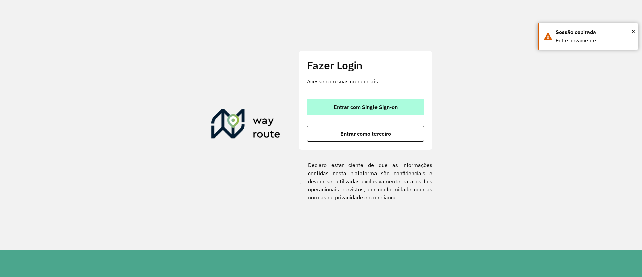
click at [334, 110] on button "Entrar com Single Sign-on" at bounding box center [365, 107] width 117 height 16
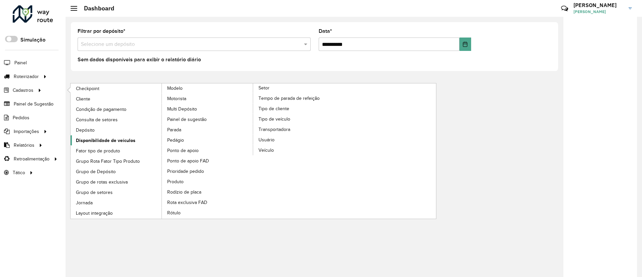
click at [113, 137] on span "Disponibilidade de veículos" at bounding box center [106, 140] width 60 height 7
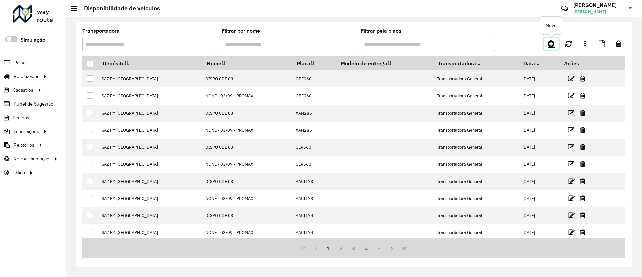
click at [552, 42] on icon at bounding box center [551, 43] width 7 height 8
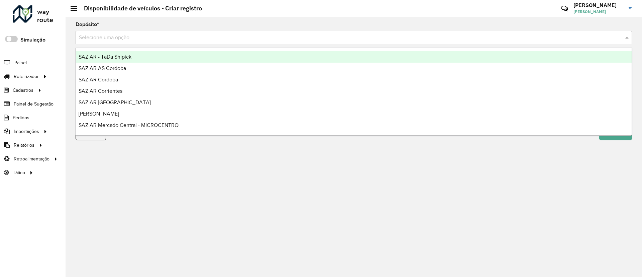
click at [342, 34] on input "text" at bounding box center [347, 38] width 536 height 8
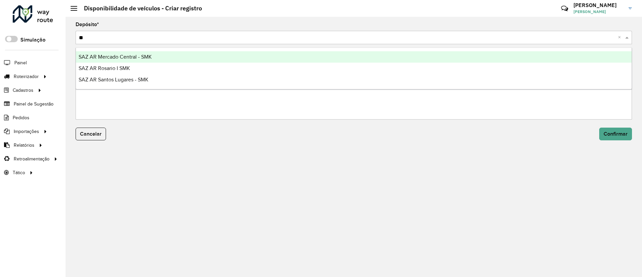
type input "***"
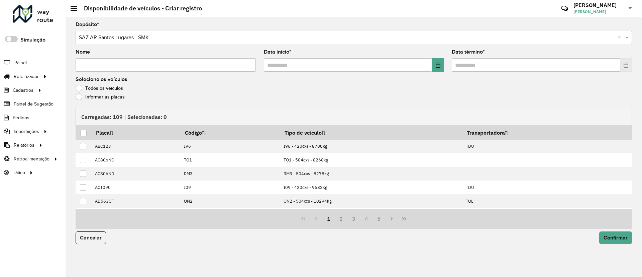
click at [183, 65] on div "Nome" at bounding box center [166, 60] width 180 height 22
click at [183, 65] on input "Nome" at bounding box center [166, 64] width 180 height 13
type input "**********"
click at [436, 58] on button "Choose Date" at bounding box center [438, 64] width 12 height 13
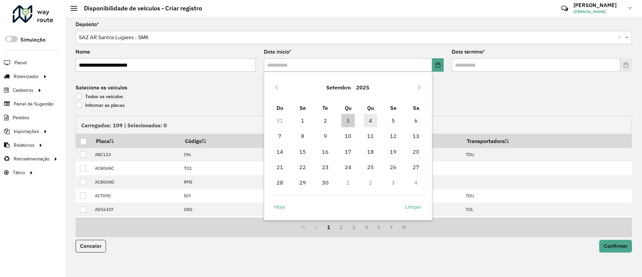
click at [374, 124] on span "4" at bounding box center [370, 120] width 13 height 13
type input "**********"
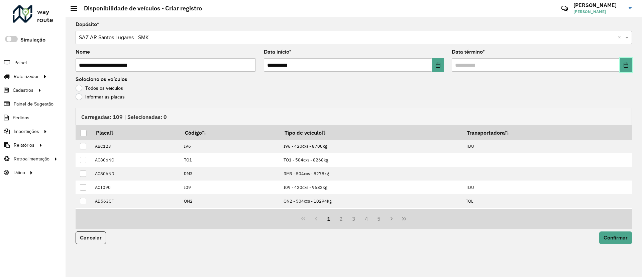
click at [629, 63] on button "Choose Date" at bounding box center [626, 64] width 12 height 13
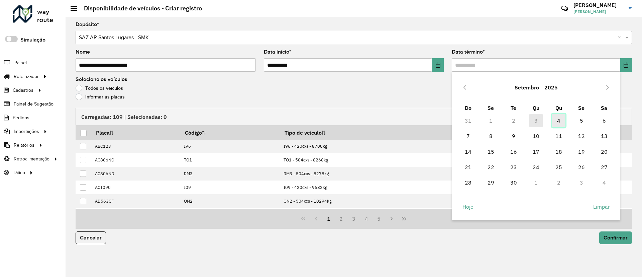
click at [553, 121] on span "4" at bounding box center [558, 120] width 13 height 13
type input "**********"
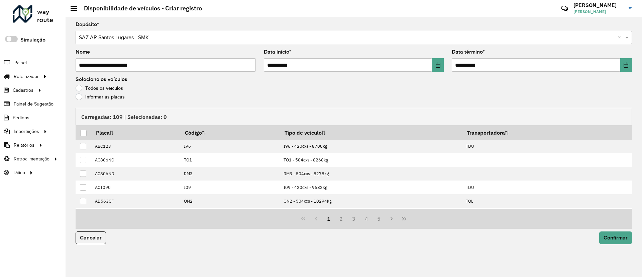
drag, startPoint x: 97, startPoint y: 102, endPoint x: 99, endPoint y: 96, distance: 5.8
click at [98, 101] on div "Informar as placas" at bounding box center [354, 98] width 557 height 8
click at [99, 96] on label "Informar as placas" at bounding box center [100, 96] width 49 height 7
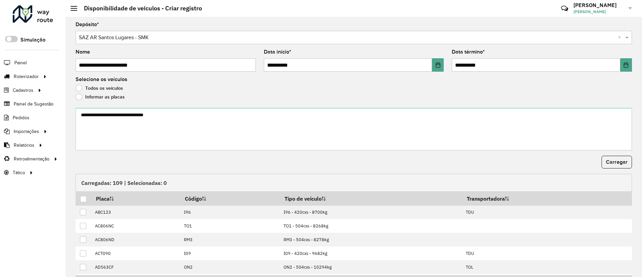
click at [106, 106] on form "**********" at bounding box center [354, 170] width 557 height 296
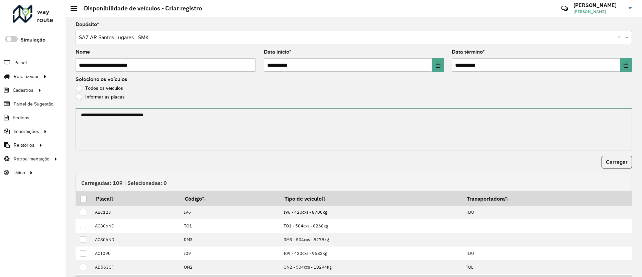
click at [105, 113] on textarea at bounding box center [354, 129] width 557 height 42
paste textarea "****** ****** ****** ******* ******* ******* ****** ****** ****** ****** ******…"
paste textarea "**********"
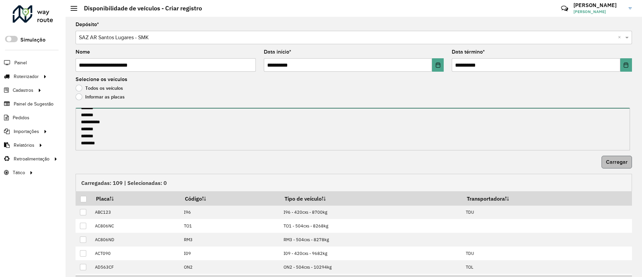
type textarea "**********"
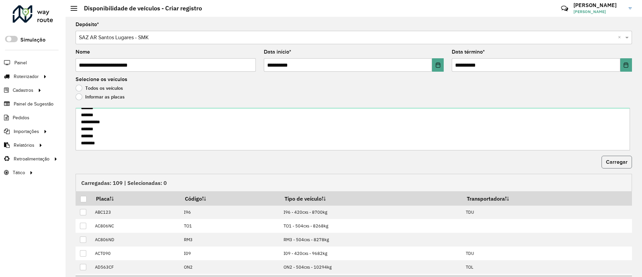
click at [607, 160] on span "Carregar" at bounding box center [617, 162] width 22 height 6
click at [81, 199] on div at bounding box center [83, 199] width 6 height 6
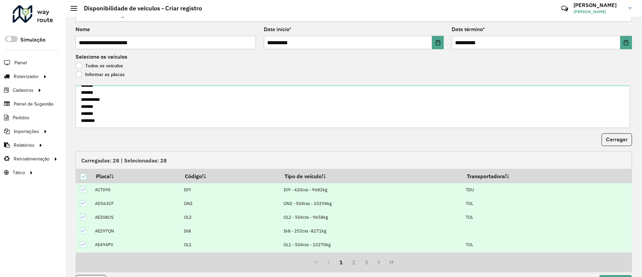
scroll to position [41, 0]
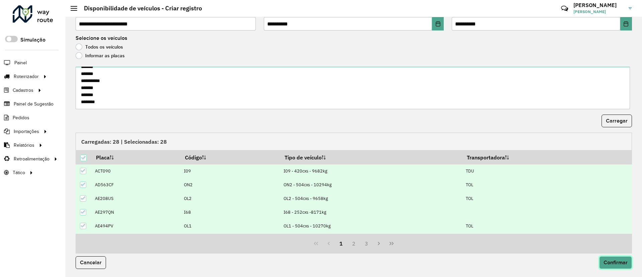
click at [609, 258] on button "Confirmar" at bounding box center [615, 262] width 33 height 13
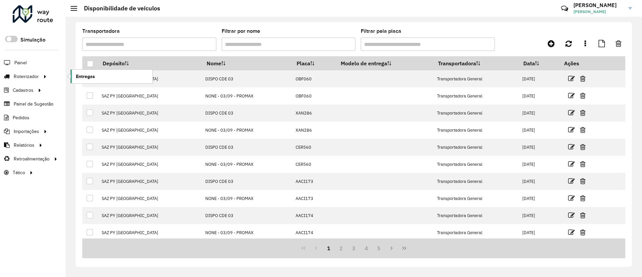
click at [90, 76] on span "Entregas" at bounding box center [85, 76] width 19 height 7
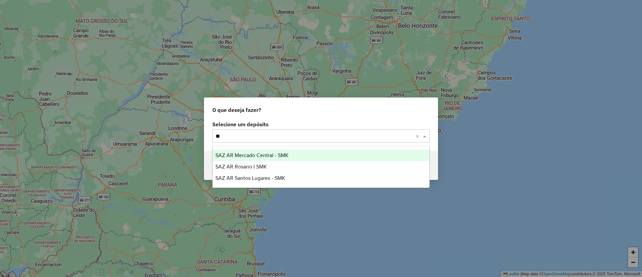
type input "***"
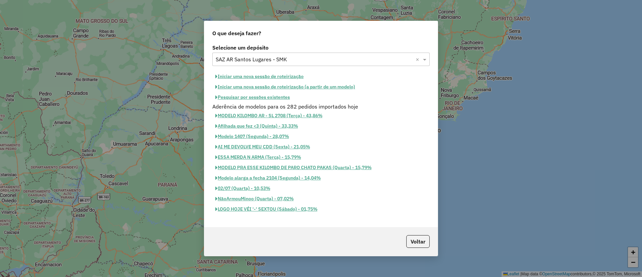
click at [262, 79] on button "Iniciar uma nova sessão de roteirização" at bounding box center [259, 76] width 94 height 10
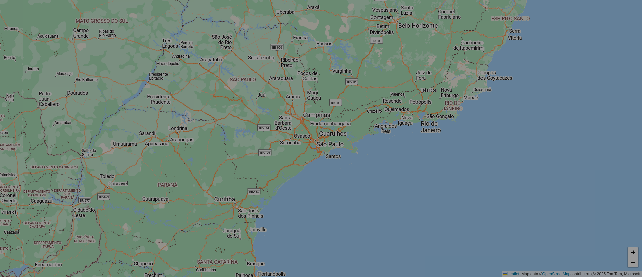
select select "*"
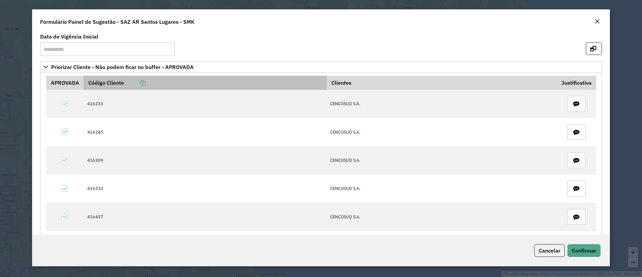
click at [143, 81] on icon at bounding box center [142, 82] width 5 height 5
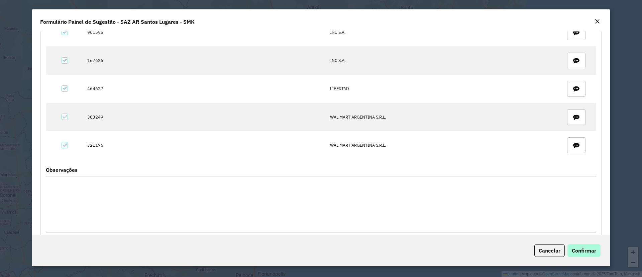
scroll to position [453, 0]
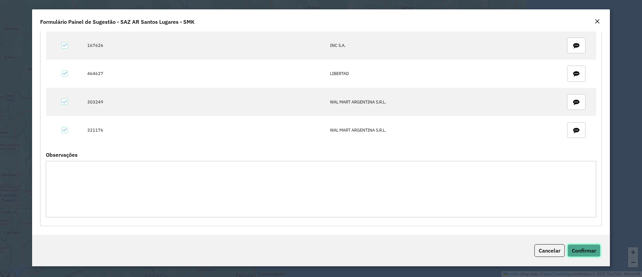
click at [599, 247] on button "Confirmar" at bounding box center [584, 250] width 33 height 13
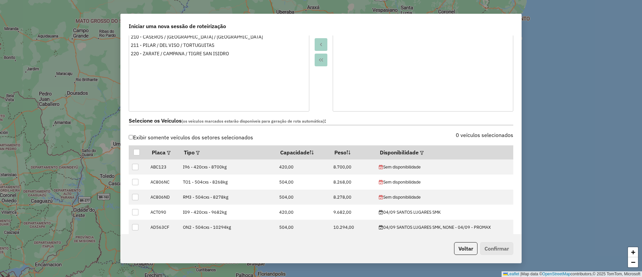
scroll to position [151, 0]
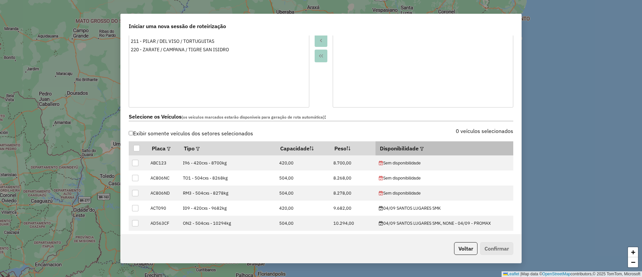
click at [421, 148] on em at bounding box center [422, 149] width 4 height 4
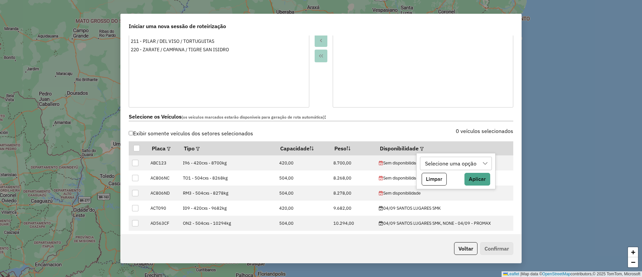
click at [431, 162] on div "Selecione uma opção" at bounding box center [451, 163] width 56 height 13
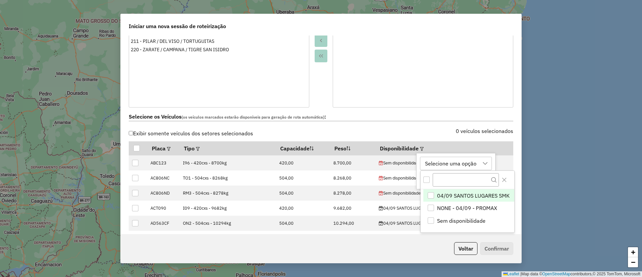
click at [439, 200] on li "04/09 SANTOS LUGARES SMK" at bounding box center [468, 195] width 91 height 13
click at [500, 178] on button "Close" at bounding box center [504, 179] width 11 height 11
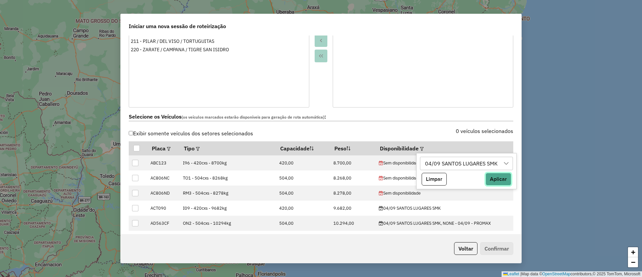
click at [497, 182] on button "Aplicar" at bounding box center [499, 179] width 26 height 13
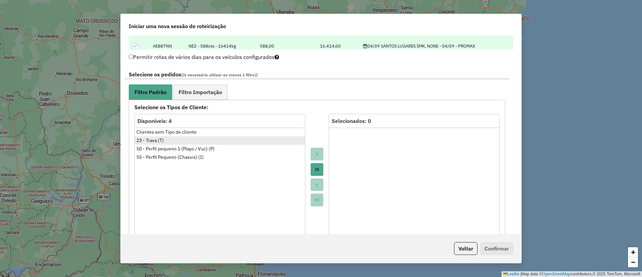
scroll to position [351, 0]
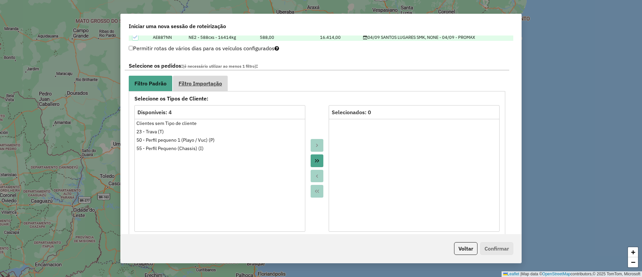
click at [196, 81] on span "Filtro Importação" at bounding box center [200, 83] width 43 height 5
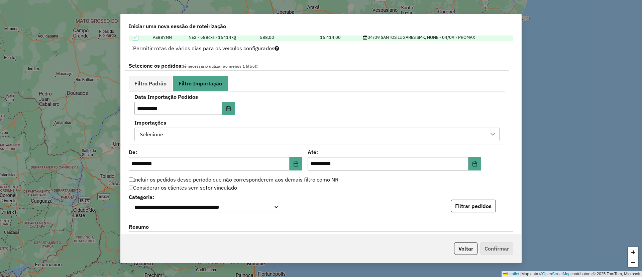
click at [167, 136] on div "Selecione" at bounding box center [311, 134] width 349 height 13
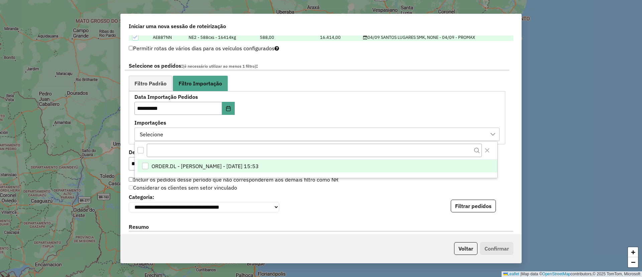
scroll to position [5, 30]
click at [177, 163] on span "ORDER.DL - BARBARA PAULOSSI BERTO - 03/09/2025 15:53" at bounding box center [205, 166] width 107 height 8
click at [454, 211] on button "Filtrar pedidos" at bounding box center [473, 205] width 45 height 13
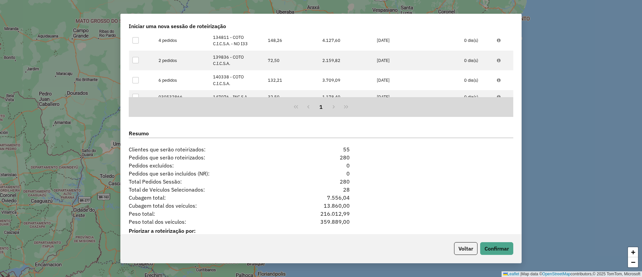
scroll to position [606, 0]
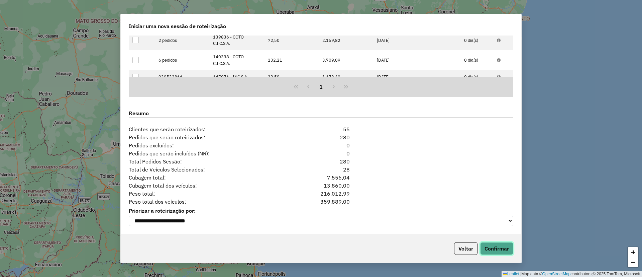
click at [495, 245] on button "Confirmar" at bounding box center [496, 248] width 33 height 13
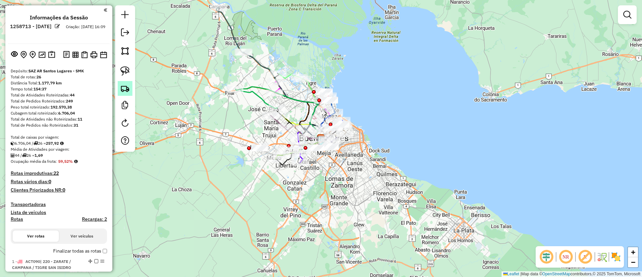
click at [118, 87] on link at bounding box center [125, 88] width 15 height 15
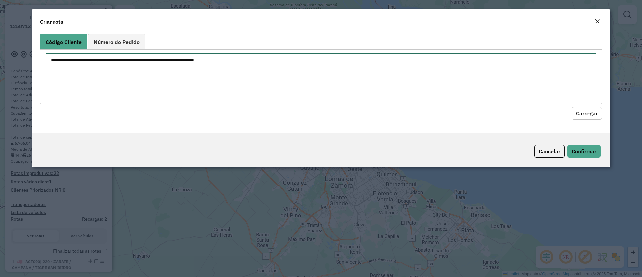
click at [150, 79] on textarea at bounding box center [321, 74] width 551 height 42
paste textarea "****** ****** ****** ****** ****** ****** ****** ****** ****** ****** ****** **…"
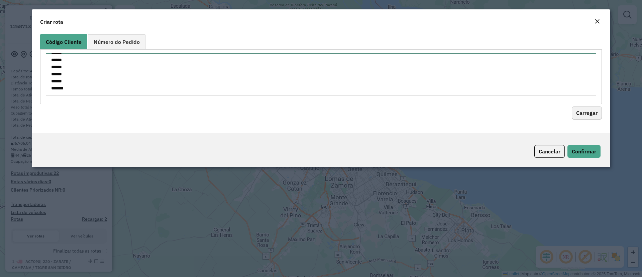
type textarea "****** ****** ****** ****** ****** ****** ****** ****** ****** ****** ****** **…"
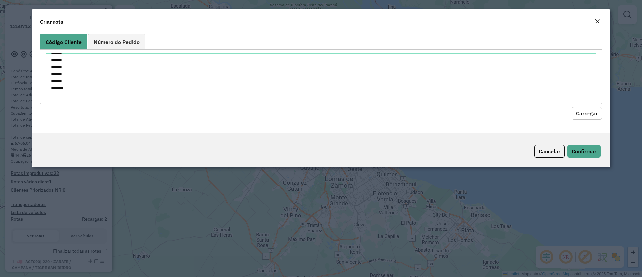
click at [594, 112] on button "Carregar" at bounding box center [587, 113] width 30 height 13
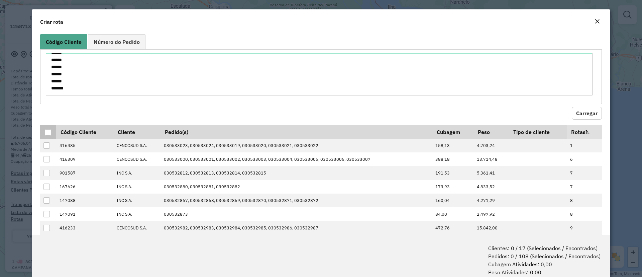
click at [51, 130] on div at bounding box center [48, 132] width 6 height 6
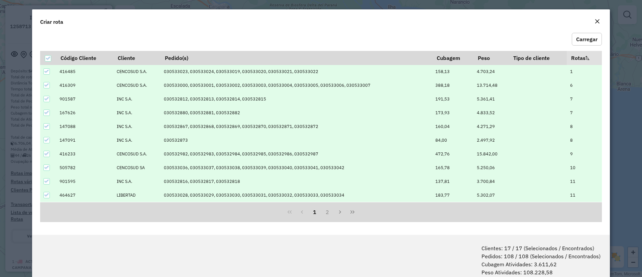
scroll to position [33, 0]
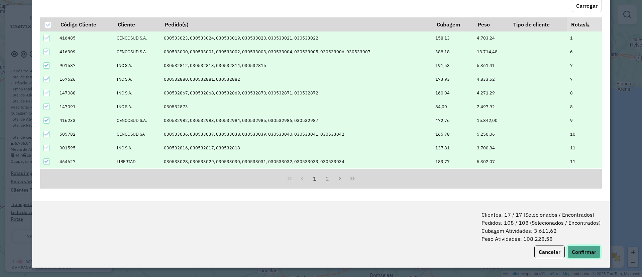
click at [576, 254] on button "Confirmar" at bounding box center [584, 251] width 33 height 13
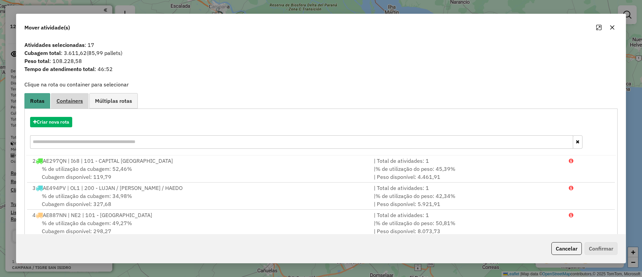
click at [70, 106] on link "Containers" at bounding box center [70, 100] width 38 height 15
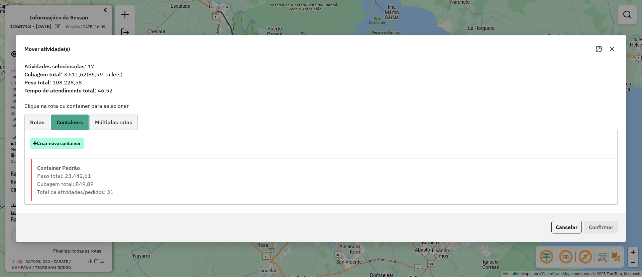
click at [62, 138] on button "Criar novo container" at bounding box center [57, 143] width 54 height 10
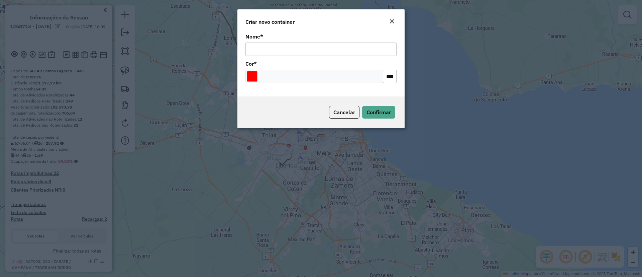
click at [279, 50] on input "Nome *" at bounding box center [320, 48] width 151 height 13
type input "**********"
drag, startPoint x: 254, startPoint y: 71, endPoint x: 264, endPoint y: 79, distance: 12.4
click at [254, 71] on input "Select a color" at bounding box center [252, 76] width 11 height 11
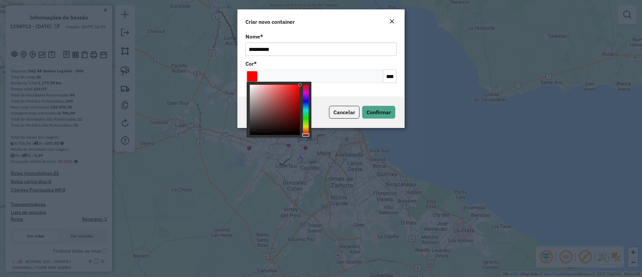
type input "*******"
click at [303, 91] on div at bounding box center [306, 110] width 6 height 50
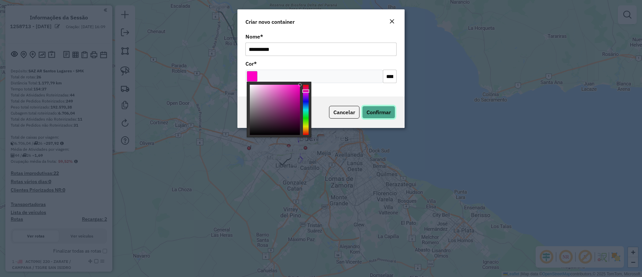
click at [381, 117] on button "Confirmar" at bounding box center [378, 112] width 33 height 13
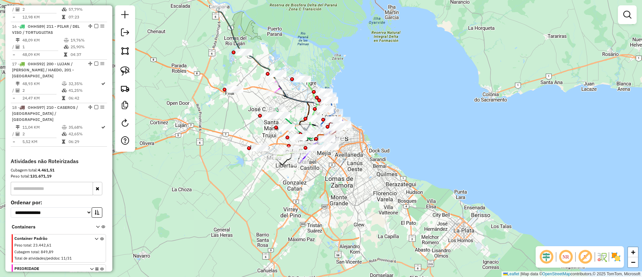
scroll to position [839, 0]
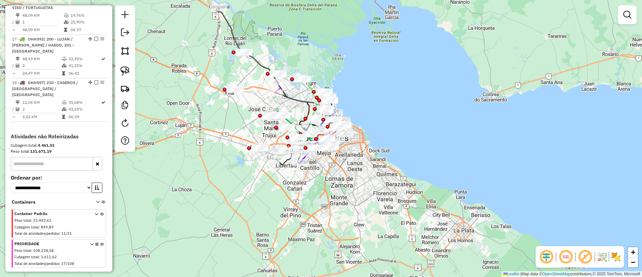
click at [100, 242] on icon at bounding box center [102, 254] width 4 height 25
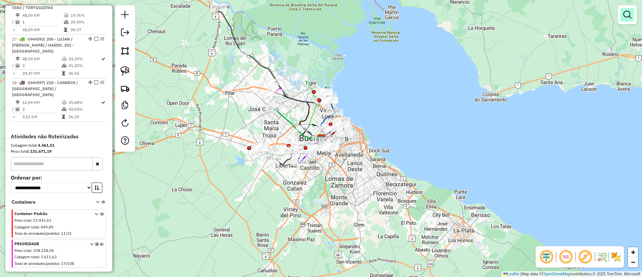
click at [625, 11] on em at bounding box center [627, 15] width 8 height 8
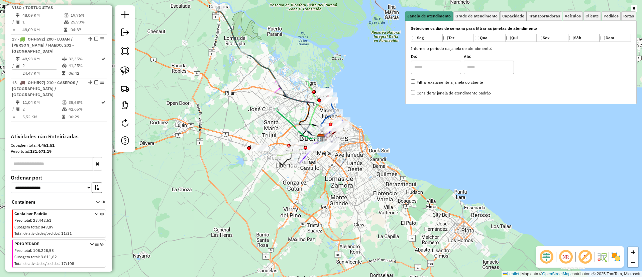
drag, startPoint x: 508, startPoint y: 16, endPoint x: 471, endPoint y: 40, distance: 44.0
click at [508, 16] on span "Capacidade" at bounding box center [513, 16] width 22 height 4
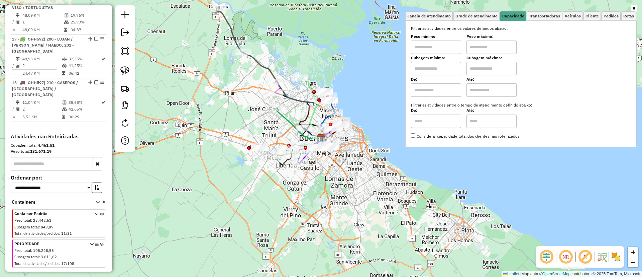
click at [443, 94] on input "text" at bounding box center [436, 89] width 50 height 13
click at [447, 68] on input "text" at bounding box center [436, 68] width 50 height 13
type input "****"
click at [495, 66] on input "text" at bounding box center [492, 68] width 50 height 13
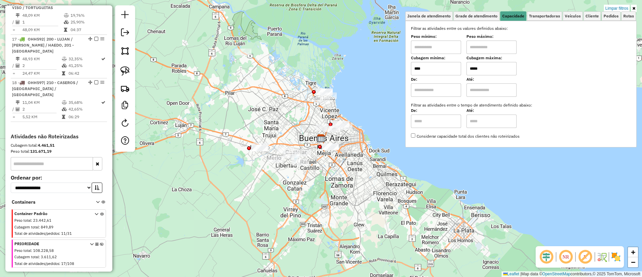
type input "*****"
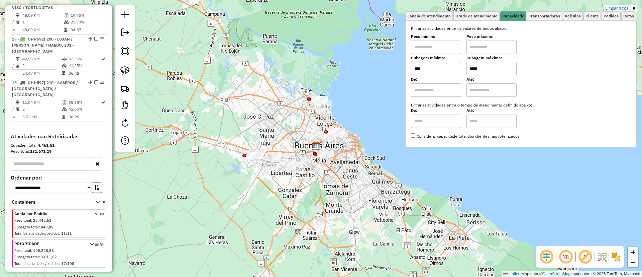
drag, startPoint x: 281, startPoint y: 38, endPoint x: 277, endPoint y: 46, distance: 8.7
click at [277, 46] on div "Limpar filtros Janela de atendimento Grade de atendimento Capacidade Transporta…" at bounding box center [321, 138] width 642 height 277
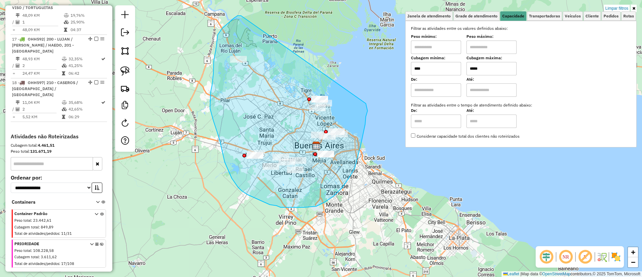
drag, startPoint x: 218, startPoint y: 35, endPoint x: 366, endPoint y: 103, distance: 163.3
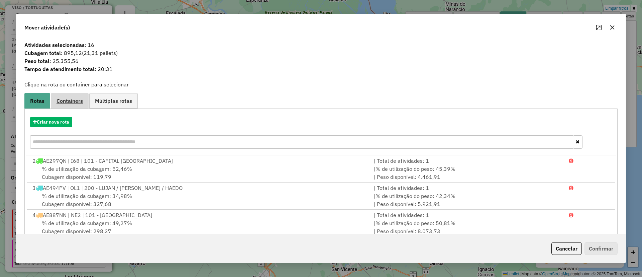
click at [68, 104] on link "Containers" at bounding box center [70, 100] width 38 height 15
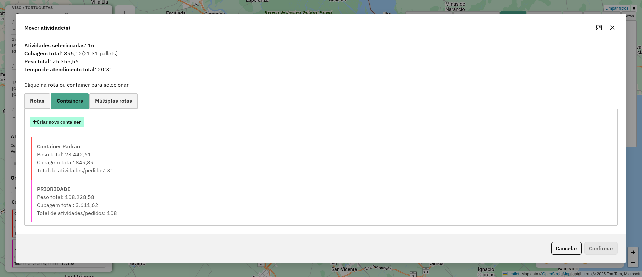
click at [68, 120] on button "Criar novo container" at bounding box center [57, 122] width 54 height 10
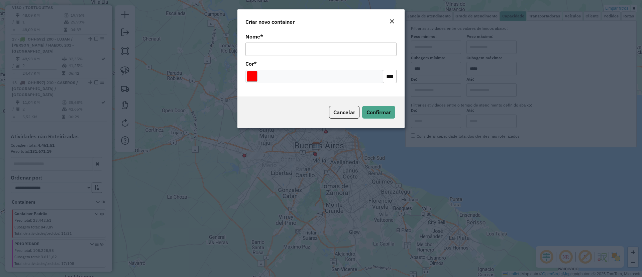
click at [356, 50] on input "Nome *" at bounding box center [320, 48] width 151 height 13
type input "******"
click at [385, 110] on span "Confirmar" at bounding box center [379, 112] width 24 height 7
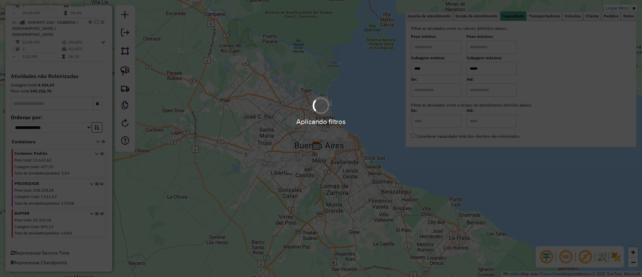
scroll to position [727, 0]
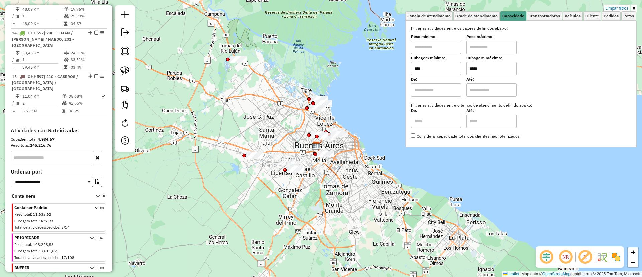
click at [100, 266] on icon at bounding box center [102, 278] width 4 height 25
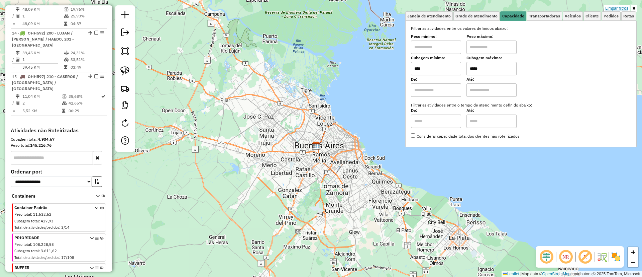
click at [618, 9] on link "Limpar filtros" at bounding box center [617, 8] width 26 height 7
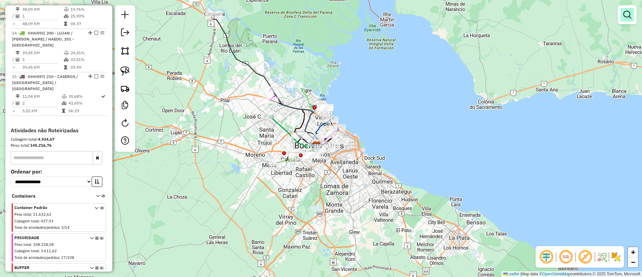
click at [632, 20] on link at bounding box center [627, 14] width 13 height 13
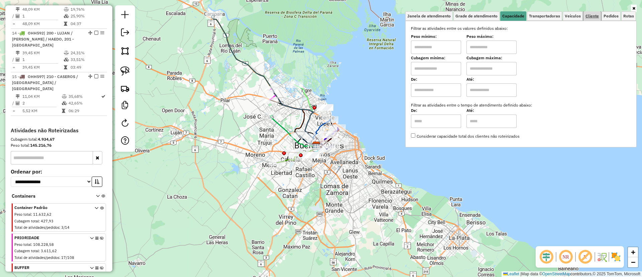
click at [588, 14] on span "Cliente" at bounding box center [592, 16] width 13 height 4
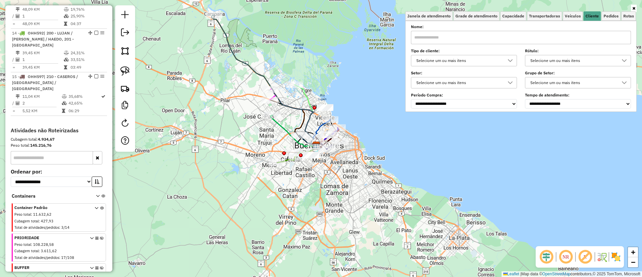
click at [100, 236] on icon at bounding box center [102, 248] width 4 height 25
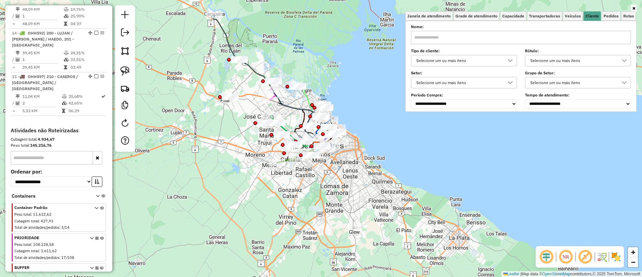
click at [460, 60] on div "Selecione um ou mais itens" at bounding box center [459, 60] width 90 height 11
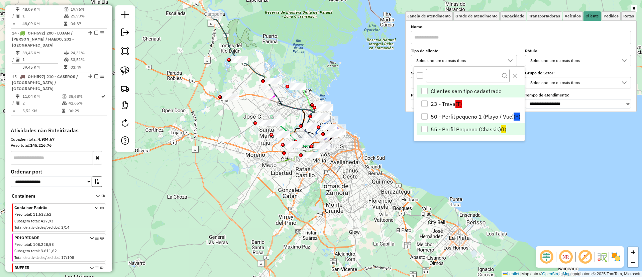
click at [477, 127] on li "55 - Perfil Pequeno (Chassis) (I)" at bounding box center [471, 129] width 108 height 13
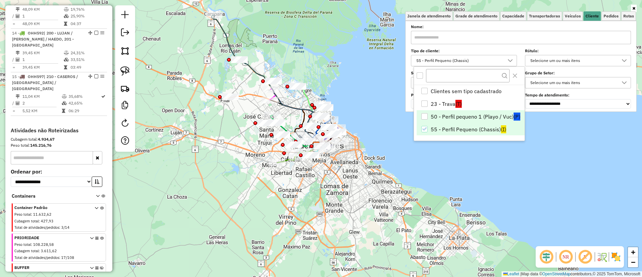
click at [475, 118] on body "Aguarde... Pop-up bloqueado! Seu navegador bloqueou automáticamente a abertura …" at bounding box center [321, 138] width 642 height 277
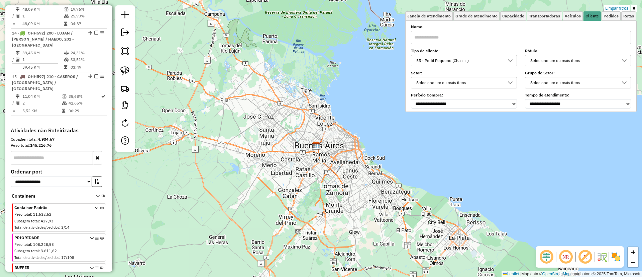
click at [471, 61] on div "55 - Perfil Pequeno (Chassis)" at bounding box center [459, 60] width 90 height 11
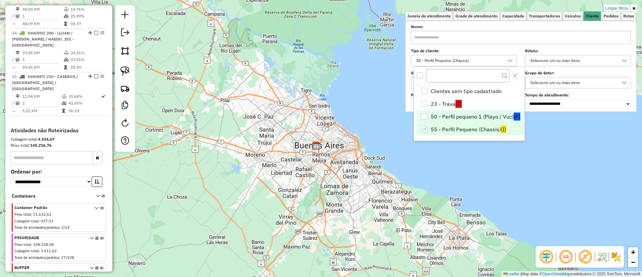
click at [462, 117] on li "50 - Perfil pequeno 1 (Playo / Vuc) (P)" at bounding box center [471, 116] width 108 height 13
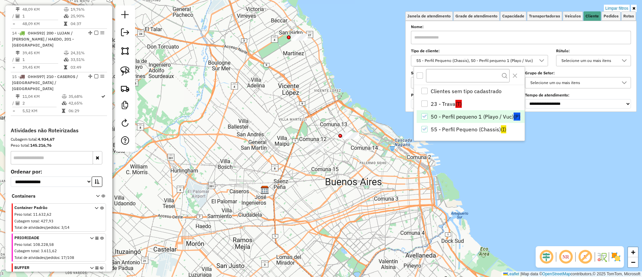
click at [607, 255] on img at bounding box center [608, 256] width 3 height 11
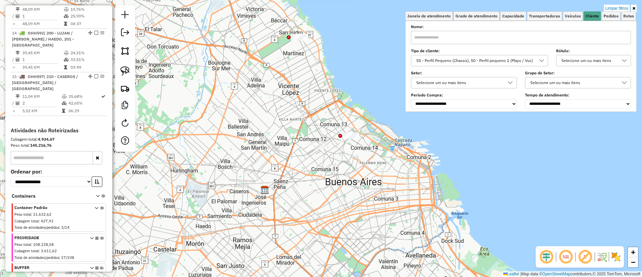
click at [614, 257] on img at bounding box center [616, 256] width 11 height 11
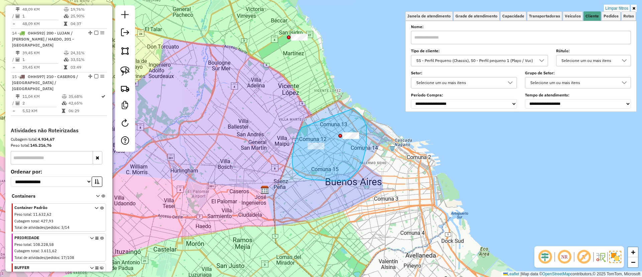
drag, startPoint x: 293, startPoint y: 155, endPoint x: 353, endPoint y: 108, distance: 76.5
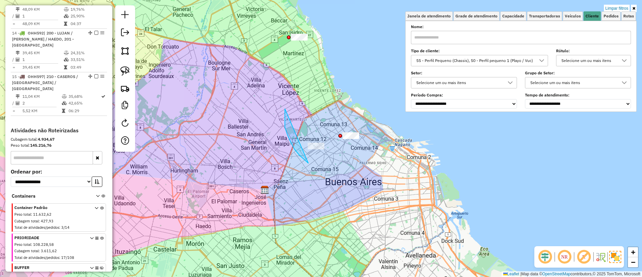
drag, startPoint x: 295, startPoint y: 149, endPoint x: 333, endPoint y: 140, distance: 39.8
drag, startPoint x: 327, startPoint y: 124, endPoint x: 378, endPoint y: 113, distance: 52.4
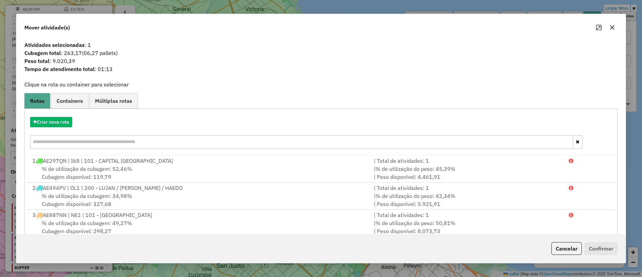
click at [57, 115] on div "Criar nova rota" at bounding box center [321, 133] width 590 height 43
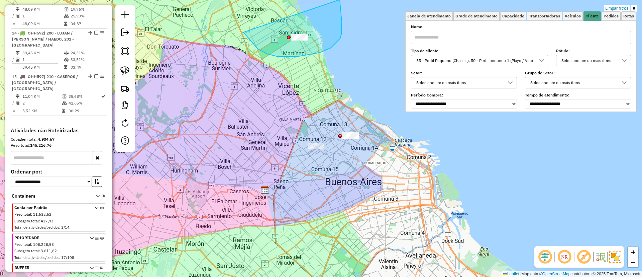
drag, startPoint x: 243, startPoint y: 33, endPoint x: 339, endPoint y: -1, distance: 102.1
click at [339, 0] on html "Aguarde... Pop-up bloqueado! Seu navegador bloqueou automáticamente a abertura …" at bounding box center [321, 138] width 642 height 277
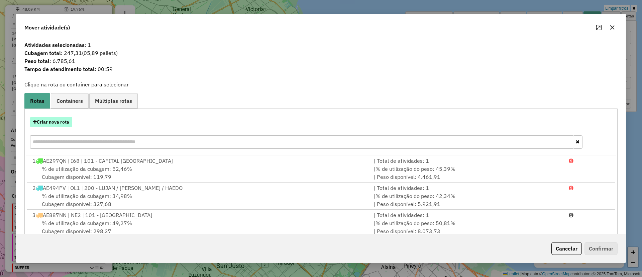
click at [57, 121] on button "Criar nova rota" at bounding box center [51, 122] width 42 height 10
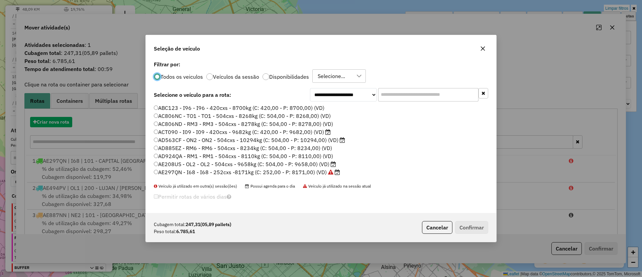
scroll to position [4, 2]
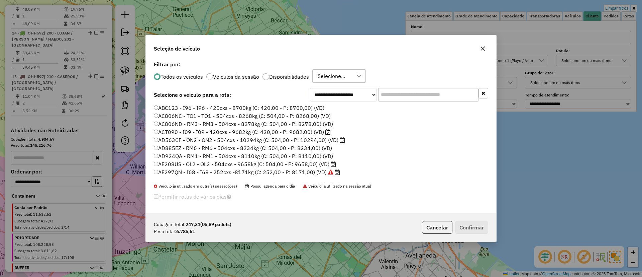
click at [390, 91] on input "text" at bounding box center [428, 94] width 100 height 13
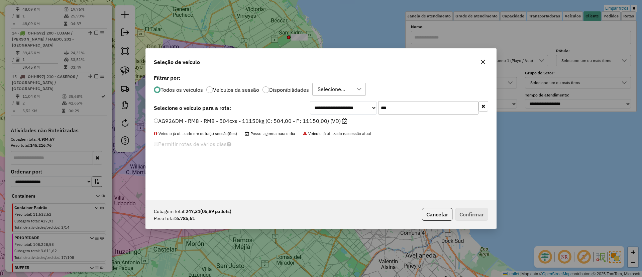
type input "***"
click at [315, 125] on li "AG926DM - RM8 - RM8 - 504cxs - 11150kg (C: 504,00 - P: 11150,00) (VD)" at bounding box center [321, 121] width 334 height 8
click at [318, 120] on label "AG926DM - RM8 - RM8 - 504cxs - 11150kg (C: 504,00 - P: 11150,00) (VD)" at bounding box center [251, 121] width 194 height 8
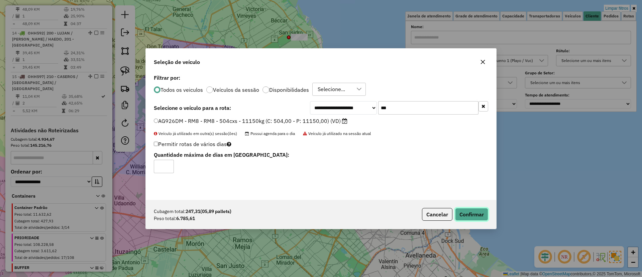
click at [466, 210] on button "Confirmar" at bounding box center [471, 214] width 33 height 13
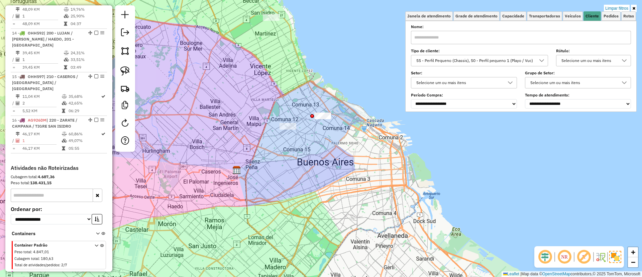
drag, startPoint x: 307, startPoint y: 106, endPoint x: 294, endPoint y: 93, distance: 18.9
click at [294, 93] on div "Limpar filtros Janela de atendimento Grade de atendimento Capacidade Transporta…" at bounding box center [321, 138] width 642 height 277
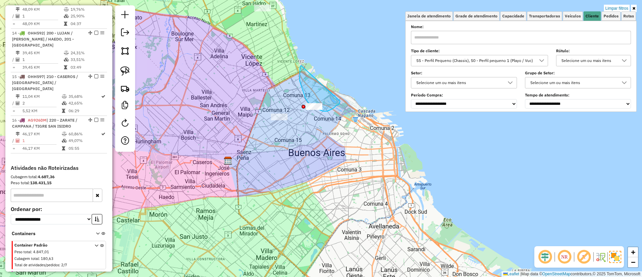
drag, startPoint x: 308, startPoint y: 102, endPoint x: 340, endPoint y: 101, distance: 32.1
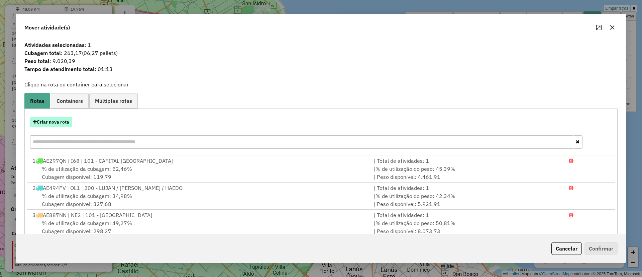
click at [51, 125] on button "Criar nova rota" at bounding box center [51, 122] width 42 height 10
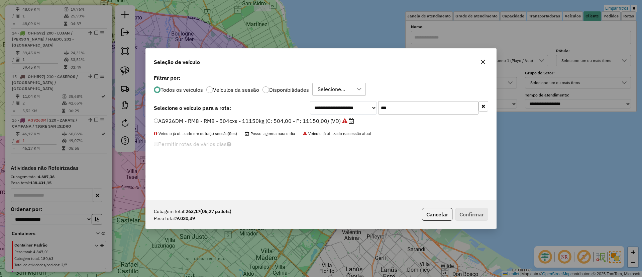
drag, startPoint x: 403, startPoint y: 113, endPoint x: 366, endPoint y: 108, distance: 37.8
click at [366, 108] on div "**********" at bounding box center [399, 107] width 178 height 13
type input "***"
drag, startPoint x: 303, startPoint y: 119, endPoint x: 319, endPoint y: 125, distance: 17.5
click at [303, 119] on label "KPQ393 - I71 - I71 - 420cxs - 9733kg (C: 420,00 - P: 9733,00) (VD)" at bounding box center [243, 121] width 178 height 8
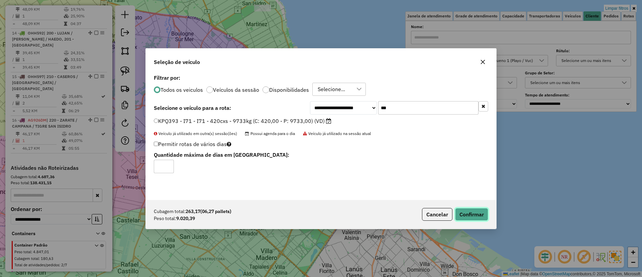
click at [462, 217] on button "Confirmar" at bounding box center [471, 214] width 33 height 13
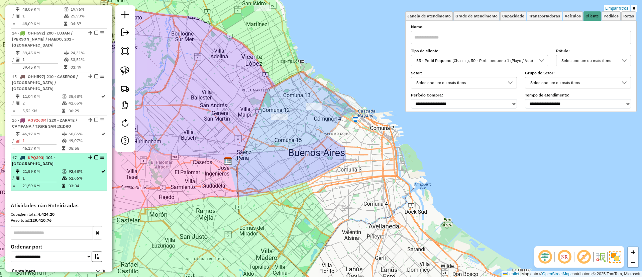
click at [94, 155] on em at bounding box center [96, 157] width 4 height 4
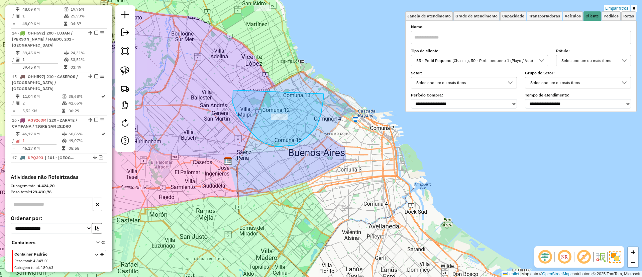
drag, startPoint x: 317, startPoint y: 126, endPoint x: 323, endPoint y: 94, distance: 33.5
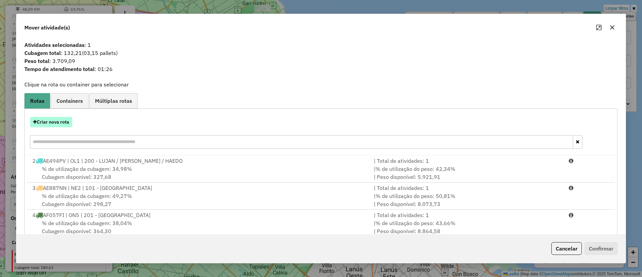
click at [66, 121] on button "Criar nova rota" at bounding box center [51, 122] width 42 height 10
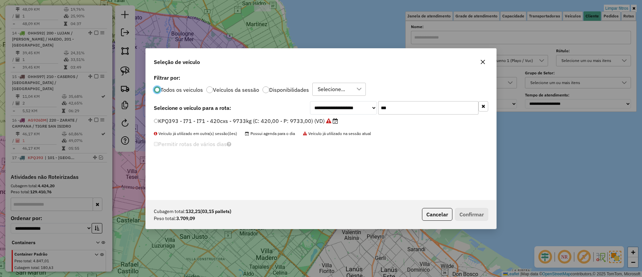
click at [230, 91] on label "Veículos da sessão" at bounding box center [236, 89] width 46 height 5
click at [483, 103] on button "button" at bounding box center [484, 106] width 10 height 10
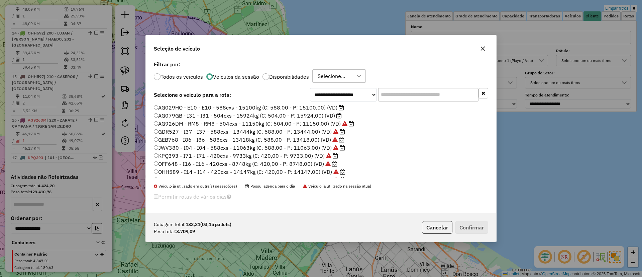
scroll to position [151, 0]
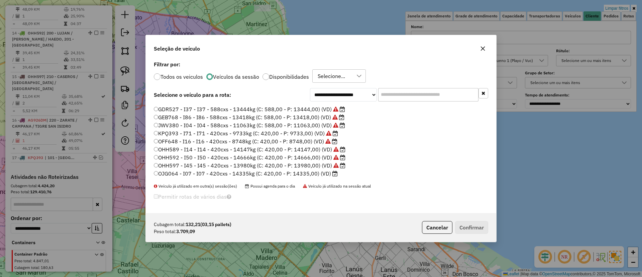
click at [286, 172] on label "OJG064 - I07 - I07 - 420cxs - 14335kg (C: 420,00 - P: 14335,00) (VD)" at bounding box center [246, 173] width 184 height 8
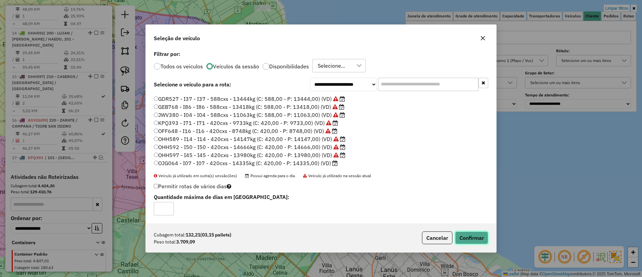
click at [461, 233] on button "Confirmar" at bounding box center [471, 237] width 33 height 13
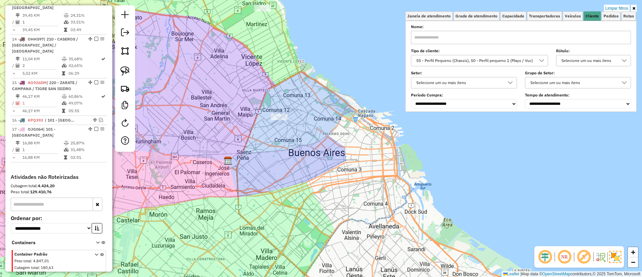
scroll to position [690, 0]
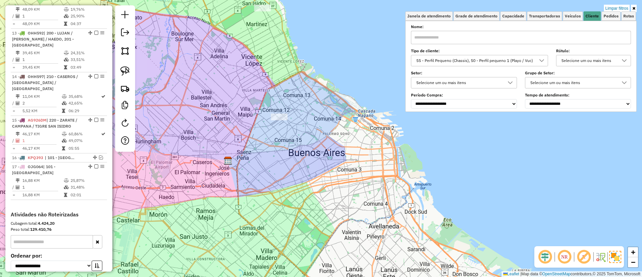
click at [621, 6] on link "Limpar filtros" at bounding box center [617, 8] width 26 height 7
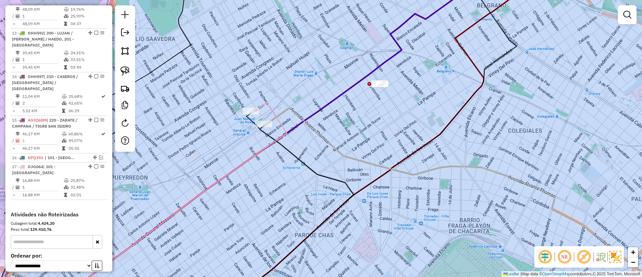
click at [267, 108] on icon at bounding box center [170, 203] width 234 height 202
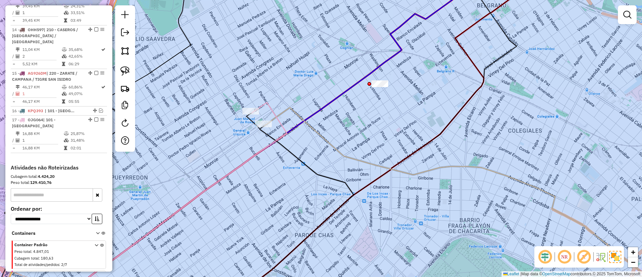
select select "**********"
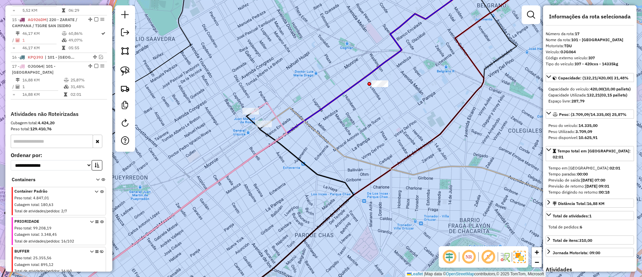
scroll to position [804, 0]
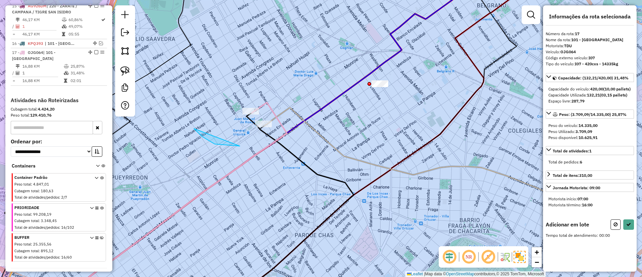
drag, startPoint x: 196, startPoint y: 131, endPoint x: 269, endPoint y: 95, distance: 80.5
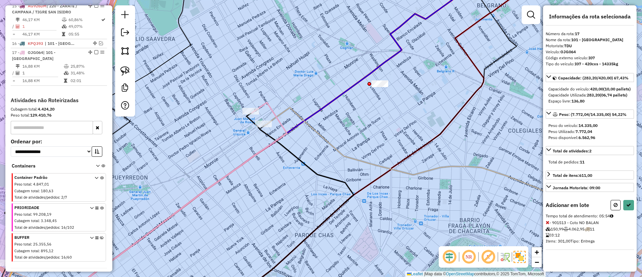
select select "**********"
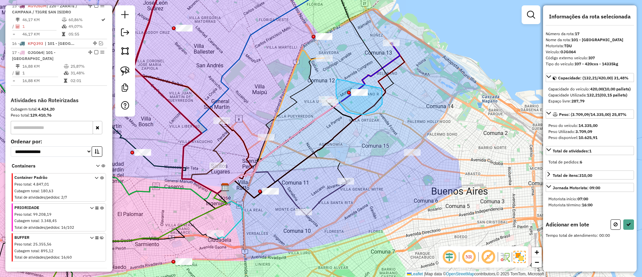
drag, startPoint x: 350, startPoint y: 113, endPoint x: 382, endPoint y: 88, distance: 40.3
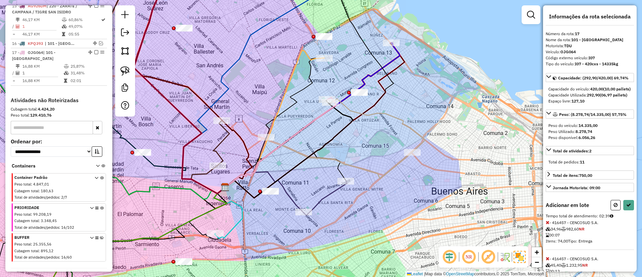
select select "**********"
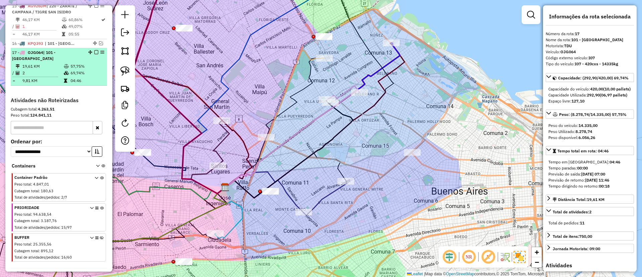
click at [94, 50] on em at bounding box center [96, 52] width 4 height 4
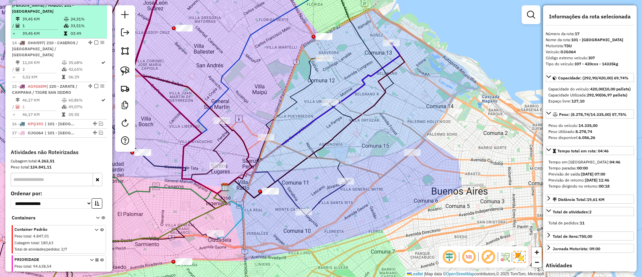
scroll to position [675, 0]
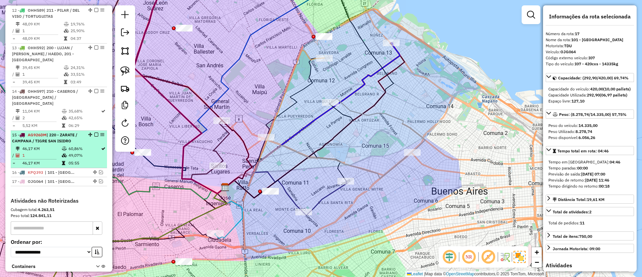
click at [72, 145] on td "60,86%" at bounding box center [84, 148] width 32 height 7
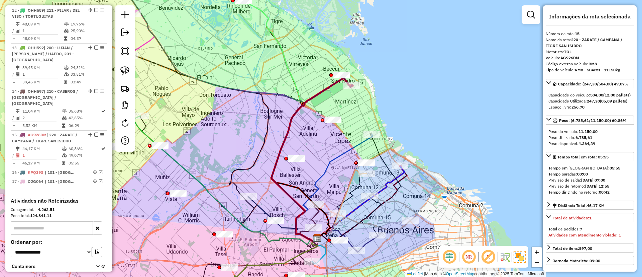
drag, startPoint x: 343, startPoint y: 85, endPoint x: 334, endPoint y: 106, distance: 22.9
click at [334, 106] on div "Janela de atendimento Grade de atendimento Capacidade Transportadoras Veículos …" at bounding box center [321, 138] width 642 height 277
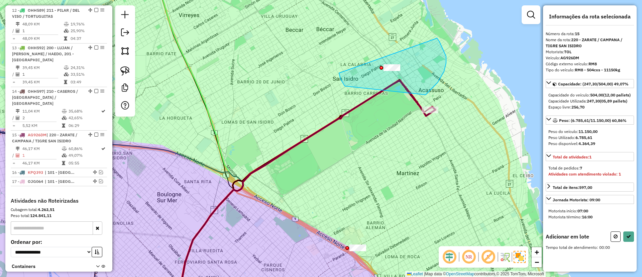
drag, startPoint x: 345, startPoint y: 86, endPoint x: 429, endPoint y: 34, distance: 98.7
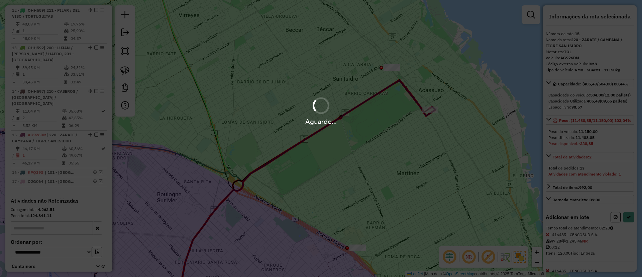
select select "**********"
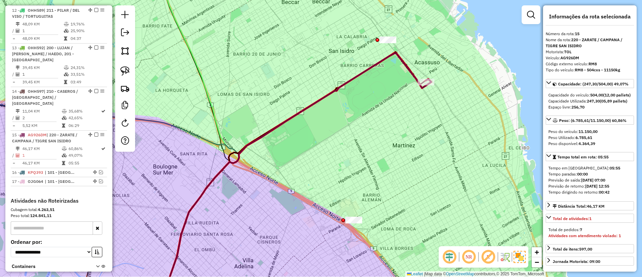
drag, startPoint x: 385, startPoint y: 168, endPoint x: 379, endPoint y: 67, distance: 100.6
click at [378, 69] on div "Janela de atendimento Grade de atendimento Capacidade Transportadoras Veículos …" at bounding box center [321, 138] width 642 height 277
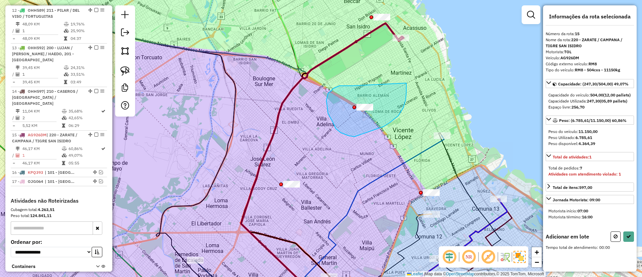
drag, startPoint x: 326, startPoint y: 100, endPoint x: 405, endPoint y: 81, distance: 81.0
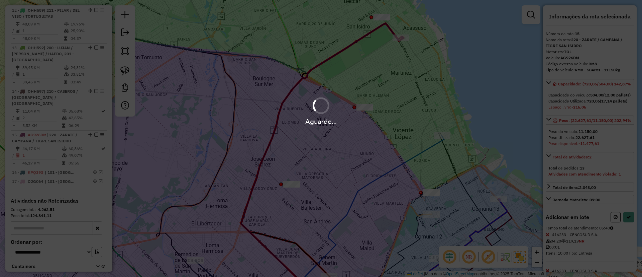
select select "**********"
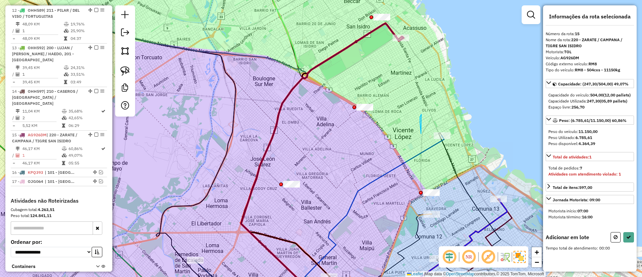
drag, startPoint x: 421, startPoint y: 133, endPoint x: 467, endPoint y: 108, distance: 52.2
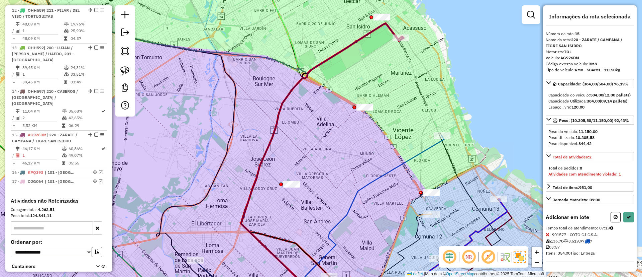
select select "**********"
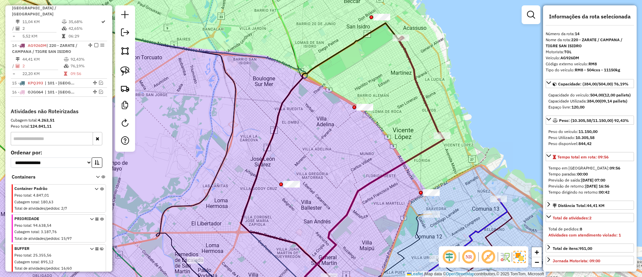
scroll to position [738, 0]
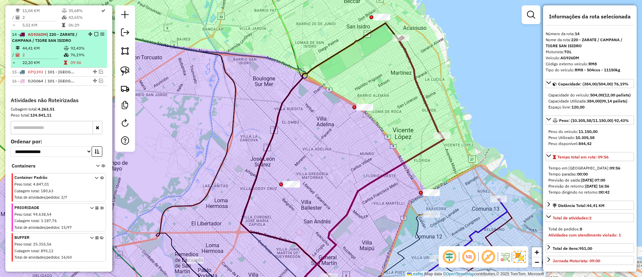
click at [95, 32] on em at bounding box center [96, 34] width 4 height 4
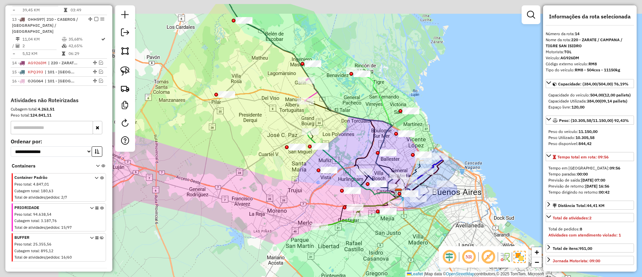
drag, startPoint x: 194, startPoint y: 150, endPoint x: 289, endPoint y: 182, distance: 99.8
click at [289, 182] on div "Janela de atendimento Grade de atendimento Capacidade Transportadoras Veículos …" at bounding box center [321, 138] width 642 height 277
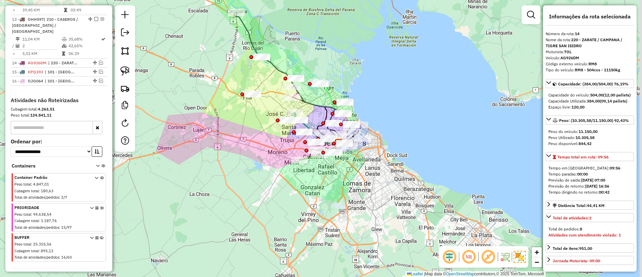
drag, startPoint x: 229, startPoint y: 163, endPoint x: 224, endPoint y: 118, distance: 45.1
click at [224, 118] on div "Janela de atendimento Grade de atendimento Capacidade Transportadoras Veículos …" at bounding box center [321, 138] width 642 height 277
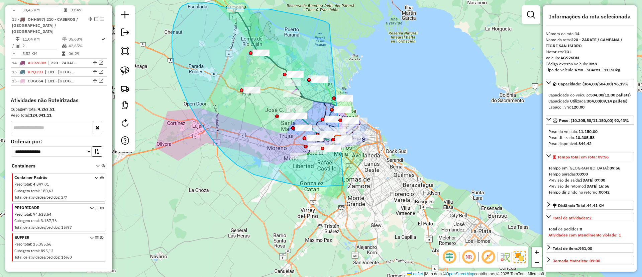
drag, startPoint x: 312, startPoint y: 17, endPoint x: 399, endPoint y: 106, distance: 124.4
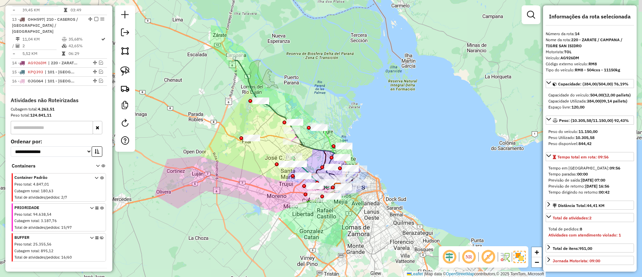
drag, startPoint x: 316, startPoint y: 38, endPoint x: 315, endPoint y: 85, distance: 47.5
click at [315, 85] on div "Janela de atendimento Grade de atendimento Capacidade Transportadoras Veículos …" at bounding box center [321, 138] width 642 height 277
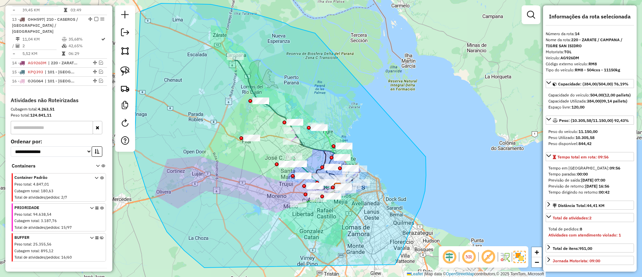
drag, startPoint x: 244, startPoint y: 11, endPoint x: 425, endPoint y: 156, distance: 231.5
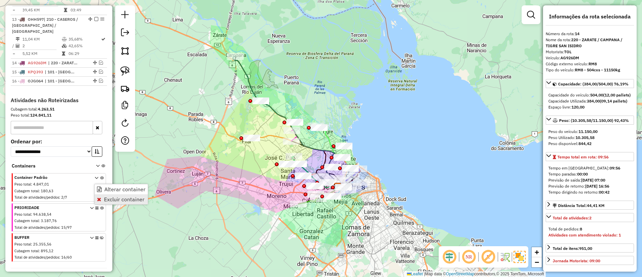
click at [106, 197] on span "Excluir container" at bounding box center [124, 198] width 40 height 5
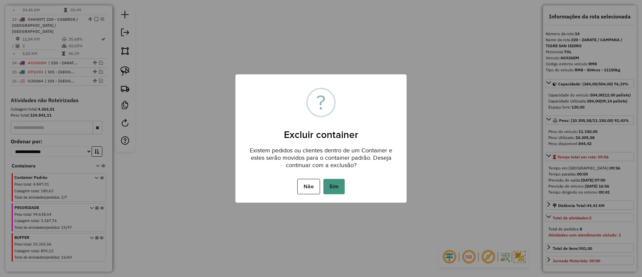
click at [338, 184] on button "Sim" at bounding box center [333, 186] width 21 height 15
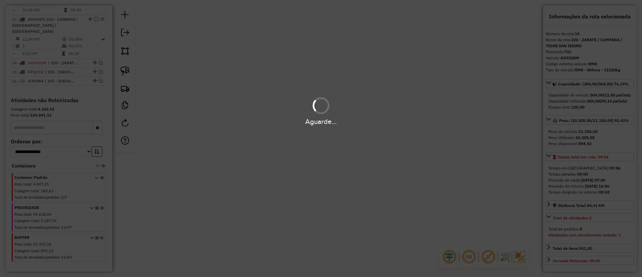
scroll to position [679, 0]
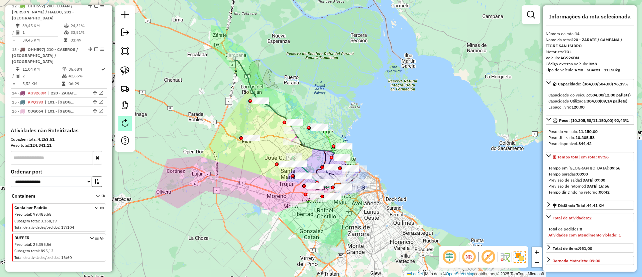
click at [127, 120] on em at bounding box center [125, 123] width 8 height 8
select select "*"
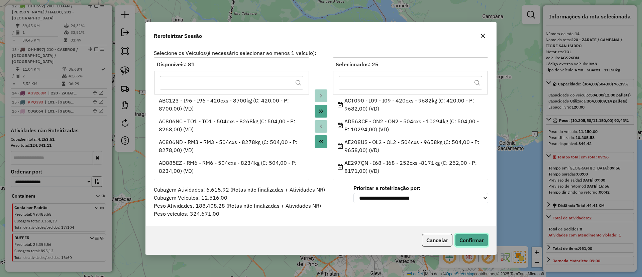
click at [474, 240] on button "Confirmar" at bounding box center [471, 239] width 33 height 13
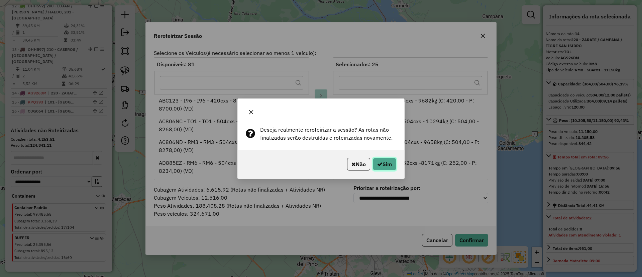
click at [383, 167] on button "Sim" at bounding box center [384, 164] width 23 height 13
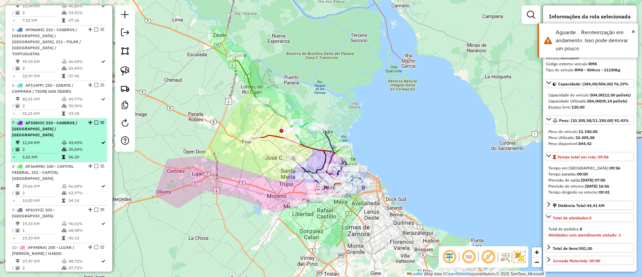
scroll to position [187, 0]
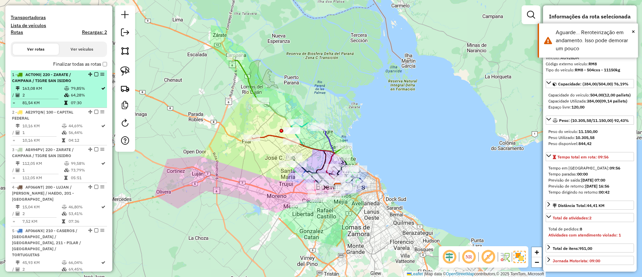
click at [44, 84] on li "1 - ACT090 | 220 - ZARATE / CAMPANA / TIGRE SAN ISIDRO 163,08 KM 79,85% / 2 64,…" at bounding box center [59, 88] width 96 height 37
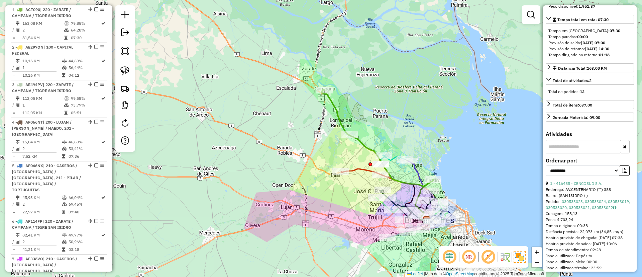
scroll to position [151, 0]
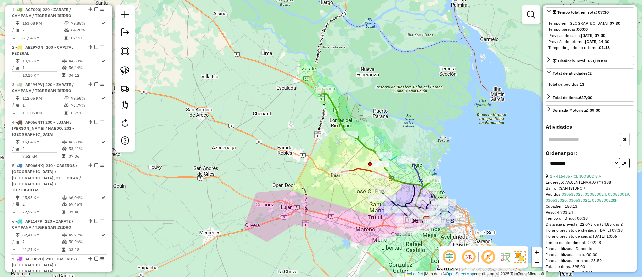
click at [578, 178] on link "1 - 416485 - CENCOSUD S.A." at bounding box center [576, 175] width 52 height 5
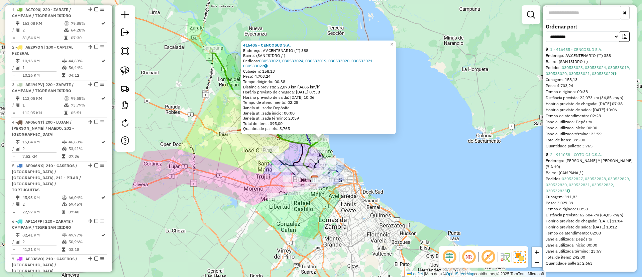
scroll to position [301, 0]
click at [560, 152] on link "2 - 911058 - COTO C.I.C.S.A." at bounding box center [576, 154] width 52 height 5
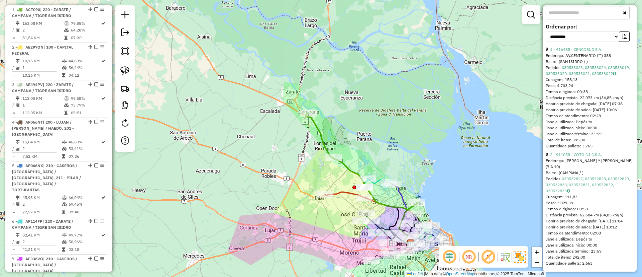
drag, startPoint x: 382, startPoint y: 161, endPoint x: 356, endPoint y: 106, distance: 61.3
click at [356, 106] on div "Janela de atendimento Grade de atendimento Capacidade Transportadoras Veículos …" at bounding box center [321, 138] width 642 height 277
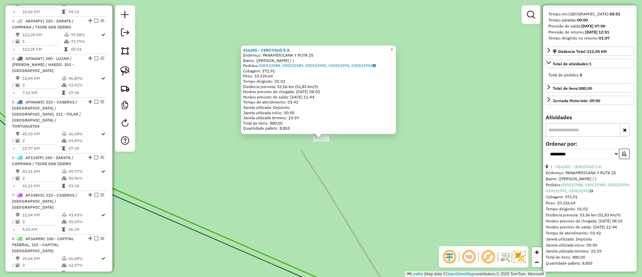
scroll to position [326, 0]
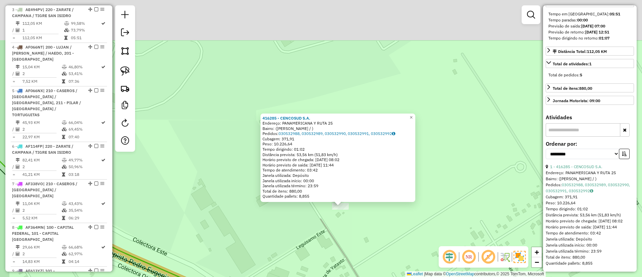
drag, startPoint x: 253, startPoint y: 136, endPoint x: 271, endPoint y: 161, distance: 31.1
click at [272, 204] on div "416285 - CENCOSUD S.A. Endereço: PANAMERICANA Y RUTA 25 Bairro: (B DE ESCOBAR /…" at bounding box center [321, 138] width 642 height 277
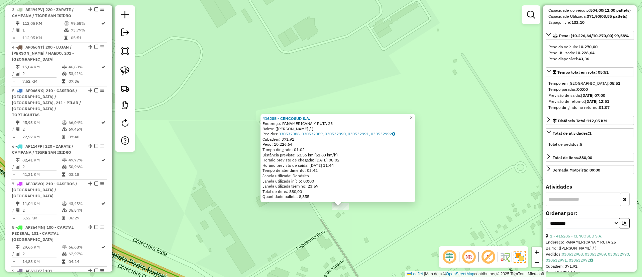
scroll to position [0, 0]
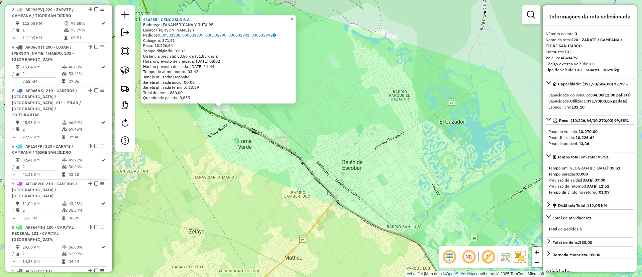
drag, startPoint x: 399, startPoint y: 158, endPoint x: 429, endPoint y: 184, distance: 38.9
click at [429, 184] on div "416285 - CENCOSUD S.A. Endereço: PANAMERICANA Y RUTA 25 Bairro: (B DE ESCOBAR /…" at bounding box center [321, 138] width 642 height 277
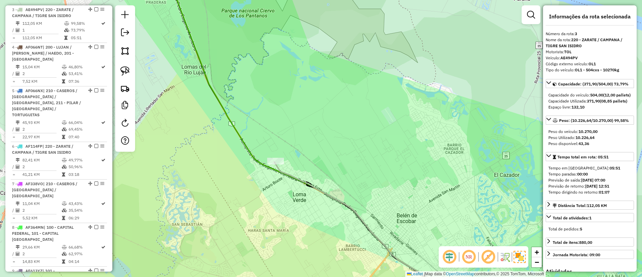
drag, startPoint x: 385, startPoint y: 143, endPoint x: 403, endPoint y: 136, distance: 19.2
click at [422, 176] on div "Janela de atendimento Grade de atendimento Capacidade Transportadoras Veículos …" at bounding box center [321, 138] width 642 height 277
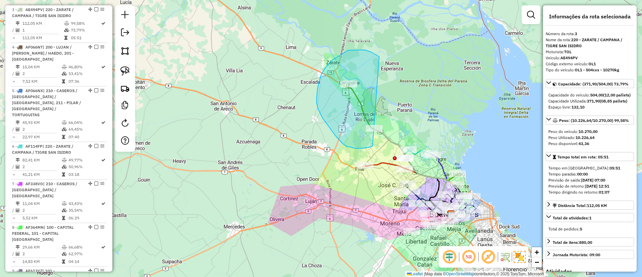
drag, startPoint x: 380, startPoint y: 57, endPoint x: 383, endPoint y: 128, distance: 71.7
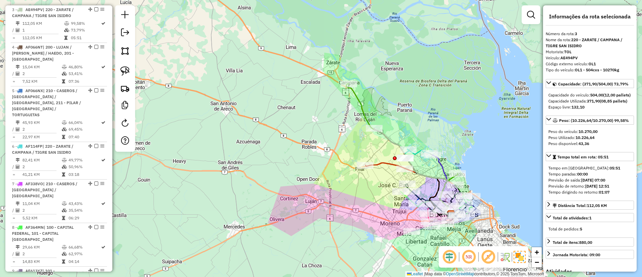
drag, startPoint x: 327, startPoint y: 124, endPoint x: 216, endPoint y: 66, distance: 125.2
click at [216, 66] on div "Janela de atendimento Grade de atendimento Capacidade Transportadoras Veículos …" at bounding box center [321, 138] width 642 height 277
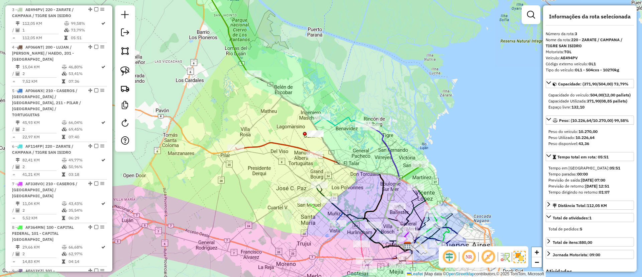
drag, startPoint x: 269, startPoint y: 82, endPoint x: 252, endPoint y: 94, distance: 21.3
click at [252, 94] on div "Janela de atendimento Grade de atendimento Capacidade Transportadoras Veículos …" at bounding box center [321, 138] width 642 height 277
click at [270, 82] on icon at bounding box center [330, 161] width 155 height 174
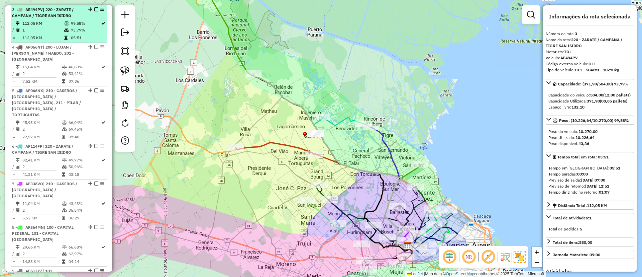
click at [95, 9] on em at bounding box center [96, 9] width 4 height 4
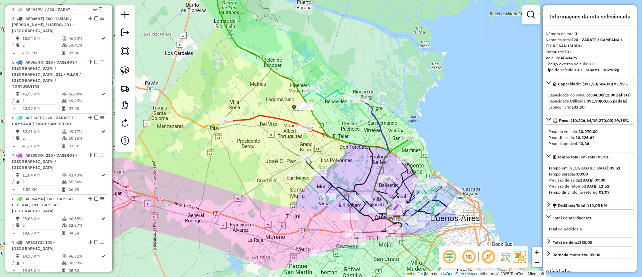
click at [275, 79] on div "Janela de atendimento Grade de atendimento Capacidade Transportadoras Veículos …" at bounding box center [321, 138] width 642 height 277
click at [330, 95] on icon at bounding box center [331, 93] width 44 height 10
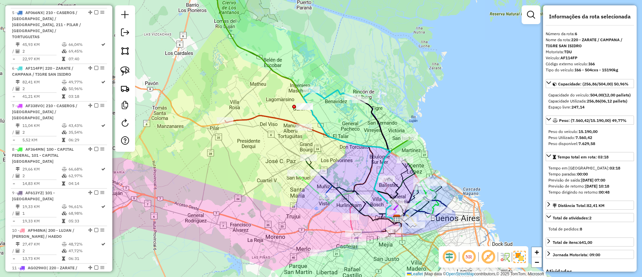
scroll to position [416, 0]
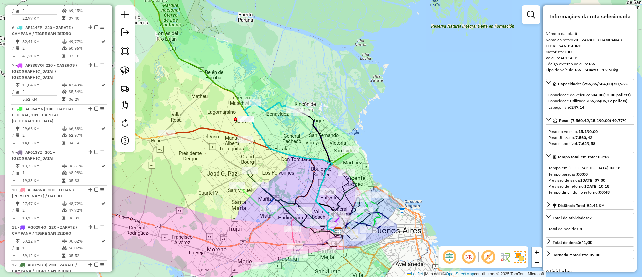
click at [195, 129] on icon at bounding box center [206, 134] width 78 height 12
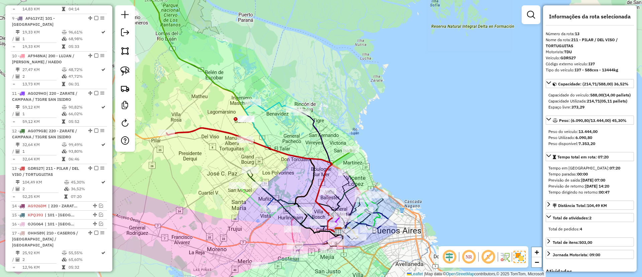
scroll to position [685, 0]
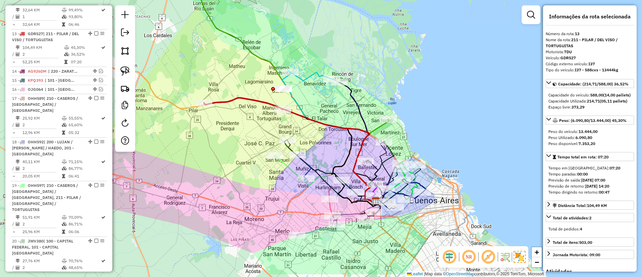
drag, startPoint x: 195, startPoint y: 129, endPoint x: 237, endPoint y: 121, distance: 43.0
click at [237, 109] on icon at bounding box center [243, 104] width 78 height 12
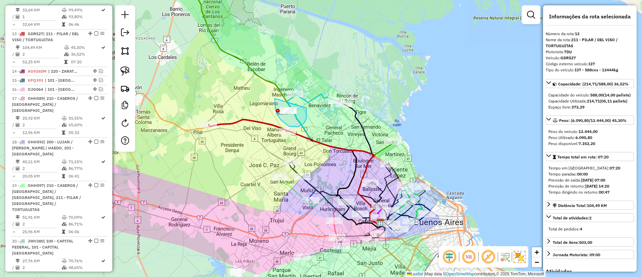
drag, startPoint x: 277, startPoint y: 113, endPoint x: 306, endPoint y: 108, distance: 30.2
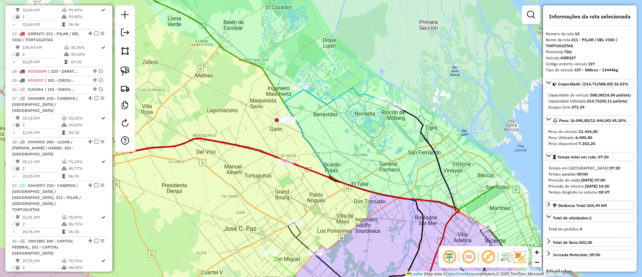
click at [290, 97] on icon at bounding box center [371, 195] width 175 height 217
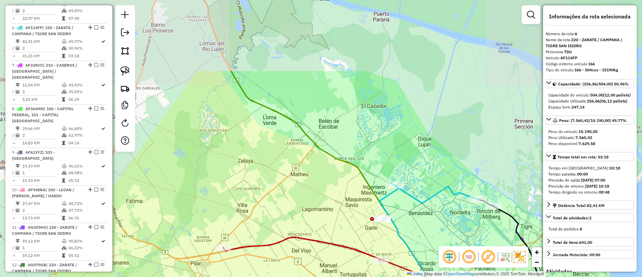
drag, startPoint x: 281, startPoint y: 45, endPoint x: 375, endPoint y: 141, distance: 133.6
click at [382, 153] on div "Janela de atendimento Grade de atendimento Capacidade Transportadoras Veículos …" at bounding box center [321, 138] width 642 height 277
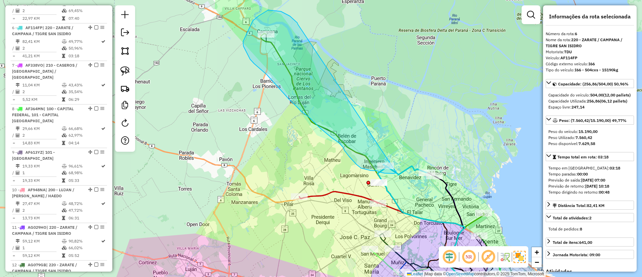
drag, startPoint x: 285, startPoint y: 13, endPoint x: 400, endPoint y: 150, distance: 178.7
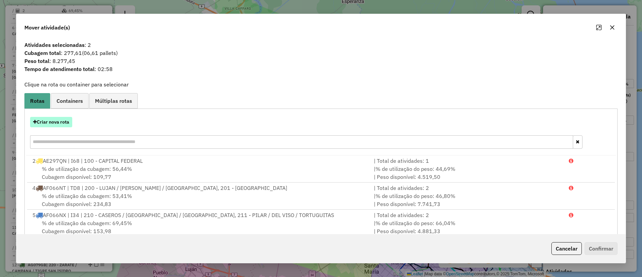
click at [65, 121] on button "Criar nova rota" at bounding box center [51, 122] width 42 height 10
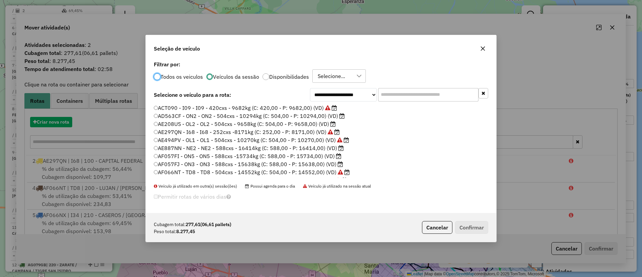
scroll to position [4, 2]
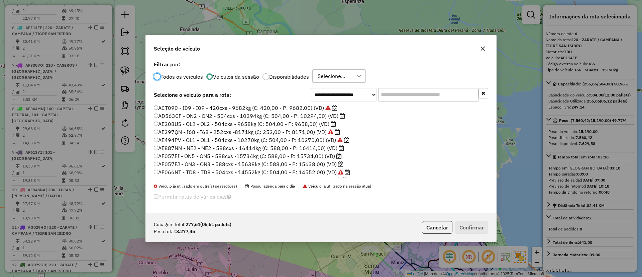
click at [297, 125] on label "AE208US - OL2 - OL2 - 504cxs - 9658kg (C: 504,00 - P: 9658,00) (VD)" at bounding box center [245, 124] width 182 height 8
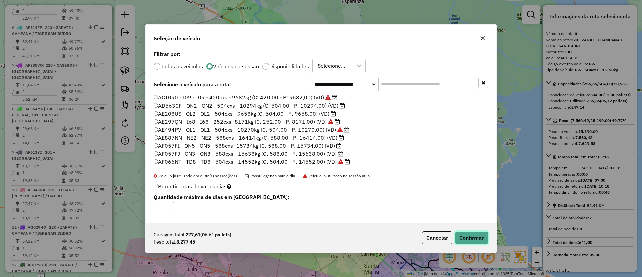
click at [476, 236] on button "Confirmar" at bounding box center [471, 237] width 33 height 13
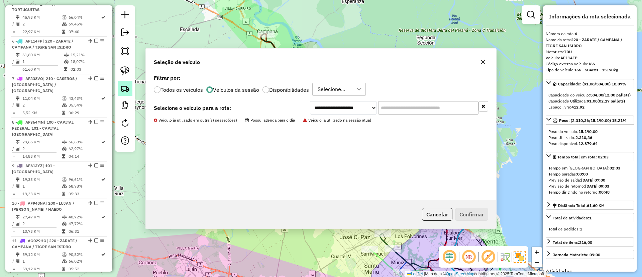
scroll to position [416, 0]
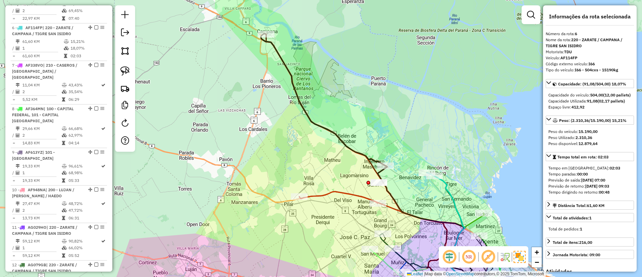
click at [282, 60] on icon at bounding box center [323, 99] width 125 height 132
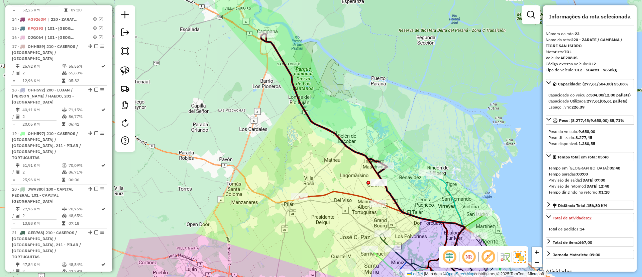
scroll to position [949, 0]
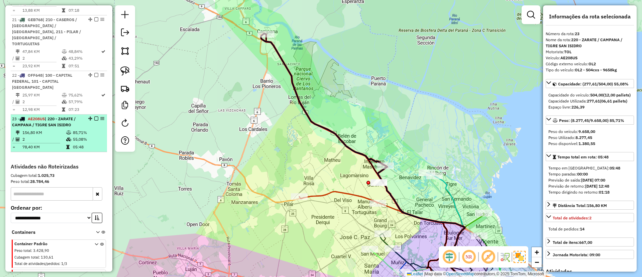
click at [97, 116] on div at bounding box center [94, 118] width 20 height 4
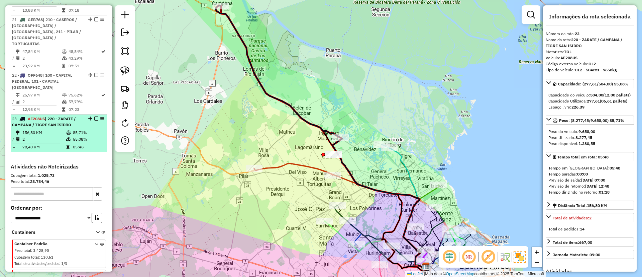
click at [94, 116] on em at bounding box center [96, 118] width 4 height 4
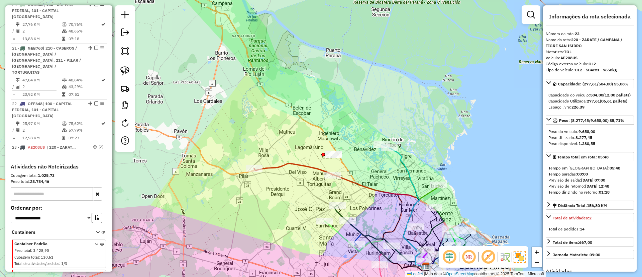
click at [295, 163] on icon at bounding box center [293, 169] width 78 height 12
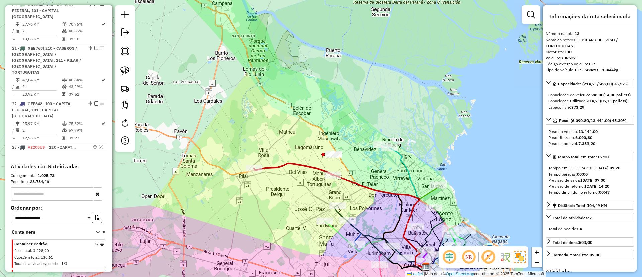
scroll to position [685, 0]
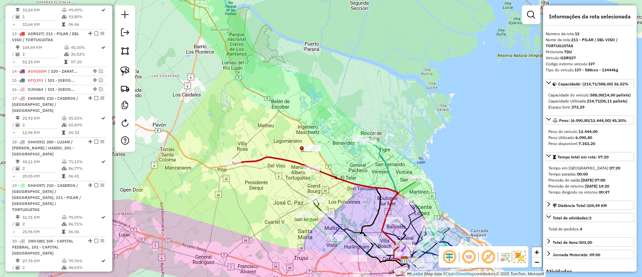
drag, startPoint x: 294, startPoint y: 164, endPoint x: 231, endPoint y: 137, distance: 68.1
click at [233, 157] on icon at bounding box center [272, 163] width 78 height 12
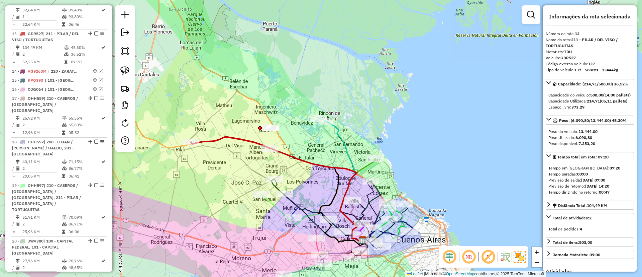
drag, startPoint x: 313, startPoint y: 136, endPoint x: 270, endPoint y: 102, distance: 54.6
click at [298, 100] on div "Janela de atendimento Grade de atendimento Capacidade Transportadoras Veículos …" at bounding box center [321, 138] width 642 height 277
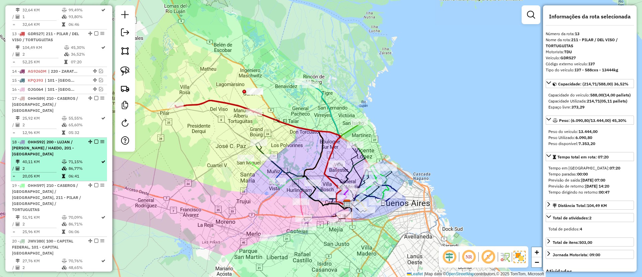
click at [48, 158] on td "40,11 KM" at bounding box center [41, 161] width 39 height 7
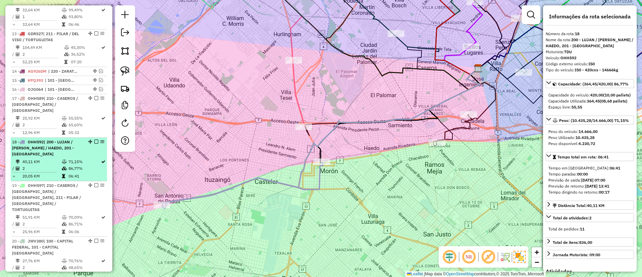
click at [95, 139] on em at bounding box center [96, 141] width 4 height 4
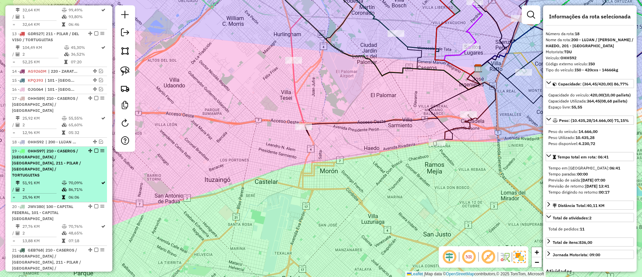
click at [85, 148] on div "19 - OHH597 | 210 - CASEROS / SAN MARTIN / BELLA VISTA, 211 - PILAR / DEL VISO …" at bounding box center [59, 163] width 94 height 30
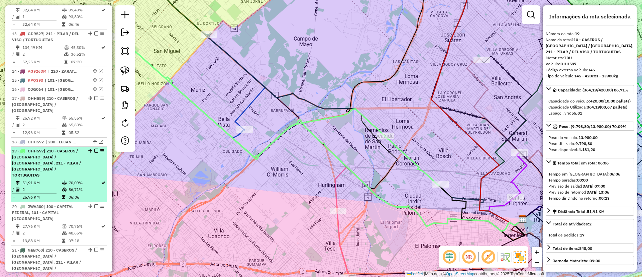
click at [94, 148] on em at bounding box center [96, 150] width 4 height 4
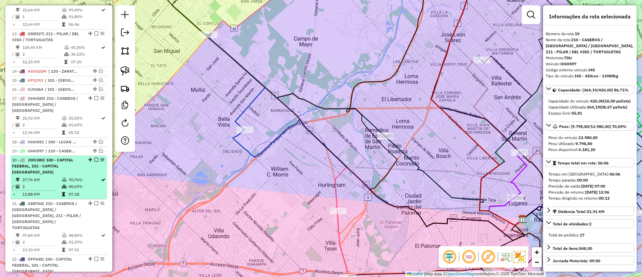
click at [92, 157] on div "20 - JWV380 | 100 - CAPITAL FEDERAL, 101 - CAPITAL FEDERAL NORTE" at bounding box center [59, 166] width 94 height 18
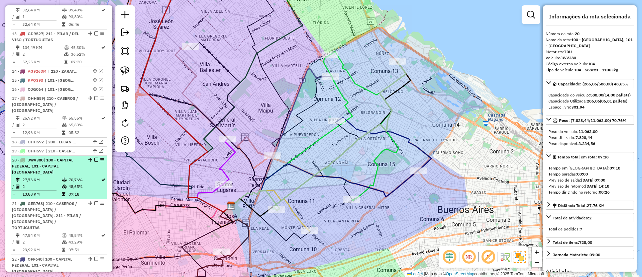
click at [95, 158] on em at bounding box center [96, 160] width 4 height 4
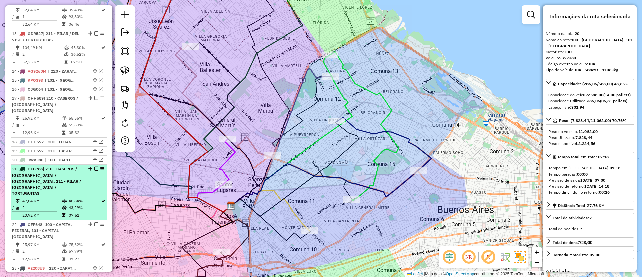
click at [86, 197] on td "48,84%" at bounding box center [84, 200] width 32 height 7
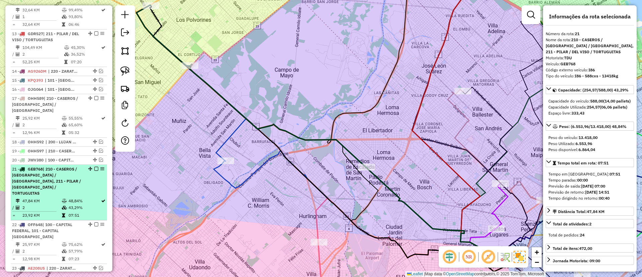
click at [95, 167] on em at bounding box center [96, 169] width 4 height 4
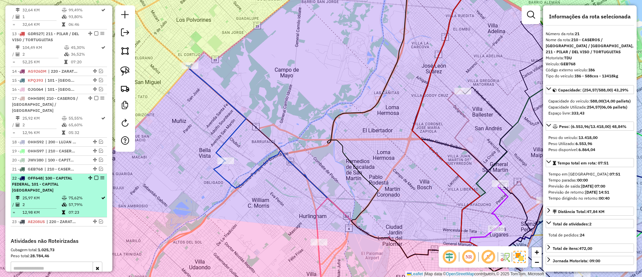
click at [84, 175] on div "22 - OFF648 | 100 - CAPITAL FEDERAL, 101 - CAPITAL FEDERAL NORTE" at bounding box center [59, 184] width 94 height 18
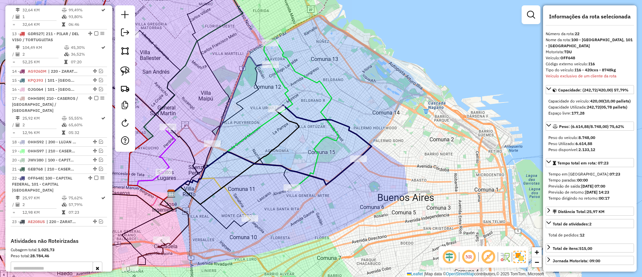
click at [234, 198] on icon at bounding box center [210, 198] width 79 height 41
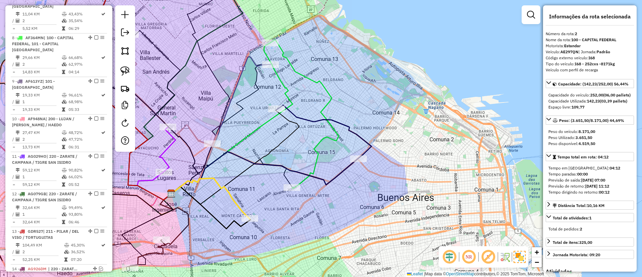
scroll to position [289, 0]
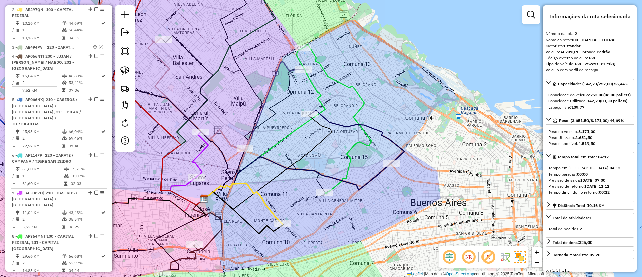
drag, startPoint x: 234, startPoint y: 198, endPoint x: 267, endPoint y: 203, distance: 33.2
click at [267, 203] on icon at bounding box center [243, 203] width 79 height 41
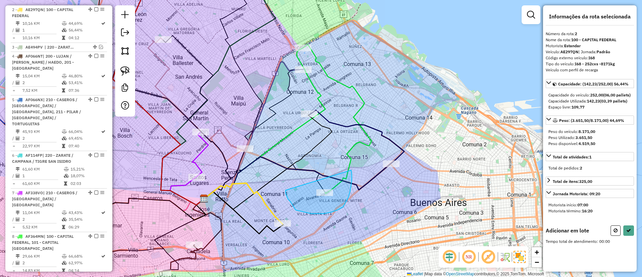
drag, startPoint x: 291, startPoint y: 202, endPoint x: 347, endPoint y: 163, distance: 68.8
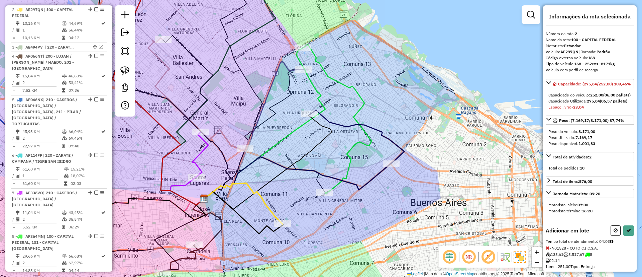
select select "**********"
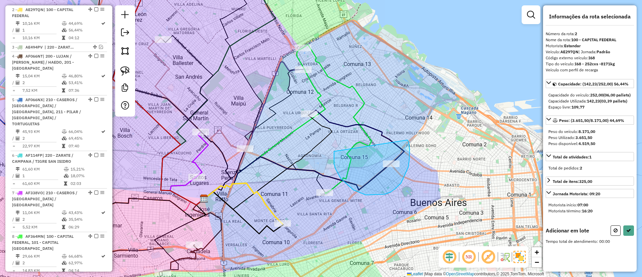
drag, startPoint x: 366, startPoint y: 195, endPoint x: 407, endPoint y: 139, distance: 69.1
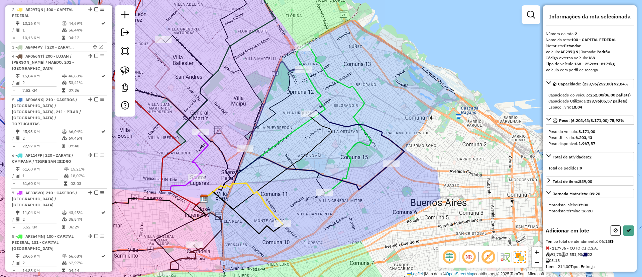
select select "**********"
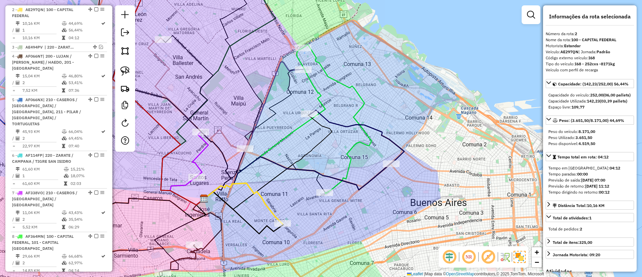
click at [288, 68] on icon at bounding box center [253, 130] width 99 height 137
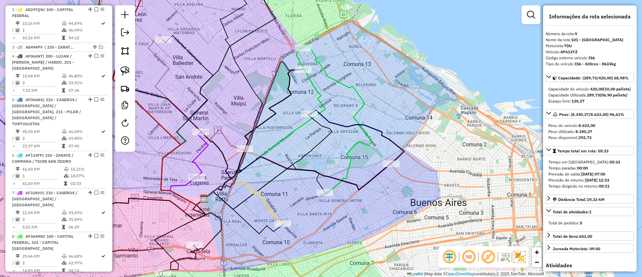
scroll to position [535, 0]
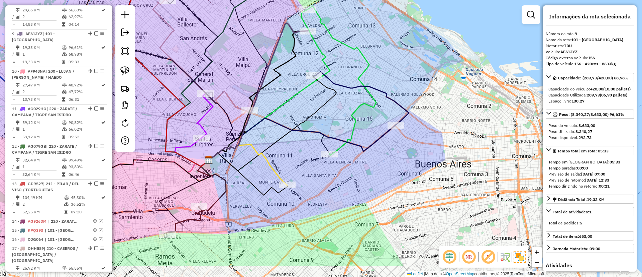
drag, startPoint x: 306, startPoint y: 198, endPoint x: 309, endPoint y: 157, distance: 41.2
click at [309, 157] on div "Janela de atendimento Grade de atendimento Capacidade Transportadoras Veículos …" at bounding box center [321, 138] width 642 height 277
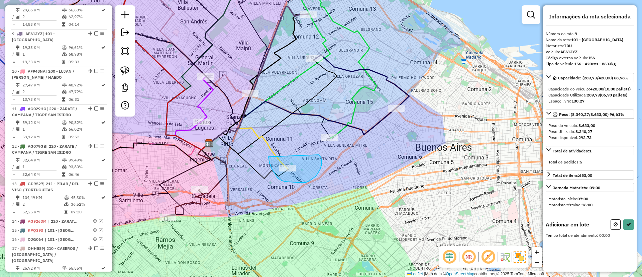
drag, startPoint x: 269, startPoint y: 158, endPoint x: 319, endPoint y: 154, distance: 50.3
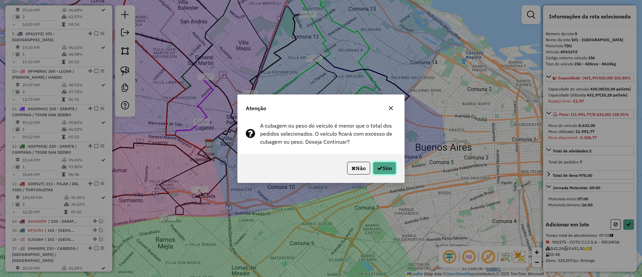
click at [396, 168] on button "Sim" at bounding box center [384, 168] width 23 height 13
select select "**********"
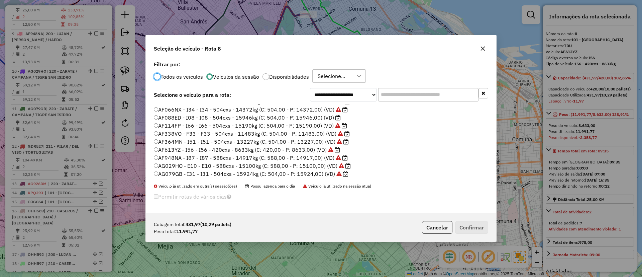
scroll to position [51, 0]
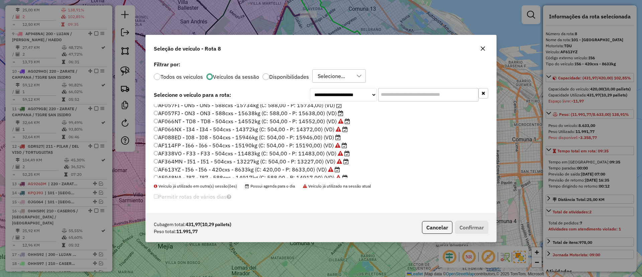
click at [313, 137] on label "AF088ED - I08 - I08 - 504cxs - 15946kg (C: 504,00 - P: 15946,00) (VD)" at bounding box center [247, 137] width 187 height 8
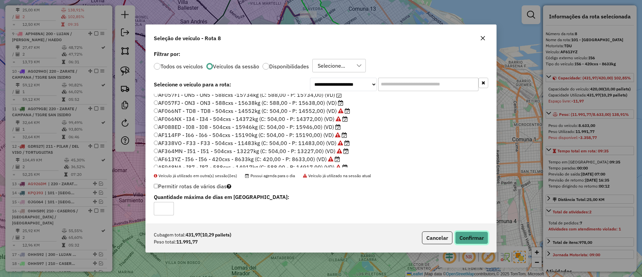
click at [471, 236] on button "Confirmar" at bounding box center [471, 237] width 33 height 13
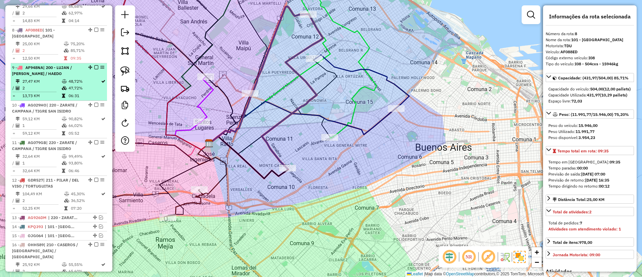
scroll to position [497, 0]
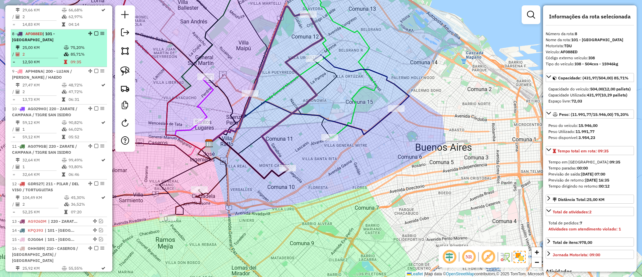
click at [94, 31] on em at bounding box center [96, 33] width 4 height 4
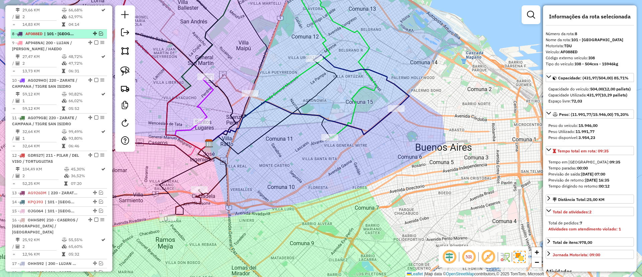
click at [100, 31] on em at bounding box center [101, 33] width 4 height 4
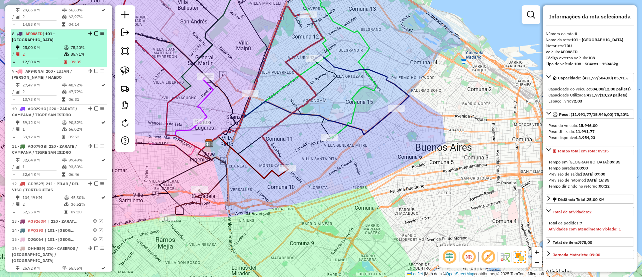
click at [94, 31] on em at bounding box center [96, 33] width 4 height 4
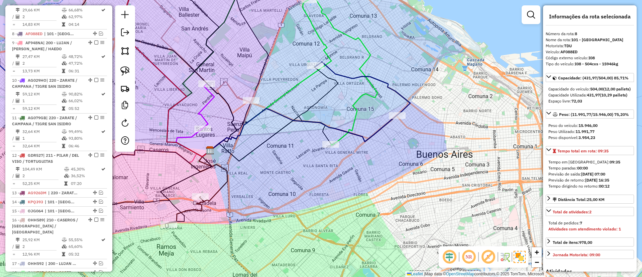
drag, startPoint x: 311, startPoint y: 95, endPoint x: 304, endPoint y: 126, distance: 31.7
click at [295, 142] on div "Janela de atendimento Grade de atendimento Capacidade Transportadoras Veículos …" at bounding box center [321, 138] width 642 height 277
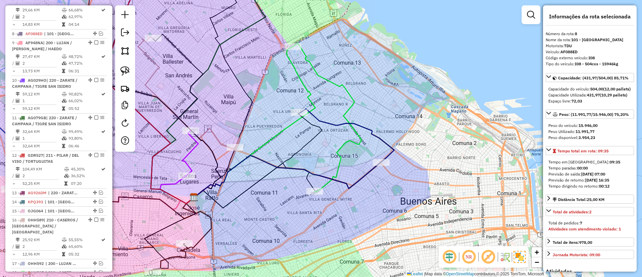
click at [329, 81] on icon at bounding box center [327, 117] width 69 height 149
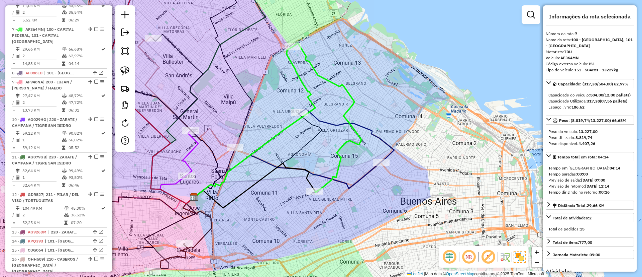
scroll to position [454, 0]
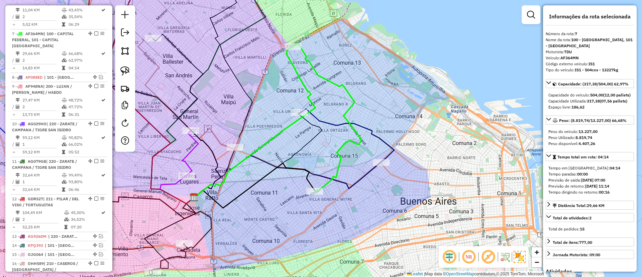
click at [378, 134] on icon at bounding box center [347, 135] width 95 height 53
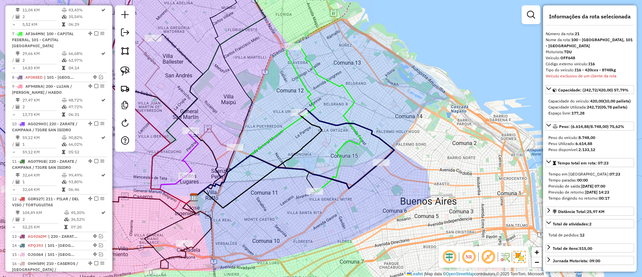
scroll to position [723, 0]
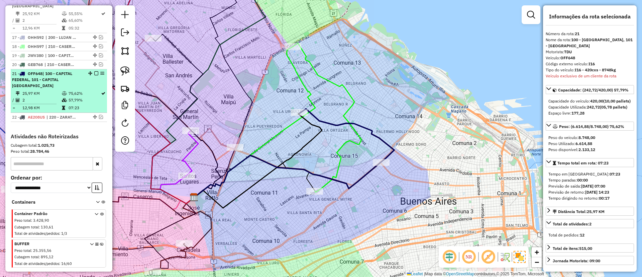
click at [95, 71] on em at bounding box center [96, 73] width 4 height 4
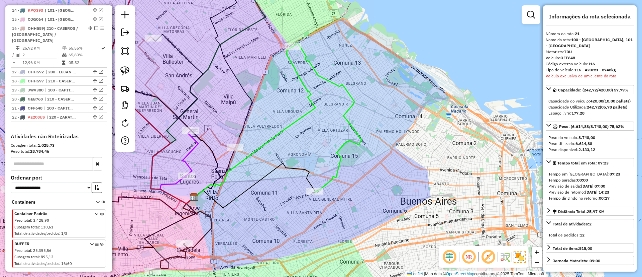
click at [298, 118] on icon at bounding box center [254, 121] width 121 height 151
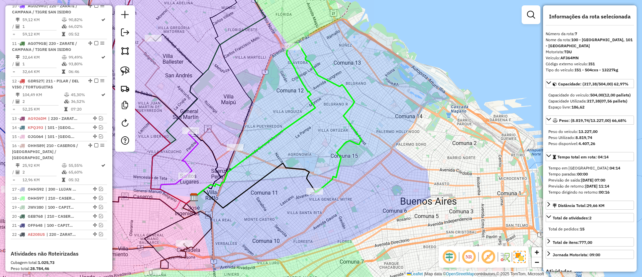
scroll to position [454, 0]
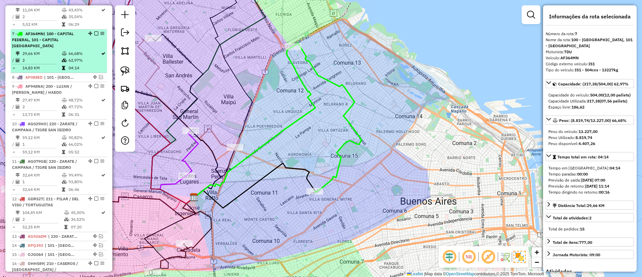
click at [91, 31] on div at bounding box center [94, 33] width 20 height 4
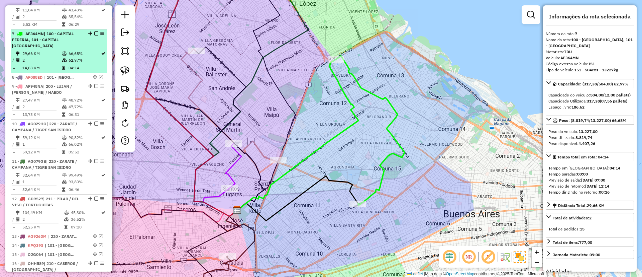
click at [94, 31] on em at bounding box center [96, 33] width 4 height 4
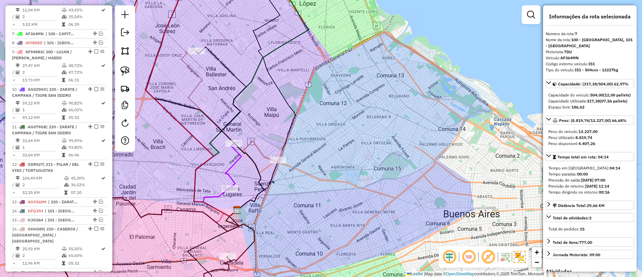
click at [196, 97] on div "Janela de atendimento Grade de atendimento Capacidade Transportadoras Veículos …" at bounding box center [321, 138] width 642 height 277
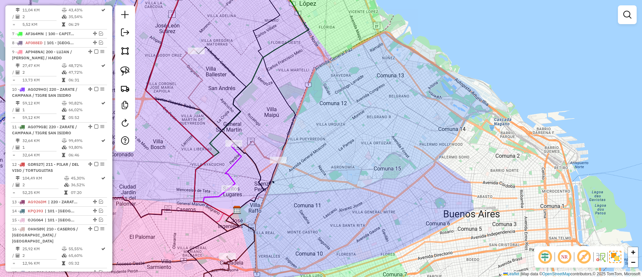
click at [193, 96] on icon at bounding box center [229, 105] width 97 height 113
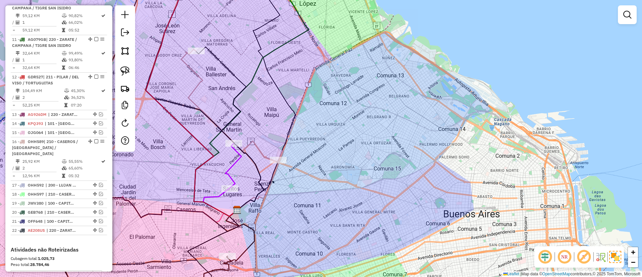
select select "**********"
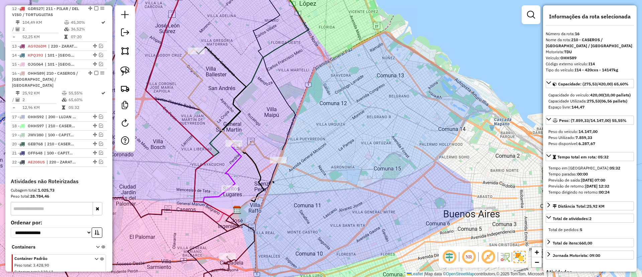
scroll to position [649, 0]
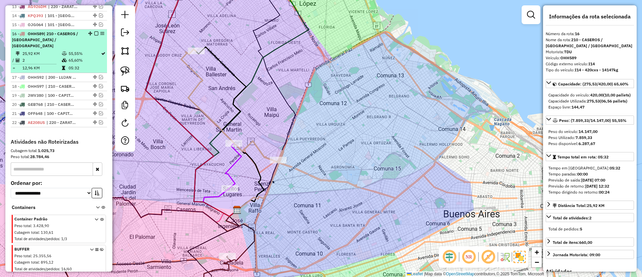
click at [94, 31] on em at bounding box center [96, 33] width 4 height 4
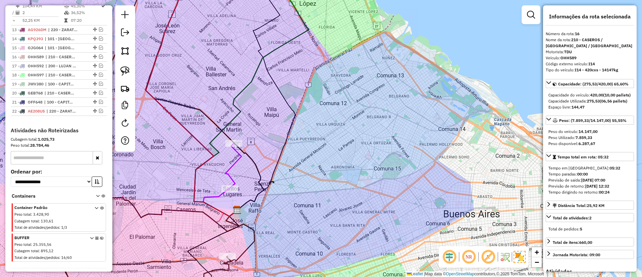
click at [228, 163] on div "Janela de atendimento Grade de atendimento Capacidade Transportadoras Veículos …" at bounding box center [321, 138] width 642 height 277
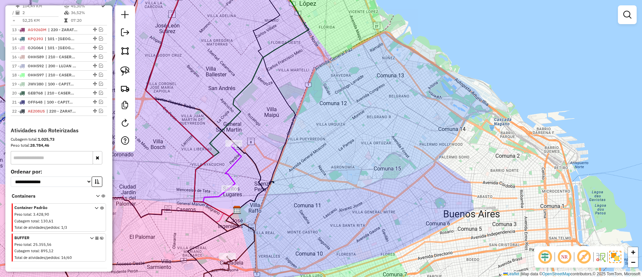
click at [231, 164] on icon at bounding box center [233, 165] width 16 height 45
select select "**********"
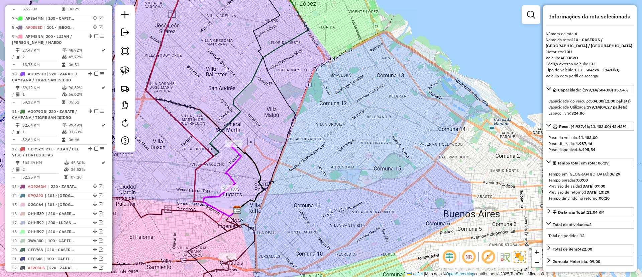
scroll to position [416, 0]
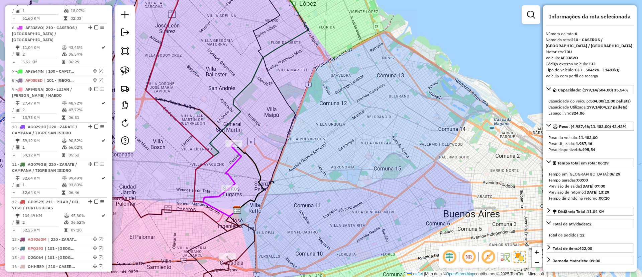
drag, startPoint x: 231, startPoint y: 164, endPoint x: 305, endPoint y: 66, distance: 123.0
click at [241, 143] on icon at bounding box center [233, 165] width 16 height 45
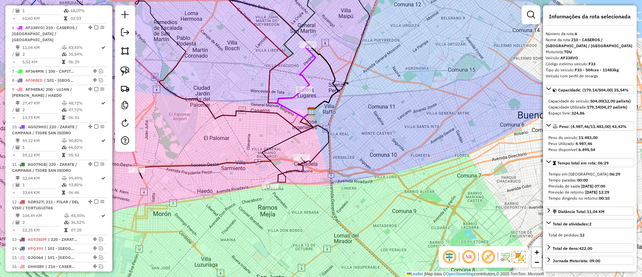
click at [290, 168] on icon at bounding box center [287, 171] width 36 height 28
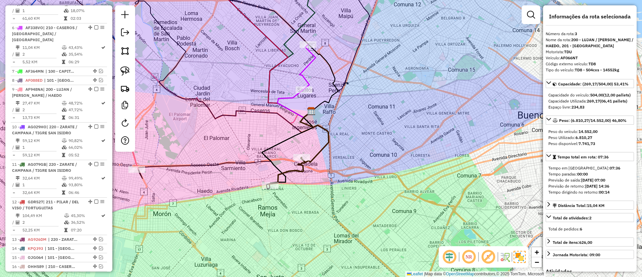
scroll to position [298, 0]
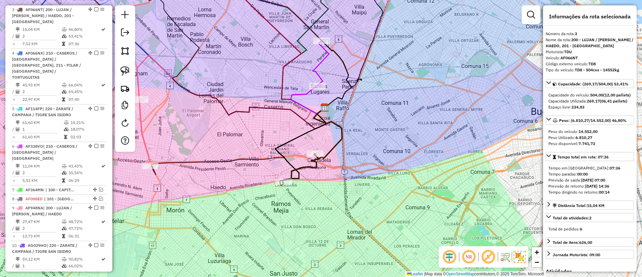
click at [208, 148] on div "Janela de atendimento Grade de atendimento Capacidade Transportadoras Veículos …" at bounding box center [321, 138] width 642 height 277
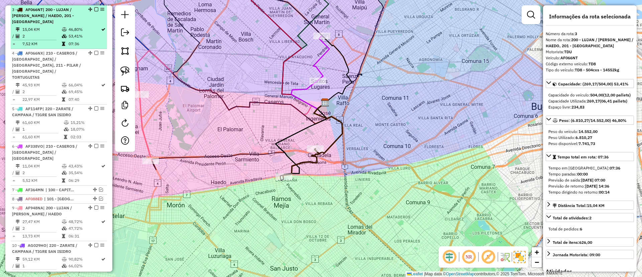
click at [94, 9] on em at bounding box center [96, 9] width 4 height 4
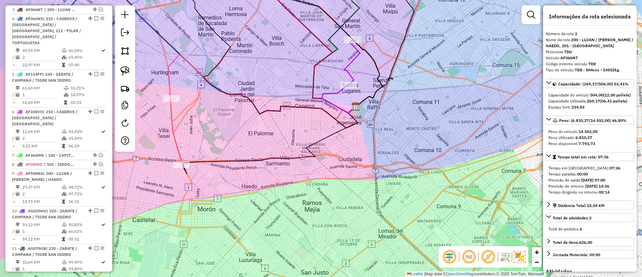
drag, startPoint x: 201, startPoint y: 117, endPoint x: 294, endPoint y: 131, distance: 93.6
click at [294, 131] on div "Janela de atendimento Grade de atendimento Capacidade Transportadoras Veículos …" at bounding box center [321, 138] width 642 height 277
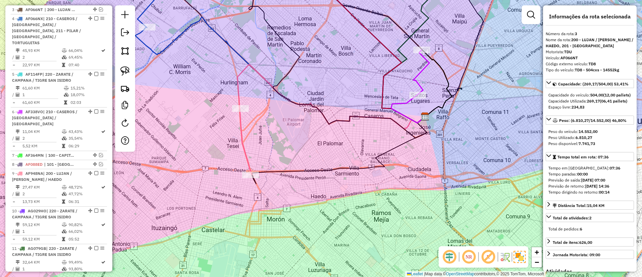
click at [243, 130] on icon at bounding box center [246, 141] width 12 height 66
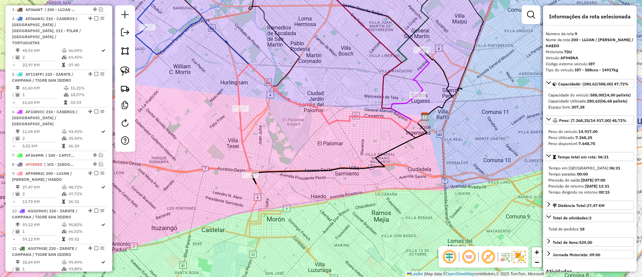
scroll to position [443, 0]
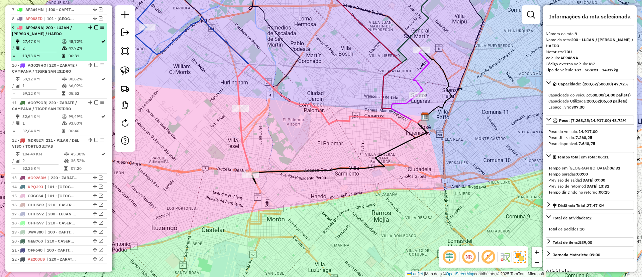
click at [95, 25] on em at bounding box center [96, 27] width 4 height 4
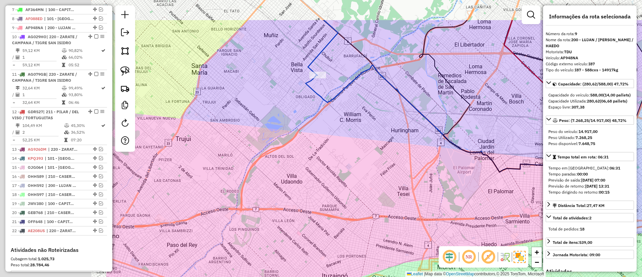
drag, startPoint x: 329, startPoint y: 99, endPoint x: 357, endPoint y: 106, distance: 28.3
click at [357, 106] on div "Janela de atendimento Grade de atendimento Capacidade Transportadoras Veículos …" at bounding box center [321, 138] width 642 height 277
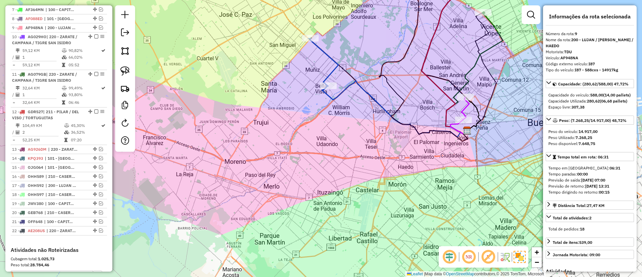
click at [331, 74] on icon at bounding box center [323, 61] width 30 height 47
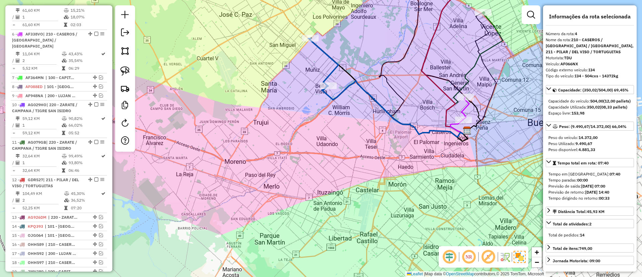
scroll to position [307, 0]
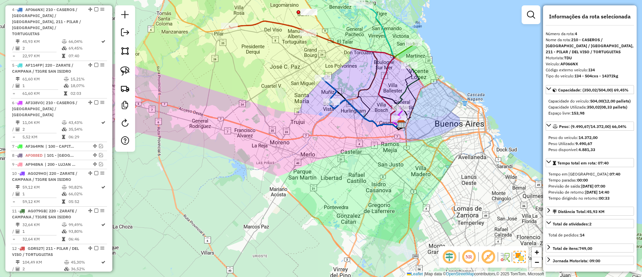
drag, startPoint x: 232, startPoint y: 81, endPoint x: 234, endPoint y: 102, distance: 21.5
click at [234, 102] on div "Janela de atendimento Grade de atendimento Capacidade Transportadoras Veículos …" at bounding box center [321, 138] width 642 height 277
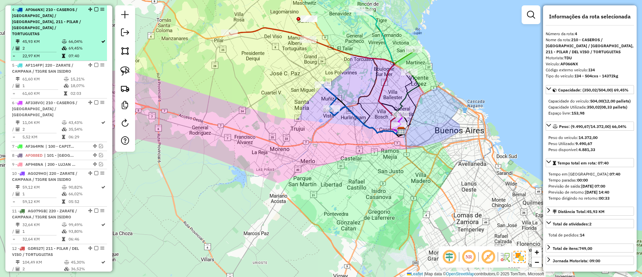
click at [94, 8] on em at bounding box center [96, 9] width 4 height 4
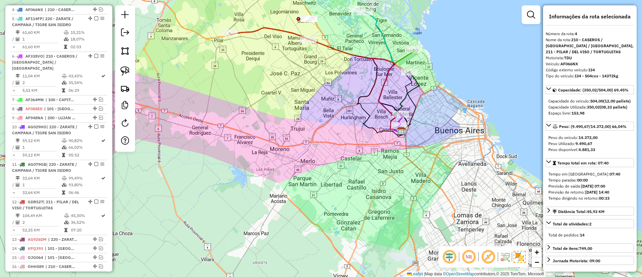
drag, startPoint x: 238, startPoint y: 107, endPoint x: 239, endPoint y: 120, distance: 13.4
click at [239, 120] on div "Janela de atendimento Grade de atendimento Capacidade Transportadoras Veículos …" at bounding box center [321, 138] width 642 height 277
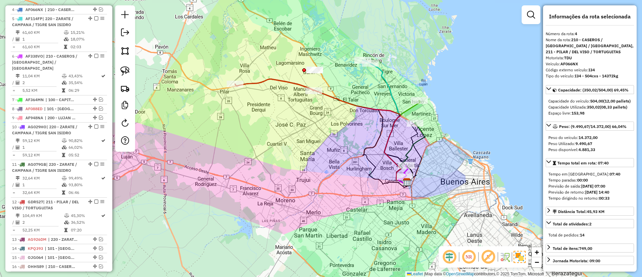
click at [262, 81] on icon at bounding box center [274, 85] width 78 height 12
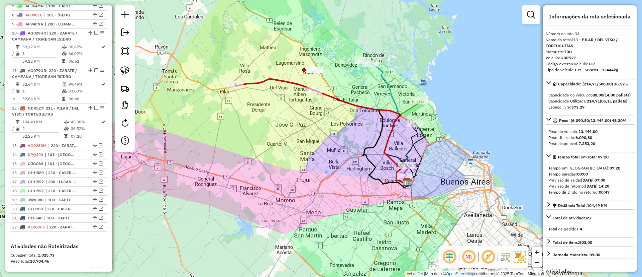
scroll to position [493, 0]
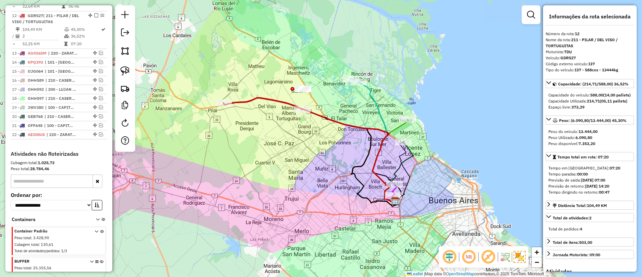
click at [252, 112] on div "Janela de atendimento Grade de atendimento Capacidade Transportadoras Veículos …" at bounding box center [321, 138] width 642 height 277
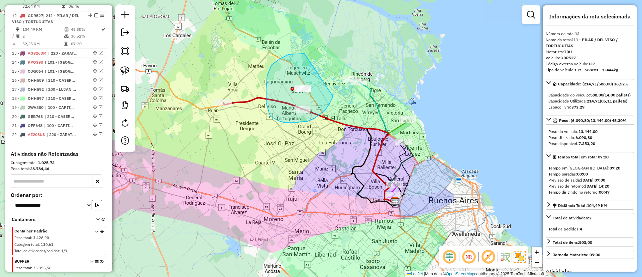
drag, startPoint x: 266, startPoint y: 102, endPoint x: 332, endPoint y: 94, distance: 66.7
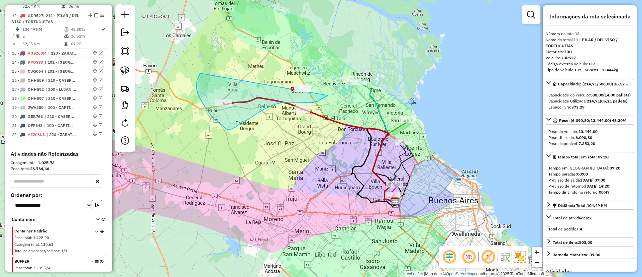
drag, startPoint x: 205, startPoint y: 107, endPoint x: 313, endPoint y: 53, distance: 121.0
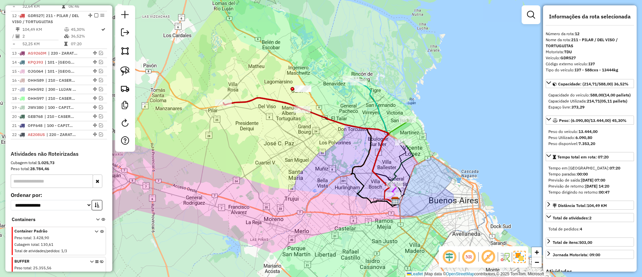
click at [266, 98] on icon at bounding box center [262, 104] width 78 height 12
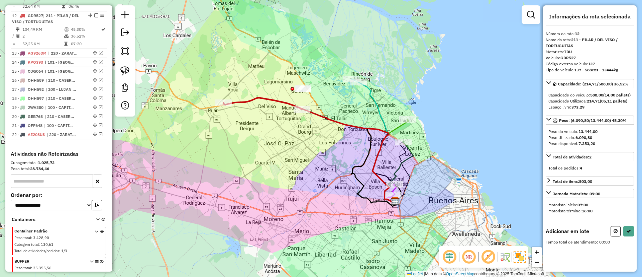
drag, startPoint x: 316, startPoint y: 85, endPoint x: 320, endPoint y: 68, distance: 17.5
click at [320, 68] on div "Janela de atendimento Grade de atendimento Capacidade Transportadoras Veículos …" at bounding box center [321, 138] width 642 height 277
drag, startPoint x: 265, startPoint y: 71, endPoint x: 326, endPoint y: 74, distance: 60.9
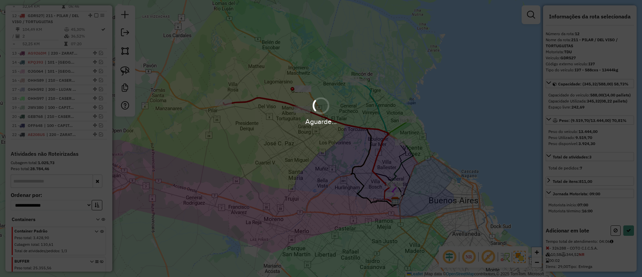
select select "**********"
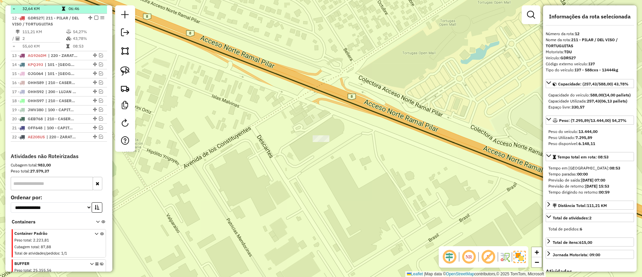
scroll to position [384, 0]
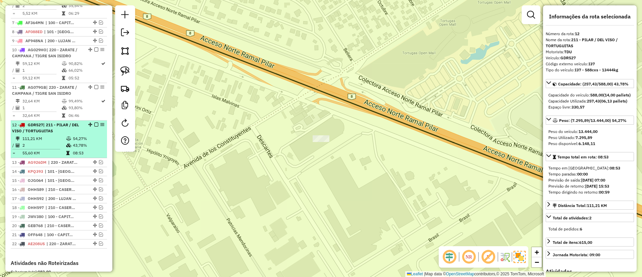
click at [84, 122] on div "12 - GDR527 | 211 - PILAR / DEL VISO / TORTUGUITAS" at bounding box center [59, 128] width 94 height 12
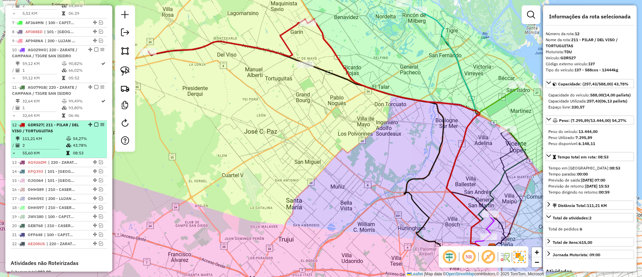
click at [94, 122] on em at bounding box center [96, 124] width 4 height 4
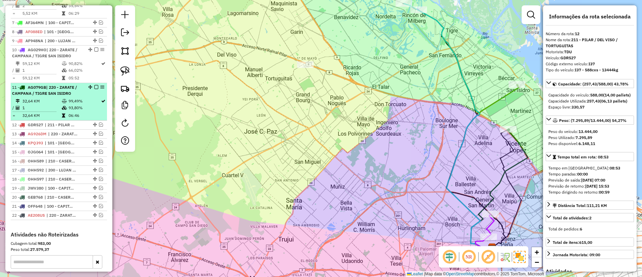
click at [89, 104] on td "93,80%" at bounding box center [84, 107] width 32 height 7
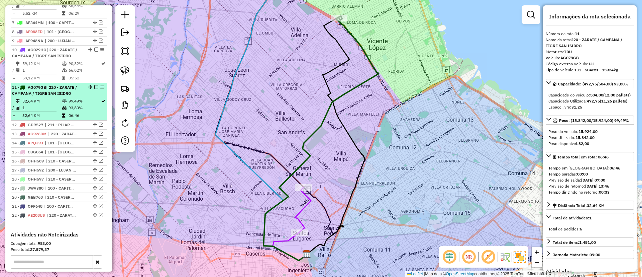
click at [95, 85] on em at bounding box center [96, 87] width 4 height 4
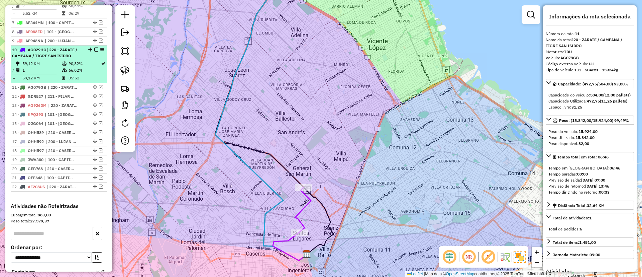
click at [89, 67] on td "66,02%" at bounding box center [84, 70] width 32 height 7
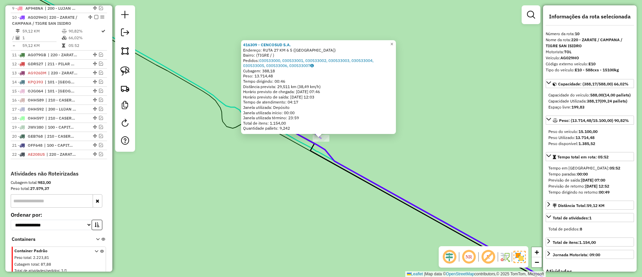
scroll to position [418, 0]
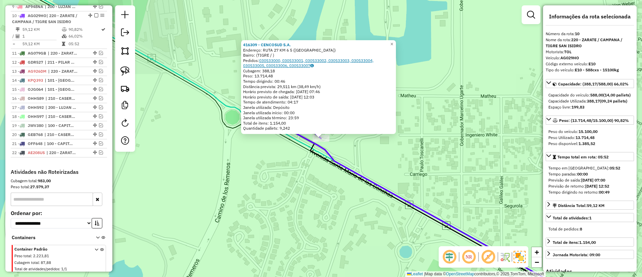
click at [303, 62] on link "030533000, 030533001, 030533002, 030533003, 030533004, 030533005, 030533006, 03…" at bounding box center [308, 63] width 130 height 10
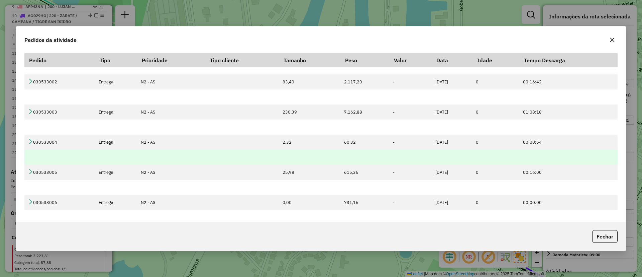
scroll to position [94, 0]
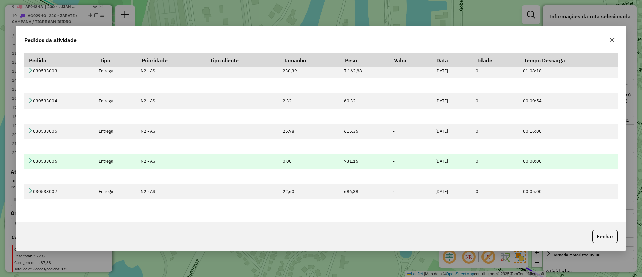
drag, startPoint x: 328, startPoint y: 160, endPoint x: 374, endPoint y: 159, distance: 46.2
click at [374, 159] on tr "030533006 Entrega N2 - AS 0,00 731,16 - 04/09/2025 0 00:00:00" at bounding box center [320, 161] width 593 height 15
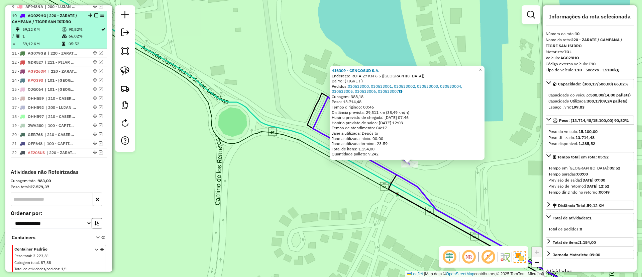
click at [94, 13] on em at bounding box center [96, 15] width 4 height 4
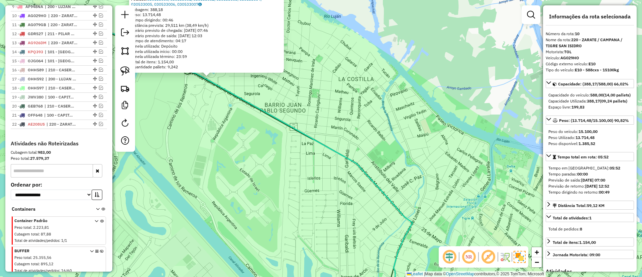
click at [236, 97] on icon at bounding box center [252, 165] width 320 height 278
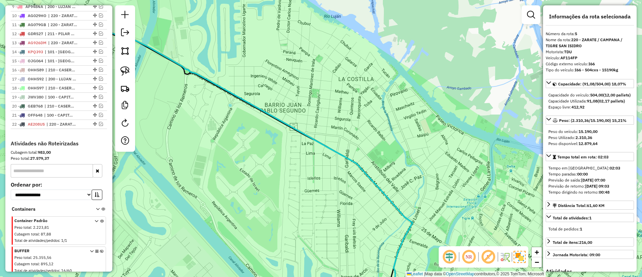
scroll to position [316, 0]
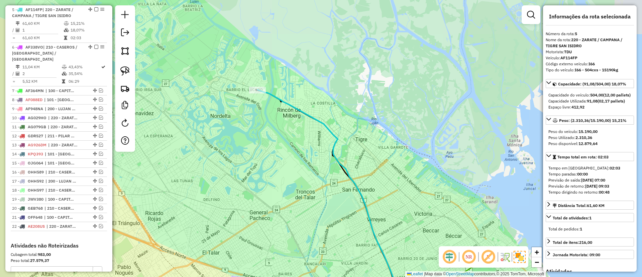
drag, startPoint x: 228, startPoint y: 140, endPoint x: 351, endPoint y: 118, distance: 124.8
click at [358, 141] on div "Janela de atendimento Grade de atendimento Capacidade Transportadoras Veículos …" at bounding box center [321, 138] width 642 height 277
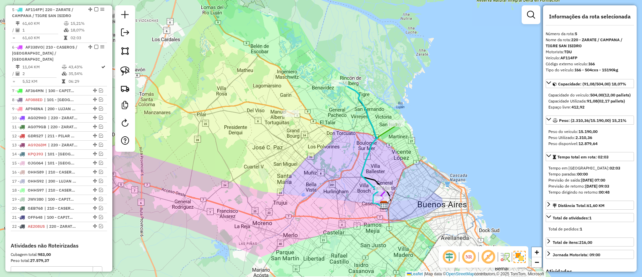
drag, startPoint x: 320, startPoint y: 112, endPoint x: 319, endPoint y: 102, distance: 10.4
click at [319, 102] on div "Janela de atendimento Grade de atendimento Capacidade Transportadoras Veículos …" at bounding box center [321, 138] width 642 height 277
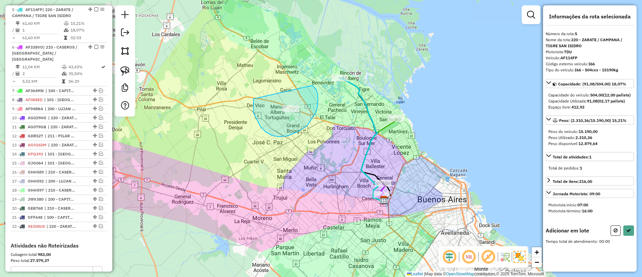
drag, startPoint x: 279, startPoint y: 136, endPoint x: 313, endPoint y: 85, distance: 61.3
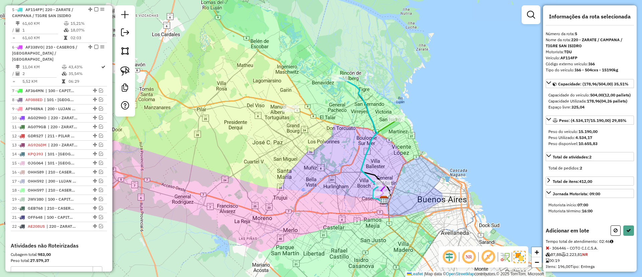
drag, startPoint x: 334, startPoint y: 120, endPoint x: 322, endPoint y: 102, distance: 21.0
click at [322, 102] on div "Janela de atendimento Grade de atendimento Capacidade Transportadoras Veículos …" at bounding box center [321, 138] width 642 height 277
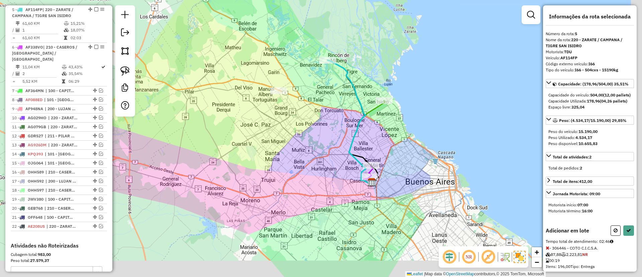
select select "**********"
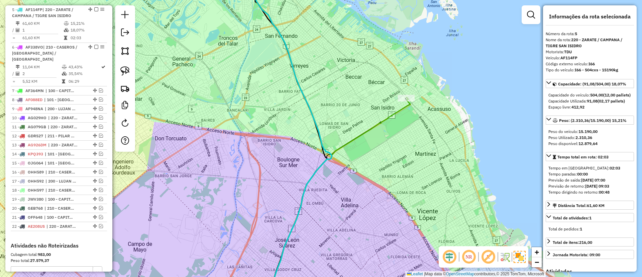
click at [380, 115] on div "Janela de atendimento Grade de atendimento Capacidade Transportadoras Veículos …" at bounding box center [321, 138] width 642 height 277
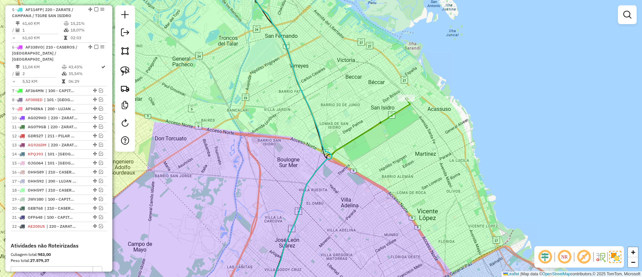
click at [385, 120] on icon at bounding box center [338, 200] width 145 height 207
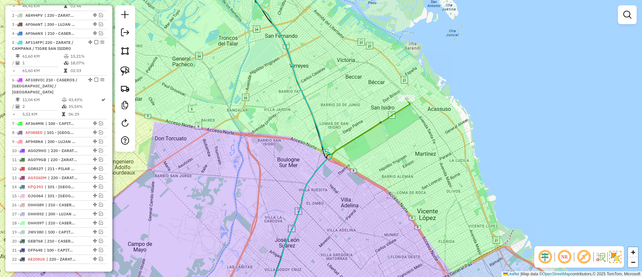
select select "**********"
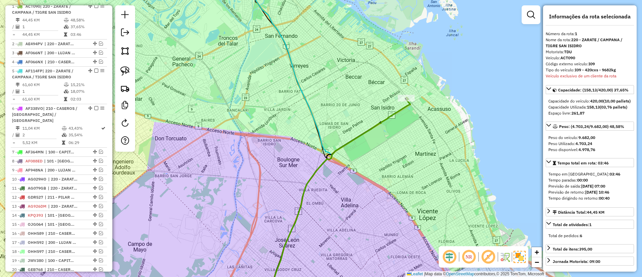
scroll to position [252, 0]
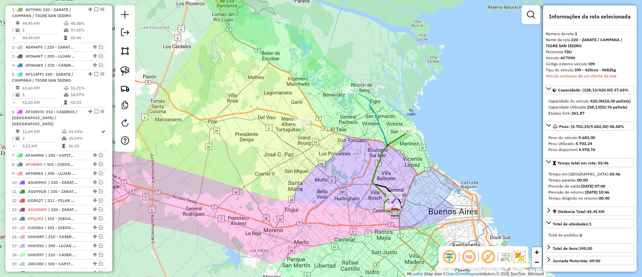
drag, startPoint x: 328, startPoint y: 113, endPoint x: 345, endPoint y: 129, distance: 23.2
click at [345, 129] on div "Janela de atendimento Grade de atendimento Capacidade Transportadoras Veículos …" at bounding box center [321, 138] width 642 height 277
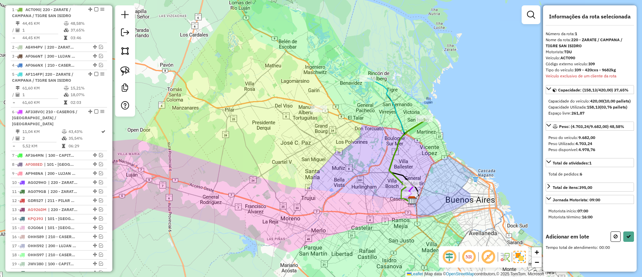
drag, startPoint x: 318, startPoint y: 86, endPoint x: 304, endPoint y: 66, distance: 24.1
click at [304, 66] on div "Janela de atendimento Grade de atendimento Capacidade Transportadoras Veículos …" at bounding box center [321, 138] width 642 height 277
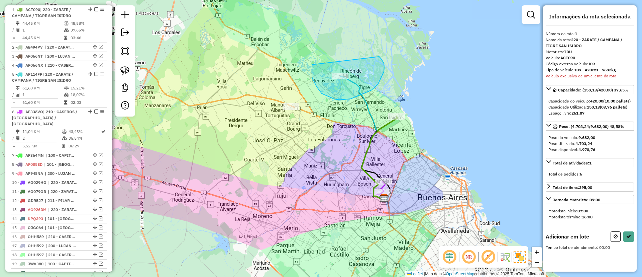
drag, startPoint x: 312, startPoint y: 69, endPoint x: 375, endPoint y: 53, distance: 65.1
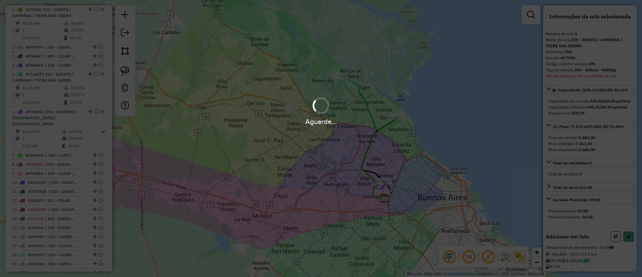
select select "**********"
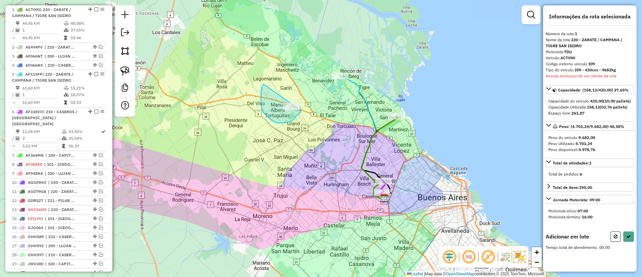
drag, startPoint x: 275, startPoint y: 122, endPoint x: 307, endPoint y: 96, distance: 41.9
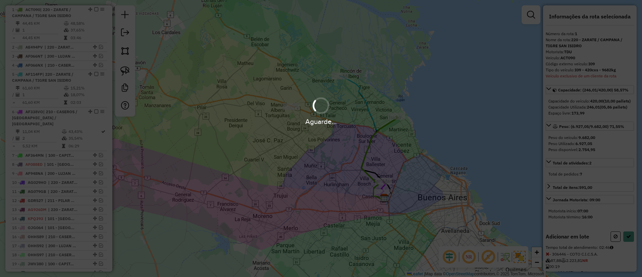
select select "**********"
drag, startPoint x: 298, startPoint y: 68, endPoint x: 362, endPoint y: 74, distance: 64.2
click at [362, 74] on div "Aguarde..." at bounding box center [321, 138] width 642 height 277
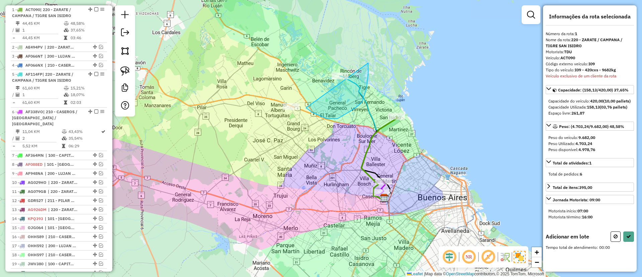
drag, startPoint x: 354, startPoint y: 109, endPoint x: 350, endPoint y: 31, distance: 78.1
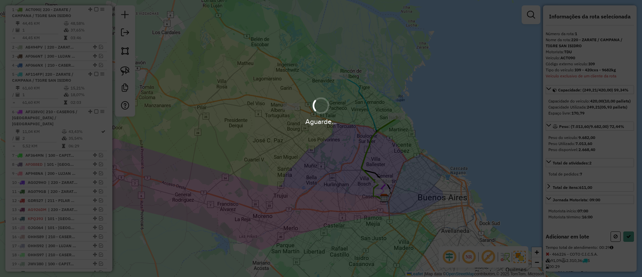
select select "**********"
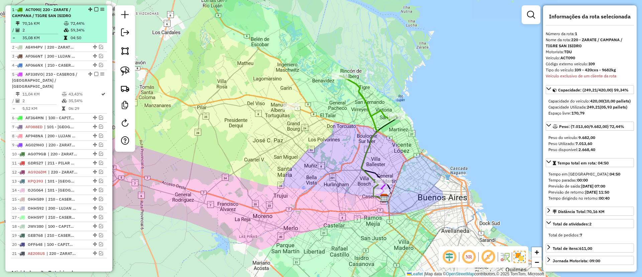
click at [93, 21] on td "72,44%" at bounding box center [87, 23] width 34 height 7
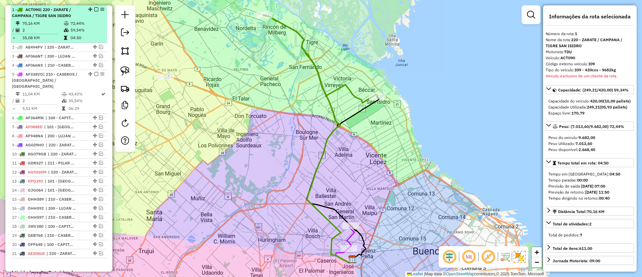
click at [95, 9] on em at bounding box center [96, 9] width 4 height 4
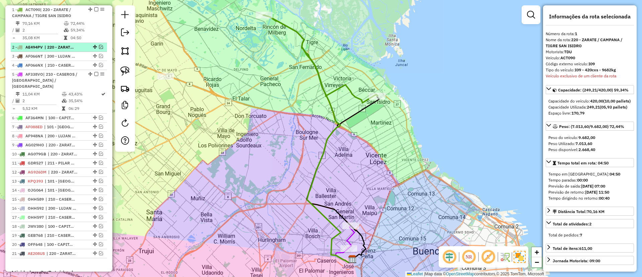
scroll to position [223, 0]
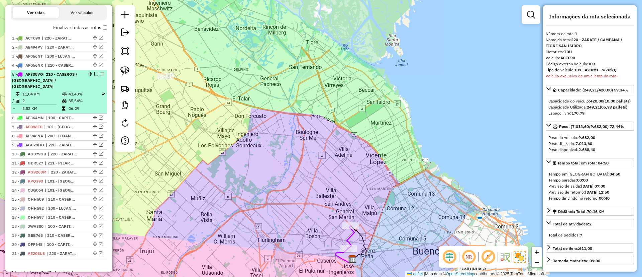
click at [84, 91] on td "43,43%" at bounding box center [84, 94] width 32 height 7
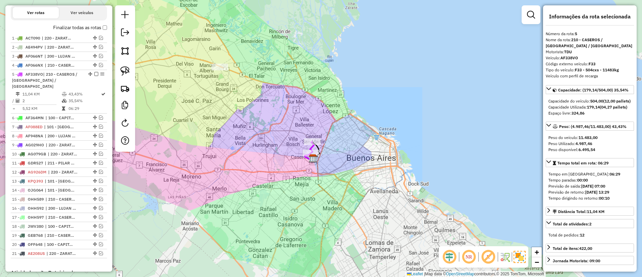
drag, startPoint x: 261, startPoint y: 149, endPoint x: 309, endPoint y: 152, distance: 47.9
click at [308, 153] on div "Janela de atendimento Grade de atendimento Capacidade Transportadoras Veículos …" at bounding box center [321, 138] width 642 height 277
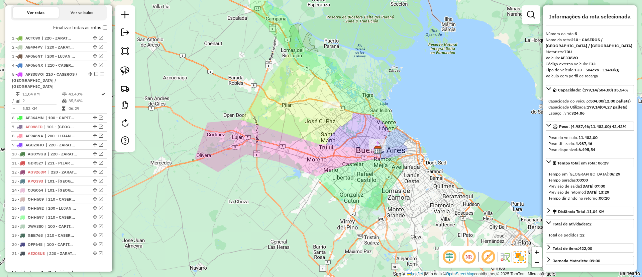
drag, startPoint x: 285, startPoint y: 133, endPoint x: 267, endPoint y: 99, distance: 38.8
click at [262, 100] on div "Janela de atendimento Grade de atendimento Capacidade Transportadoras Veículos …" at bounding box center [321, 138] width 642 height 277
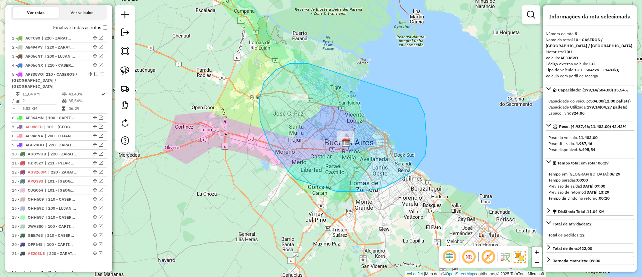
drag, startPoint x: 264, startPoint y: 82, endPoint x: 416, endPoint y: 95, distance: 152.1
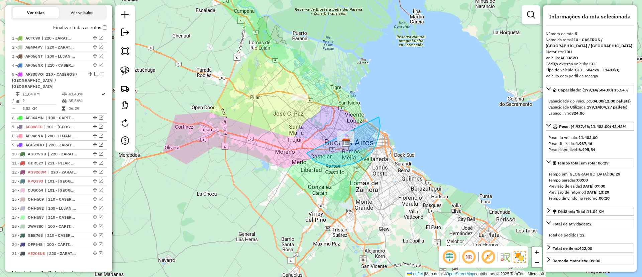
drag, startPoint x: 379, startPoint y: 136, endPoint x: 360, endPoint y: 93, distance: 47.2
drag, startPoint x: 265, startPoint y: 62, endPoint x: 334, endPoint y: 81, distance: 72.0
click at [334, 81] on hb-app "Aguarde... Pop-up bloqueado! Seu navegador bloqueou automáticamente a abertura …" at bounding box center [321, 138] width 642 height 277
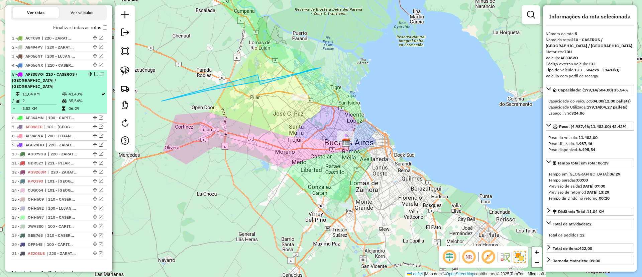
click at [89, 97] on td "35,54%" at bounding box center [84, 100] width 32 height 7
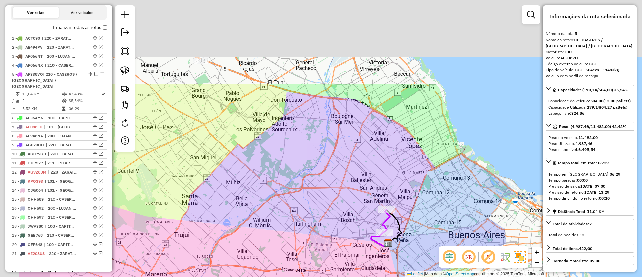
drag, startPoint x: 221, startPoint y: 58, endPoint x: 226, endPoint y: 119, distance: 61.8
click at [305, 170] on div "Janela de atendimento Grade de atendimento Capacidade Transportadoras Veículos …" at bounding box center [321, 138] width 642 height 277
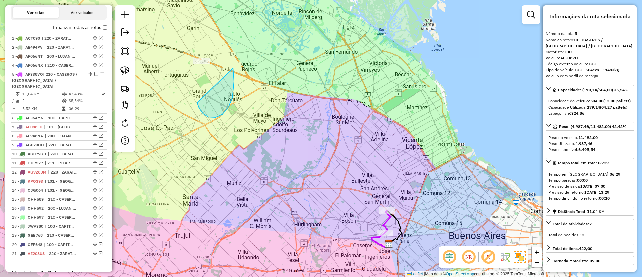
drag, startPoint x: 197, startPoint y: 103, endPoint x: 171, endPoint y: 28, distance: 79.1
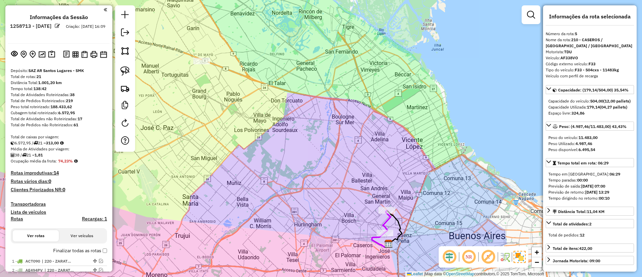
scroll to position [0, 0]
click at [52, 54] on img at bounding box center [51, 55] width 7 height 8
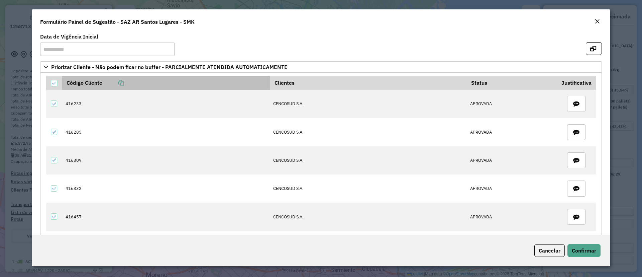
click at [122, 84] on icon at bounding box center [120, 82] width 5 height 5
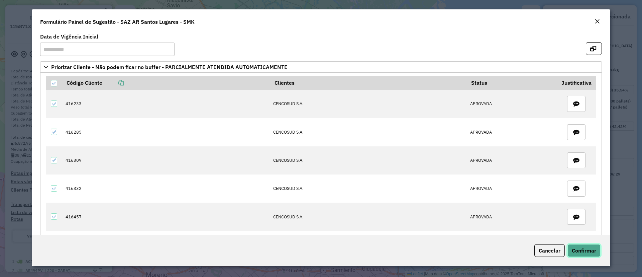
click at [593, 251] on span "Confirmar" at bounding box center [584, 250] width 24 height 7
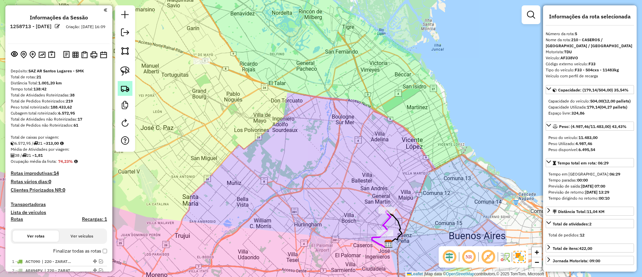
click at [131, 92] on link at bounding box center [125, 88] width 15 height 15
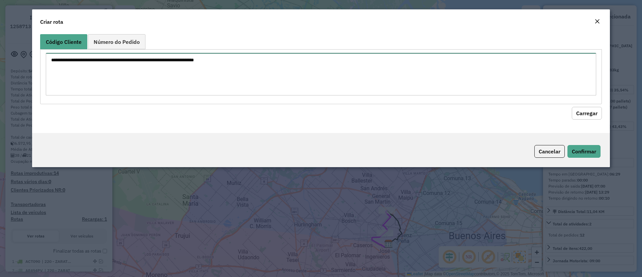
click at [138, 66] on textarea at bounding box center [321, 74] width 551 height 42
paste textarea "****** ****** ****** ****** ****** ****** ****** ****** ****** ****** ****** **…"
type textarea "****** ****** ****** ****** ****** ****** ****** ****** ****** ****** ****** **…"
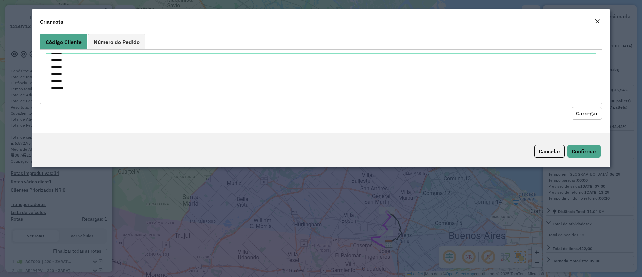
click at [592, 105] on hb-field-button "Carregar" at bounding box center [321, 111] width 562 height 15
click at [591, 109] on button "Carregar" at bounding box center [587, 113] width 30 height 13
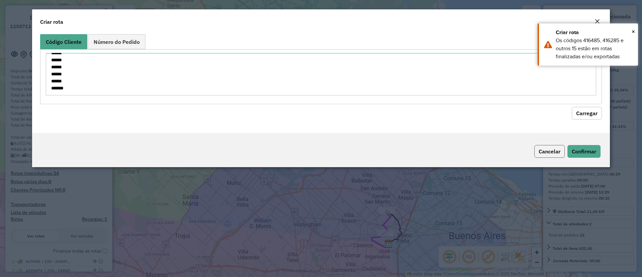
click at [553, 151] on button "Cancelar" at bounding box center [549, 151] width 30 height 13
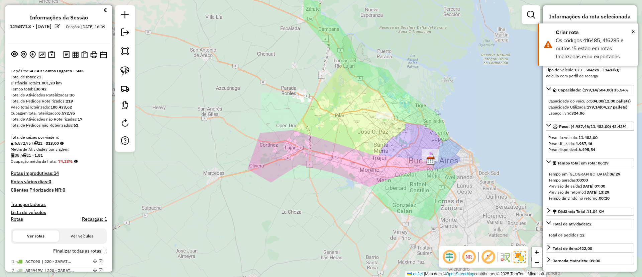
drag, startPoint x: 409, startPoint y: 136, endPoint x: 368, endPoint y: 124, distance: 43.3
click at [368, 125] on div "Janela de atendimento Grade de atendimento Capacidade Transportadoras Veículos …" at bounding box center [321, 138] width 642 height 277
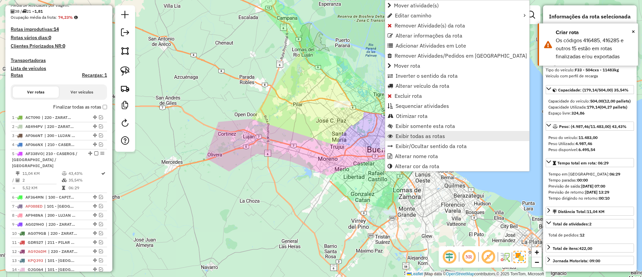
scroll to position [288, 0]
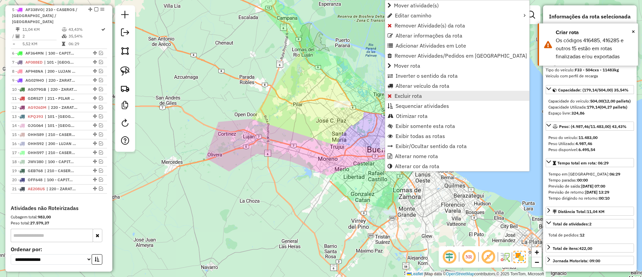
click at [411, 93] on span "Excluir rota" at bounding box center [408, 95] width 27 height 5
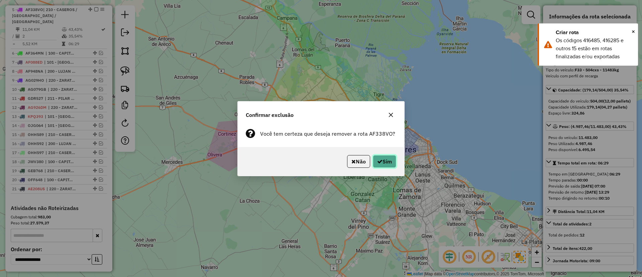
click at [380, 163] on icon "button" at bounding box center [379, 161] width 5 height 5
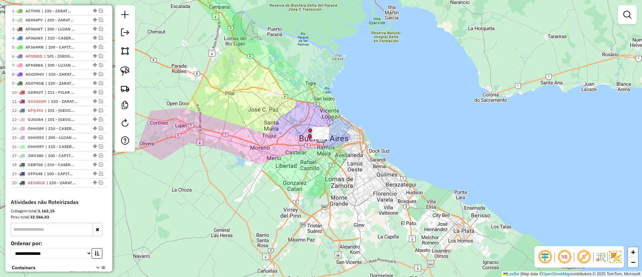
scroll to position [346, 0]
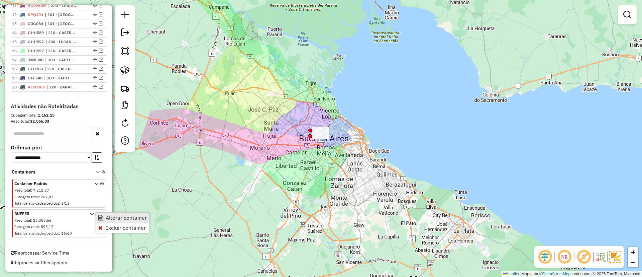
click at [111, 218] on span "Alterar container" at bounding box center [126, 217] width 41 height 5
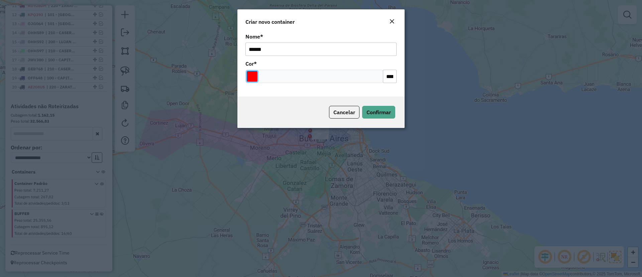
click at [248, 74] on input "Select a color" at bounding box center [252, 76] width 11 height 11
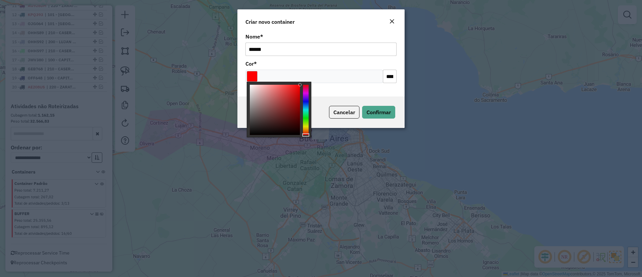
click at [279, 94] on div at bounding box center [275, 110] width 50 height 50
click at [301, 101] on div at bounding box center [279, 110] width 65 height 56
type input "*******"
click at [307, 102] on div at bounding box center [306, 110] width 6 height 50
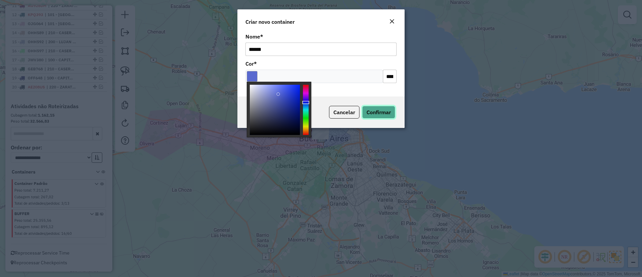
click at [377, 116] on button "Confirmar" at bounding box center [378, 112] width 33 height 13
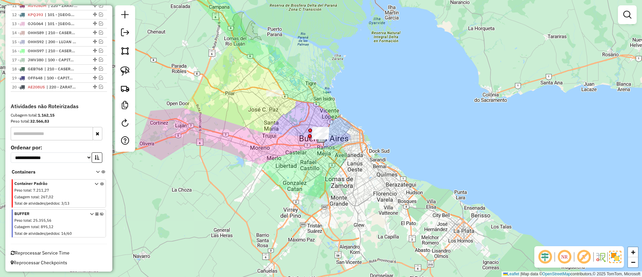
click at [100, 213] on icon at bounding box center [102, 224] width 4 height 25
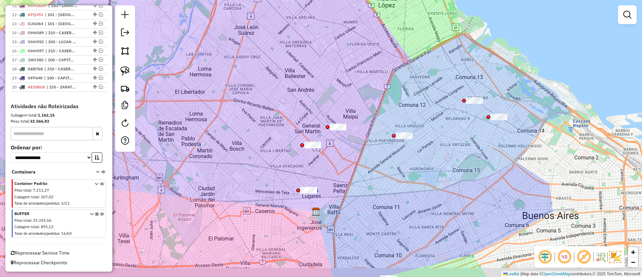
drag, startPoint x: 302, startPoint y: 125, endPoint x: 299, endPoint y: 123, distance: 3.6
click at [303, 102] on div "Janela de atendimento Grade de atendimento Capacidade Transportadoras Veículos …" at bounding box center [321, 138] width 642 height 277
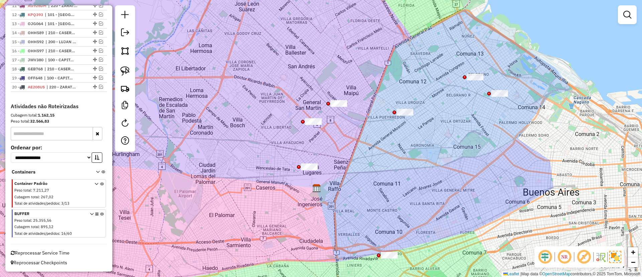
drag, startPoint x: 306, startPoint y: 157, endPoint x: 272, endPoint y: 103, distance: 63.9
click at [272, 103] on div "Janela de atendimento Grade de atendimento Capacidade Transportadoras Veículos …" at bounding box center [321, 138] width 642 height 277
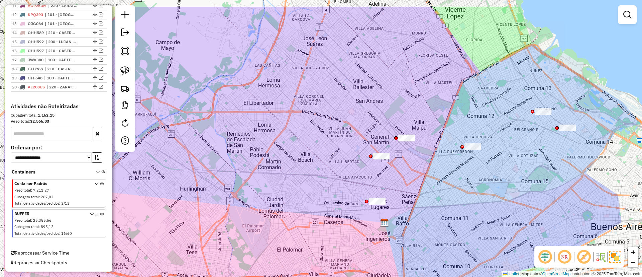
drag, startPoint x: 265, startPoint y: 106, endPoint x: 280, endPoint y: 110, distance: 14.8
click at [280, 110] on div "Janela de atendimento Grade de atendimento Capacidade Transportadoras Veículos …" at bounding box center [321, 138] width 642 height 277
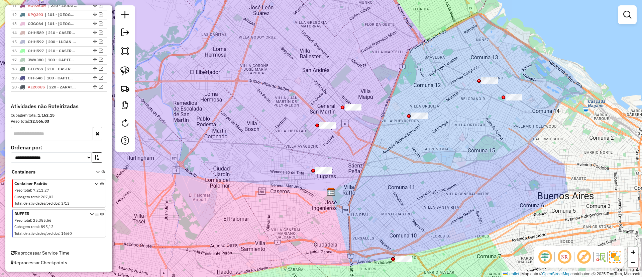
click at [280, 111] on div "Janela de atendimento Grade de atendimento Capacidade Transportadoras Veículos …" at bounding box center [321, 138] width 642 height 277
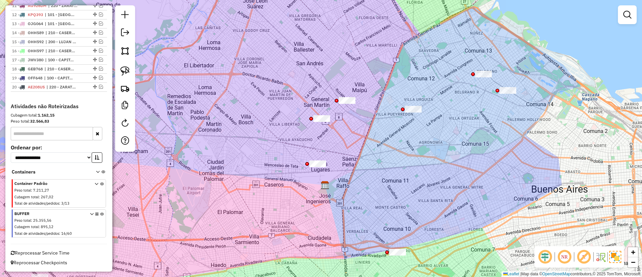
drag, startPoint x: 302, startPoint y: 133, endPoint x: 290, endPoint y: 122, distance: 16.4
click at [290, 122] on div "Janela de atendimento Grade de atendimento Capacidade Transportadoras Veículos …" at bounding box center [321, 138] width 642 height 277
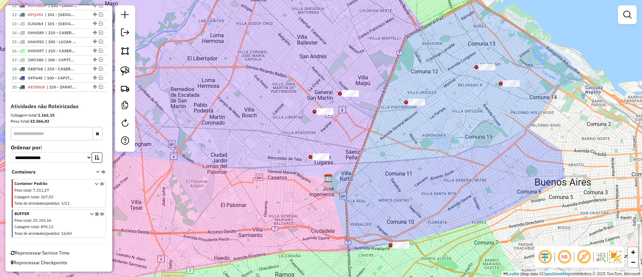
drag, startPoint x: 279, startPoint y: 119, endPoint x: 206, endPoint y: 40, distance: 107.2
click at [284, 113] on div "Janela de atendimento Grade de atendimento Capacidade Transportadoras Veículos …" at bounding box center [321, 138] width 642 height 277
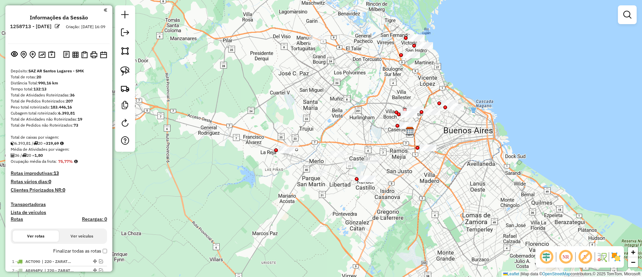
drag, startPoint x: 396, startPoint y: 109, endPoint x: 389, endPoint y: 103, distance: 9.0
click at [395, 110] on div at bounding box center [397, 112] width 4 height 4
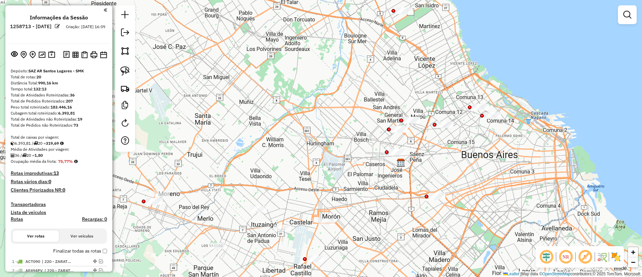
drag, startPoint x: 397, startPoint y: 106, endPoint x: 363, endPoint y: 115, distance: 35.2
click at [361, 112] on div "Janela de atendimento Grade de atendimento Capacidade Transportadoras Veículos …" at bounding box center [321, 138] width 642 height 277
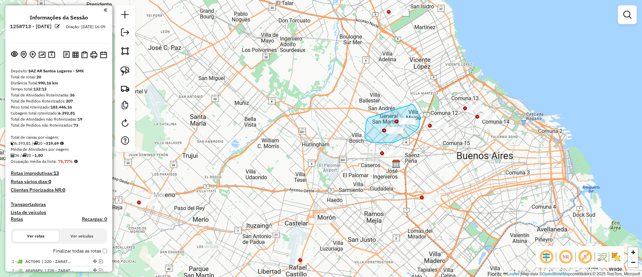
drag, startPoint x: 365, startPoint y: 137, endPoint x: 412, endPoint y: 103, distance: 57.7
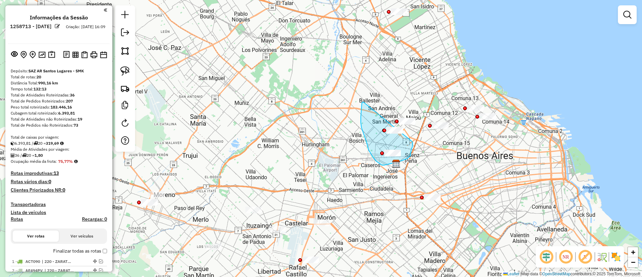
drag, startPoint x: 362, startPoint y: 103, endPoint x: 412, endPoint y: 140, distance: 61.9
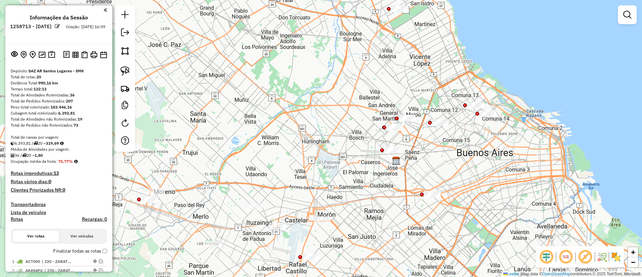
drag, startPoint x: 263, startPoint y: 168, endPoint x: 284, endPoint y: 129, distance: 44.6
click at [284, 129] on div "Janela de atendimento Grade de atendimento Capacidade Transportadoras Veículos …" at bounding box center [321, 138] width 642 height 277
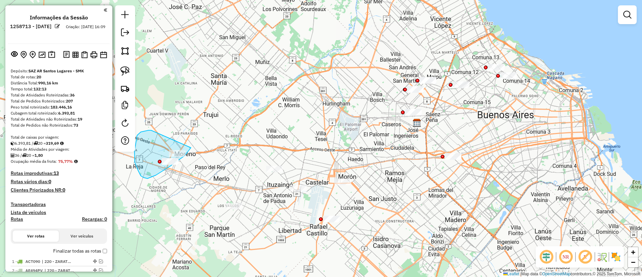
drag, startPoint x: 135, startPoint y: 162, endPoint x: 200, endPoint y: 129, distance: 72.8
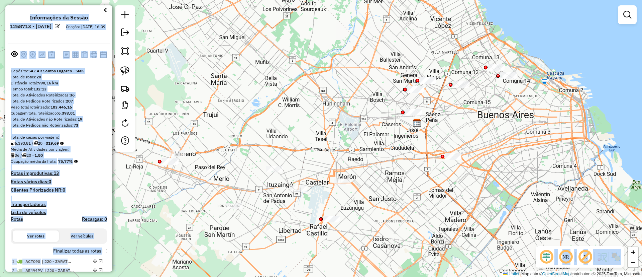
drag, startPoint x: 256, startPoint y: 81, endPoint x: 293, endPoint y: 169, distance: 95.2
click at [293, 169] on hb-app "Aguarde... Pop-up bloqueado! Seu navegador bloqueou automáticamente a abertura …" at bounding box center [321, 138] width 642 height 277
drag, startPoint x: 250, startPoint y: 80, endPoint x: 284, endPoint y: 193, distance: 118.4
click at [284, 193] on div "Janela de atendimento Grade de atendimento Capacidade Transportadoras Veículos …" at bounding box center [321, 138] width 642 height 277
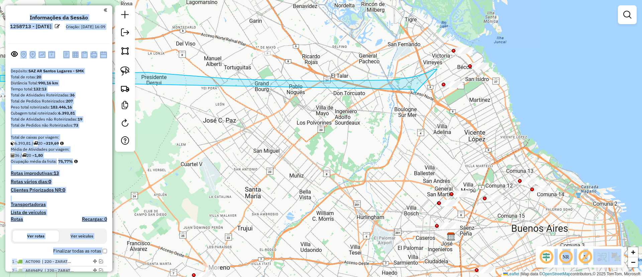
click at [90, 186] on div "Depósito: SAZ AR Santos Lugares - SMK Total de rotas: 20 Distância Total: 990,1…" at bounding box center [59, 258] width 102 height 381
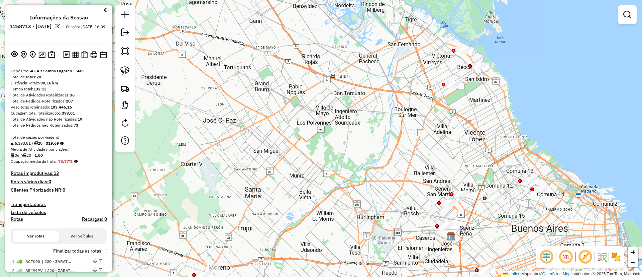
scroll to position [346, 0]
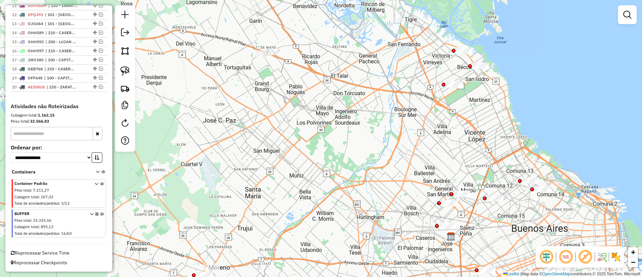
click at [100, 213] on icon at bounding box center [102, 224] width 4 height 25
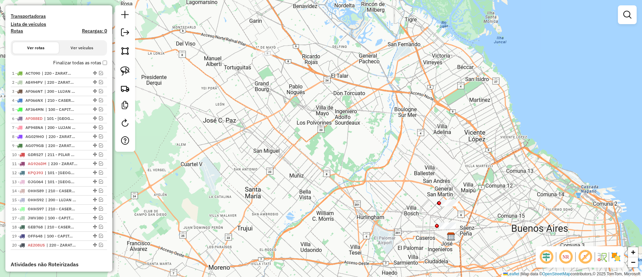
scroll to position [95, 0]
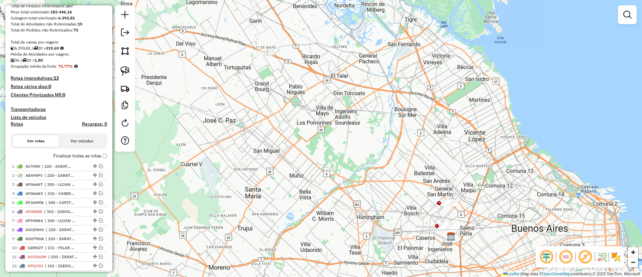
click at [83, 153] on label "Finalizar todas as rotas" at bounding box center [80, 155] width 54 height 7
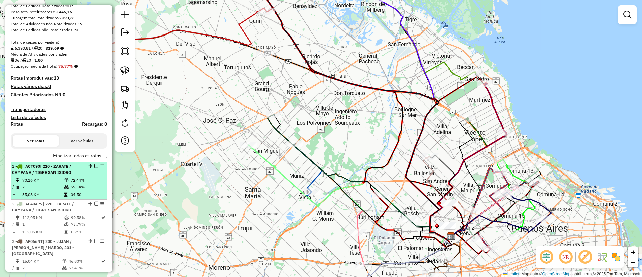
click at [95, 165] on em at bounding box center [96, 166] width 4 height 4
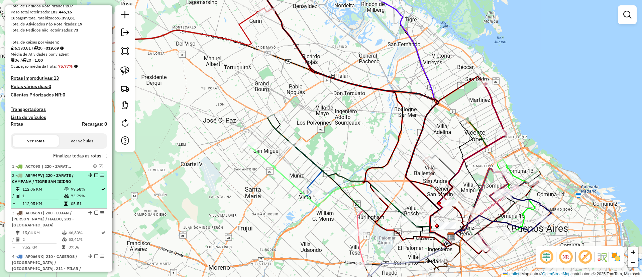
click at [93, 180] on div "2 - AE494PV | 220 - ZARATE / CAMPANA / TIGRE SAN ISIDRO" at bounding box center [59, 178] width 94 height 12
select select "**********"
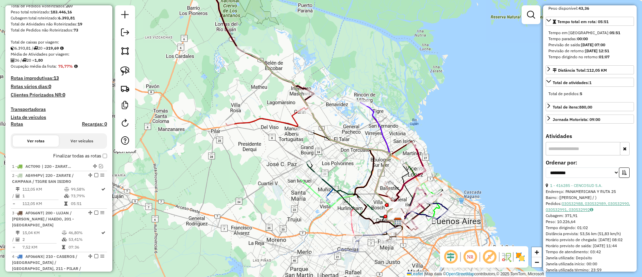
scroll to position [151, 0]
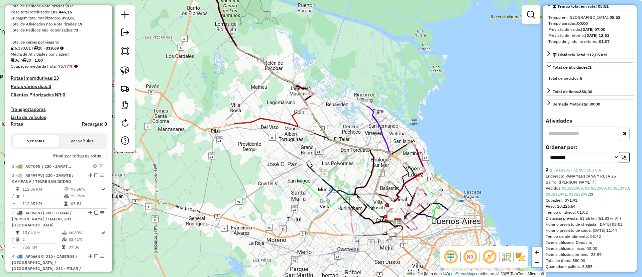
click at [579, 196] on link "030532988, 030532989, 030532990, 030532991, 030532992" at bounding box center [588, 190] width 84 height 11
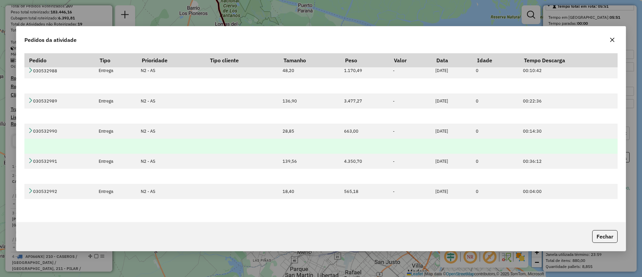
scroll to position [0, 0]
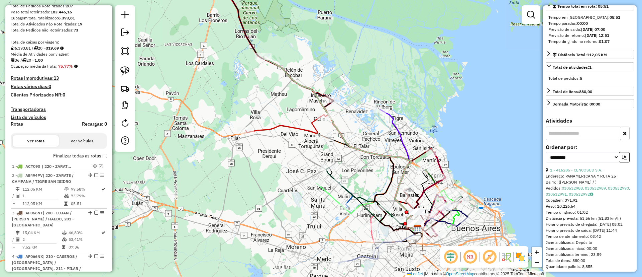
drag, startPoint x: 240, startPoint y: 82, endPoint x: 266, endPoint y: 90, distance: 26.7
click at [266, 90] on div "Janela de atendimento Grade de atendimento Capacidade Transportadoras Veículos …" at bounding box center [321, 138] width 642 height 277
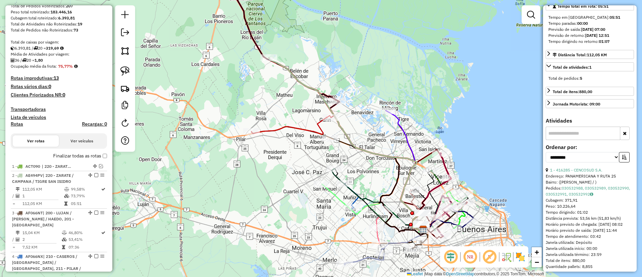
click at [278, 62] on icon at bounding box center [346, 145] width 155 height 174
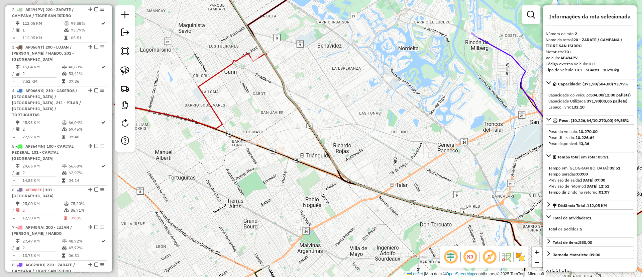
drag, startPoint x: 266, startPoint y: 120, endPoint x: 475, endPoint y: 113, distance: 208.5
click at [475, 113] on div "Janela de atendimento Grade de atendimento Capacidade Transportadoras Veículos …" at bounding box center [321, 138] width 642 height 277
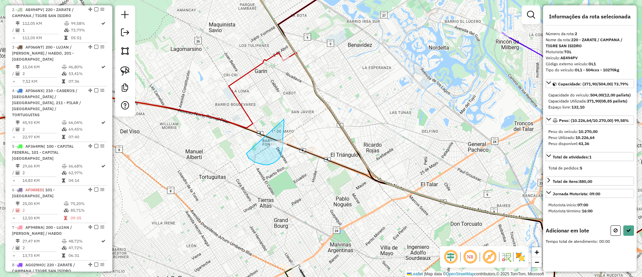
drag, startPoint x: 264, startPoint y: 165, endPoint x: 284, endPoint y: 119, distance: 49.7
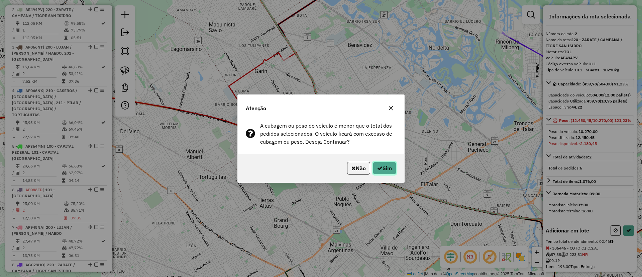
click at [384, 166] on button "Sim" at bounding box center [384, 168] width 23 height 13
select select "**********"
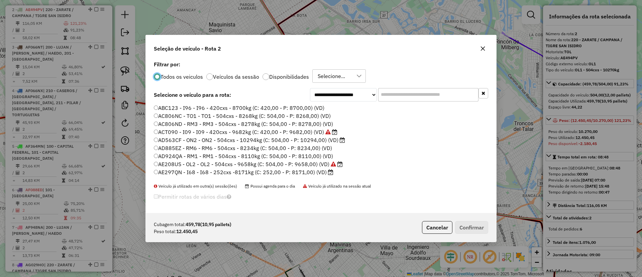
scroll to position [4, 2]
click at [244, 76] on label "Veículos da sessão" at bounding box center [236, 76] width 46 height 5
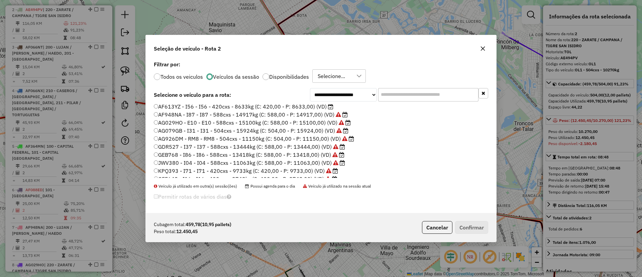
scroll to position [51, 0]
click at [297, 146] on label "AF114FP - I66 - I66 - 504cxs - 15190kg (C: 504,00 - P: 15190,00) (VD)" at bounding box center [247, 145] width 187 height 8
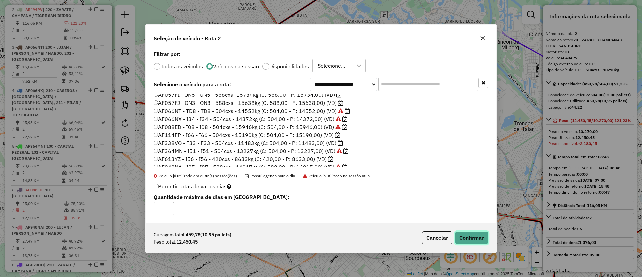
click at [478, 234] on button "Confirmar" at bounding box center [471, 237] width 33 height 13
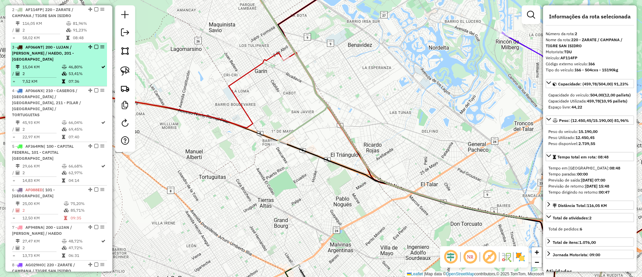
scroll to position [210, 0]
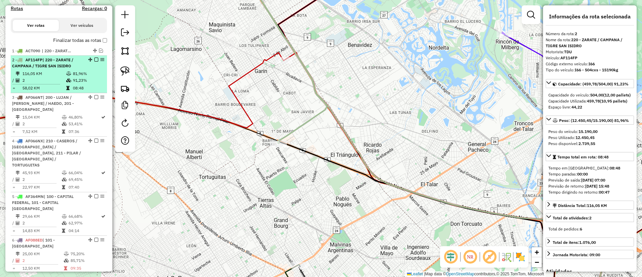
click at [94, 60] on em at bounding box center [96, 60] width 4 height 4
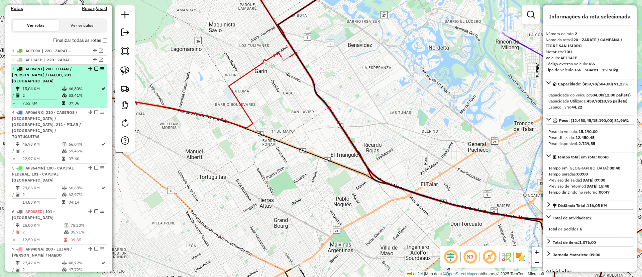
click at [95, 68] on em at bounding box center [96, 69] width 4 height 4
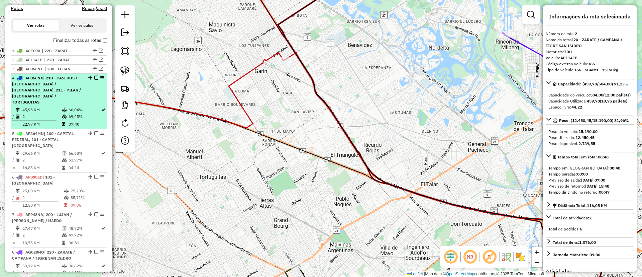
click at [94, 79] on em at bounding box center [96, 78] width 4 height 4
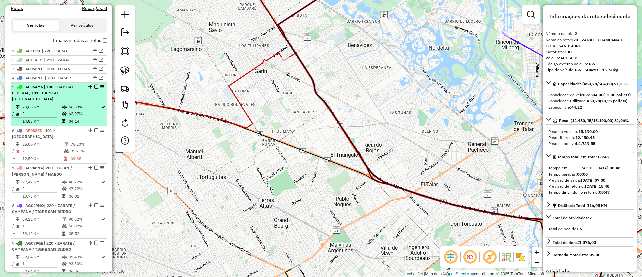
click at [94, 85] on em at bounding box center [96, 87] width 4 height 4
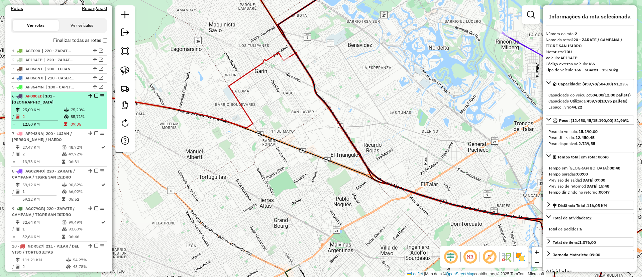
click at [94, 94] on em at bounding box center [96, 96] width 4 height 4
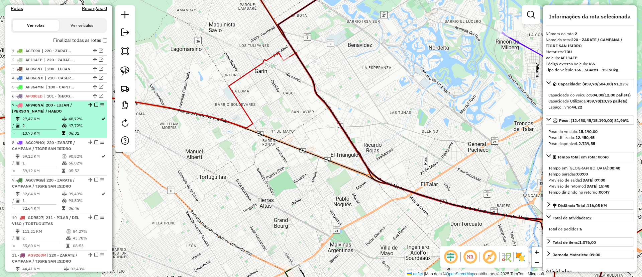
click at [94, 103] on em at bounding box center [96, 105] width 4 height 4
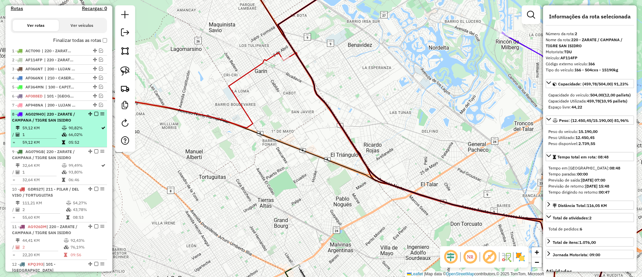
click at [90, 121] on div "8 - AG029HO | 220 - ZARATE / CAMPANA / TIGRE SAN ISIDRO" at bounding box center [59, 117] width 94 height 12
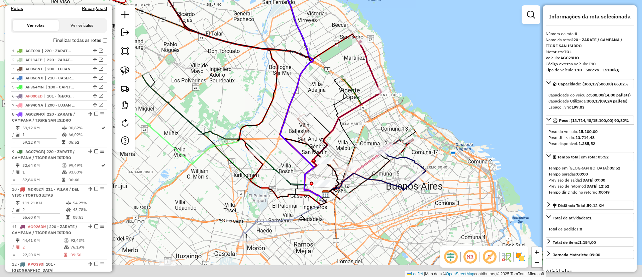
drag, startPoint x: 251, startPoint y: 147, endPoint x: 232, endPoint y: 112, distance: 39.6
click at [232, 112] on div "Janela de atendimento Grade de atendimento Capacidade Transportadoras Veículos …" at bounding box center [321, 138] width 642 height 277
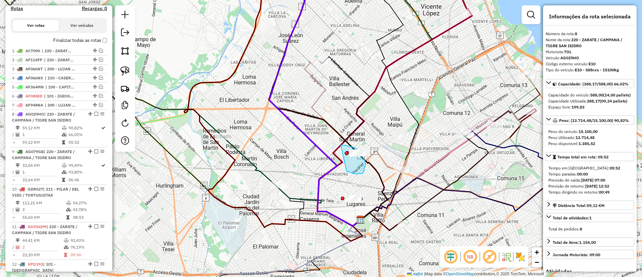
drag, startPoint x: 348, startPoint y: 172, endPoint x: 341, endPoint y: 145, distance: 27.7
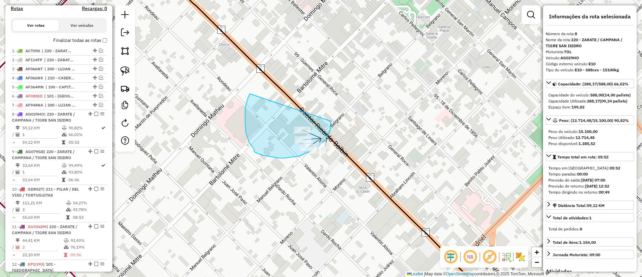
drag, startPoint x: 248, startPoint y: 98, endPoint x: 322, endPoint y: 85, distance: 75.4
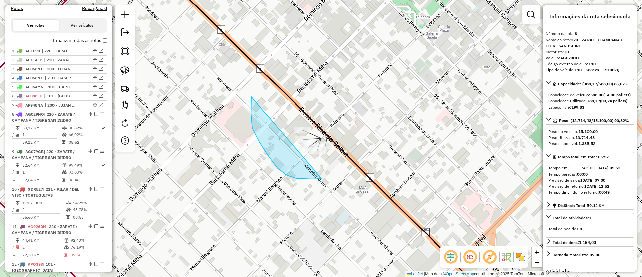
drag, startPoint x: 251, startPoint y: 113, endPoint x: 358, endPoint y: 84, distance: 110.3
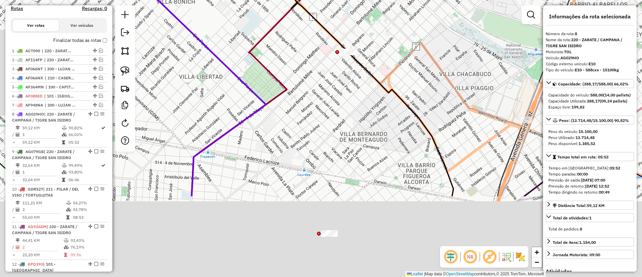
drag, startPoint x: 297, startPoint y: 122, endPoint x: 309, endPoint y: 52, distance: 71.3
click at [309, 53] on div "Janela de atendimento Grade de atendimento Capacidade Transportadoras Veículos …" at bounding box center [321, 138] width 642 height 277
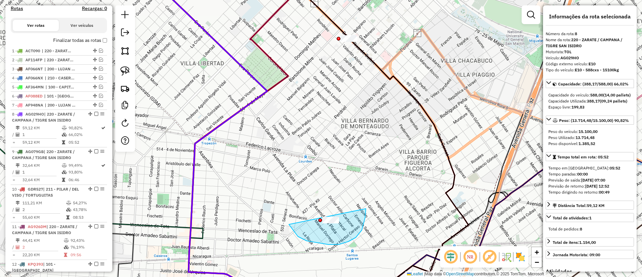
drag, startPoint x: 349, startPoint y: 241, endPoint x: 357, endPoint y: 183, distance: 58.5
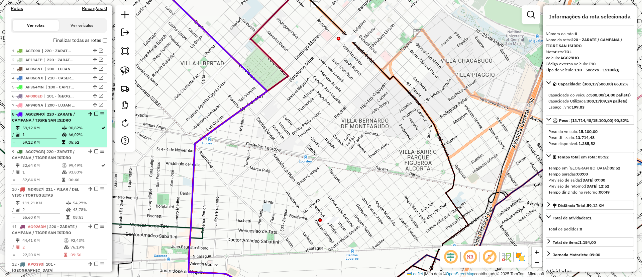
click at [94, 113] on em at bounding box center [96, 114] width 4 height 4
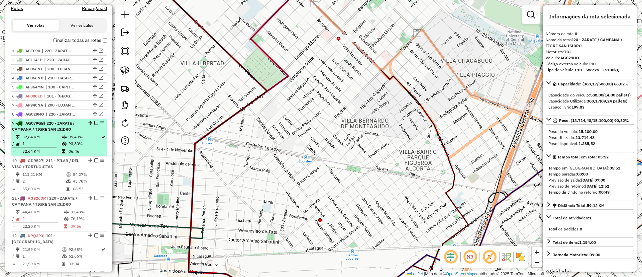
click at [87, 133] on li "9 - AG079GB | 220 - ZARATE / CAMPANA / TIGRE SAN ISIDRO 32,64 KM 99,49% / 1 93,…" at bounding box center [59, 137] width 96 height 37
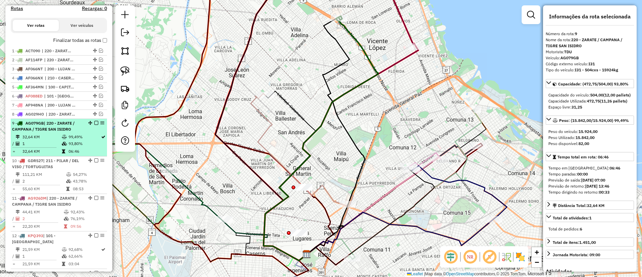
click at [92, 122] on div at bounding box center [94, 123] width 20 height 4
click at [89, 128] on div "9 - AG079GB | 220 - ZARATE / CAMPANA / TIGRE SAN ISIDRO" at bounding box center [59, 126] width 94 height 12
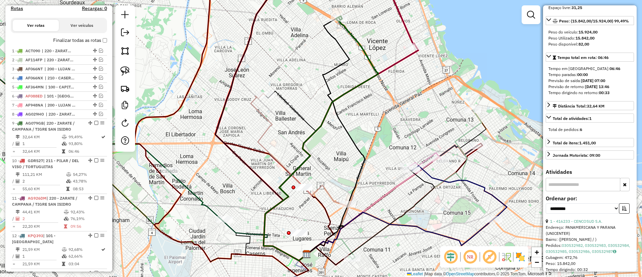
scroll to position [100, 0]
click at [573, 253] on link "030532982, 030532983, 030532984, 030532985, 030532986, 030532987" at bounding box center [588, 246] width 84 height 11
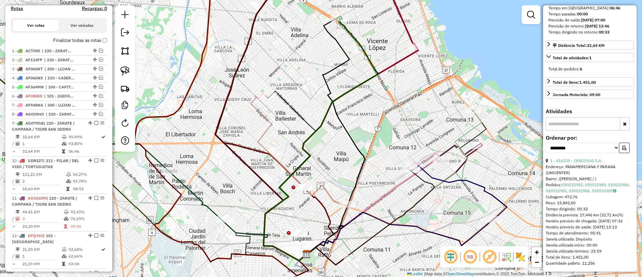
scroll to position [184, 0]
click at [574, 158] on link "1 - 416233 - CENCOSUD S.A." at bounding box center [576, 160] width 52 height 5
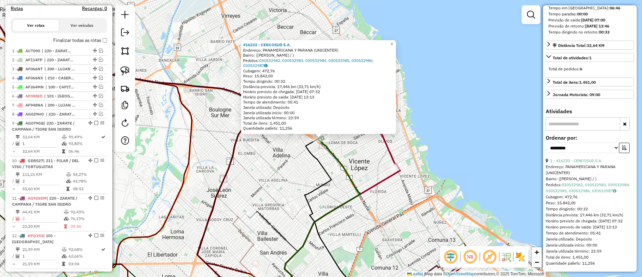
click at [328, 145] on icon at bounding box center [313, 220] width 96 height 168
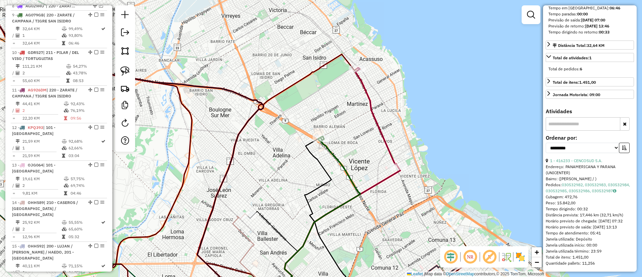
scroll to position [324, 0]
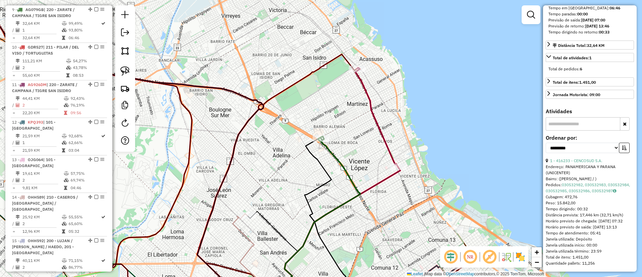
click at [327, 148] on icon at bounding box center [313, 220] width 96 height 168
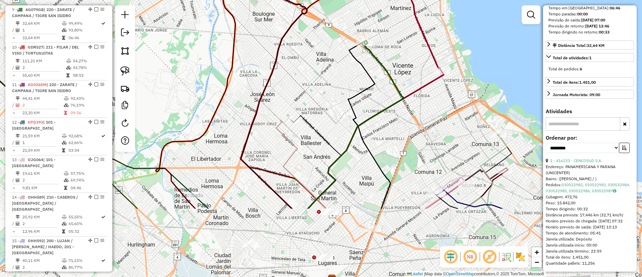
drag, startPoint x: 327, startPoint y: 154, endPoint x: 371, endPoint y: 58, distance: 105.1
click at [371, 58] on icon at bounding box center [356, 124] width 96 height 168
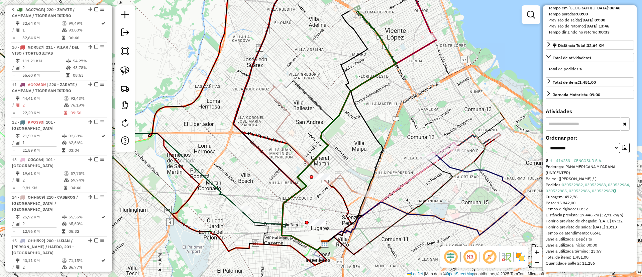
drag, startPoint x: 336, startPoint y: 156, endPoint x: 315, endPoint y: 187, distance: 37.2
click at [336, 155] on div "Janela de atendimento Grade de atendimento Capacidade Transportadoras Veículos …" at bounding box center [321, 138] width 642 height 277
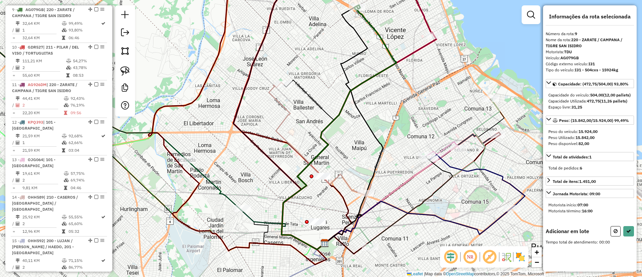
scroll to position [0, 0]
drag, startPoint x: 301, startPoint y: 192, endPoint x: 305, endPoint y: 159, distance: 33.4
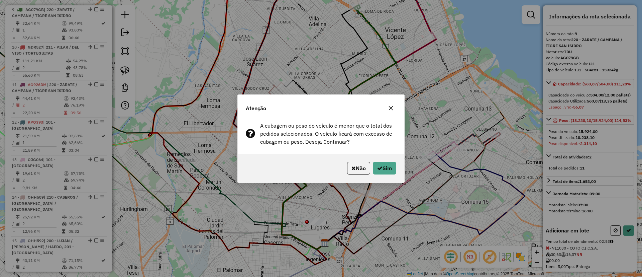
select select "**********"
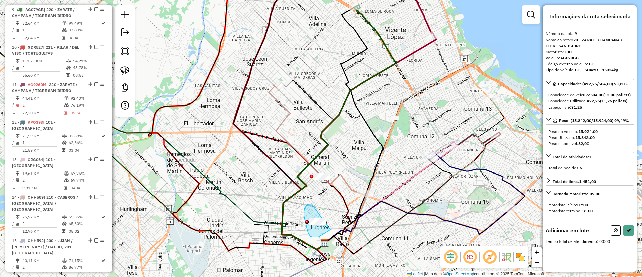
drag, startPoint x: 306, startPoint y: 206, endPoint x: 333, endPoint y: 210, distance: 27.8
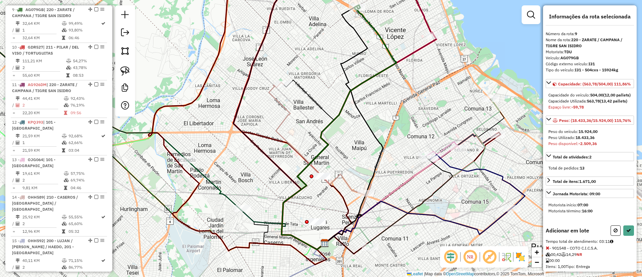
select select "**********"
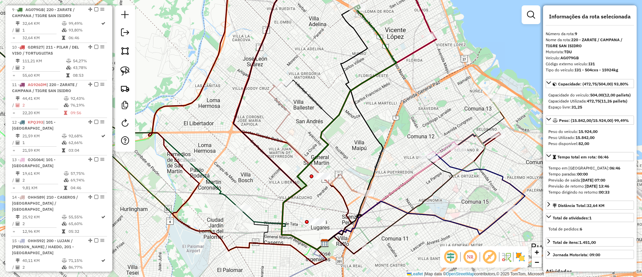
scroll to position [184, 0]
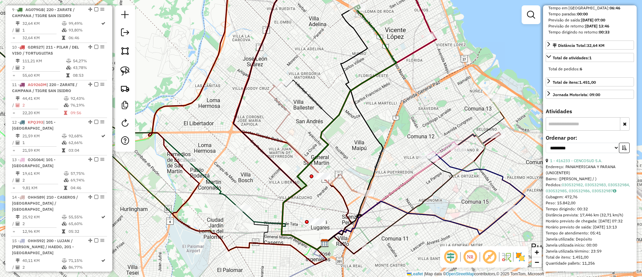
click at [573, 182] on div "Pedidos: 030532982, 030532983, 030532984, 030532985, 030532986, 030532987" at bounding box center [590, 188] width 88 height 12
click at [573, 182] on link "030532982, 030532983, 030532984, 030532985, 030532986, 030532987" at bounding box center [588, 187] width 84 height 11
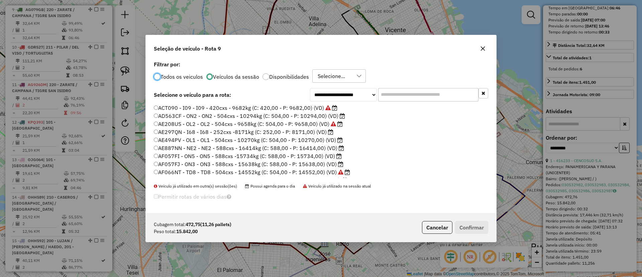
scroll to position [4, 2]
click at [313, 156] on label "AF057FI - ON5 - ON5 - 588cxs -15734kg (C: 588,00 - P: 15734,00) (VD)" at bounding box center [248, 156] width 188 height 8
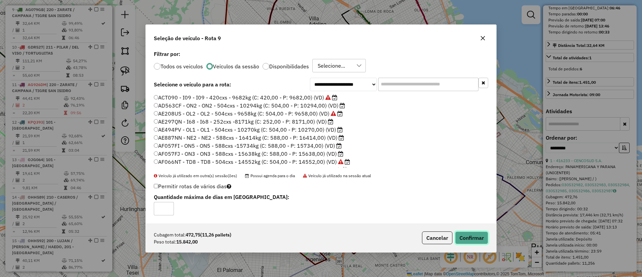
click at [458, 238] on button "Confirmar" at bounding box center [471, 237] width 33 height 13
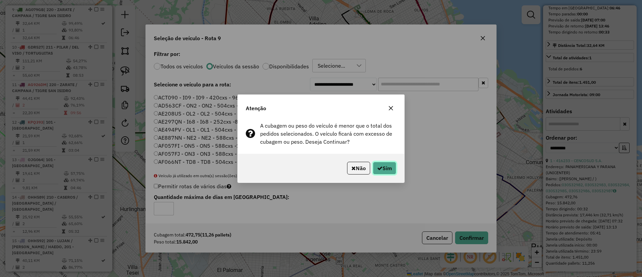
click at [390, 170] on button "Sim" at bounding box center [384, 168] width 23 height 13
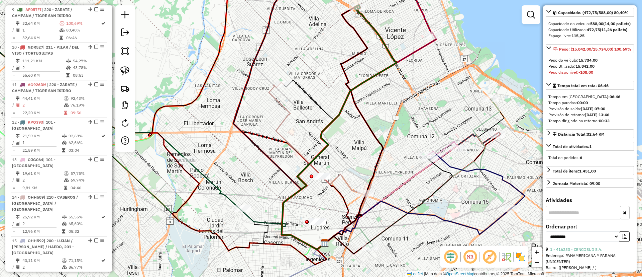
scroll to position [0, 0]
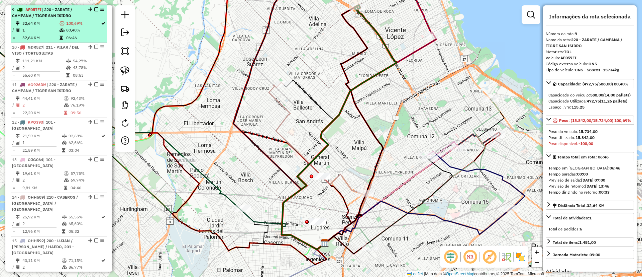
click at [77, 21] on td "100,69%" at bounding box center [83, 23] width 35 height 7
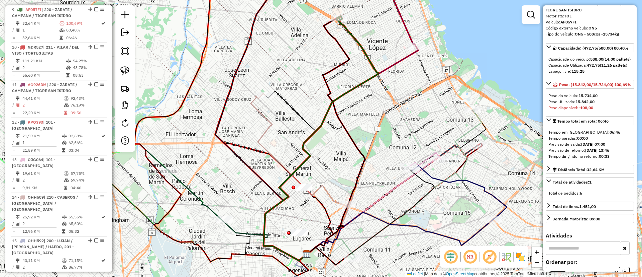
scroll to position [50, 0]
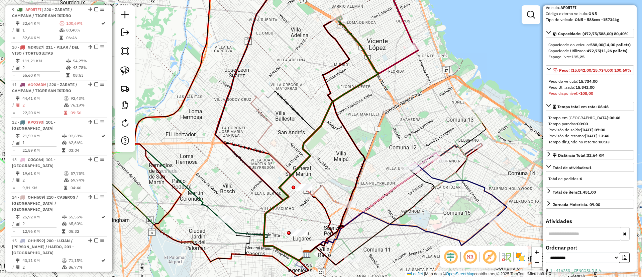
click at [332, 105] on icon at bounding box center [321, 138] width 115 height 244
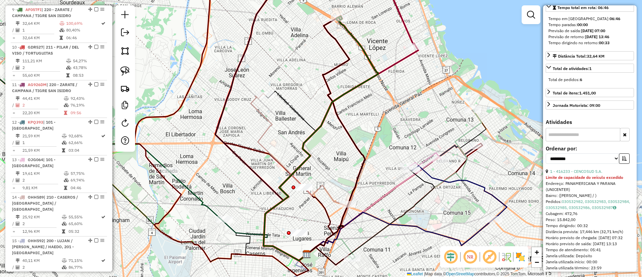
scroll to position [196, 0]
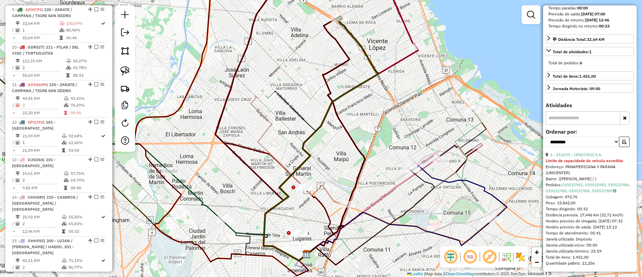
click at [582, 158] on strong "Limite de capacidade do veículo excedido" at bounding box center [585, 160] width 78 height 5
click at [582, 152] on link "1 - 416233 - CENCOSUD S.A." at bounding box center [576, 154] width 52 height 5
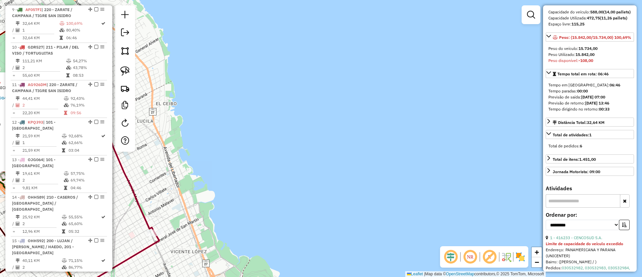
scroll to position [45, 0]
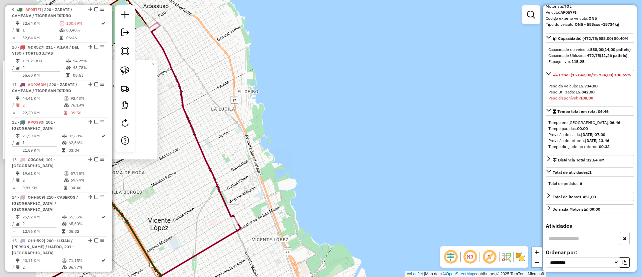
drag, startPoint x: 394, startPoint y: 132, endPoint x: 621, endPoint y: 115, distance: 227.4
click at [623, 115] on hb-router-mapa "Informações da Sessão 1258713 - 04/09/2025 Criação: 03/09/2025 16:09 Depósito: …" at bounding box center [321, 138] width 642 height 277
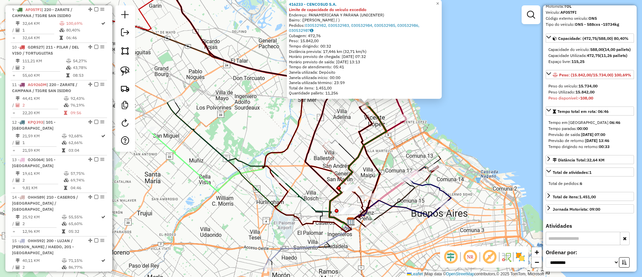
drag, startPoint x: 338, startPoint y: 169, endPoint x: 336, endPoint y: 135, distance: 33.8
click at [336, 135] on div "416233 - CENCOSUD S.A. Limite de capacidade do veículo excedido Endereço: PANAM…" at bounding box center [321, 138] width 642 height 277
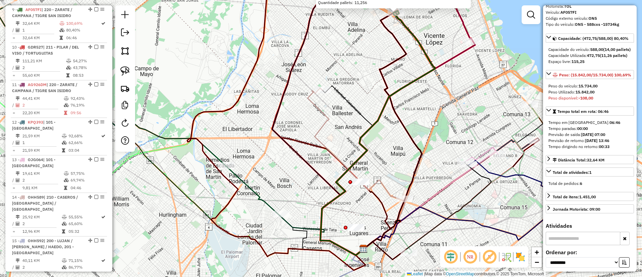
drag, startPoint x: 368, startPoint y: 185, endPoint x: 362, endPoint y: 144, distance: 41.0
click at [362, 144] on div "416233 - CENCOSUD S.A. Limite de capacidade do veículo excedido Endereço: PANAM…" at bounding box center [321, 138] width 642 height 277
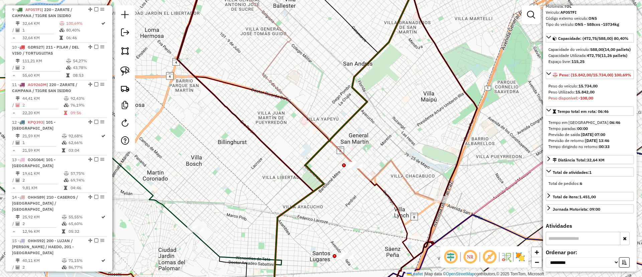
scroll to position [0, 0]
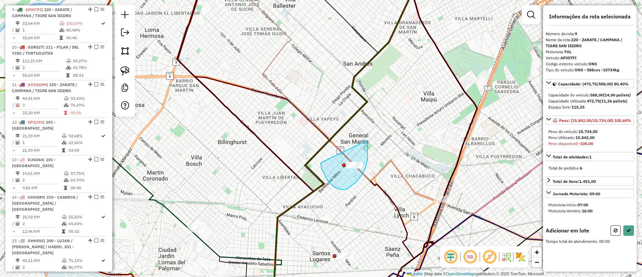
drag, startPoint x: 321, startPoint y: 164, endPoint x: 368, endPoint y: 140, distance: 52.4
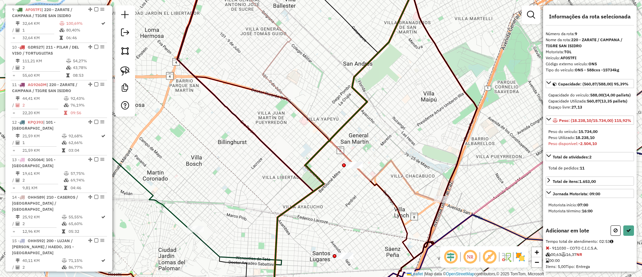
select select "**********"
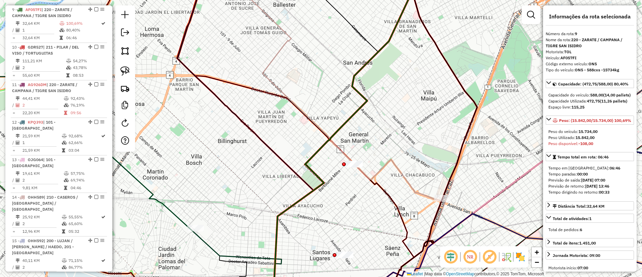
drag, startPoint x: 335, startPoint y: 226, endPoint x: 332, endPoint y: 183, distance: 42.6
click at [332, 185] on div "Janela de atendimento Grade de atendimento Capacidade Transportadoras Veículos …" at bounding box center [321, 138] width 642 height 277
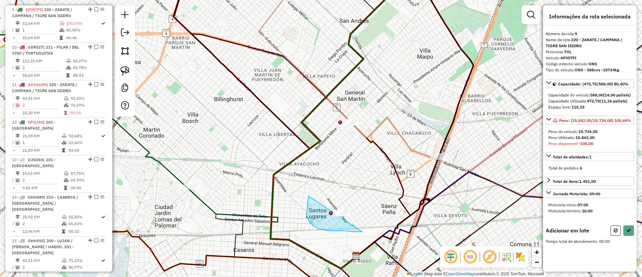
drag, startPoint x: 344, startPoint y: 230, endPoint x: 385, endPoint y: 176, distance: 67.8
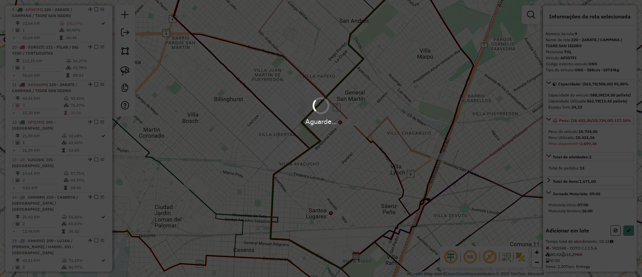
select select "**********"
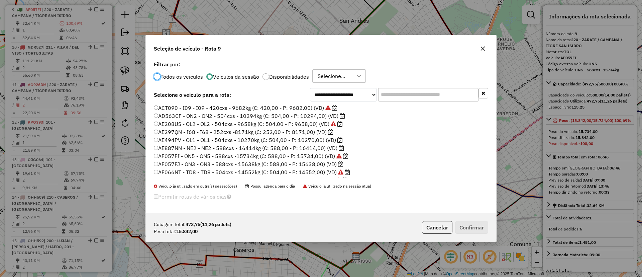
scroll to position [4, 2]
click at [331, 149] on label "AE887NN - NE2 - NE2 - 588cxs - 16414kg (C: 588,00 - P: 16414,00) (VD)" at bounding box center [249, 148] width 190 height 8
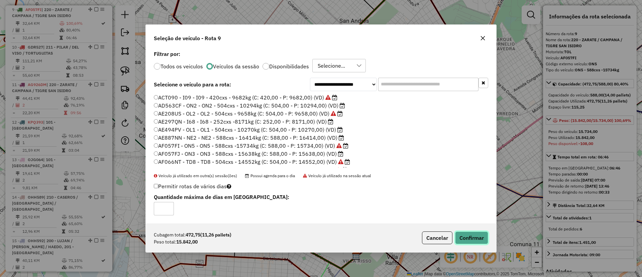
click at [469, 234] on button "Confirmar" at bounding box center [471, 237] width 33 height 13
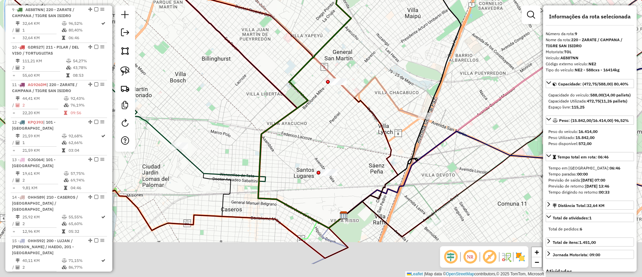
drag, startPoint x: 354, startPoint y: 145, endPoint x: 352, endPoint y: 134, distance: 11.5
click at [352, 134] on div "Janela de atendimento Grade de atendimento Capacidade Transportadoras Veículos …" at bounding box center [321, 138] width 642 height 277
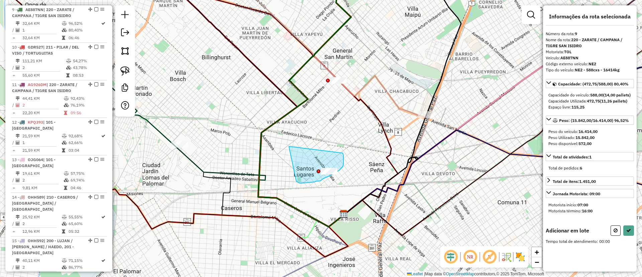
drag, startPoint x: 290, startPoint y: 150, endPoint x: 342, endPoint y: 152, distance: 51.9
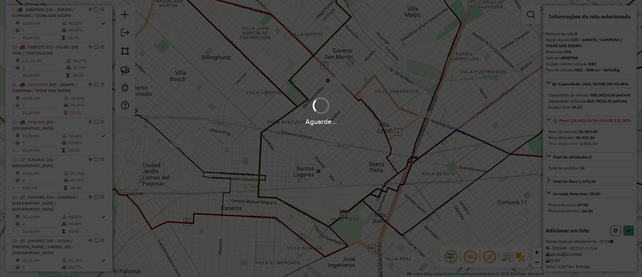
select select "**********"
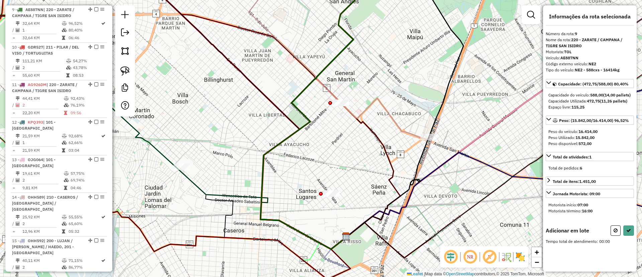
drag, startPoint x: 322, startPoint y: 93, endPoint x: 337, endPoint y: 96, distance: 15.0
click at [339, 96] on div "Janela de atendimento Grade de atendimento Capacidade Transportadoras Veículos …" at bounding box center [321, 138] width 642 height 277
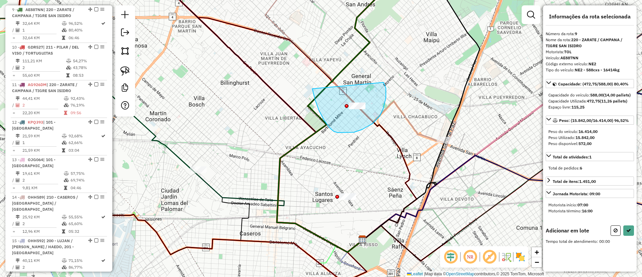
drag, startPoint x: 315, startPoint y: 99, endPoint x: 384, endPoint y: 82, distance: 70.7
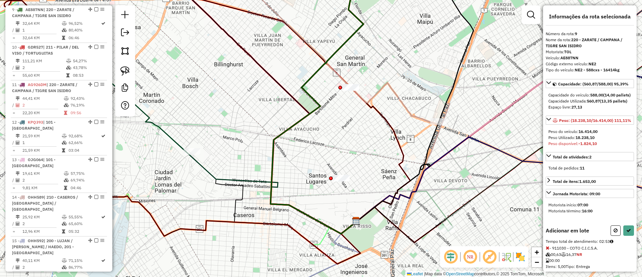
drag, startPoint x: 365, startPoint y: 157, endPoint x: 357, endPoint y: 133, distance: 25.2
click at [357, 133] on div "Janela de atendimento Grade de atendimento Capacidade Transportadoras Veículos …" at bounding box center [321, 138] width 642 height 277
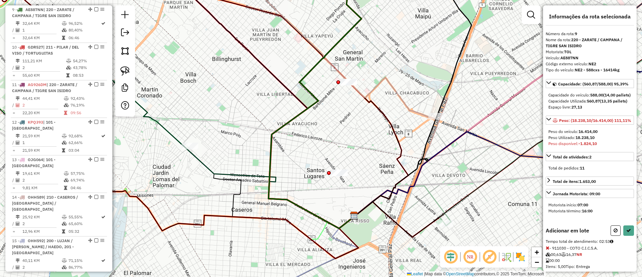
select select "**********"
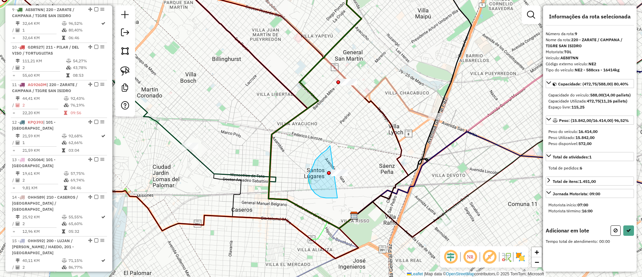
drag, startPoint x: 330, startPoint y: 145, endPoint x: 350, endPoint y: 169, distance: 30.8
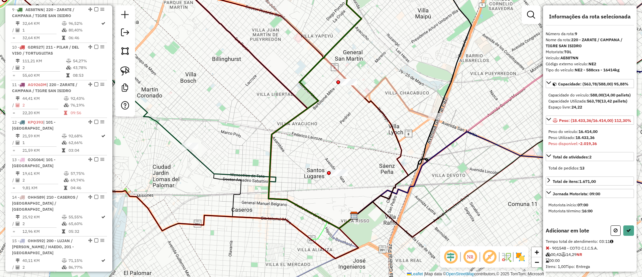
select select "**********"
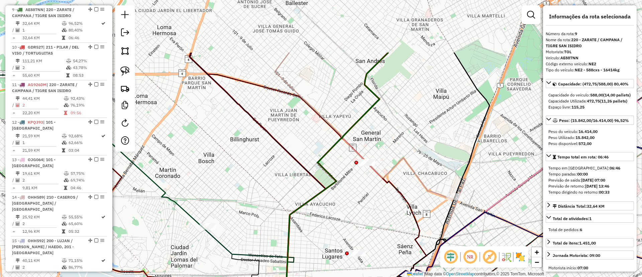
drag, startPoint x: 369, startPoint y: 200, endPoint x: 372, endPoint y: 214, distance: 14.2
click at [372, 214] on div "Janela de atendimento Grade de atendimento Capacidade Transportadoras Veículos …" at bounding box center [321, 138] width 642 height 277
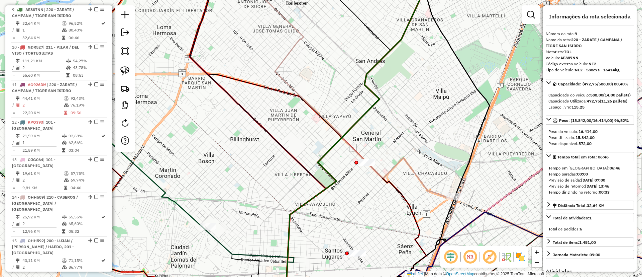
click at [383, 95] on div "Janela de atendimento Grade de atendimento Capacidade Transportadoras Veículos …" at bounding box center [321, 138] width 642 height 277
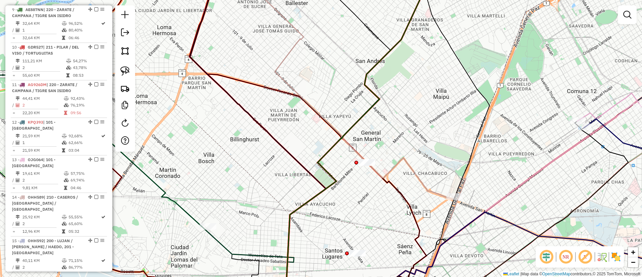
click at [380, 97] on icon at bounding box center [371, 138] width 168 height 332
select select "**********"
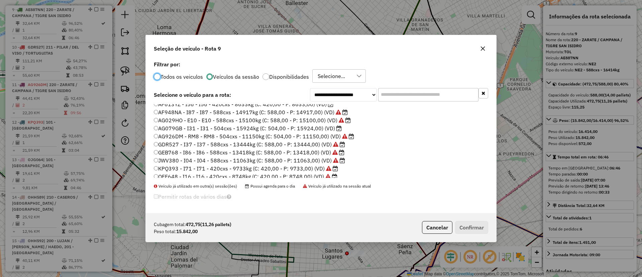
scroll to position [101, 0]
click at [312, 145] on label "AG079GB - I31 - I31 - 504cxs - 15924kg (C: 504,00 - P: 15924,00) (VD)" at bounding box center [248, 143] width 188 height 8
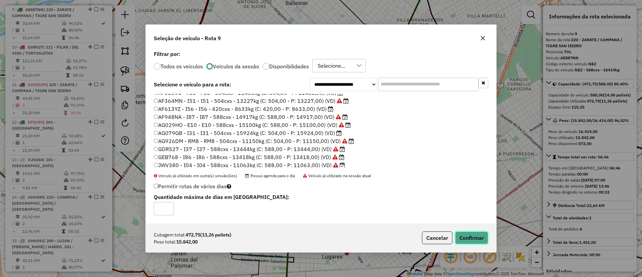
click at [466, 234] on button "Confirmar" at bounding box center [471, 237] width 33 height 13
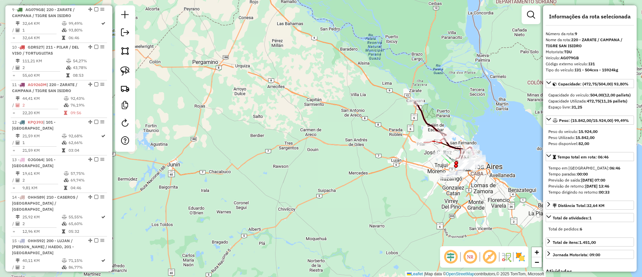
drag, startPoint x: 354, startPoint y: 135, endPoint x: 316, endPoint y: 115, distance: 43.5
click at [332, 121] on div "Janela de atendimento Grade de atendimento Capacidade Transportadoras Veículos …" at bounding box center [321, 138] width 642 height 277
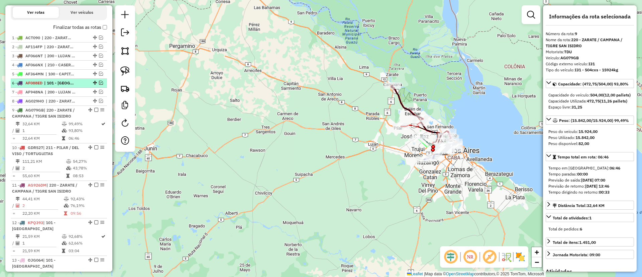
scroll to position [73, 0]
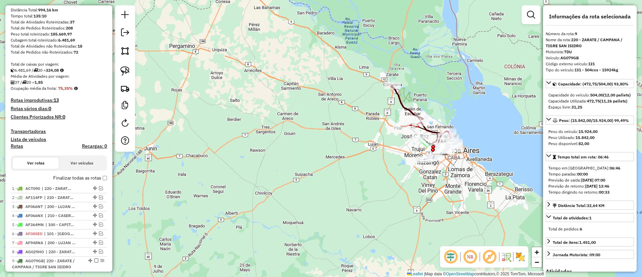
click at [69, 179] on label "Finalizar todas as rotas" at bounding box center [80, 177] width 54 height 7
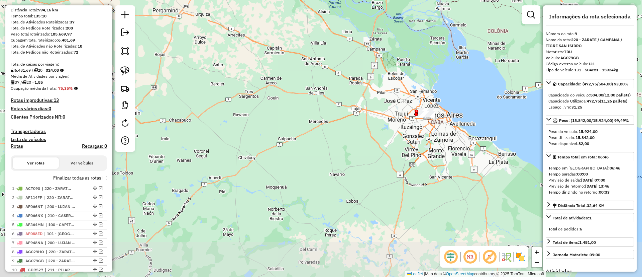
click at [313, 116] on div "Janela de atendimento Grade de atendimento Capacidade Transportadoras Veículos …" at bounding box center [321, 138] width 642 height 277
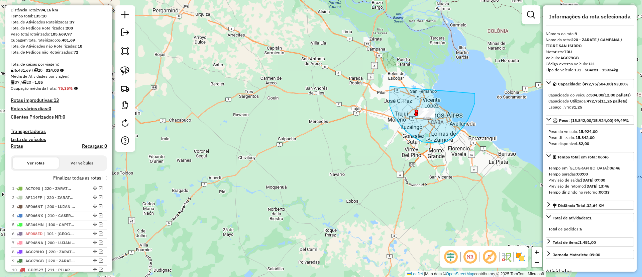
drag, startPoint x: 423, startPoint y: 142, endPoint x: 369, endPoint y: 84, distance: 79.0
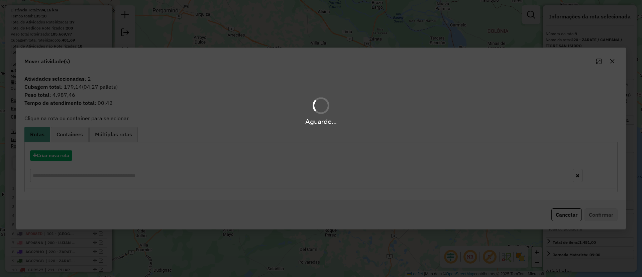
click at [78, 133] on div "Aguarde..." at bounding box center [321, 138] width 642 height 277
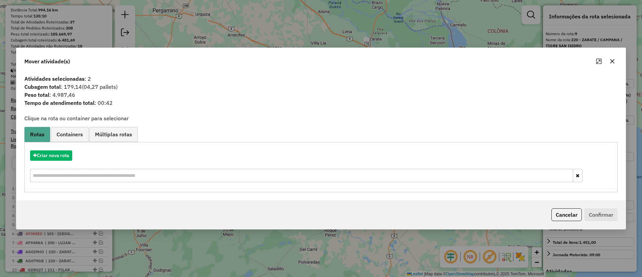
click at [78, 133] on span "Containers" at bounding box center [70, 133] width 26 height 5
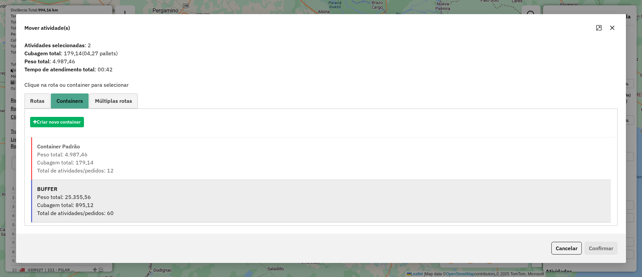
click at [102, 194] on div "Peso total: 25.355,56" at bounding box center [321, 197] width 569 height 8
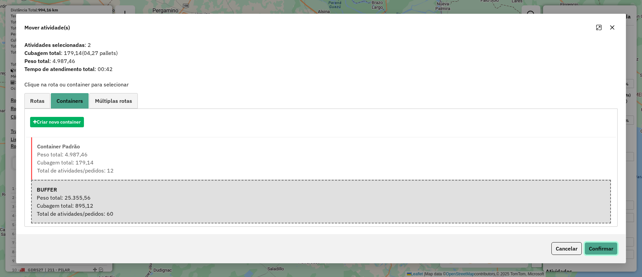
click at [612, 247] on button "Confirmar" at bounding box center [601, 248] width 33 height 13
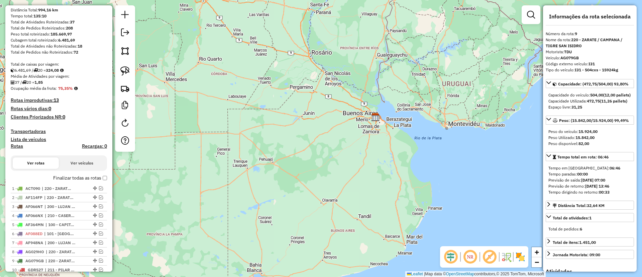
click at [66, 176] on label "Finalizar todas as rotas" at bounding box center [80, 177] width 54 height 7
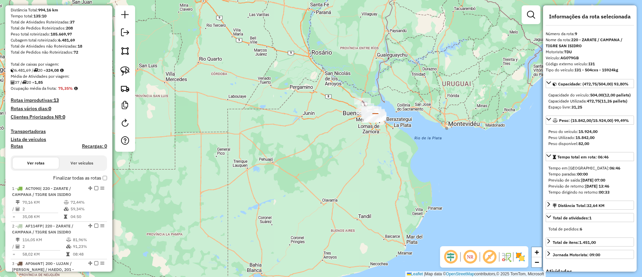
click at [16, 145] on h4 "Rotas" at bounding box center [17, 146] width 12 height 6
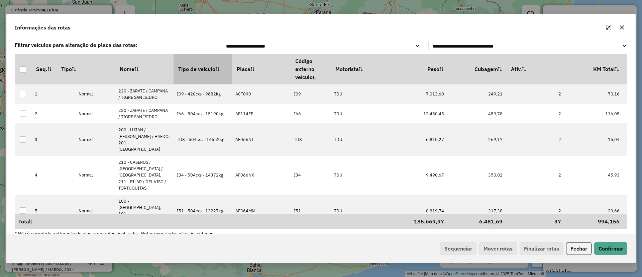
click at [211, 69] on th "Tipo de veículo" at bounding box center [203, 69] width 59 height 30
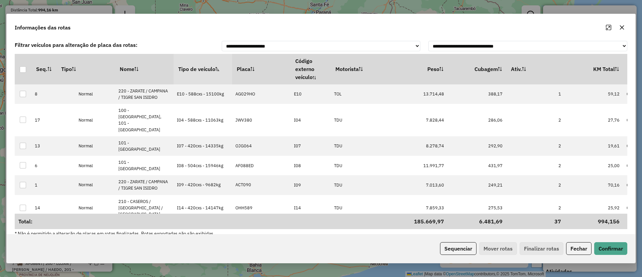
drag, startPoint x: 461, startPoint y: 245, endPoint x: 345, endPoint y: 218, distance: 118.8
click at [372, 229] on div "**********" at bounding box center [320, 138] width 629 height 249
click at [204, 67] on th "Tipo de veículo" at bounding box center [203, 69] width 59 height 30
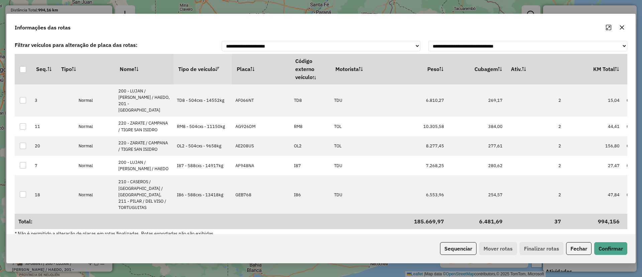
click at [204, 67] on th "Tipo de veículo" at bounding box center [203, 69] width 59 height 30
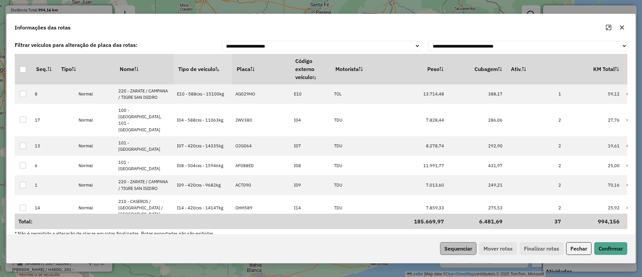
drag, startPoint x: 474, startPoint y: 256, endPoint x: 471, endPoint y: 253, distance: 4.0
click at [474, 255] on div "Sequenciar Mover rotas Finalizar rotas Fechar Confirmar" at bounding box center [321, 248] width 629 height 29
click at [469, 252] on button "Sequenciar" at bounding box center [458, 248] width 36 height 13
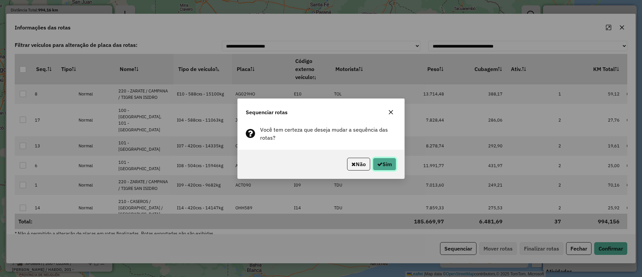
click at [384, 162] on button "Sim" at bounding box center [384, 164] width 23 height 13
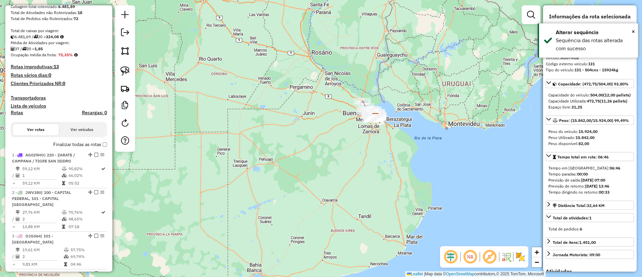
scroll to position [11, 0]
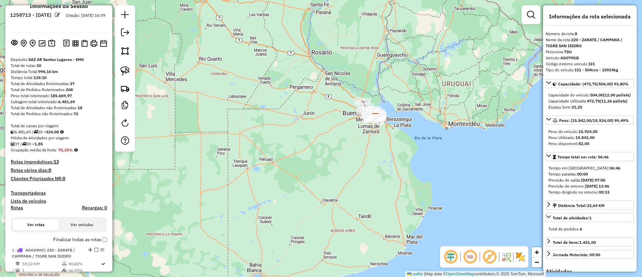
click at [54, 239] on label "Finalizar todas as rotas" at bounding box center [80, 239] width 54 height 7
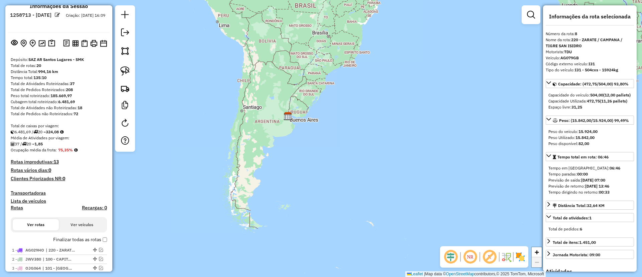
scroll to position [162, 0]
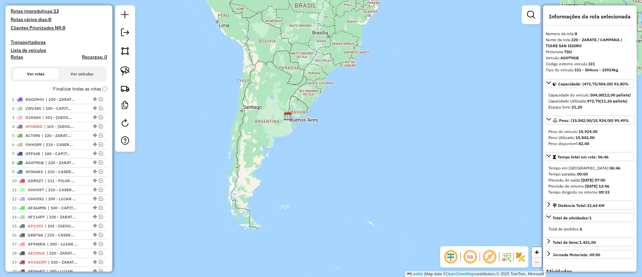
click at [79, 87] on label "Finalizar todas as rotas" at bounding box center [80, 88] width 54 height 7
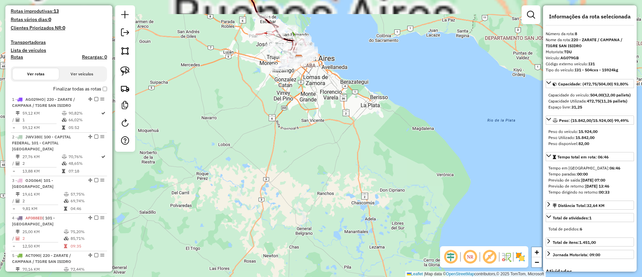
drag, startPoint x: 311, startPoint y: 95, endPoint x: 313, endPoint y: 100, distance: 5.2
click at [313, 100] on div "Janela de atendimento Grade de atendimento Capacidade Transportadoras Veículos …" at bounding box center [321, 138] width 642 height 277
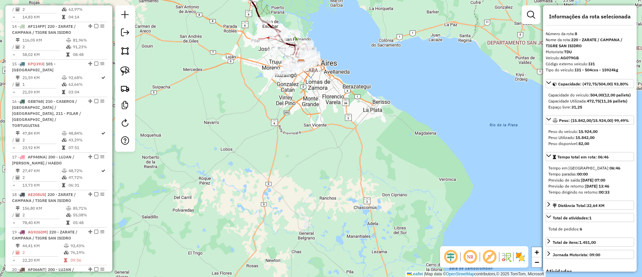
scroll to position [914, 0]
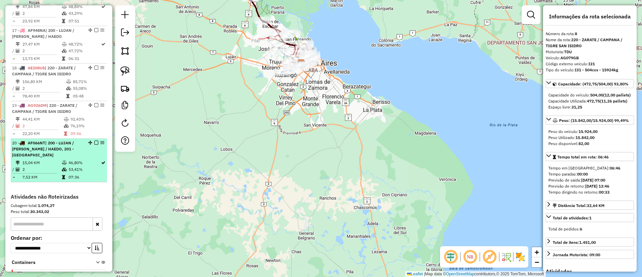
click at [60, 138] on li "20 - AF066NT | 200 - LUJAN / RAMOS / HAEDO, 201 - SAN JUSTO 15,04 KM 46,80% / 2…" at bounding box center [59, 159] width 96 height 43
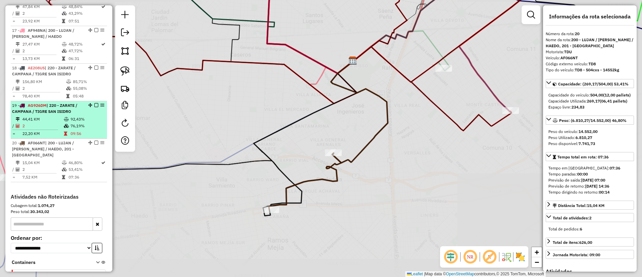
click at [61, 122] on td "2" at bounding box center [42, 125] width 41 height 7
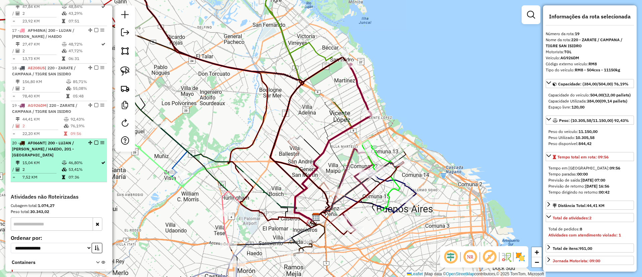
click at [56, 140] on span "| 200 - LUJAN / RAMOS / HAEDO, 201 - SAN JUSTO" at bounding box center [43, 148] width 62 height 17
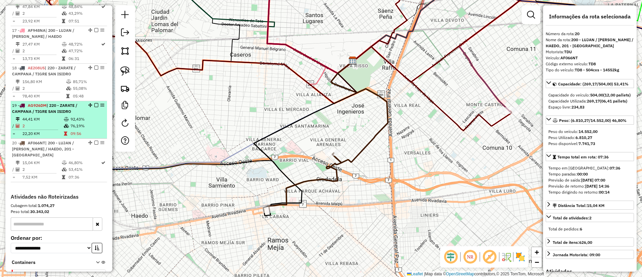
click at [51, 103] on span "| 220 - ZARATE / CAMPANA / TIGRE SAN ISIDRO" at bounding box center [44, 108] width 65 height 11
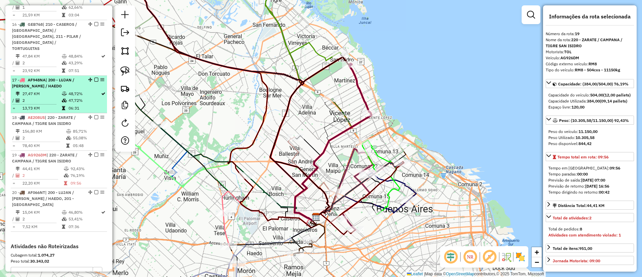
scroll to position [814, 0]
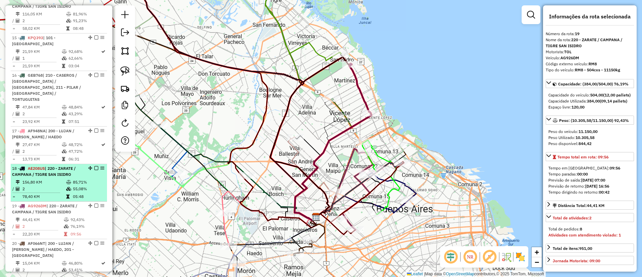
click at [53, 185] on td "2" at bounding box center [44, 188] width 44 height 7
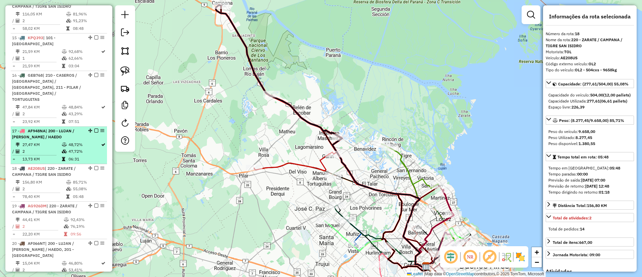
click at [59, 148] on td "2" at bounding box center [41, 151] width 39 height 7
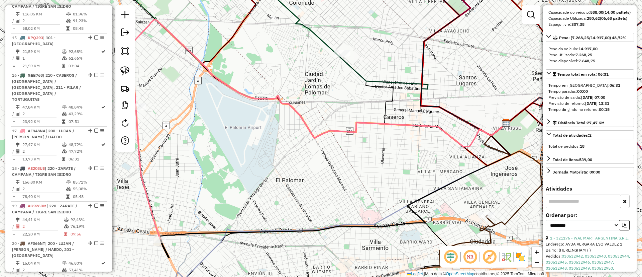
scroll to position [151, 0]
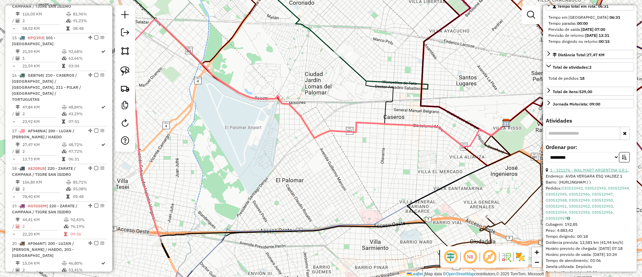
click at [579, 172] on link "1 - 321176 - WAL MART ARGENTINA S.R.L." at bounding box center [589, 169] width 79 height 5
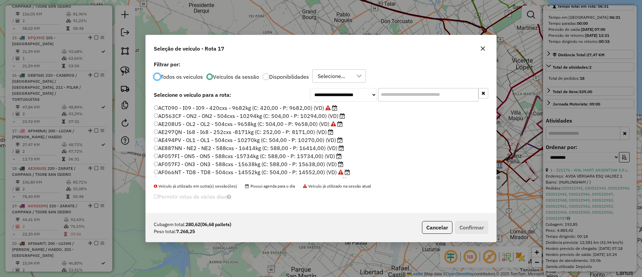
scroll to position [4, 2]
click at [327, 143] on label "AE494PV - OL1 - OL1 - 504cxs - 10270kg (C: 504,00 - P: 10270,00) (VD)" at bounding box center [248, 140] width 189 height 8
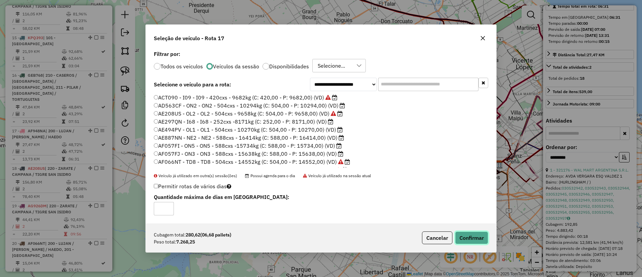
click at [472, 241] on button "Confirmar" at bounding box center [471, 237] width 33 height 13
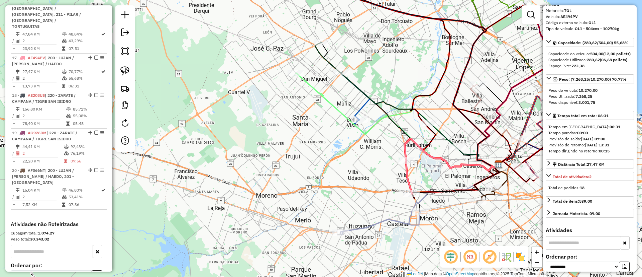
scroll to position [0, 0]
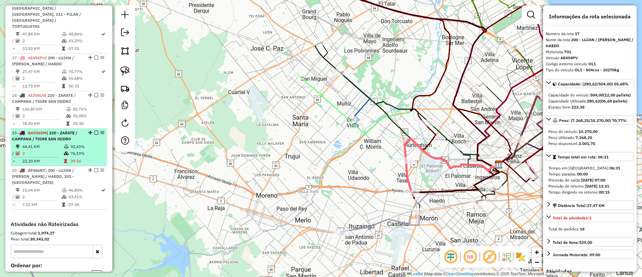
click at [52, 143] on td "44,41 KM" at bounding box center [42, 146] width 41 height 7
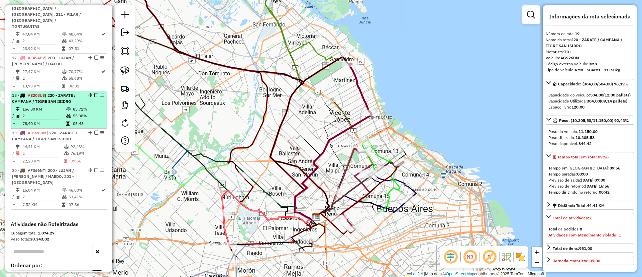
click at [55, 106] on td "156,80 KM" at bounding box center [44, 109] width 44 height 7
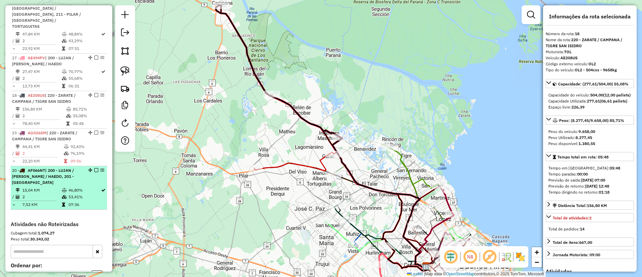
click at [57, 187] on td "15,04 KM" at bounding box center [41, 190] width 39 height 7
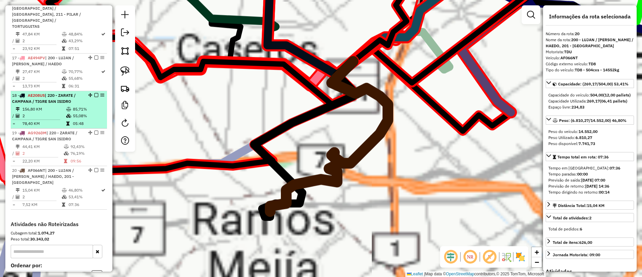
click at [55, 150] on td "2" at bounding box center [42, 153] width 41 height 7
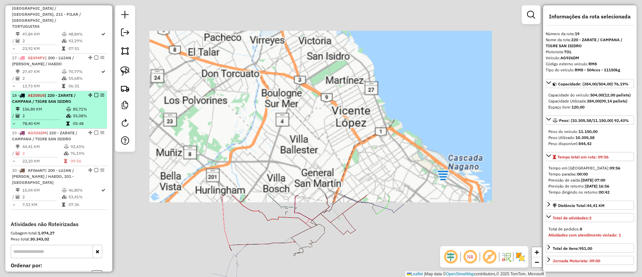
click at [51, 106] on td "156,80 KM" at bounding box center [44, 109] width 44 height 7
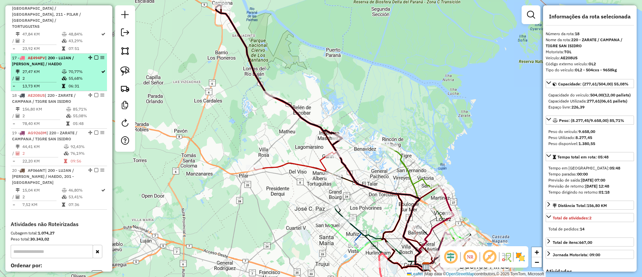
click at [53, 83] on td "13,73 KM" at bounding box center [41, 86] width 39 height 7
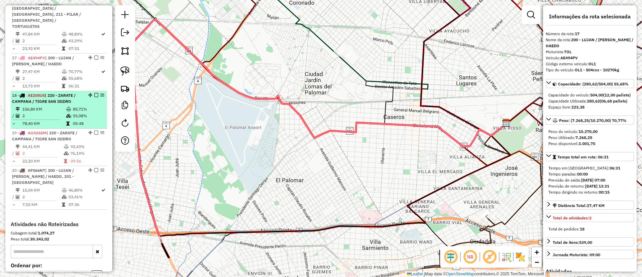
click at [54, 93] on span "| 220 - ZARATE / CAMPANA / TIGRE SAN ISIDRO" at bounding box center [44, 98] width 64 height 11
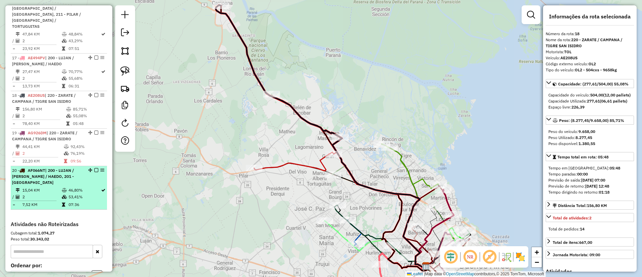
click at [64, 188] on icon at bounding box center [64, 190] width 5 height 4
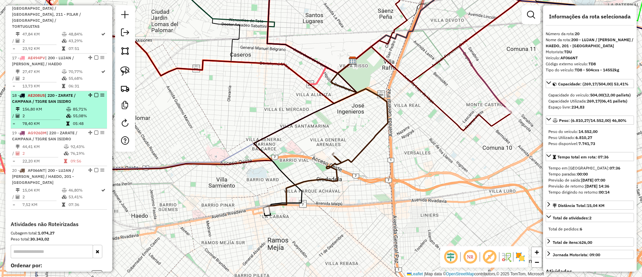
click at [59, 120] on td "78,40 KM" at bounding box center [44, 123] width 44 height 7
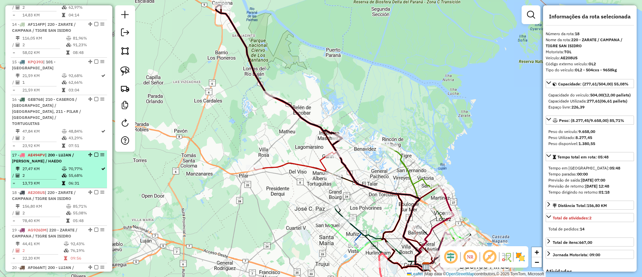
scroll to position [787, 0]
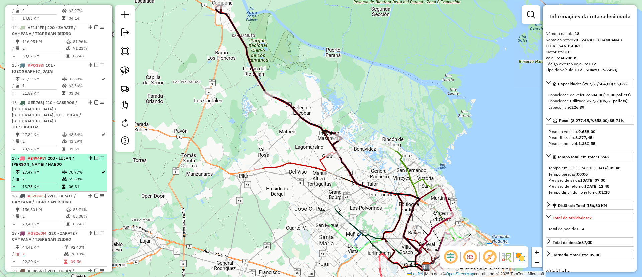
click at [51, 169] on td "27,47 KM" at bounding box center [41, 172] width 39 height 7
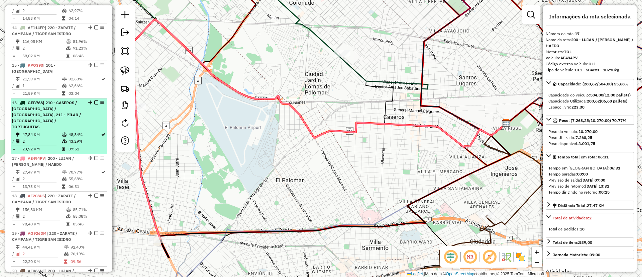
click at [46, 100] on span "| 210 - CASEROS / SAN MARTIN / BELLA VISTA, 211 - PILAR / DEL VISO / TORTUGUITAS" at bounding box center [46, 114] width 69 height 29
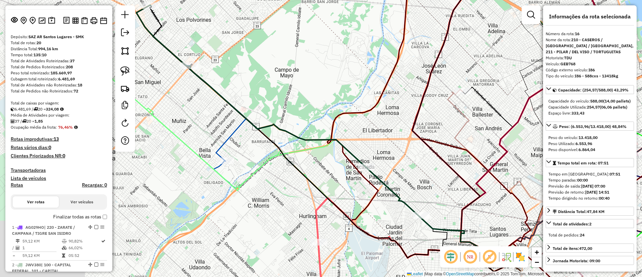
click at [64, 219] on label "Finalizar todas as rotas" at bounding box center [80, 216] width 54 height 7
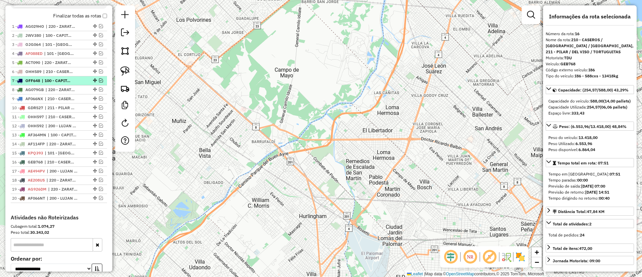
scroll to position [134, 0]
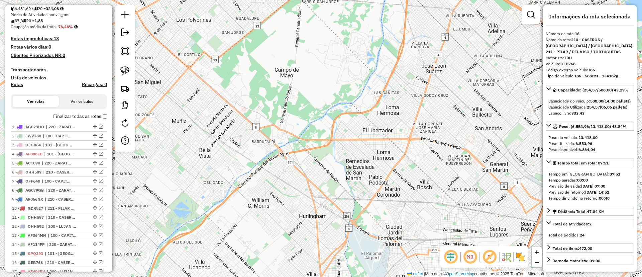
click at [34, 121] on div "Finalizar todas as rotas" at bounding box center [59, 118] width 96 height 8
click at [35, 124] on span "AG029HO" at bounding box center [34, 126] width 19 height 5
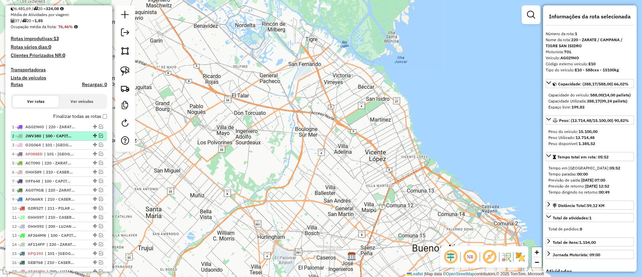
click at [39, 134] on span "JWV380" at bounding box center [33, 135] width 16 height 5
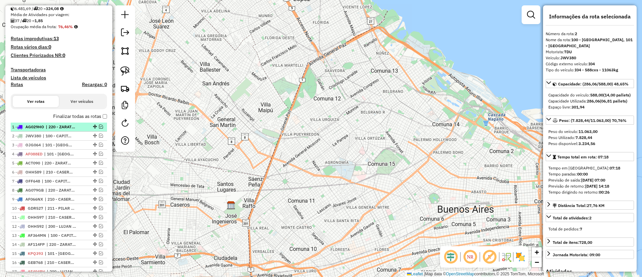
click at [39, 131] on li "1 - AG029HO | 220 - ZARATE / CAMPANA / TIGRE SAN ISIDRO" at bounding box center [59, 126] width 96 height 9
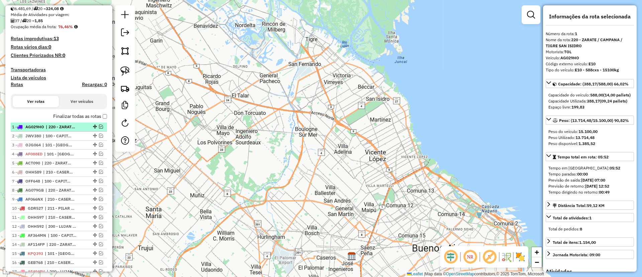
click at [39, 131] on li "1 - AG029HO | 220 - ZARATE / CAMPANA / TIGRE SAN ISIDRO" at bounding box center [59, 126] width 96 height 9
click at [40, 138] on span "JWV380" at bounding box center [33, 135] width 16 height 5
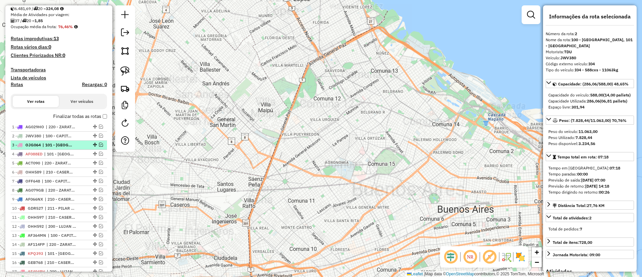
click at [41, 143] on span "OJG064" at bounding box center [32, 144] width 15 height 5
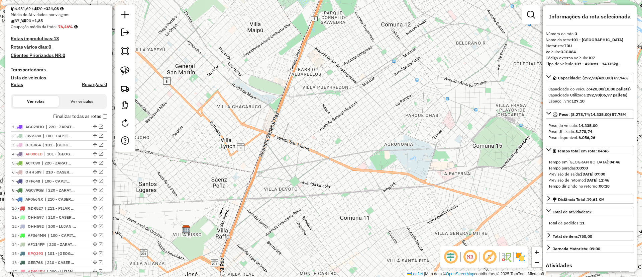
scroll to position [346, 0]
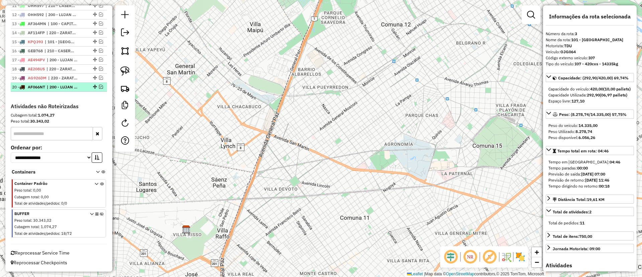
click at [99, 86] on em at bounding box center [101, 87] width 4 height 4
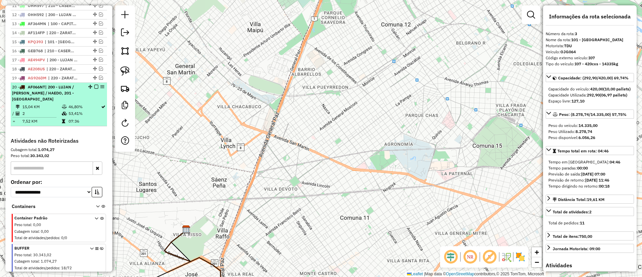
click at [79, 103] on td "46,80%" at bounding box center [84, 106] width 32 height 7
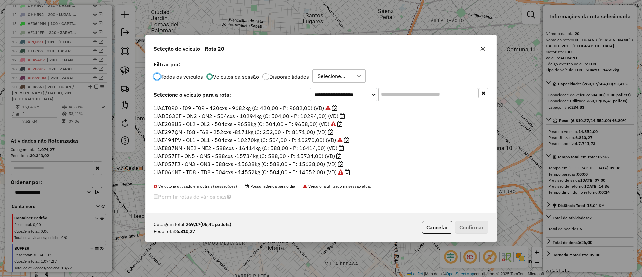
scroll to position [4, 2]
click at [310, 133] on label "AE297QN - I68 - I68 - 252cxs -8171kg (C: 252,00 - P: 8171,00) (VD)" at bounding box center [244, 132] width 180 height 8
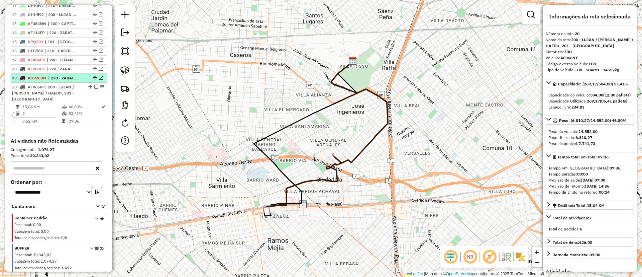
click at [66, 79] on span "| 220 - ZARATE / CAMPANA / TIGRE SAN ISIDRO" at bounding box center [63, 78] width 31 height 6
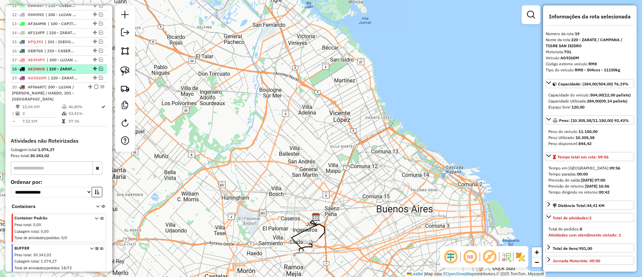
click at [67, 70] on span "| 220 - ZARATE / CAMPANA / TIGRE SAN ISIDRO" at bounding box center [61, 69] width 31 height 6
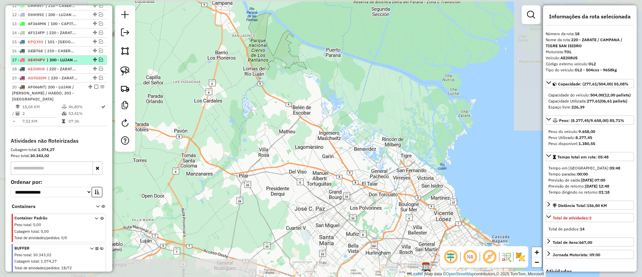
click at [66, 60] on span "| 200 - LUJAN / RAMOS / HAEDO" at bounding box center [62, 60] width 31 height 6
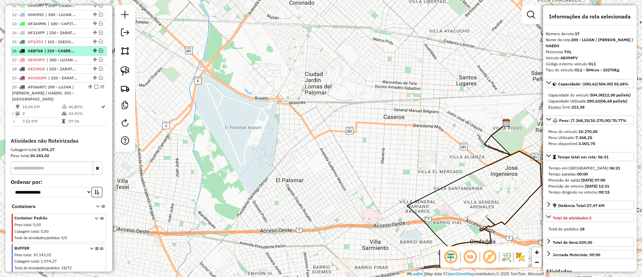
click at [67, 50] on span "| 210 - CASEROS / SAN MARTIN / BELLA VISTA, 211 - PILAR / DEL VISO / TORTUGUITAS" at bounding box center [59, 51] width 31 height 6
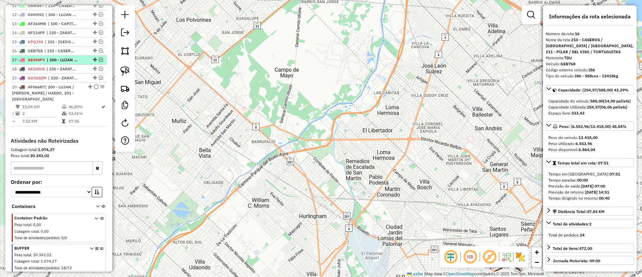
click at [68, 58] on span "| 200 - LUJAN / RAMOS / HAEDO" at bounding box center [62, 60] width 31 height 6
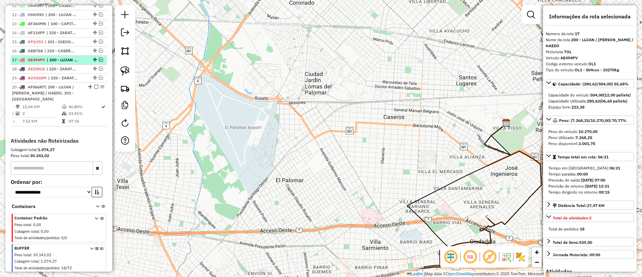
drag, startPoint x: 96, startPoint y: 57, endPoint x: 100, endPoint y: 58, distance: 3.6
click at [97, 57] on div "17 - AE494PV | 200 - LUJAN / RAMOS / HAEDO" at bounding box center [59, 60] width 94 height 6
click at [100, 59] on em at bounding box center [101, 60] width 4 height 4
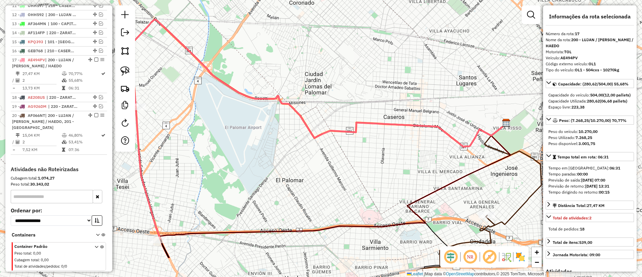
click at [295, 108] on icon at bounding box center [318, 82] width 375 height 127
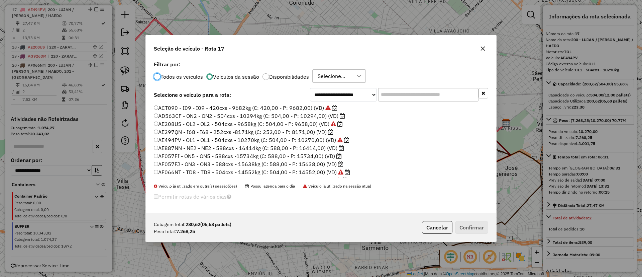
click at [306, 133] on label "AE297QN - I68 - I68 - 252cxs -8171kg (C: 252,00 - P: 8171,00) (VD)" at bounding box center [244, 132] width 180 height 8
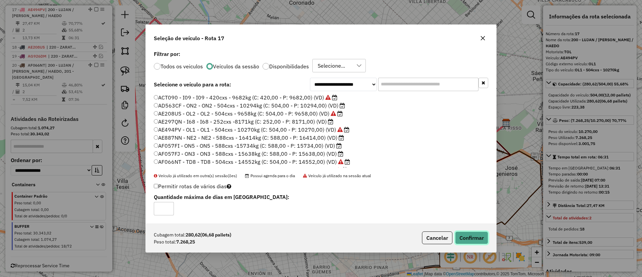
click at [472, 239] on button "Confirmar" at bounding box center [471, 237] width 33 height 13
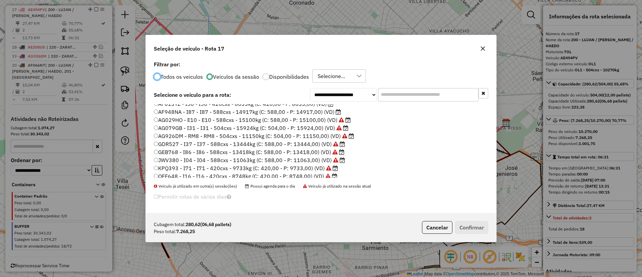
scroll to position [101, 0]
click at [301, 121] on label "AF613YZ - I56 - I56 - 420cxs - 8633kg (C: 420,00 - P: 8633,00) (VD)" at bounding box center [244, 119] width 180 height 8
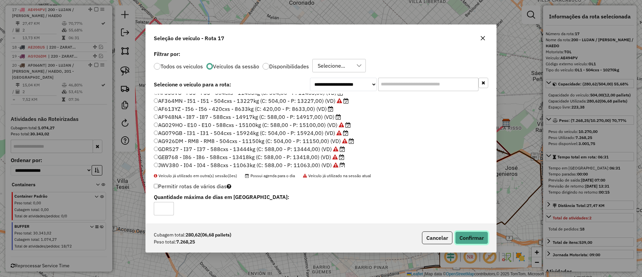
click at [472, 237] on button "Confirmar" at bounding box center [471, 237] width 33 height 13
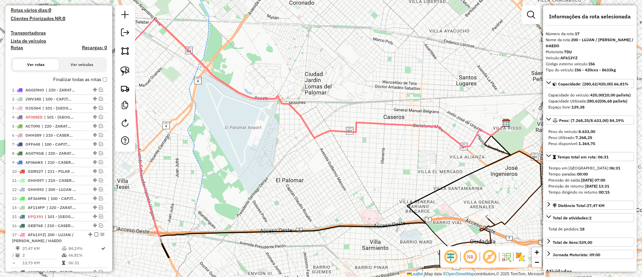
scroll to position [145, 0]
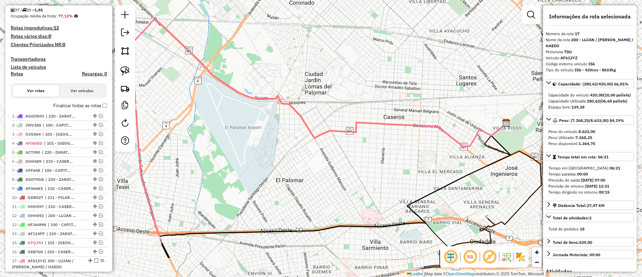
click at [59, 104] on label "Finalizar todas as rotas" at bounding box center [80, 105] width 54 height 7
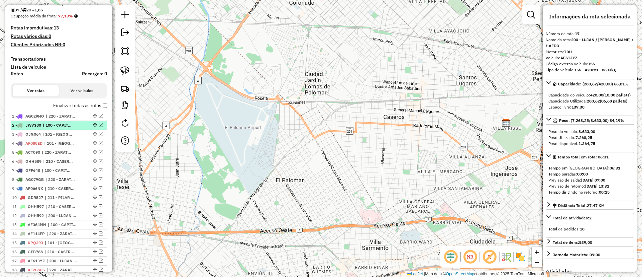
click at [60, 122] on span "| 100 - CAPITAL FEDERAL, 101 - CAPITAL FEDERAL NORTE" at bounding box center [58, 125] width 31 height 6
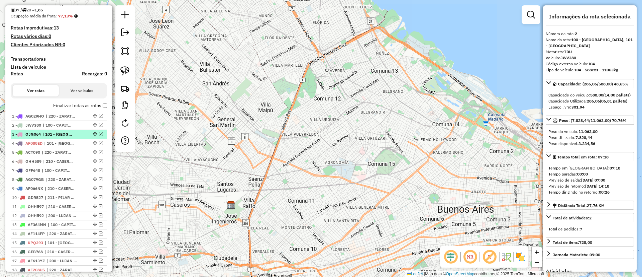
click at [62, 130] on li "3 - OJG064 | 101 - CAPITAL FEDERAL NORTE" at bounding box center [59, 134] width 96 height 9
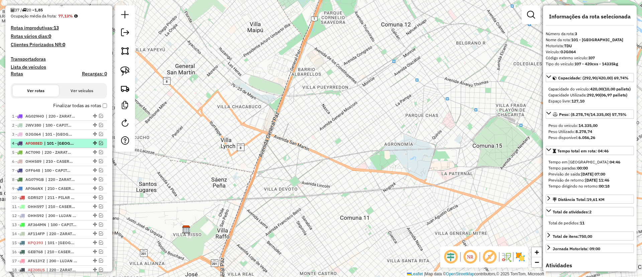
click at [59, 143] on span "| 101 - CAPITAL FEDERAL NORTE" at bounding box center [59, 143] width 31 height 6
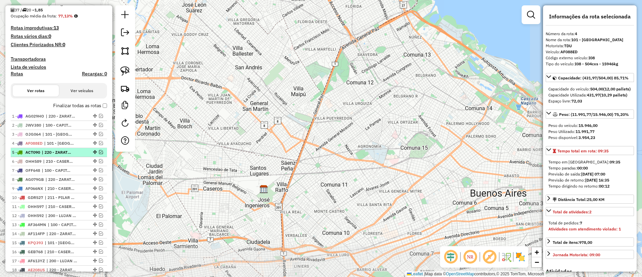
click at [55, 155] on li "5 - ACT090 | 220 - ZARATE / CAMPANA / TIGRE SAN ISIDRO" at bounding box center [59, 152] width 96 height 9
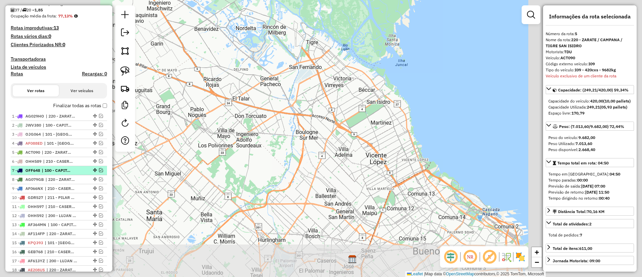
click at [45, 170] on span "| 100 - CAPITAL FEDERAL, 101 - CAPITAL FEDERAL NORTE" at bounding box center [57, 170] width 31 height 6
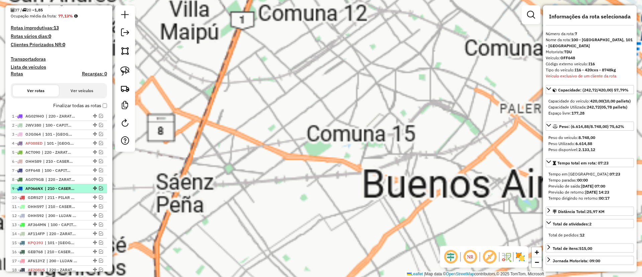
click at [38, 187] on span "AF066NX" at bounding box center [34, 188] width 18 height 5
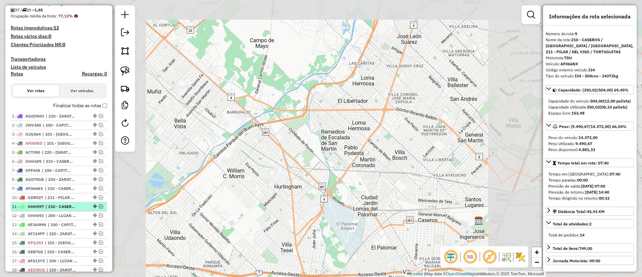
click at [33, 207] on span "OHH597" at bounding box center [36, 206] width 16 height 5
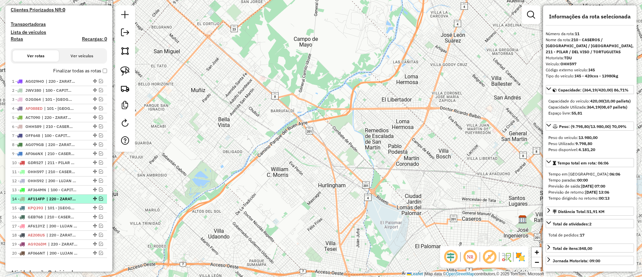
scroll to position [195, 0]
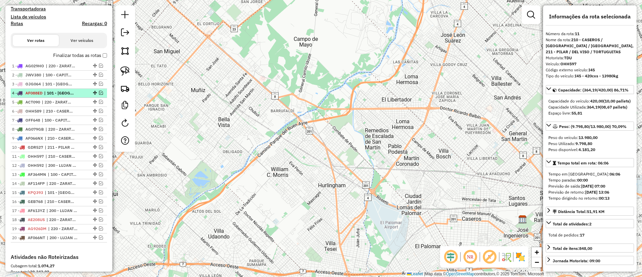
click at [59, 90] on span "| 101 - CAPITAL FEDERAL NORTE" at bounding box center [59, 93] width 31 height 6
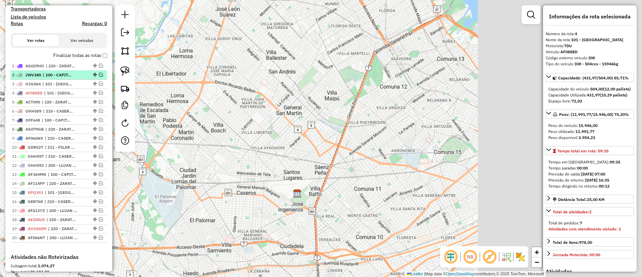
click at [62, 75] on span "| 100 - CAPITAL FEDERAL, 101 - CAPITAL FEDERAL NORTE" at bounding box center [58, 75] width 31 height 6
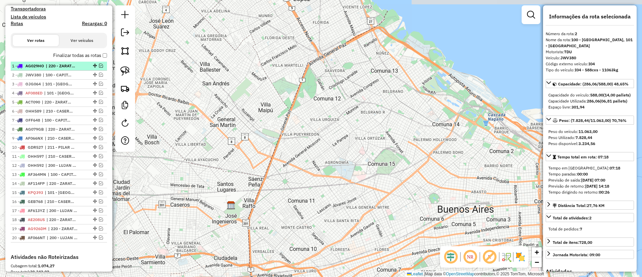
click at [61, 71] on li "2 - JWV380 | 100 - CAPITAL FEDERAL, 101 - CAPITAL FEDERAL NORTE" at bounding box center [59, 75] width 96 height 9
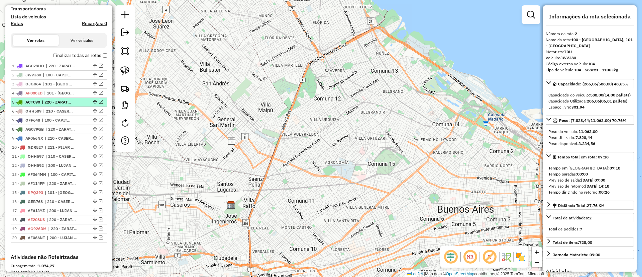
click at [60, 100] on span "| 220 - ZARATE / CAMPANA / TIGRE SAN ISIDRO" at bounding box center [57, 102] width 31 height 6
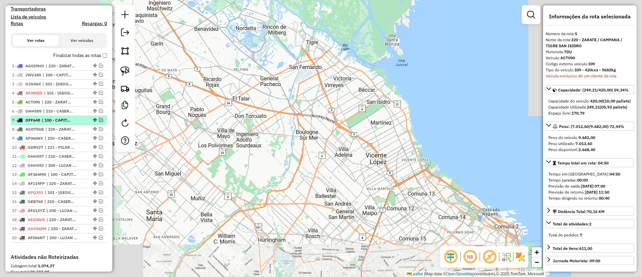
drag, startPoint x: 59, startPoint y: 109, endPoint x: 59, endPoint y: 122, distance: 13.4
click at [59, 110] on span "| 210 - CASEROS / SAN MARTIN / BELLA VISTA" at bounding box center [58, 111] width 31 height 6
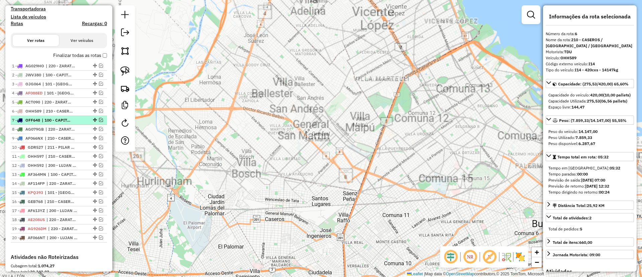
click at [59, 123] on li "7 - OFF648 | 100 - CAPITAL FEDERAL, 101 - CAPITAL FEDERAL NORTE" at bounding box center [59, 120] width 96 height 9
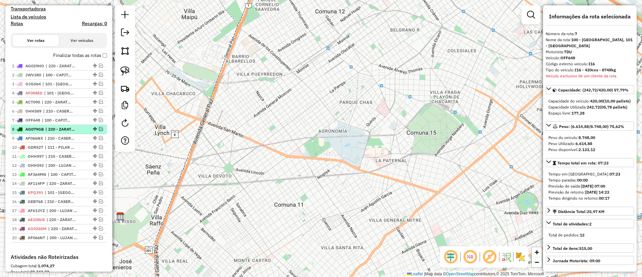
click at [57, 132] on li "8 - AG079GB | 220 - ZARATE / CAMPANA / TIGRE SAN ISIDRO" at bounding box center [59, 129] width 96 height 9
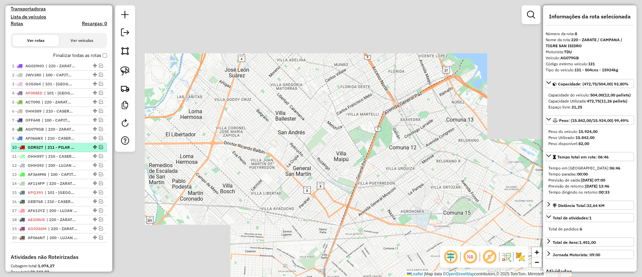
click at [57, 144] on span "| 211 - PILAR / DEL VISO / TORTUGUITAS" at bounding box center [60, 147] width 31 height 6
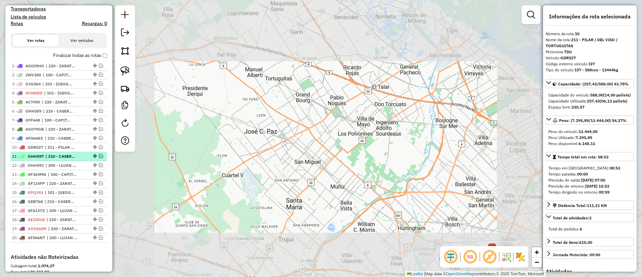
click at [57, 152] on li "11 - OHH597 | 210 - CASEROS / SAN MARTIN / BELLA VISTA, 211 - PILAR / DEL VISO …" at bounding box center [59, 156] width 96 height 9
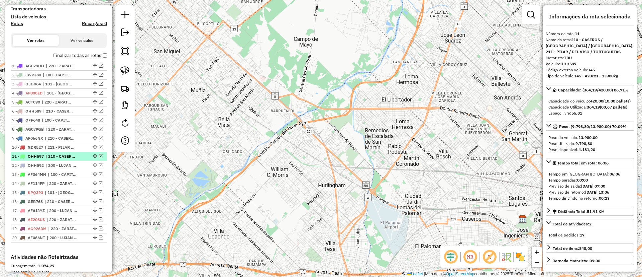
click at [56, 159] on li "11 - OHH597 | 210 - CASEROS / SAN MARTIN / BELLA VISTA, 211 - PILAR / DEL VISO …" at bounding box center [59, 156] width 96 height 9
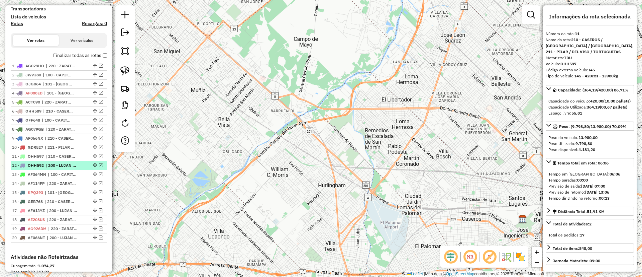
click at [54, 165] on span "| 200 - LUJAN / RAMOS / HAEDO, 201 - SAN JUSTO" at bounding box center [60, 165] width 31 height 6
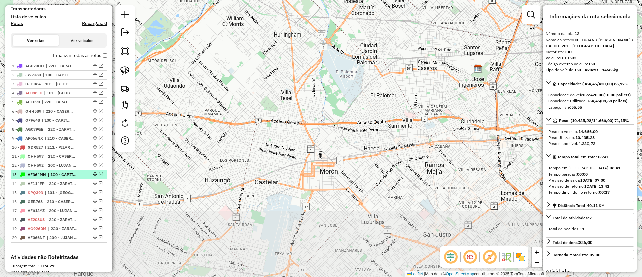
click at [52, 176] on span "| 100 - CAPITAL FEDERAL, 101 - CAPITAL FEDERAL NORTE" at bounding box center [63, 174] width 31 height 6
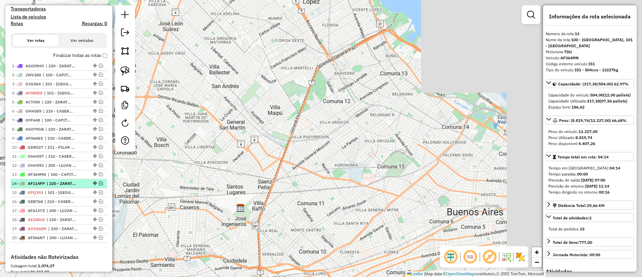
click at [52, 185] on span "| 220 - ZARATE / CAMPANA / TIGRE SAN ISIDRO" at bounding box center [61, 183] width 31 height 6
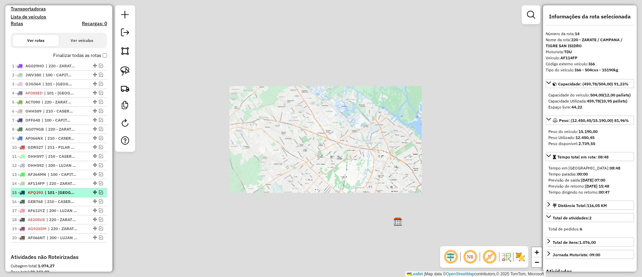
click at [54, 192] on span "| 101 - CAPITAL FEDERAL NORTE" at bounding box center [60, 192] width 31 height 6
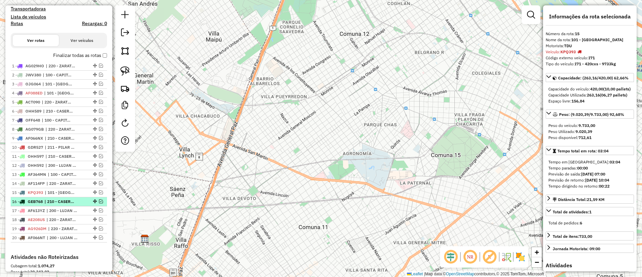
click at [53, 200] on span "| 210 - CASEROS / SAN MARTIN / BELLA VISTA, 211 - PILAR / DEL VISO / TORTUGUITAS" at bounding box center [59, 201] width 31 height 6
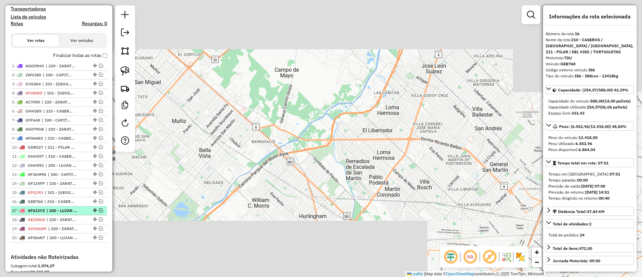
click at [55, 210] on span "| 200 - LUJAN / RAMOS / HAEDO" at bounding box center [61, 210] width 31 height 6
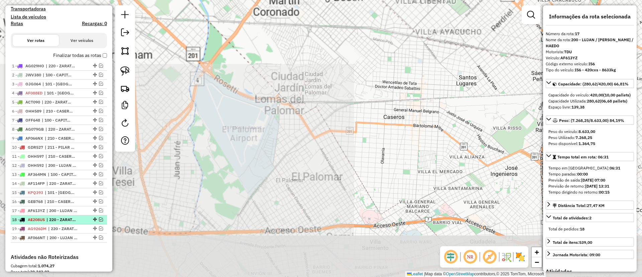
click at [59, 217] on span "| 220 - ZARATE / CAMPANA / TIGRE SAN ISIDRO" at bounding box center [61, 219] width 31 height 6
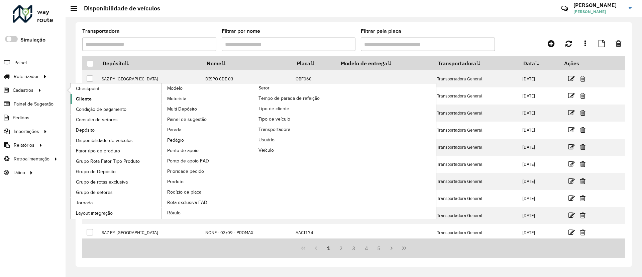
click at [129, 96] on link "Cliente" at bounding box center [117, 99] width 92 height 10
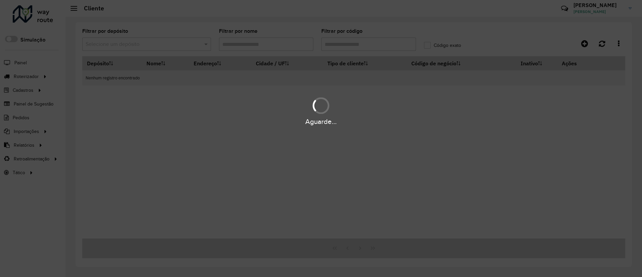
click at [165, 46] on div "Aguarde..." at bounding box center [321, 138] width 642 height 277
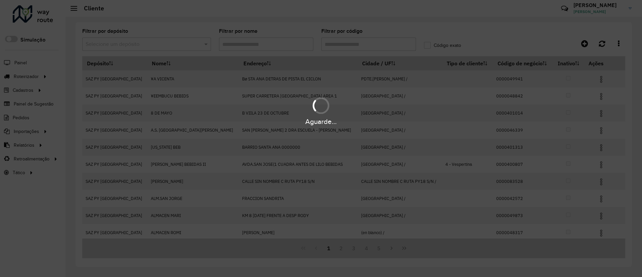
click at [165, 43] on div "Aguarde..." at bounding box center [321, 138] width 642 height 277
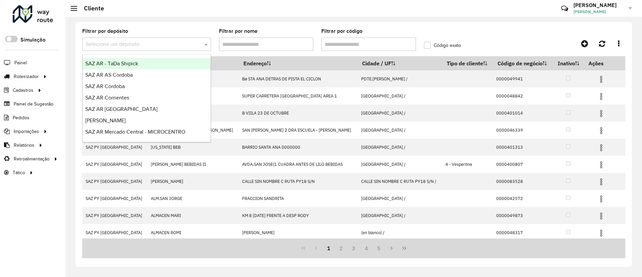
click at [165, 43] on input "text" at bounding box center [140, 44] width 109 height 8
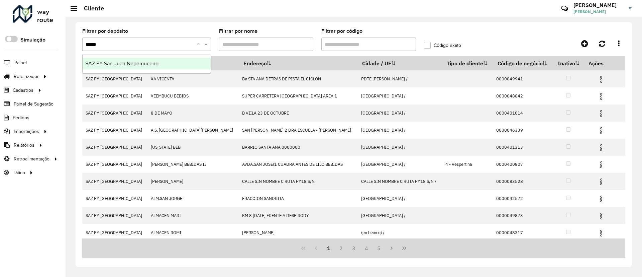
type input "******"
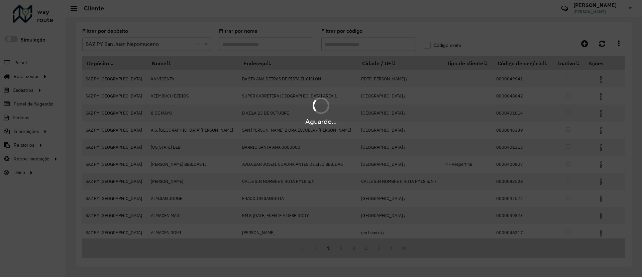
click at [336, 46] on div "Aguarde..." at bounding box center [321, 138] width 642 height 277
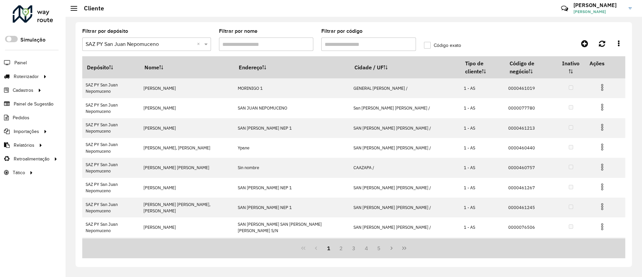
click at [328, 44] on input "Filtrar por código" at bounding box center [368, 43] width 95 height 13
paste input "**********"
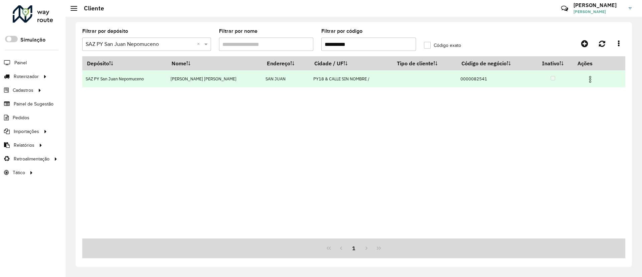
type input "**********"
click at [592, 80] on img at bounding box center [590, 79] width 8 height 8
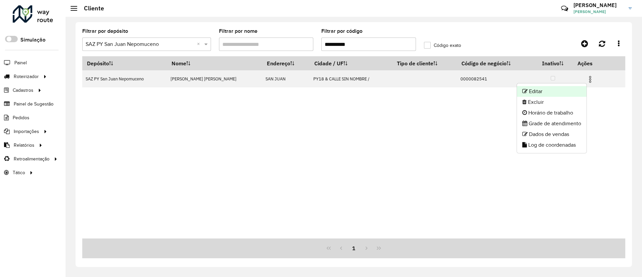
click at [555, 93] on li "Editar" at bounding box center [552, 91] width 70 height 11
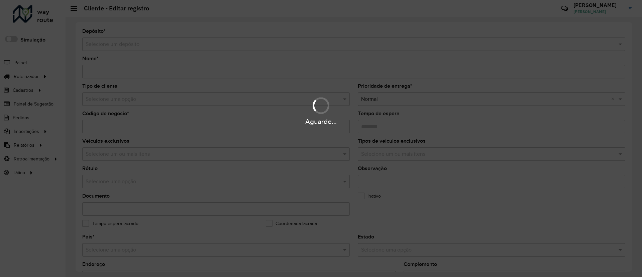
type input "**********"
type input "********"
type input "**********"
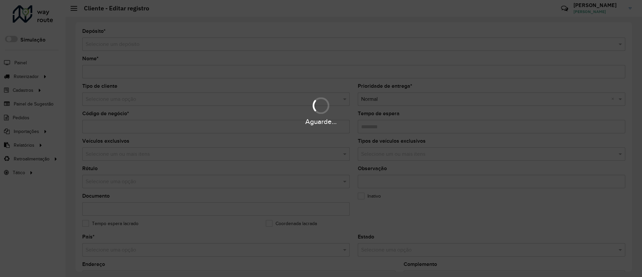
type input "*********"
type input "**********"
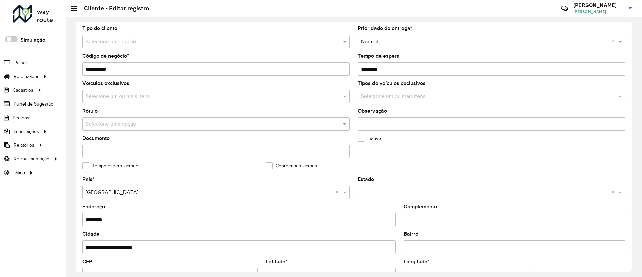
scroll to position [221, 0]
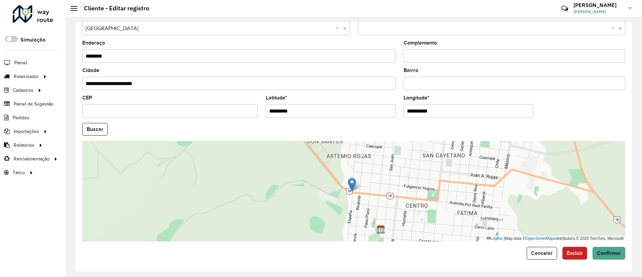
drag, startPoint x: 322, startPoint y: 115, endPoint x: 260, endPoint y: 107, distance: 63.3
click at [260, 107] on formly-group "**********" at bounding box center [353, 127] width 551 height 228
paste input "*"
type input "**********"
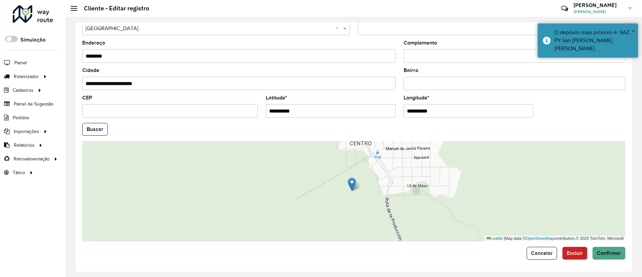
drag, startPoint x: 463, startPoint y: 108, endPoint x: 395, endPoint y: 104, distance: 68.7
click at [395, 104] on formly-group "**********" at bounding box center [353, 127] width 551 height 228
paste input "text"
type input "**********"
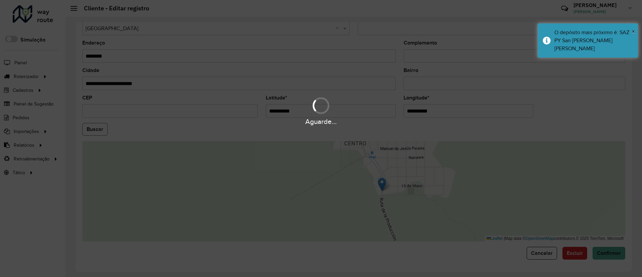
click at [94, 127] on hb-app "Aguarde... Pop-up bloqueado! Seu navegador bloqueou automáticamente a abertura …" at bounding box center [321, 138] width 642 height 277
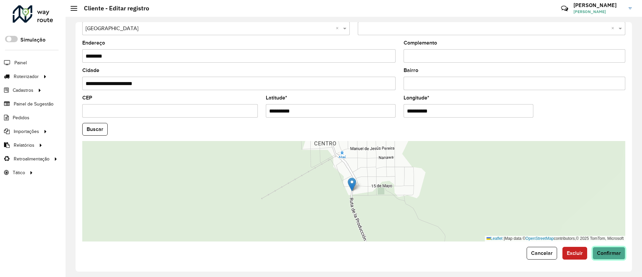
click at [606, 250] on span "Confirmar" at bounding box center [609, 253] width 24 height 6
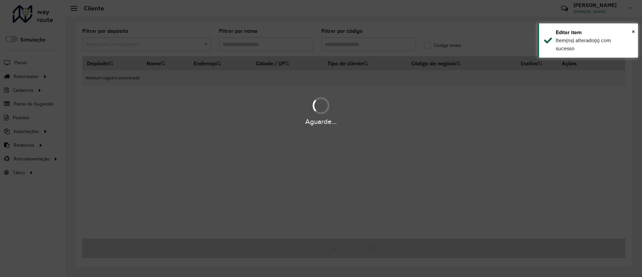
type input "**********"
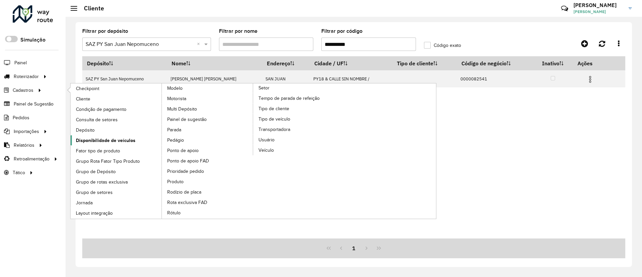
click at [103, 141] on span "Disponibilidade de veículos" at bounding box center [106, 140] width 60 height 7
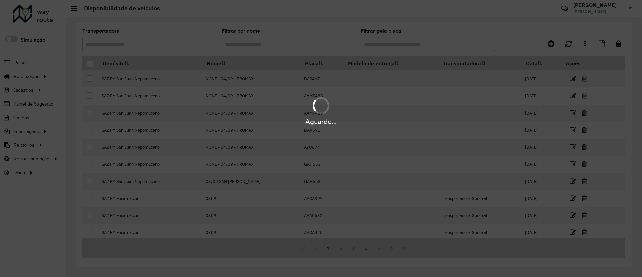
click at [555, 43] on div "Aguarde..." at bounding box center [321, 138] width 642 height 277
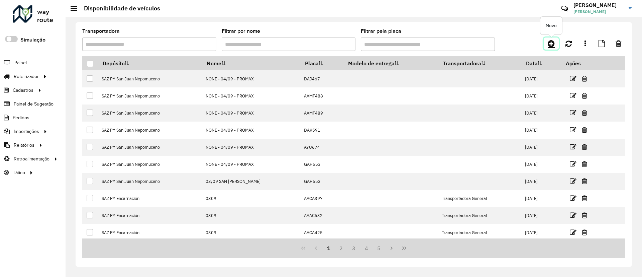
click at [552, 43] on icon at bounding box center [551, 43] width 7 height 8
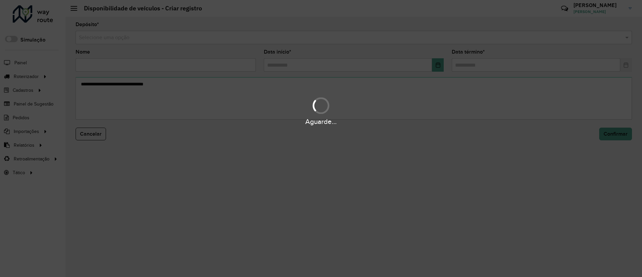
click at [342, 39] on div "Aguarde..." at bounding box center [321, 138] width 642 height 277
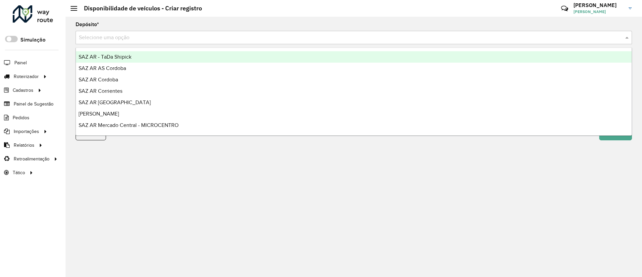
click at [342, 39] on input "text" at bounding box center [347, 38] width 536 height 8
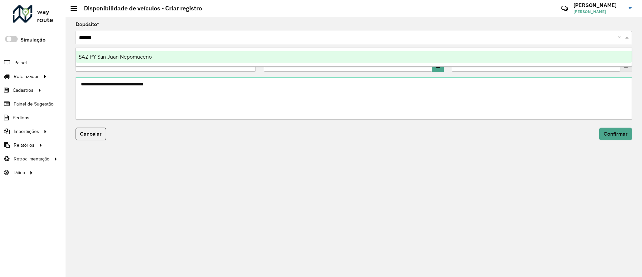
type input "*******"
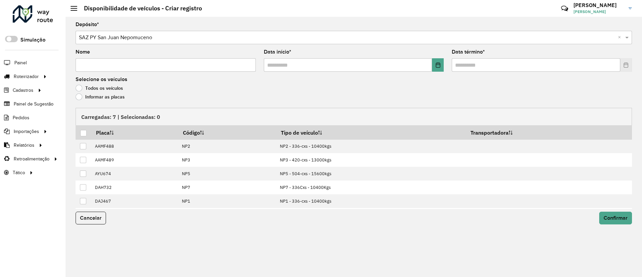
click at [179, 60] on input "Nome" at bounding box center [166, 64] width 180 height 13
type input "**********"
click at [434, 63] on button "Choose Date" at bounding box center [438, 64] width 12 height 13
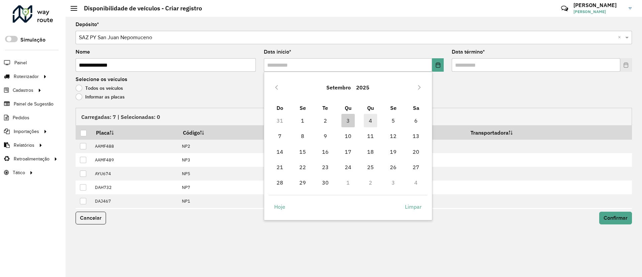
click at [376, 119] on span "4" at bounding box center [370, 120] width 13 height 13
type input "**********"
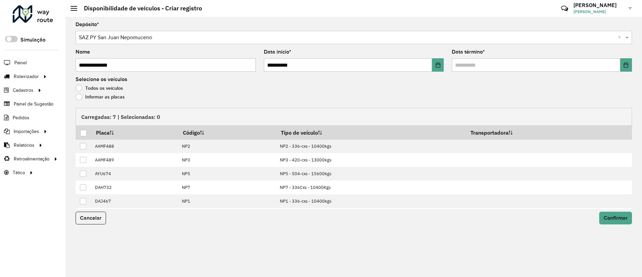
click at [634, 60] on formly-field "Data término *" at bounding box center [542, 62] width 188 height 27
click at [628, 61] on button "Choose Date" at bounding box center [626, 64] width 12 height 13
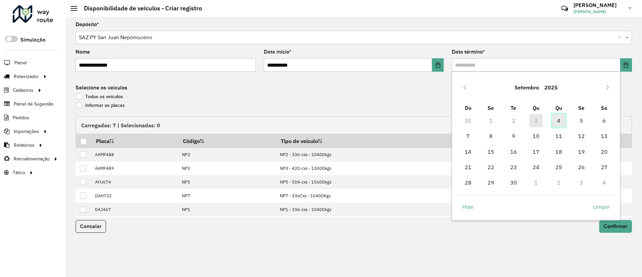
click at [557, 117] on span "4" at bounding box center [558, 120] width 13 height 13
type input "**********"
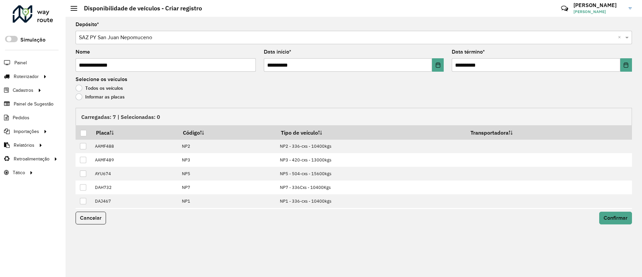
click at [87, 92] on div "Todos os veículos" at bounding box center [354, 90] width 557 height 8
click at [89, 98] on label "Informar as placas" at bounding box center [100, 96] width 49 height 7
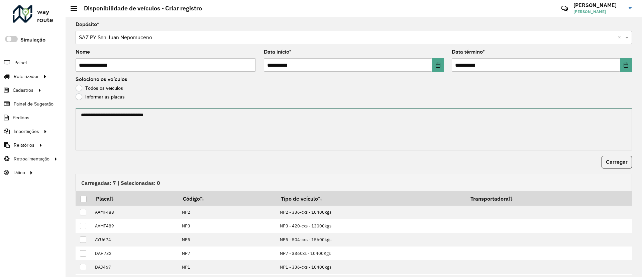
click at [103, 117] on textarea at bounding box center [354, 129] width 557 height 42
paste textarea "****** ******* ******* ****** ****** ******"
type textarea "****** ******* ******* ****** ****** ******"
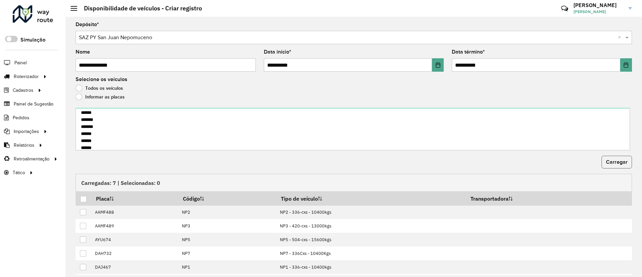
click at [616, 159] on span "Carregar" at bounding box center [617, 162] width 22 height 6
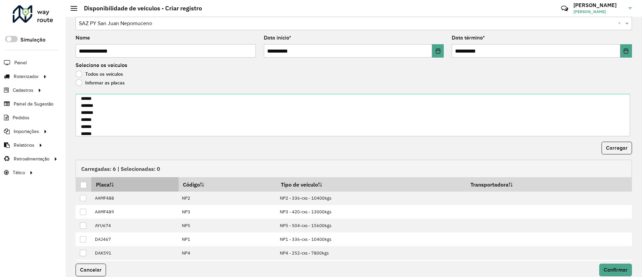
scroll to position [21, 0]
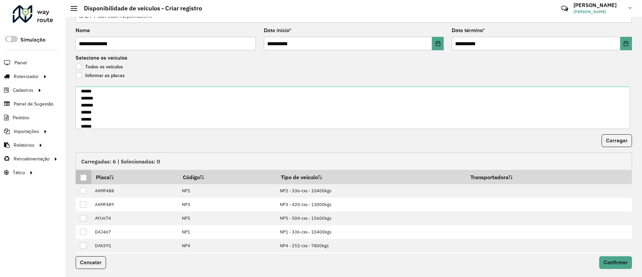
click at [85, 178] on div at bounding box center [83, 177] width 6 height 6
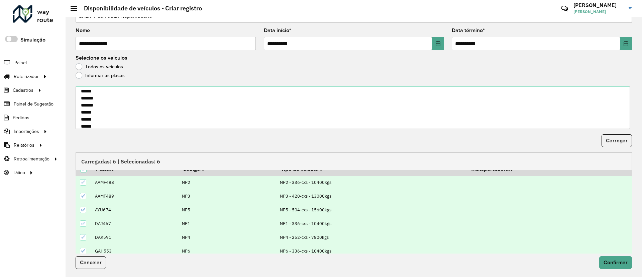
scroll to position [13, 0]
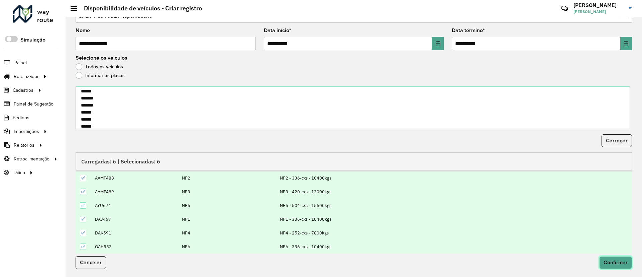
click at [615, 263] on span "Confirmar" at bounding box center [616, 262] width 24 height 6
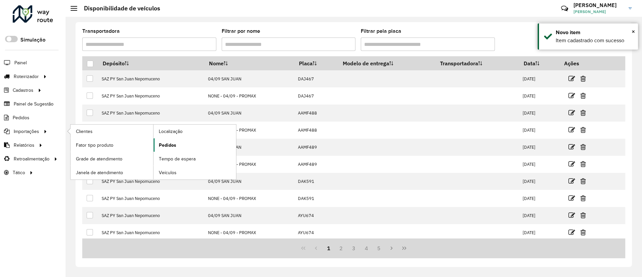
click at [182, 142] on link "Pedidos" at bounding box center [195, 144] width 83 height 13
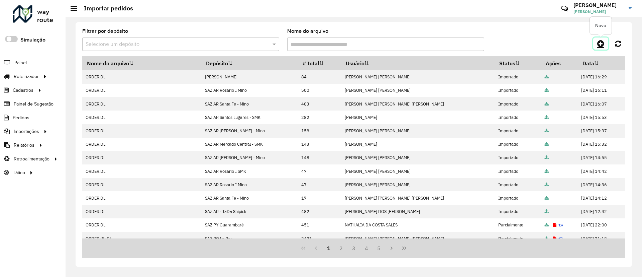
click at [596, 47] on link at bounding box center [600, 43] width 15 height 12
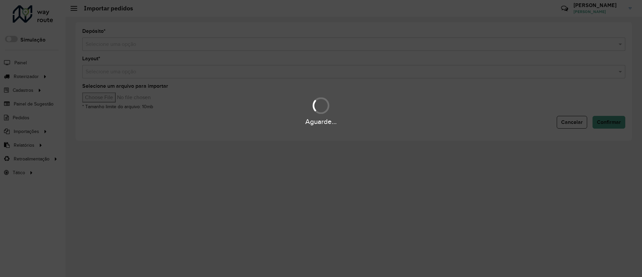
click at [336, 45] on div "Aguarde..." at bounding box center [321, 138] width 642 height 277
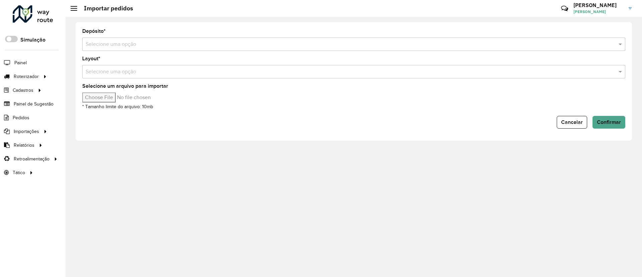
click at [332, 45] on input "text" at bounding box center [347, 44] width 523 height 8
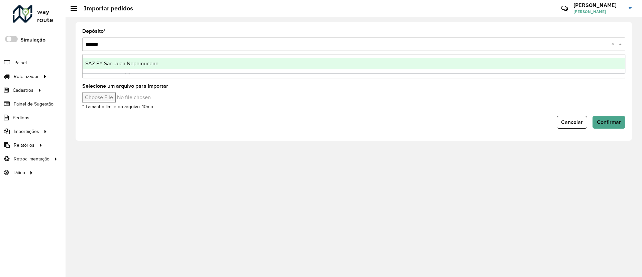
type input "*******"
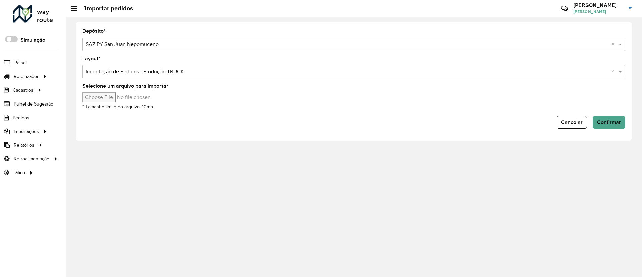
click at [111, 95] on input "Selecione um arquivo para importar" at bounding box center [139, 97] width 114 height 10
type input "**********"
click at [606, 118] on button "Confirmar" at bounding box center [609, 122] width 33 height 13
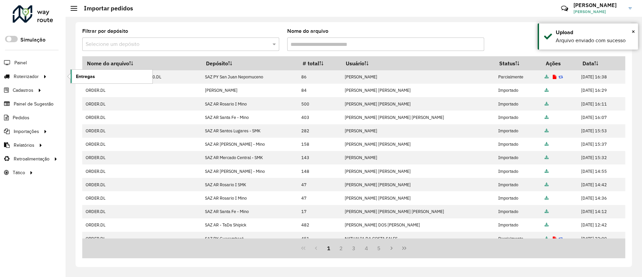
click at [88, 77] on span "Entregas" at bounding box center [85, 76] width 19 height 7
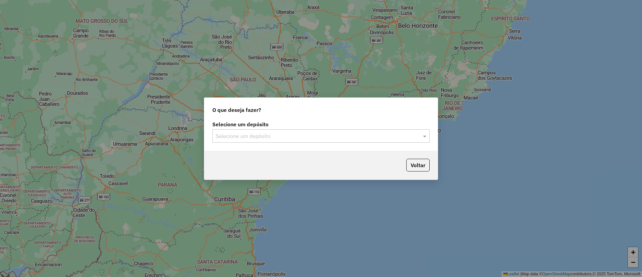
click at [297, 140] on div "Selecione um depósito" at bounding box center [320, 135] width 217 height 13
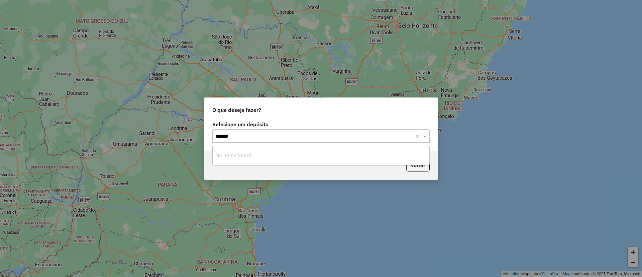
type input "*****"
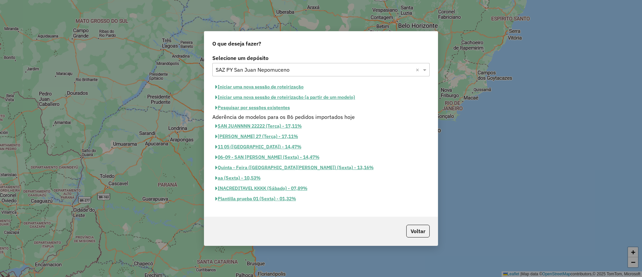
click at [280, 87] on button "Iniciar uma nova sessão de roteirização" at bounding box center [259, 87] width 94 height 10
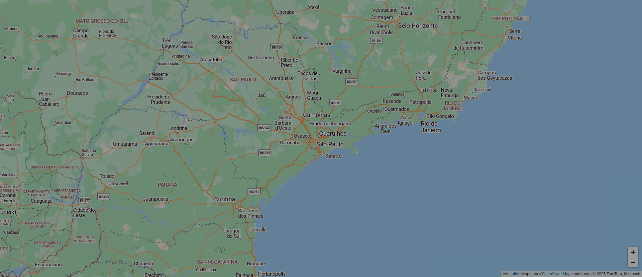
select select "*"
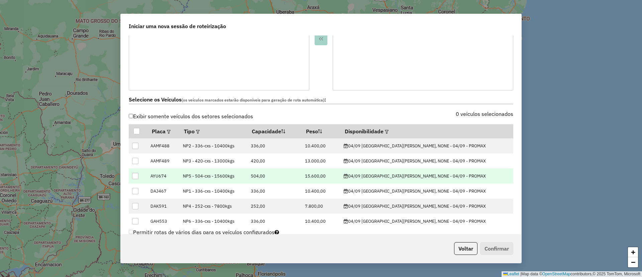
scroll to position [201, 0]
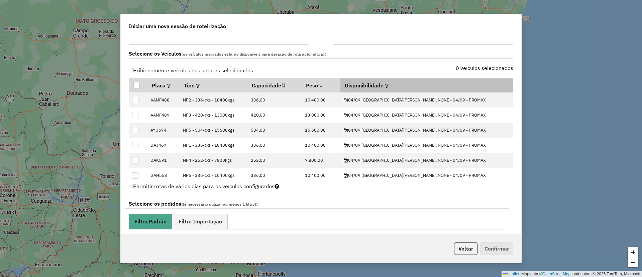
click at [427, 90] on th "Disponibilidade" at bounding box center [426, 85] width 173 height 14
click at [429, 83] on th "Disponibilidade" at bounding box center [426, 85] width 173 height 14
click at [389, 85] on em at bounding box center [387, 86] width 4 height 4
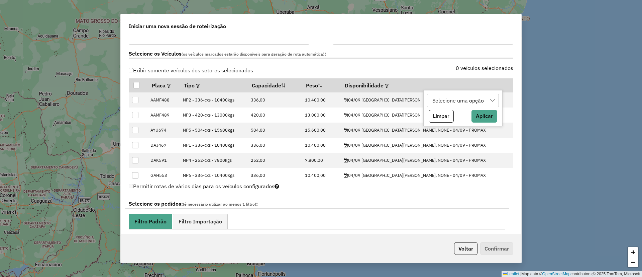
click at [427, 93] on div "Selecione uma opção Limpar Aplicar" at bounding box center [462, 108] width 79 height 36
click at [434, 98] on div "Selecione uma opção" at bounding box center [458, 100] width 56 height 13
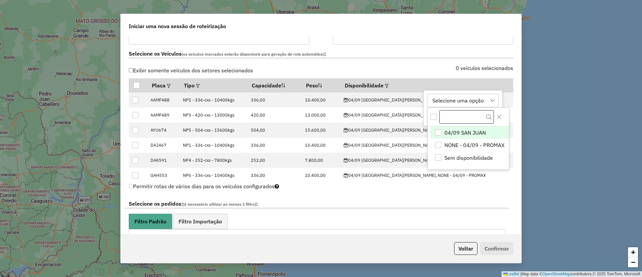
scroll to position [5, 30]
click at [457, 129] on span "04/09 SAN JUAN" at bounding box center [464, 132] width 41 height 8
click at [496, 119] on button "Close" at bounding box center [499, 116] width 11 height 11
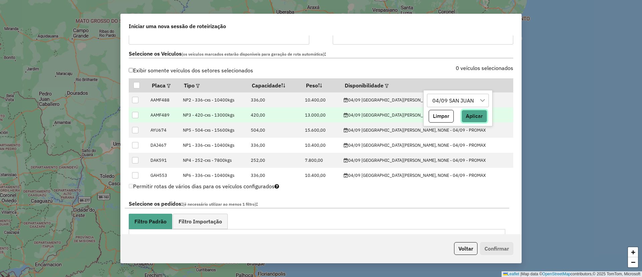
click at [471, 119] on button "Aplicar" at bounding box center [475, 116] width 26 height 13
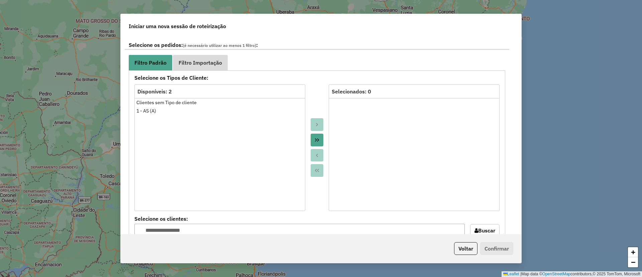
scroll to position [351, 0]
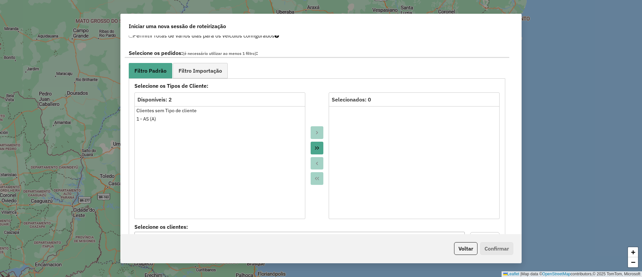
click at [207, 62] on div "**********" at bounding box center [317, 185] width 385 height 282
click at [200, 59] on div "**********" at bounding box center [317, 185] width 385 height 282
click at [198, 69] on span "Filtro Importação" at bounding box center [200, 70] width 43 height 5
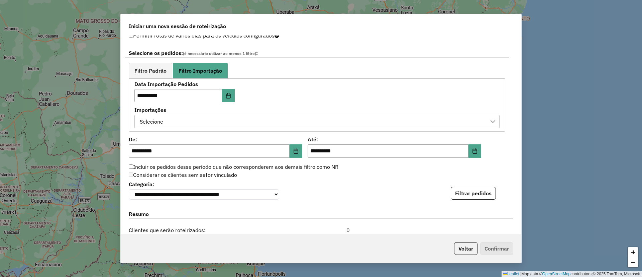
click at [187, 117] on div "Selecione" at bounding box center [311, 121] width 349 height 13
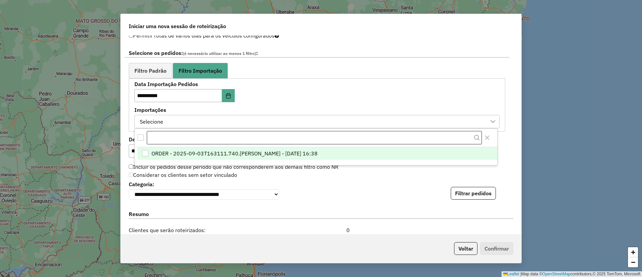
drag, startPoint x: 187, startPoint y: 120, endPoint x: 196, endPoint y: 135, distance: 17.4
click at [187, 120] on div "Selecione" at bounding box center [311, 121] width 349 height 13
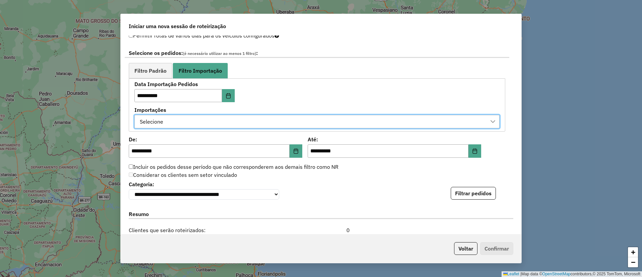
click at [194, 115] on div "Selecione" at bounding box center [311, 121] width 349 height 13
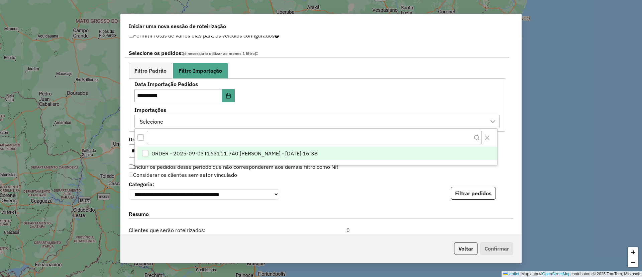
click at [192, 159] on div "ORDER - 2025-09-03T163111.740.DL - BARBARA PAULOSSI BERTO - 03/09/2025 16:38" at bounding box center [316, 156] width 363 height 18
click at [265, 153] on span "ORDER - 2025-09-03T163111.740.DL - BARBARA PAULOSSI BERTO - 03/09/2025 16:38" at bounding box center [235, 153] width 166 height 8
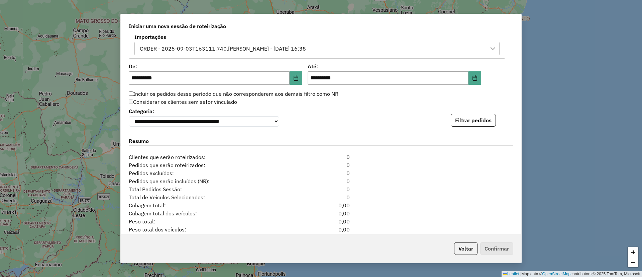
scroll to position [455, 0]
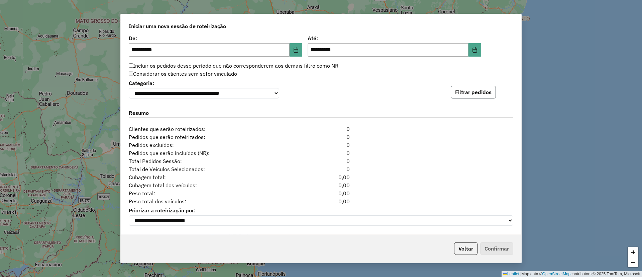
click at [466, 93] on button "Filtrar pedidos" at bounding box center [473, 92] width 45 height 13
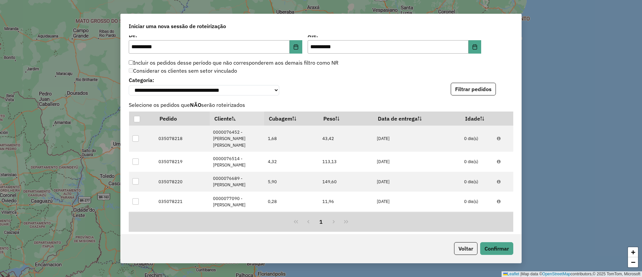
scroll to position [593, 0]
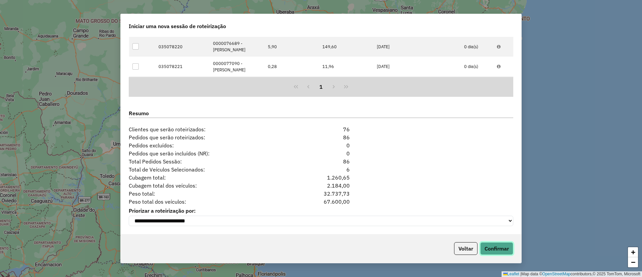
click at [492, 243] on button "Confirmar" at bounding box center [496, 248] width 33 height 13
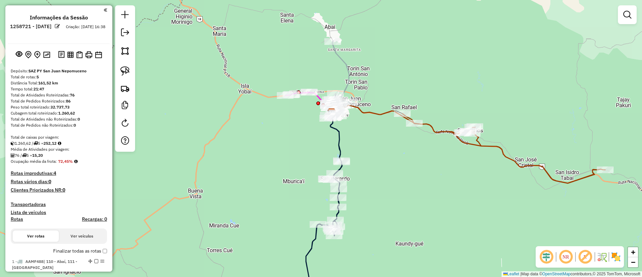
click at [341, 147] on icon at bounding box center [323, 198] width 38 height 181
select select "**********"
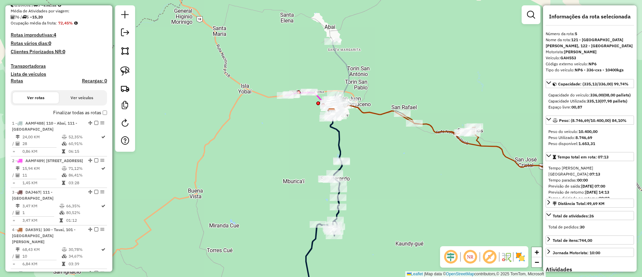
scroll to position [211, 0]
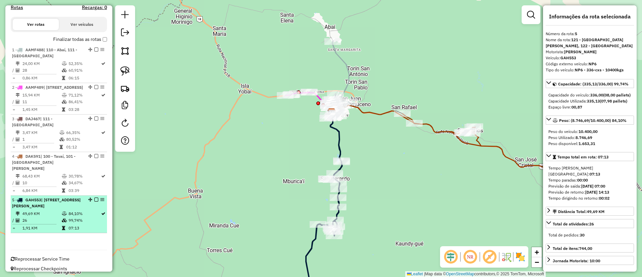
click at [94, 197] on em at bounding box center [96, 199] width 4 height 4
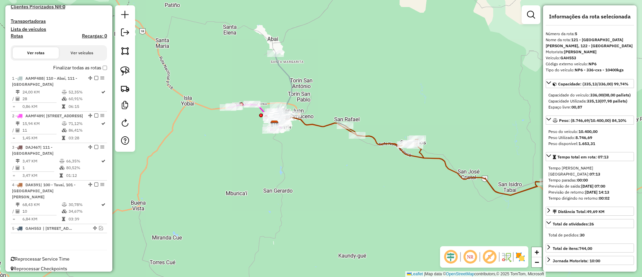
drag, startPoint x: 263, startPoint y: 141, endPoint x: 220, endPoint y: 151, distance: 44.5
click at [220, 151] on div "Janela de atendimento Grade de atendimento Capacidade Transportadoras Veículos …" at bounding box center [321, 138] width 642 height 277
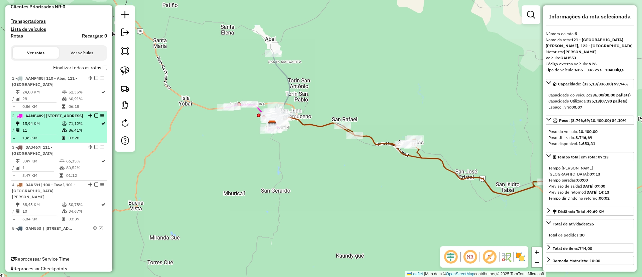
click at [85, 133] on td "86,41%" at bounding box center [84, 130] width 32 height 7
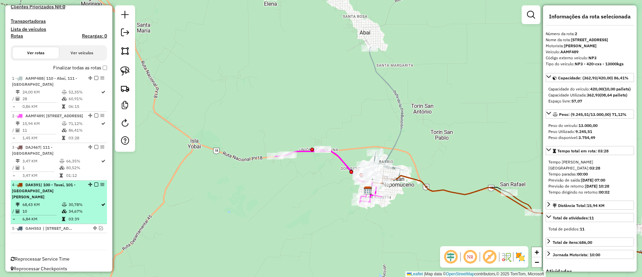
click at [55, 201] on td "68,43 KM" at bounding box center [41, 204] width 39 height 7
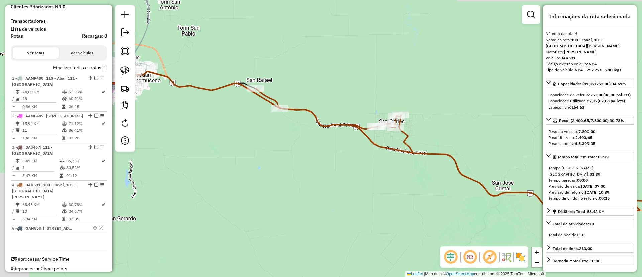
drag, startPoint x: 281, startPoint y: 186, endPoint x: 334, endPoint y: 189, distance: 52.6
click at [334, 189] on div "Janela de atendimento Grade de atendimento Capacidade Transportadoras Veículos …" at bounding box center [321, 138] width 642 height 277
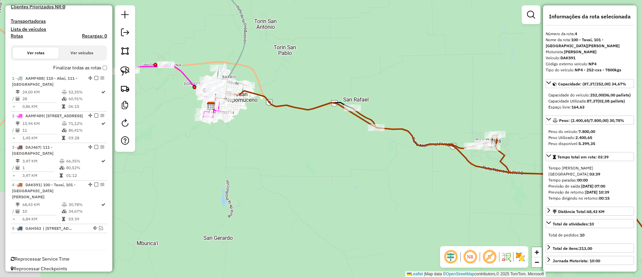
drag, startPoint x: 213, startPoint y: 101, endPoint x: 273, endPoint y: 121, distance: 62.9
click at [273, 121] on div "Janela de atendimento Grade de atendimento Capacidade Transportadoras Veículos …" at bounding box center [321, 138] width 642 height 277
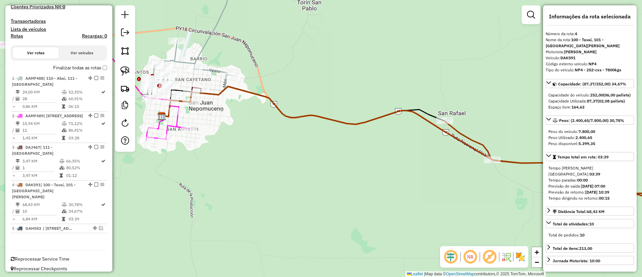
drag, startPoint x: 228, startPoint y: 98, endPoint x: 287, endPoint y: 105, distance: 59.0
click at [287, 105] on div "Janela de atendimento Grade de atendimento Capacidade Transportadoras Veículos …" at bounding box center [321, 138] width 642 height 277
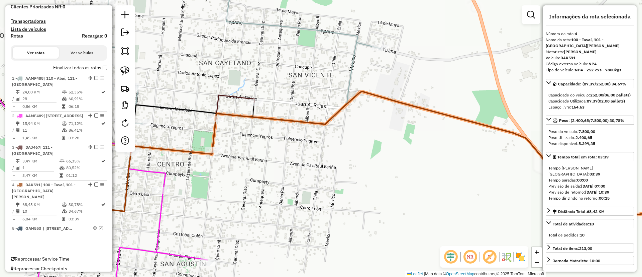
drag, startPoint x: 268, startPoint y: 97, endPoint x: 292, endPoint y: 99, distance: 24.2
click at [298, 97] on div "Rota 3 - Placa DAJ467 0000461070 - REYES AREVALOS, JUSTINIANO Janela de atendim…" at bounding box center [321, 138] width 642 height 277
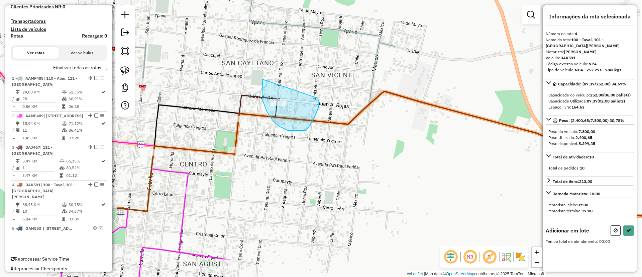
drag, startPoint x: 273, startPoint y: 120, endPoint x: 316, endPoint y: 96, distance: 50.0
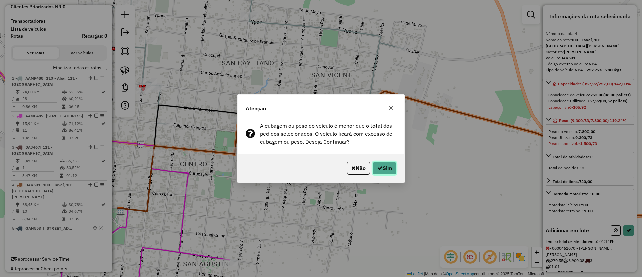
click at [377, 166] on icon "button" at bounding box center [379, 167] width 5 height 5
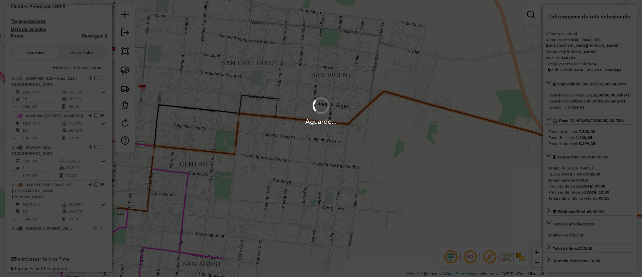
scroll to position [152, 0]
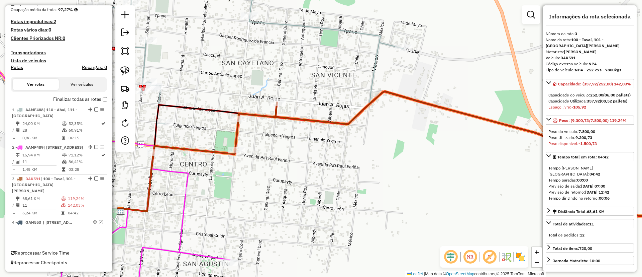
click at [303, 118] on icon at bounding box center [491, 153] width 431 height 124
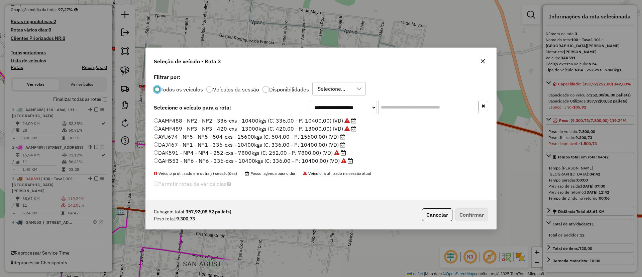
scroll to position [4, 2]
click at [314, 144] on label "DAJ467 - NP1 - NP1 - 336-cxs - 10400kgs (C: 336,00 - P: 10400,00) (VD)" at bounding box center [250, 144] width 192 height 8
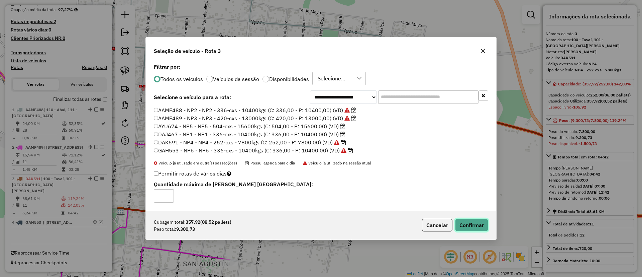
click at [465, 223] on button "Confirmar" at bounding box center [471, 224] width 33 height 13
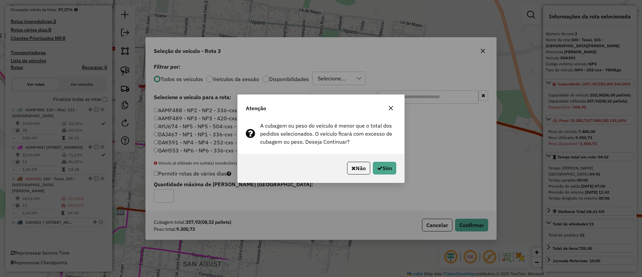
click at [391, 99] on div "Atenção" at bounding box center [321, 107] width 167 height 24
click at [388, 105] on button "button" at bounding box center [391, 108] width 11 height 11
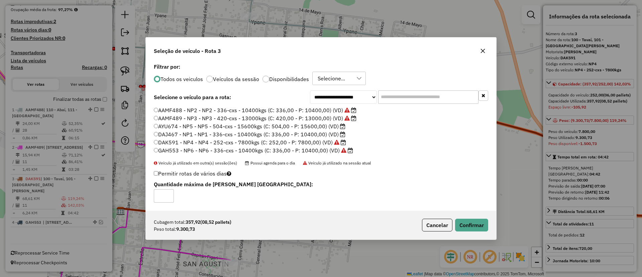
click at [335, 127] on label "AYU674 - NP5 - NP5 - 504-cxs - 15600kgs (C: 504,00 - P: 15600,00) (VD)" at bounding box center [250, 126] width 192 height 8
click at [467, 222] on button "Confirmar" at bounding box center [471, 224] width 33 height 13
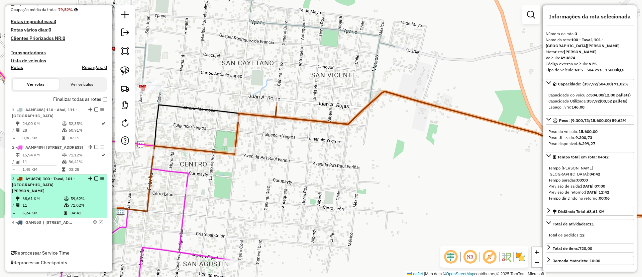
click at [93, 190] on div "3 - AYU674 | 100 - Tavaí, 101 - San Isidro" at bounding box center [59, 185] width 94 height 18
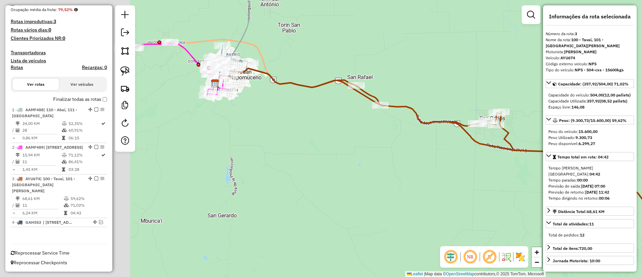
drag, startPoint x: 326, startPoint y: 196, endPoint x: 351, endPoint y: 191, distance: 24.8
click at [352, 196] on div "Janela de atendimento Grade de atendimento Capacidade Transportadoras Veículos …" at bounding box center [321, 138] width 642 height 277
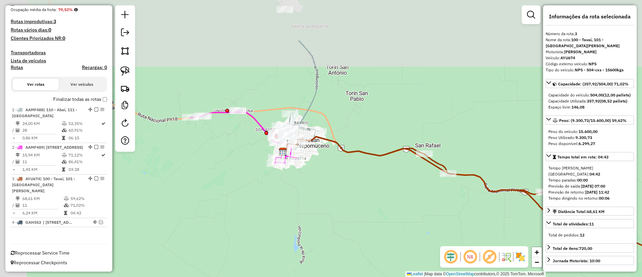
drag, startPoint x: 356, startPoint y: 233, endPoint x: 335, endPoint y: 203, distance: 36.8
click at [357, 233] on div "Janela de atendimento Grade de atendimento Capacidade Transportadoras Veículos …" at bounding box center [321, 138] width 642 height 277
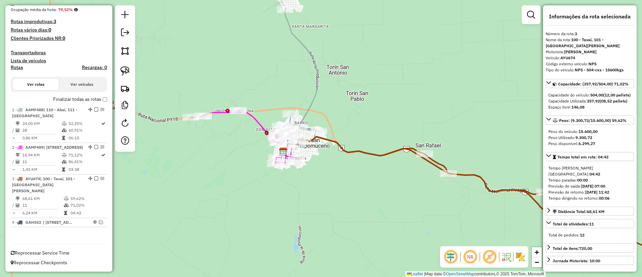
click at [318, 71] on icon at bounding box center [297, 76] width 42 height 136
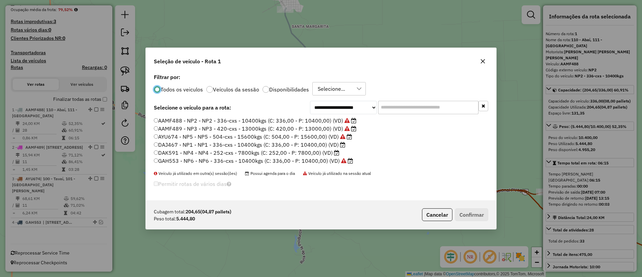
click at [310, 154] on label "DAK591 - NP4 - NP4 - 252-cxs - 7800kgs (C: 252,00 - P: 7800,00) (VD)" at bounding box center [247, 152] width 186 height 8
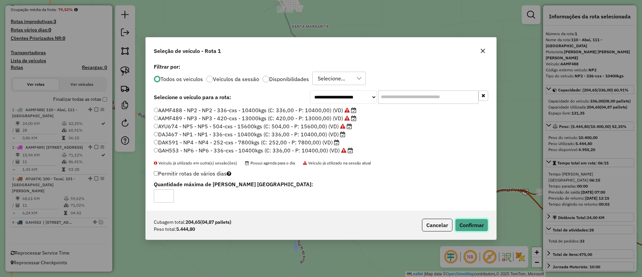
click at [473, 222] on button "Confirmar" at bounding box center [471, 224] width 33 height 13
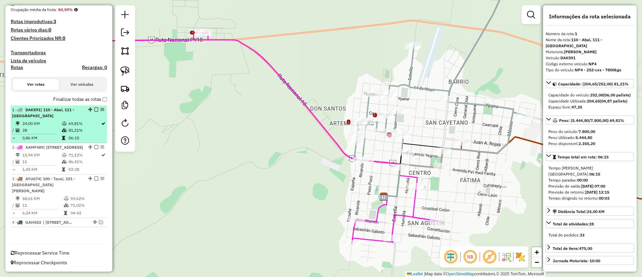
click at [95, 106] on li "1 - DAK591 | 110 - Abaí, 111 - Ciudad Norte 24,00 KM 69,81% / 28 81,21% = 0,86 …" at bounding box center [59, 123] width 96 height 37
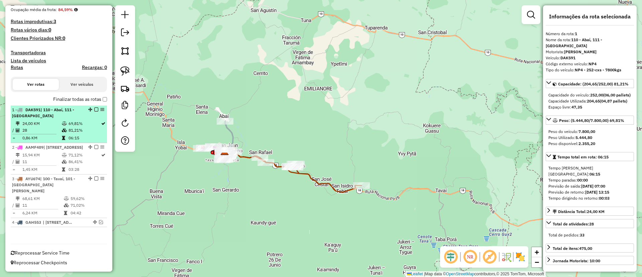
click at [94, 109] on em at bounding box center [96, 109] width 4 height 4
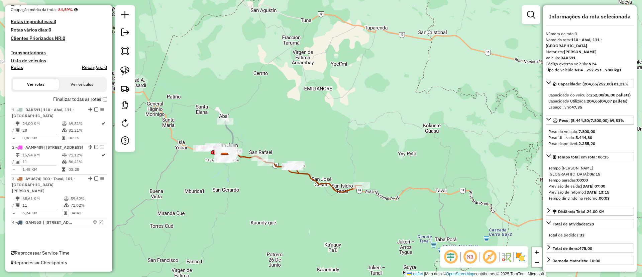
scroll to position [123, 0]
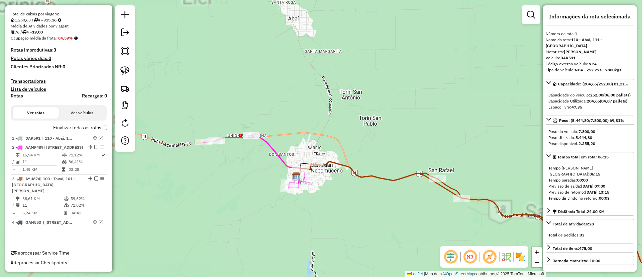
click at [265, 142] on icon at bounding box center [257, 161] width 106 height 53
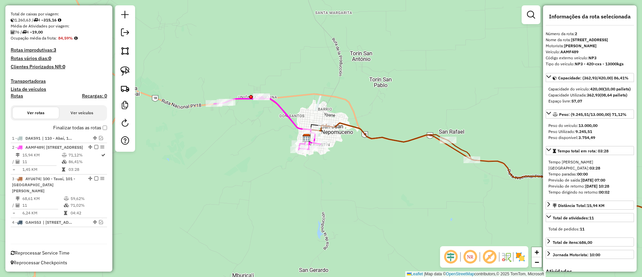
drag, startPoint x: 253, startPoint y: 155, endPoint x: 270, endPoint y: 124, distance: 35.3
click at [270, 124] on div "Janela de atendimento Grade de atendimento Capacidade Transportadoras Veículos …" at bounding box center [321, 138] width 642 height 277
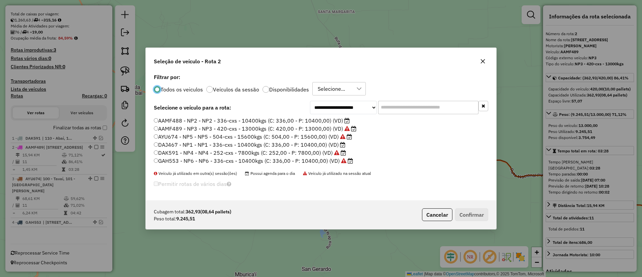
scroll to position [4, 2]
click at [321, 145] on label "DAJ467 - NP1 - NP1 - 336-cxs - 10400kgs (C: 336,00 - P: 10400,00) (VD)" at bounding box center [250, 144] width 192 height 8
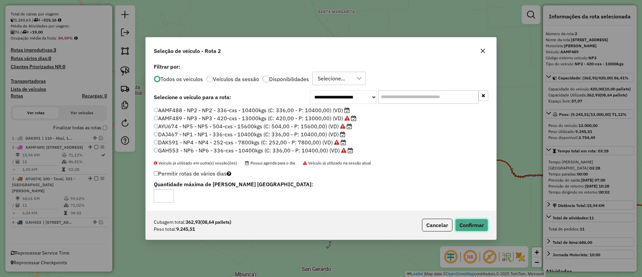
click at [464, 221] on button "Confirmar" at bounding box center [471, 224] width 33 height 13
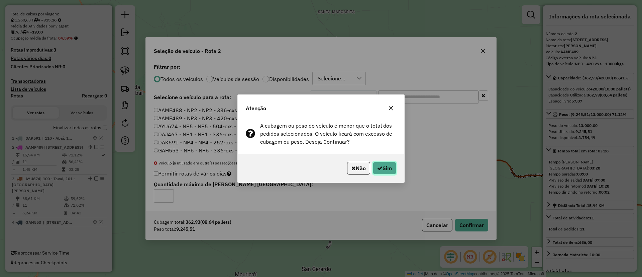
click at [387, 169] on button "Sim" at bounding box center [384, 168] width 23 height 13
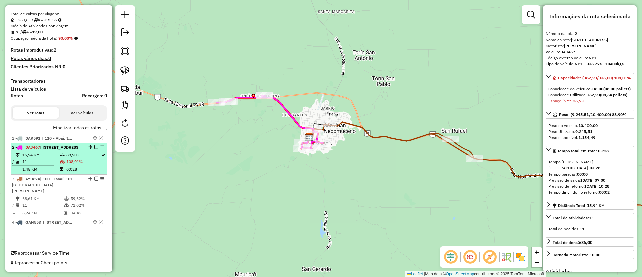
click at [87, 158] on td "88,90%" at bounding box center [83, 155] width 35 height 7
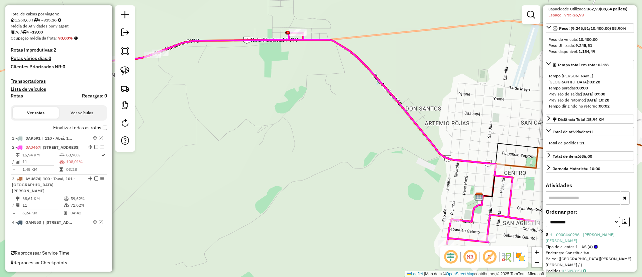
scroll to position [151, 0]
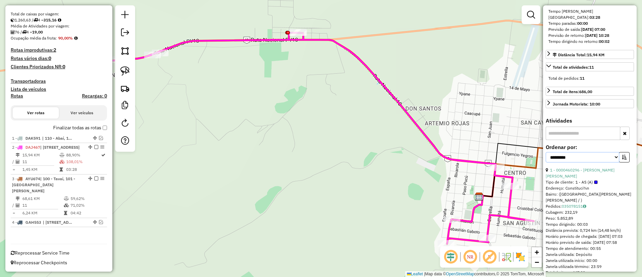
click at [593, 162] on select "**********" at bounding box center [583, 157] width 74 height 10
select select "**********"
click at [546, 162] on select "**********" at bounding box center [583, 157] width 74 height 10
click at [622, 159] on icon "button" at bounding box center [624, 157] width 5 height 5
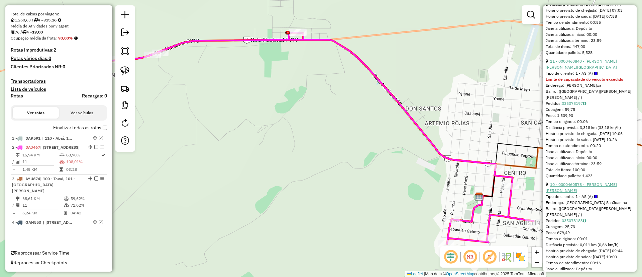
scroll to position [401, 0]
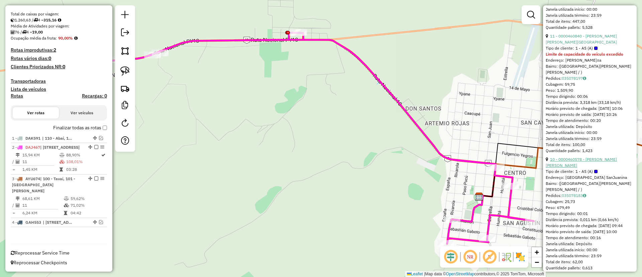
click at [583, 168] on link "10 - 0000460578 - SOSA BRITEZ, ESTEBAN" at bounding box center [581, 162] width 71 height 11
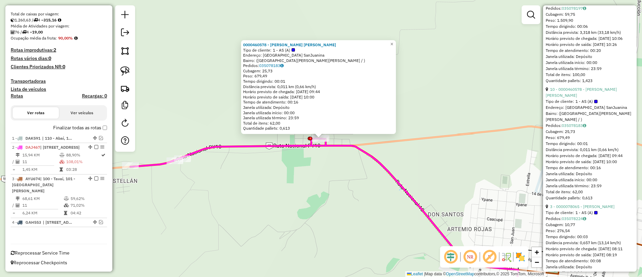
scroll to position [502, 0]
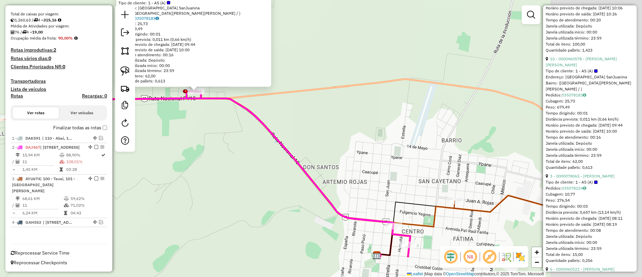
drag, startPoint x: 358, startPoint y: 153, endPoint x: 314, endPoint y: 133, distance: 47.6
click at [315, 135] on div "0000460578 - SOSA BRITEZ, ESTEBAN Tipo de cliente: 1 - AS (A) Endereço: Calle U…" at bounding box center [321, 138] width 642 height 277
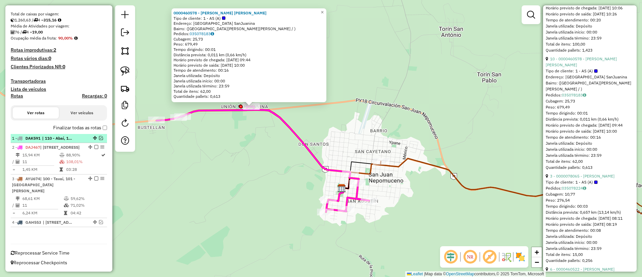
click at [99, 137] on em at bounding box center [101, 138] width 4 height 4
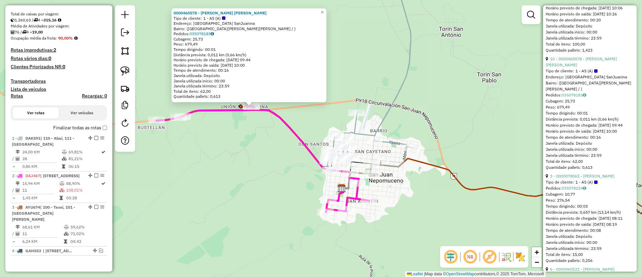
scroll to position [152, 0]
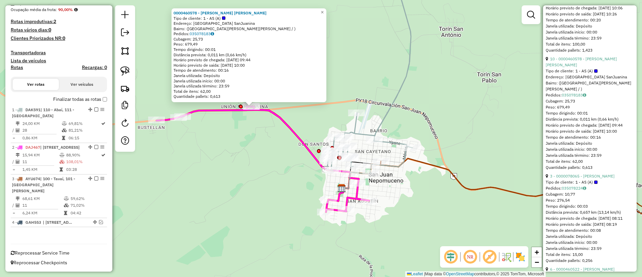
click at [380, 116] on div "0000460578 - SOSA BRITEZ, ESTEBAN Tipo de cliente: 1 - AS (A) Endereço: Calle U…" at bounding box center [321, 138] width 642 height 277
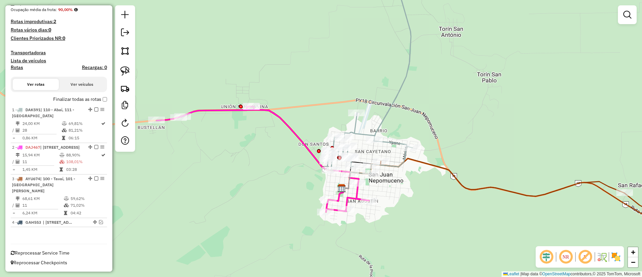
click at [384, 120] on icon at bounding box center [369, 72] width 85 height 201
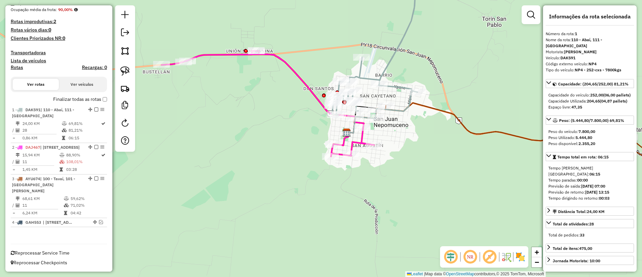
drag, startPoint x: 380, startPoint y: 110, endPoint x: 385, endPoint y: 64, distance: 45.7
click at [385, 64] on icon at bounding box center [374, 17] width 85 height 201
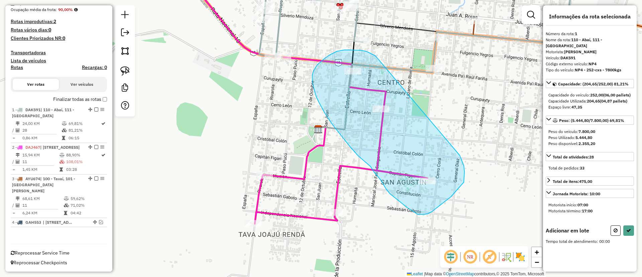
drag, startPoint x: 326, startPoint y: 58, endPoint x: 460, endPoint y: 155, distance: 165.9
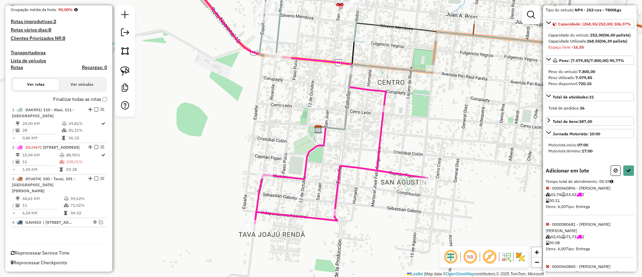
scroll to position [108, 0]
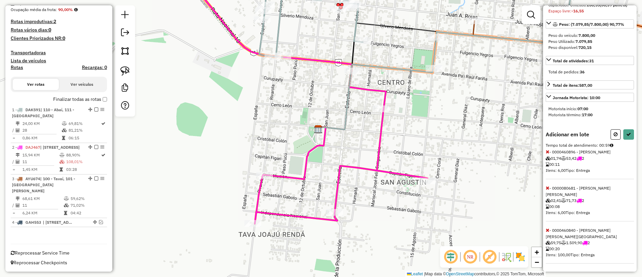
click at [548, 231] on icon at bounding box center [548, 229] width 4 height 5
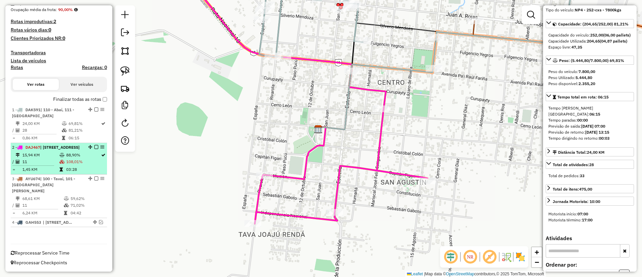
scroll to position [102, 0]
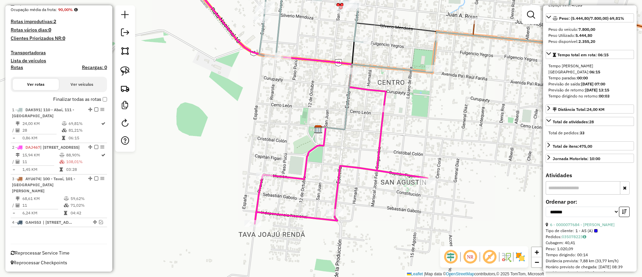
click at [306, 155] on icon at bounding box center [295, 152] width 61 height 53
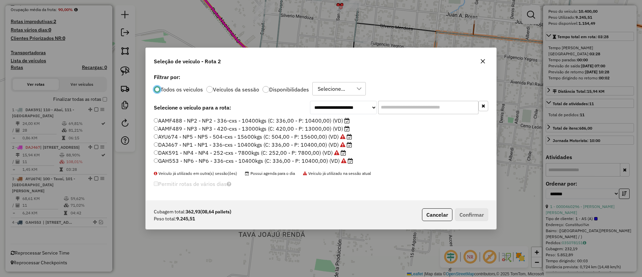
scroll to position [4, 2]
click at [335, 121] on label "AAMF488 - NP2 - NP2 - 336-cxs - 10400kgs (C: 336,00 - P: 10400,00) (VD)" at bounding box center [252, 120] width 196 height 8
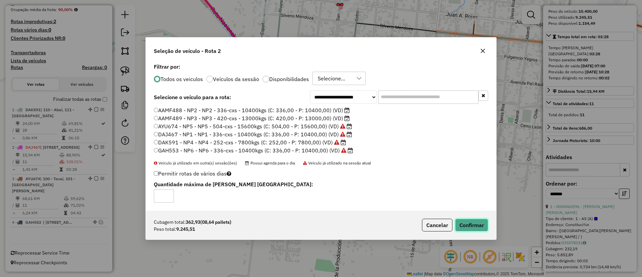
click at [477, 222] on button "Confirmar" at bounding box center [471, 224] width 33 height 13
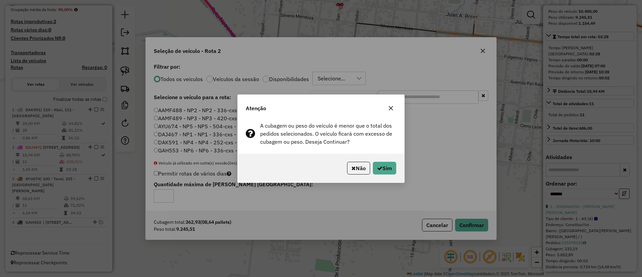
click at [394, 108] on button "button" at bounding box center [391, 108] width 11 height 11
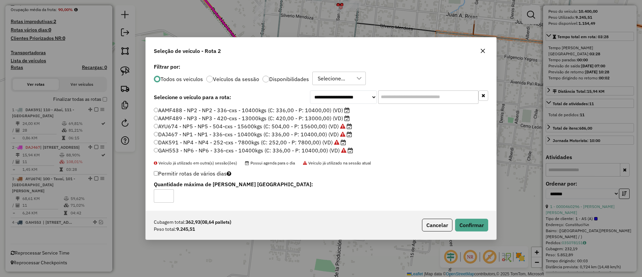
click at [336, 118] on label "AAMF489 - NP3 - NP3 - 420-cxs - 13000kgs (C: 420,00 - P: 13000,00) (VD)" at bounding box center [252, 118] width 196 height 8
click at [471, 224] on button "Confirmar" at bounding box center [471, 224] width 33 height 13
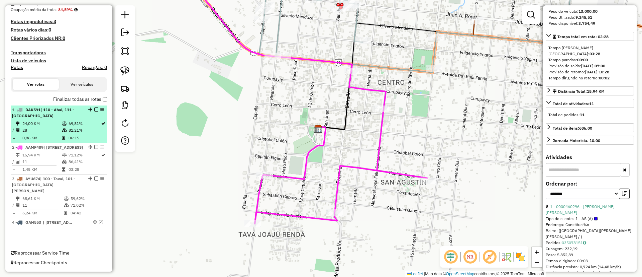
scroll to position [108, 0]
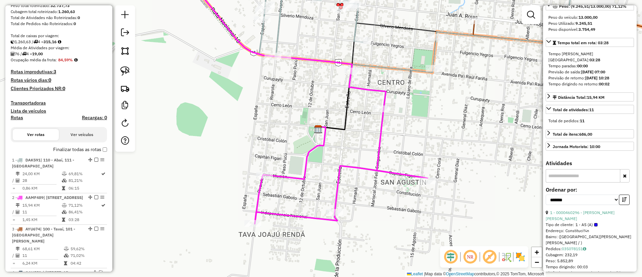
click at [66, 148] on label "Finalizar todas as rotas" at bounding box center [80, 149] width 54 height 7
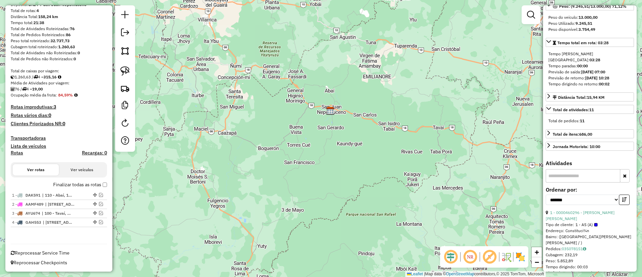
scroll to position [0, 0]
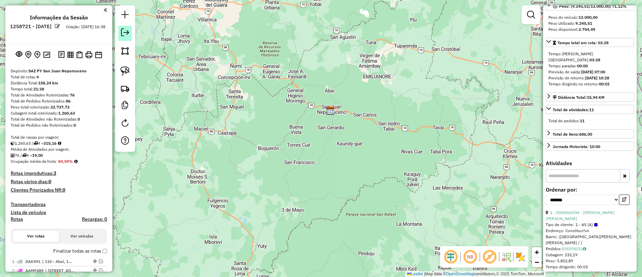
click at [130, 33] on link at bounding box center [124, 33] width 13 height 15
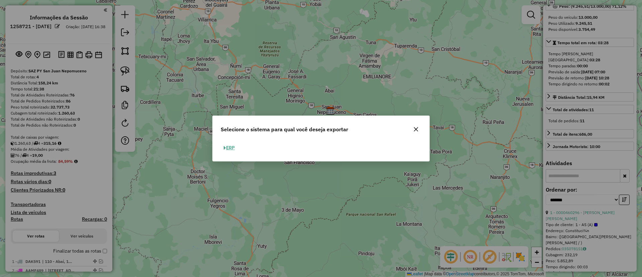
click at [225, 150] on span "button" at bounding box center [225, 147] width 2 height 5
select select "**"
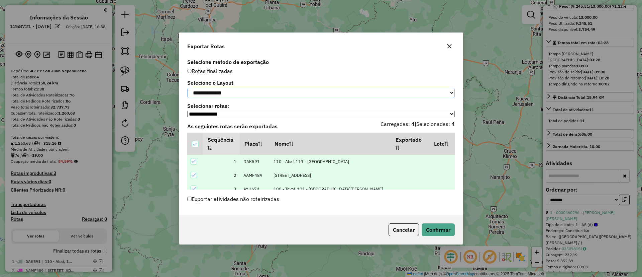
click at [226, 98] on select "**********" at bounding box center [321, 93] width 268 height 10
select select "*********"
click at [187, 88] on select "**********" at bounding box center [321, 93] width 268 height 10
click at [452, 236] on button "Confirmar" at bounding box center [438, 229] width 33 height 13
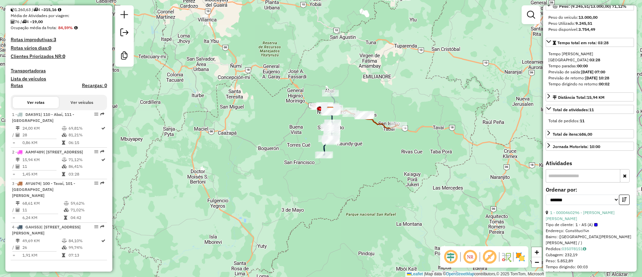
scroll to position [152, 0]
click at [128, 27] on link at bounding box center [124, 33] width 13 height 15
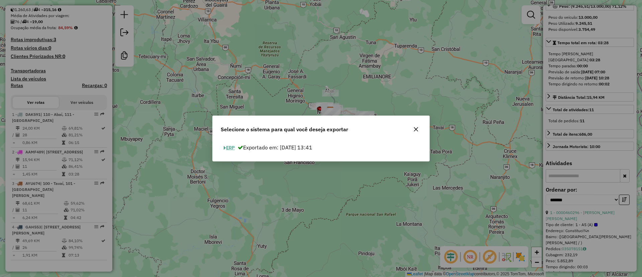
click at [229, 144] on button "ERP" at bounding box center [229, 147] width 17 height 10
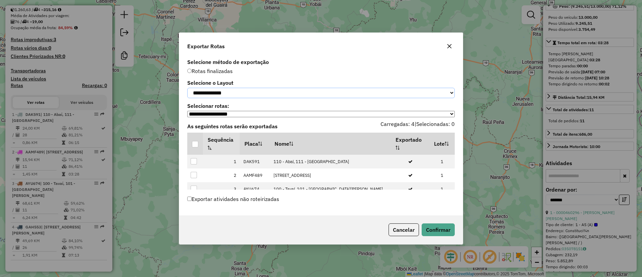
click at [226, 93] on select "**********" at bounding box center [321, 93] width 268 height 10
select select "*********"
click at [187, 88] on select "**********" at bounding box center [321, 93] width 268 height 10
click at [200, 146] on th at bounding box center [195, 143] width 16 height 22
click at [196, 146] on div at bounding box center [195, 144] width 6 height 6
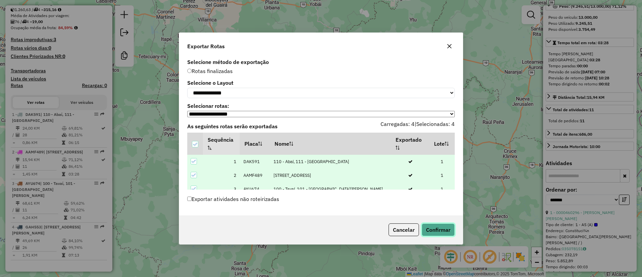
click at [446, 232] on button "Confirmar" at bounding box center [438, 229] width 33 height 13
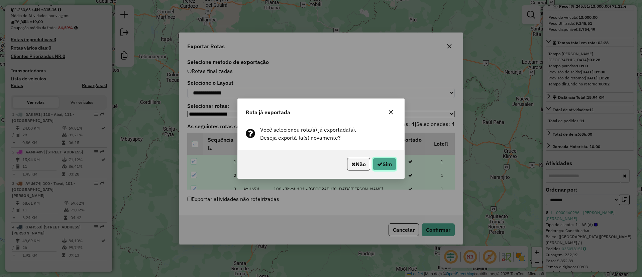
click at [385, 167] on button "Sim" at bounding box center [384, 164] width 23 height 13
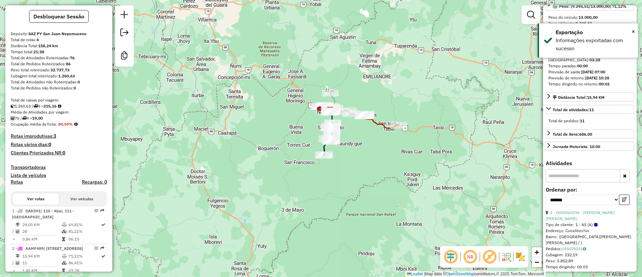
scroll to position [0, 0]
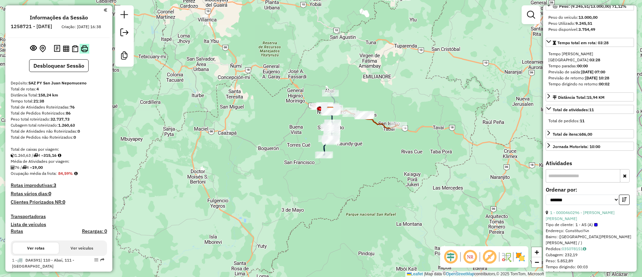
click at [83, 52] on img at bounding box center [84, 48] width 7 height 7
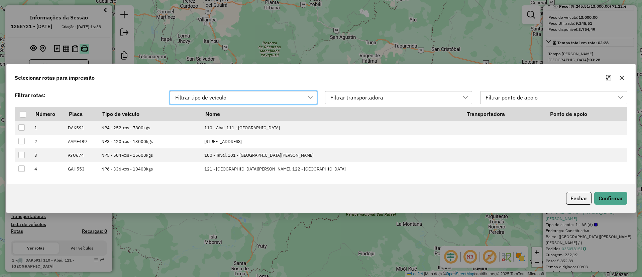
scroll to position [5, 30]
click at [21, 109] on th at bounding box center [23, 114] width 16 height 14
click at [23, 116] on div at bounding box center [23, 114] width 6 height 6
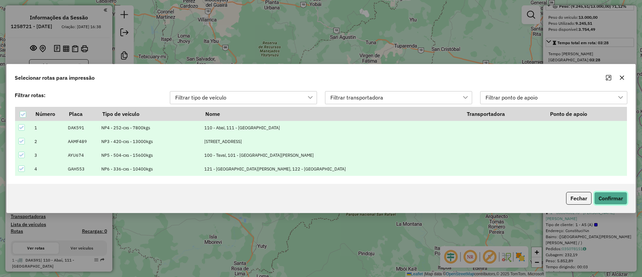
click at [614, 198] on button "Confirmar" at bounding box center [610, 198] width 33 height 13
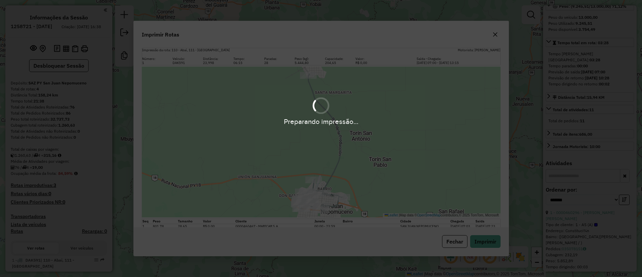
click at [488, 246] on div "Preparando impressão..." at bounding box center [321, 138] width 642 height 277
click at [488, 241] on div "Preparando impressão..." at bounding box center [321, 138] width 642 height 277
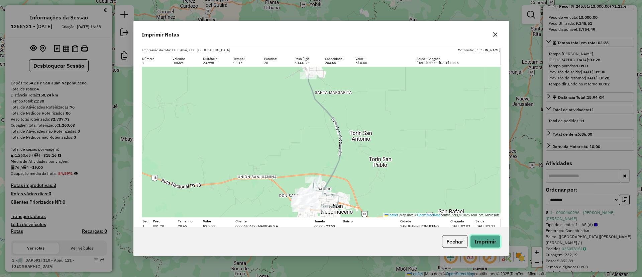
click at [488, 241] on button "Imprimir" at bounding box center [485, 241] width 30 height 13
click at [500, 33] on button "button" at bounding box center [495, 34] width 11 height 11
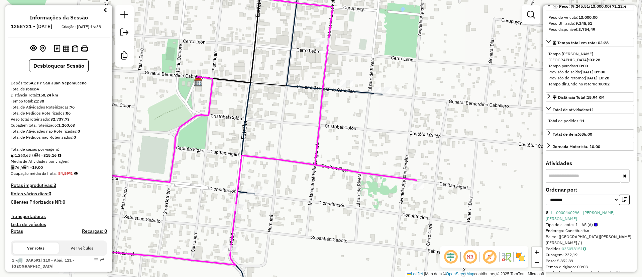
drag, startPoint x: 279, startPoint y: 97, endPoint x: 284, endPoint y: 114, distance: 17.3
click at [284, 114] on div "Janela de atendimento Grade de atendimento Capacidade Transportadoras Veículos …" at bounding box center [321, 138] width 642 height 277
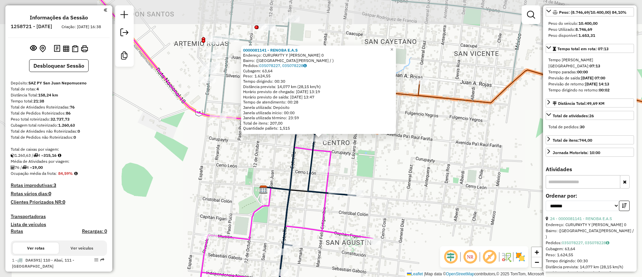
scroll to position [152, 0]
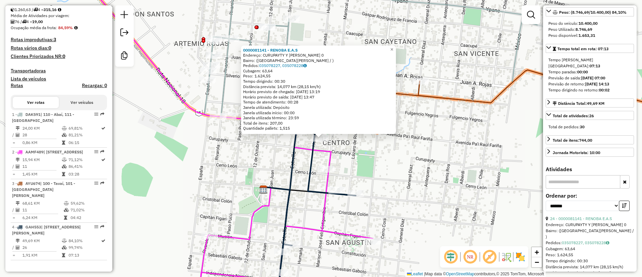
drag, startPoint x: 306, startPoint y: 49, endPoint x: 240, endPoint y: 41, distance: 66.0
click at [32, 56] on div "0000081141 - RENOBA E.A.S Endereço: CURUPAYTY Y LAZARO DE RIVERA 0 Bairro: (SAN…" at bounding box center [32, 56] width 0 height 0
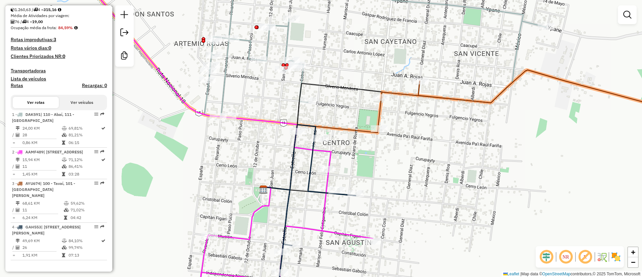
copy div "0000081141 - RENOBA E.A.S"
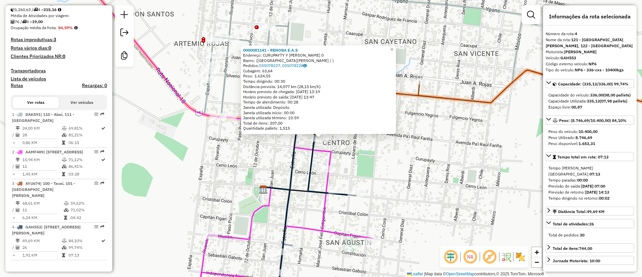
drag, startPoint x: 326, startPoint y: 50, endPoint x: 243, endPoint y: 47, distance: 83.6
click at [243, 47] on div "0000081141 - RENOBA E.A.S Endereço: CURUPAYTY Y LAZARO DE RIVERA 0 Bairro: (SAN…" at bounding box center [318, 89] width 155 height 89
copy strong "0000081141 - RENOBA E.A.S"
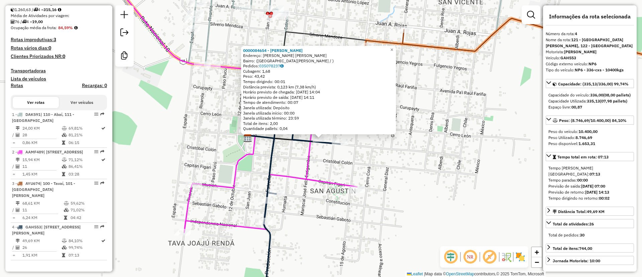
drag, startPoint x: 345, startPoint y: 48, endPoint x: 244, endPoint y: 49, distance: 100.7
click at [244, 49] on div "0000084654 - ESTELA RAMONA CABALLERO Endereço: BERNARDINO CABALLERO CASI CERRO …" at bounding box center [318, 90] width 155 height 89
copy strong "0000084654 - ESTELA RAMONA CABALLERO"
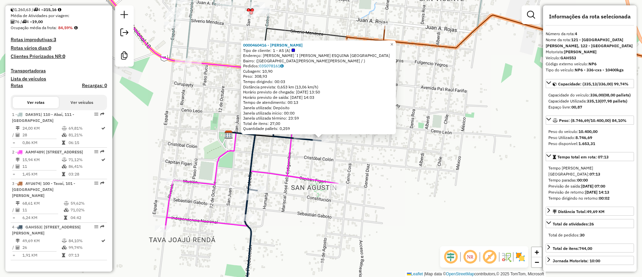
drag, startPoint x: 329, startPoint y: 46, endPoint x: 243, endPoint y: 45, distance: 86.0
click at [243, 45] on div "0000460416 - CAÑIZA DUARTE, CAMILO Tipo de cliente: 1 - AS (A) Endereço: PAI´I …" at bounding box center [318, 87] width 155 height 94
copy strong "0000460416 - CAÑIZA DUARTE, CAMILO"
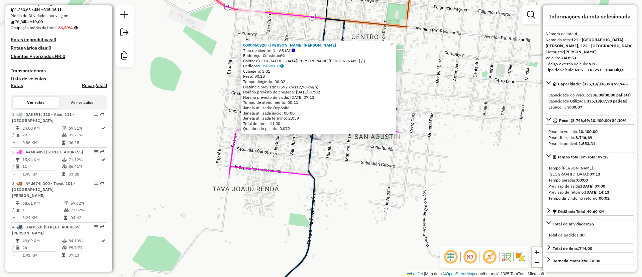
drag, startPoint x: 362, startPoint y: 44, endPoint x: 243, endPoint y: 38, distance: 118.9
click at [243, 40] on div "0000460320 - BENITEZ RIVEROS, GLADYS GEORGINA Tipo de cliente: 1 - AS (A) Ender…" at bounding box center [318, 87] width 155 height 94
copy strong "0000460320 - BENITEZ RIVEROS, GLADYS GEORGINA"
click at [308, 149] on div at bounding box center [311, 145] width 17 height 7
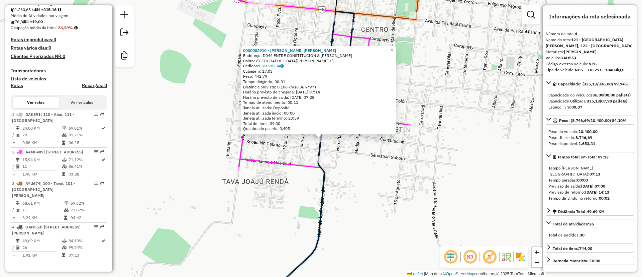
drag, startPoint x: 345, startPoint y: 44, endPoint x: 245, endPoint y: 51, distance: 99.9
click at [245, 51] on div "0000082910 - ANA WILMA ESCOBAR DE ROJAS Endereço: D044 ENTRE CONSTITUCION & SEB…" at bounding box center [318, 90] width 155 height 89
copy strong "0000082910 - ANA WILMA ESCOBAR DE ROJAS"
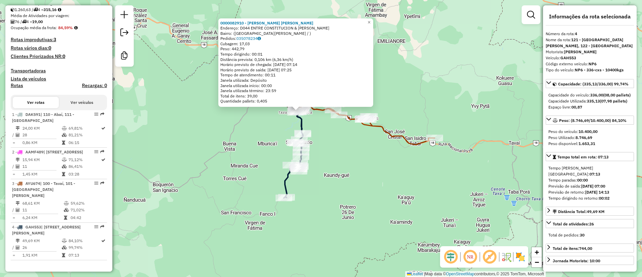
click at [312, 129] on div "0000082910 - ANA WILMA ESCOBAR DE ROJAS Endereço: D044 ENTRE CONSTITUCION & SEB…" at bounding box center [321, 138] width 642 height 277
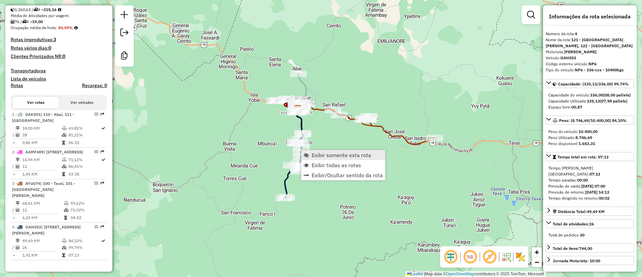
click at [327, 156] on span "Exibir somente esta rota" at bounding box center [342, 154] width 60 height 5
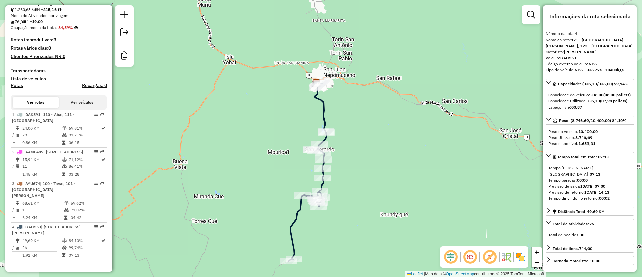
drag, startPoint x: 300, startPoint y: 103, endPoint x: 291, endPoint y: 125, distance: 23.7
click at [291, 125] on div "Janela de atendimento Grade de atendimento Capacidade Transportadoras Veículos …" at bounding box center [321, 138] width 642 height 277
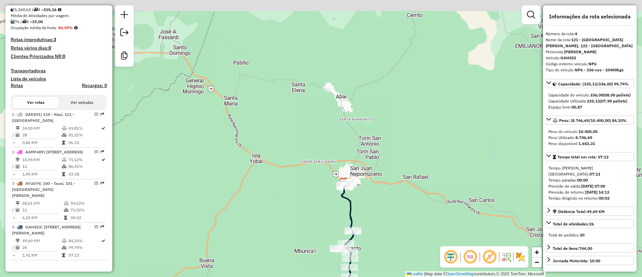
drag, startPoint x: 277, startPoint y: 82, endPoint x: 288, endPoint y: 114, distance: 34.2
click at [293, 119] on div "Janela de atendimento Grade de atendimento Capacidade Transportadoras Veículos …" at bounding box center [321, 138] width 642 height 277
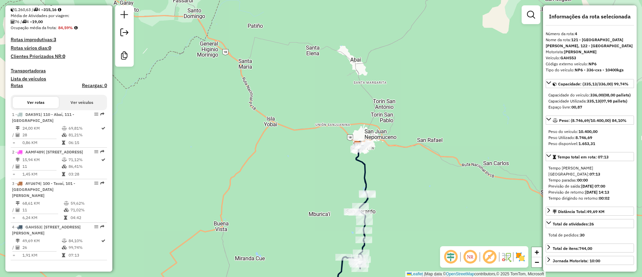
drag, startPoint x: 281, startPoint y: 140, endPoint x: 312, endPoint y: 123, distance: 35.2
click at [312, 123] on div "Janela de atendimento Grade de atendimento Capacidade Transportadoras Veículos …" at bounding box center [321, 138] width 642 height 277
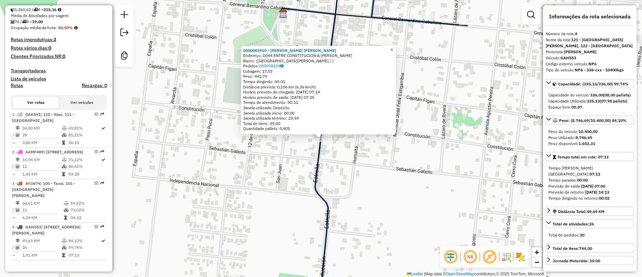
click at [393, 47] on span "×" at bounding box center [391, 50] width 3 height 6
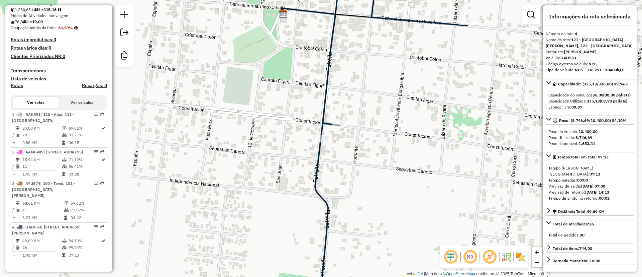
click at [338, 131] on div "Rota 4 - Placa GAH553 0000082910 - ANA WILMA ESCOBAR DE ROJAS Janela de atendim…" at bounding box center [321, 138] width 642 height 277
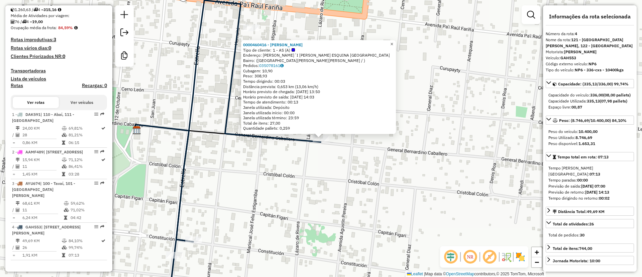
click at [393, 41] on span "×" at bounding box center [391, 44] width 3 height 6
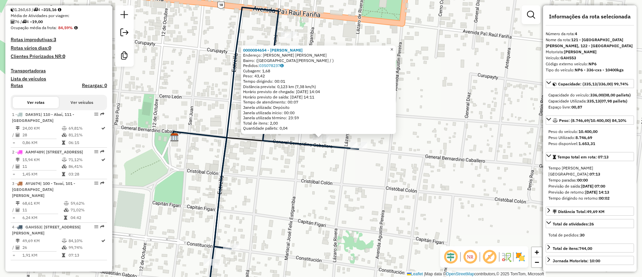
click at [393, 47] on span "×" at bounding box center [391, 49] width 3 height 6
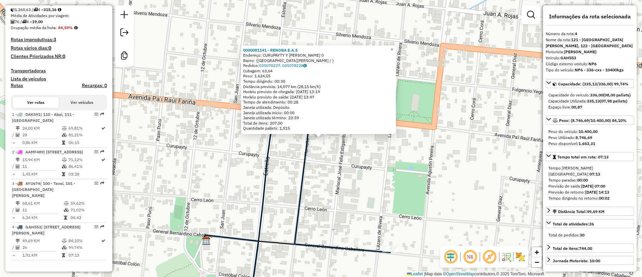
click at [370, 25] on div "0000081141 - RENOBA E.A.S Endereço: CURUPAYTY Y LAZARO DE RIVERA 0 Bairro: (SAN…" at bounding box center [321, 138] width 642 height 277
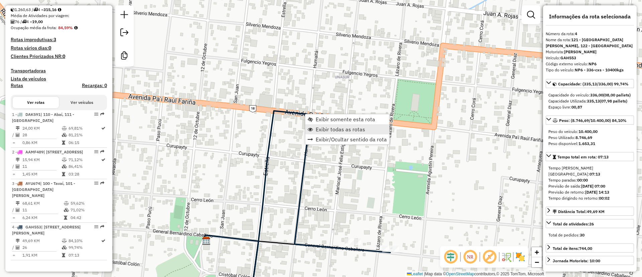
click at [327, 131] on span "Exibir todas as rotas" at bounding box center [340, 128] width 49 height 5
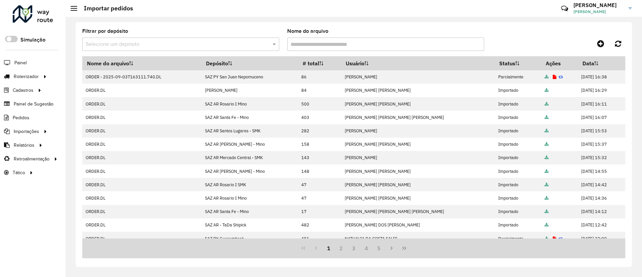
click at [0, 0] on span "Roteirização" at bounding box center [0, 0] width 0 height 0
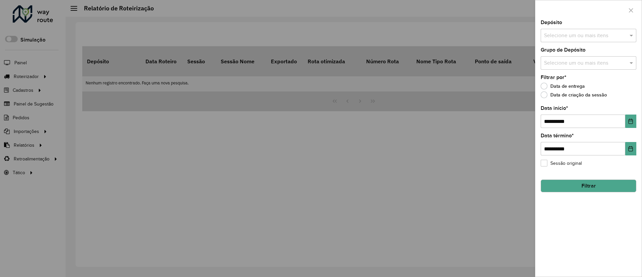
click at [585, 37] on input "text" at bounding box center [585, 36] width 86 height 8
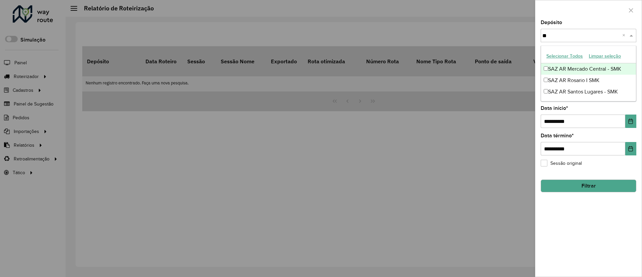
type input "***"
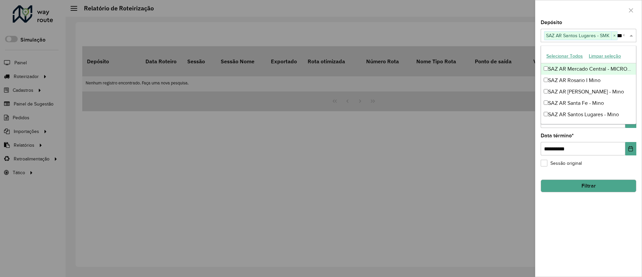
type input "****"
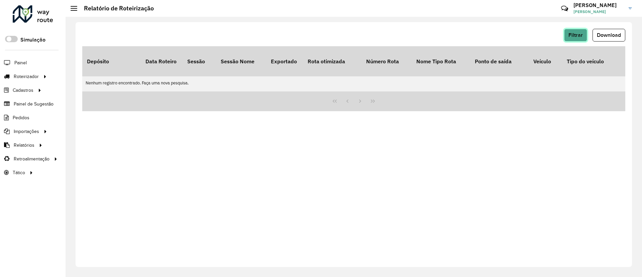
click at [571, 38] on button "Filtrar" at bounding box center [575, 35] width 23 height 13
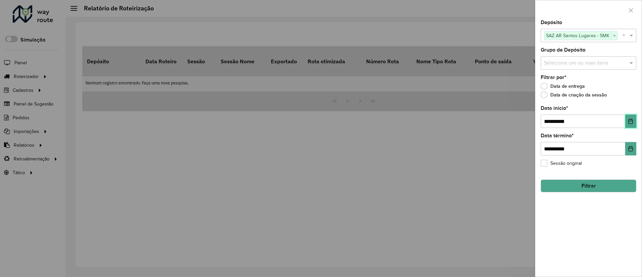
click at [631, 119] on icon "Choose Date" at bounding box center [631, 120] width 4 height 5
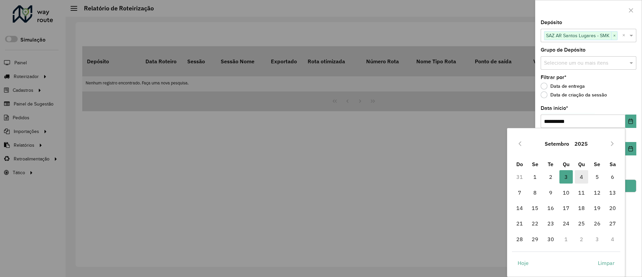
click at [576, 178] on span "4" at bounding box center [581, 176] width 13 height 13
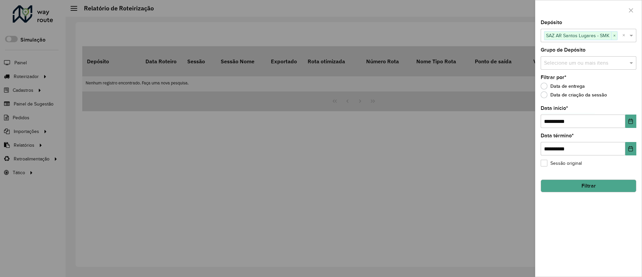
click at [592, 182] on button "Filtrar" at bounding box center [589, 185] width 96 height 13
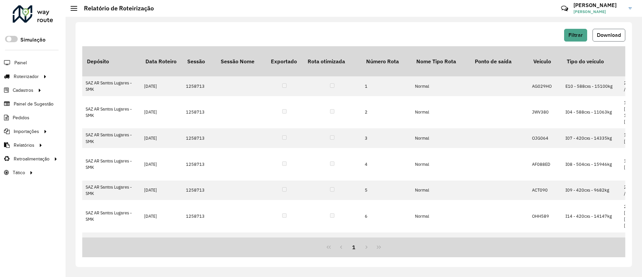
click at [597, 33] on span "Download" at bounding box center [609, 35] width 24 height 6
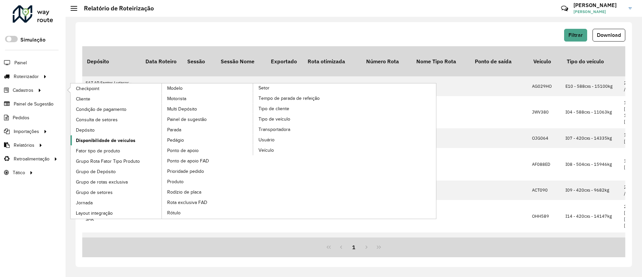
click at [126, 139] on span "Disponibilidade de veículos" at bounding box center [106, 140] width 60 height 7
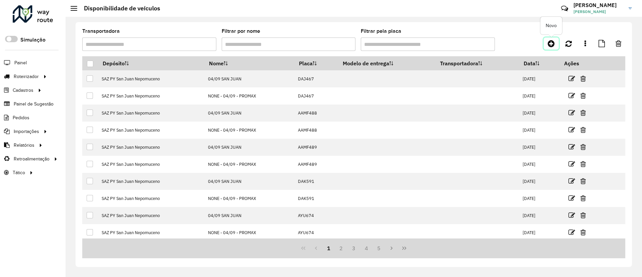
click at [552, 43] on icon at bounding box center [551, 43] width 7 height 8
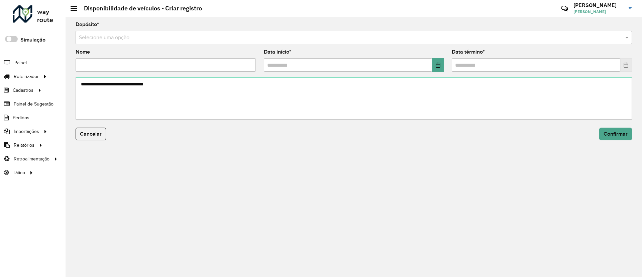
click at [278, 38] on input "text" at bounding box center [347, 38] width 536 height 8
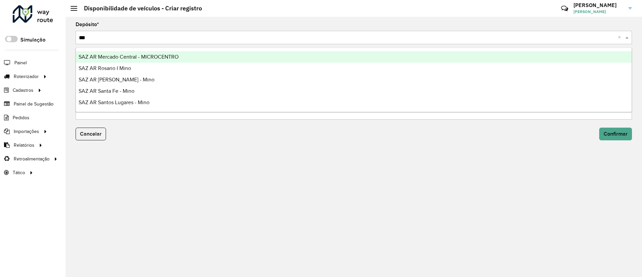
type input "****"
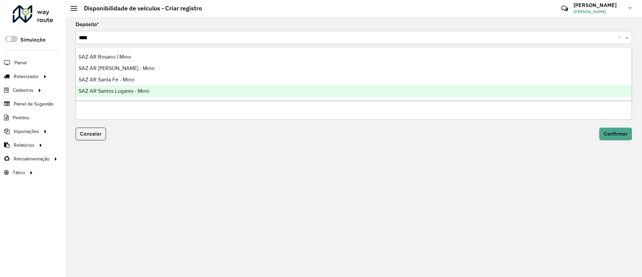
click at [131, 90] on span "SAZ AR Santos Lugares - Mino" at bounding box center [114, 91] width 71 height 6
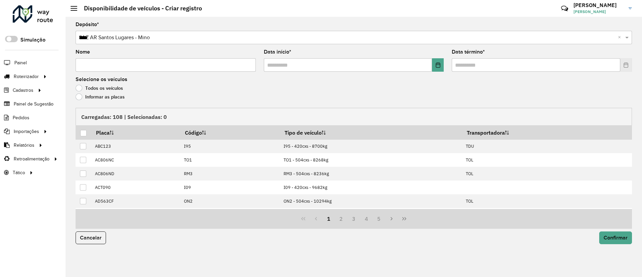
click at [114, 65] on input "Nome" at bounding box center [166, 64] width 180 height 13
type input "**********"
click at [443, 67] on button "Choose Date" at bounding box center [438, 64] width 12 height 13
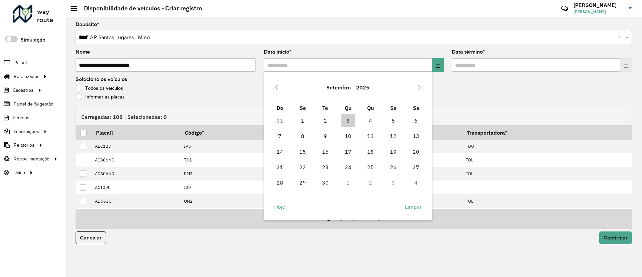
click at [363, 120] on td "4" at bounding box center [371, 120] width 23 height 15
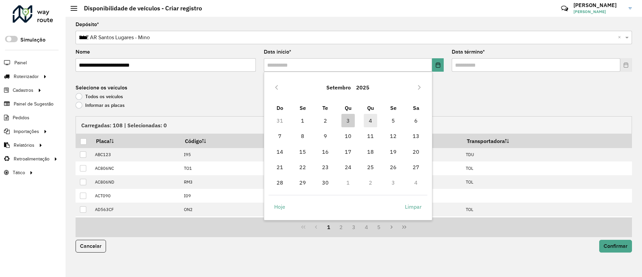
click at [369, 118] on span "4" at bounding box center [370, 120] width 13 height 13
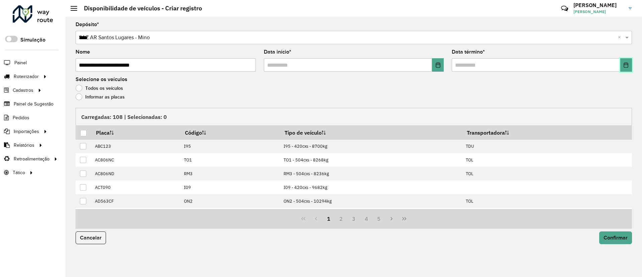
click at [627, 66] on icon "Choose Date" at bounding box center [625, 64] width 5 height 5
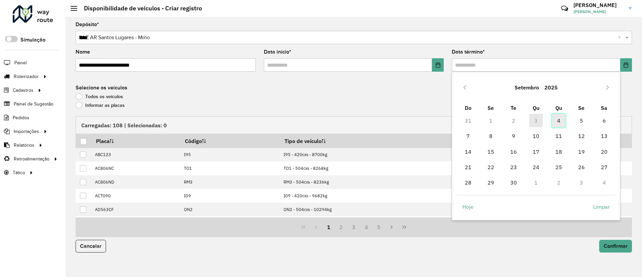
click at [558, 117] on span "4" at bounding box center [558, 120] width 13 height 13
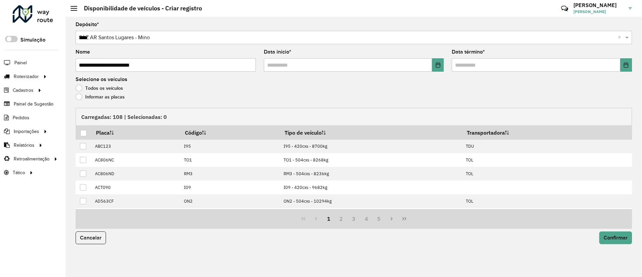
click at [86, 99] on label "Informar as placas" at bounding box center [100, 96] width 49 height 7
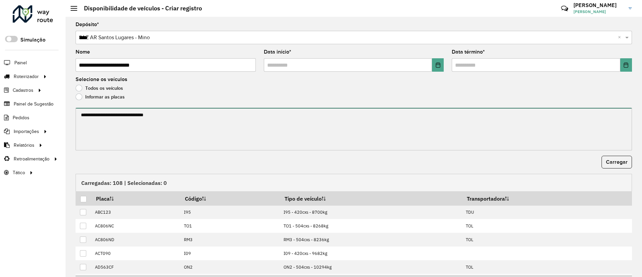
click at [101, 129] on textarea at bounding box center [354, 129] width 557 height 42
paste textarea "******* ******* ******* ******* ******* *******"
paste textarea "******* ******* ******* ******* ******* ****** ******* ******* ******* ****** *…"
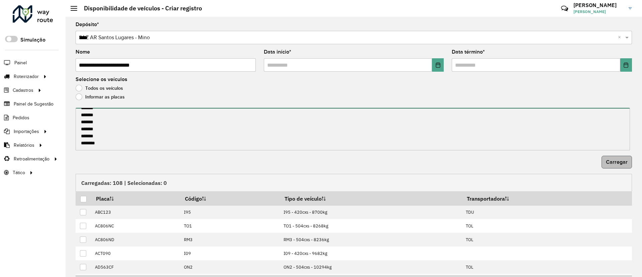
type textarea "******* ******* ******* ******* ******* ******* ******* ******* ******* *******…"
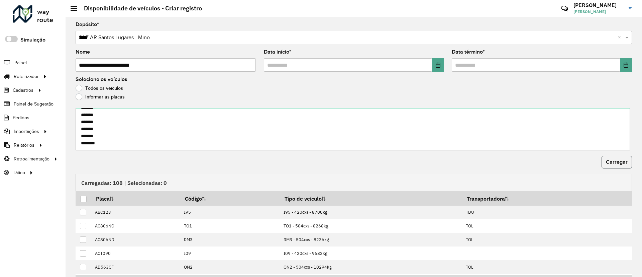
click at [628, 166] on button "Carregar" at bounding box center [617, 162] width 30 height 13
click at [81, 199] on div at bounding box center [83, 199] width 6 height 6
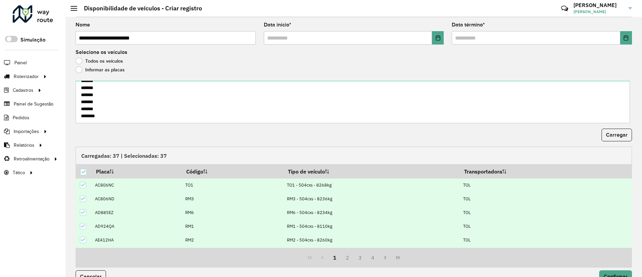
scroll to position [41, 0]
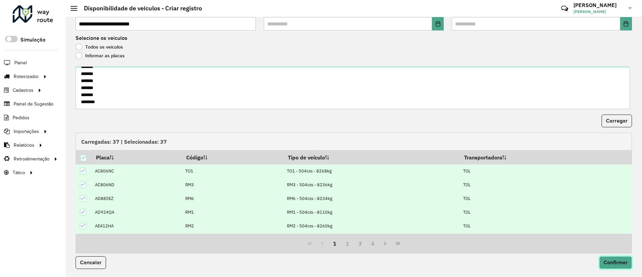
click at [618, 265] on button "Confirmar" at bounding box center [615, 262] width 33 height 13
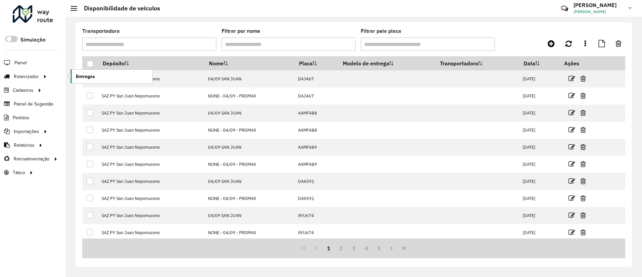
click at [97, 79] on link "Entregas" at bounding box center [112, 76] width 82 height 13
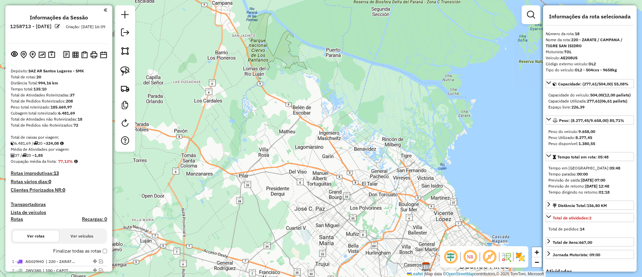
select select "**********"
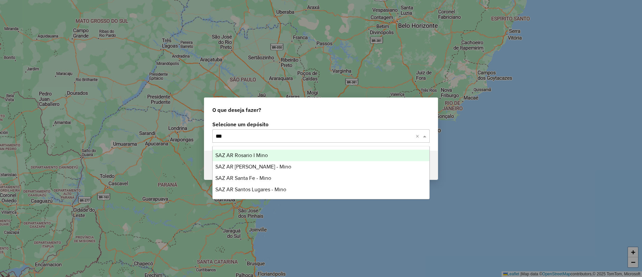
type input "****"
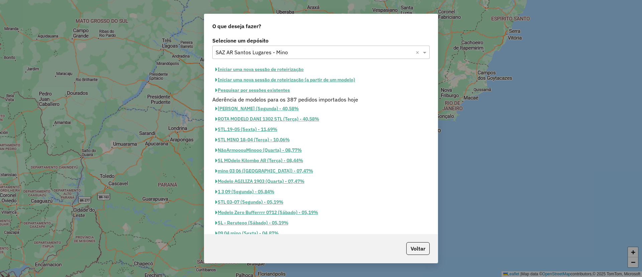
click at [290, 71] on button "Iniciar uma nova sessão de roteirização" at bounding box center [259, 69] width 94 height 10
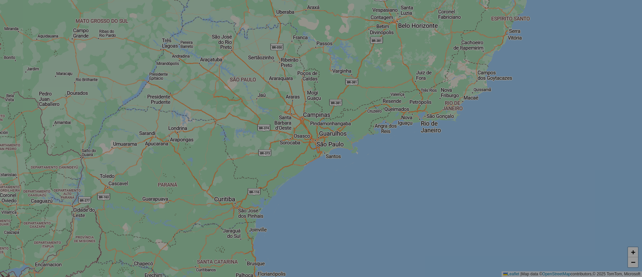
select select "*"
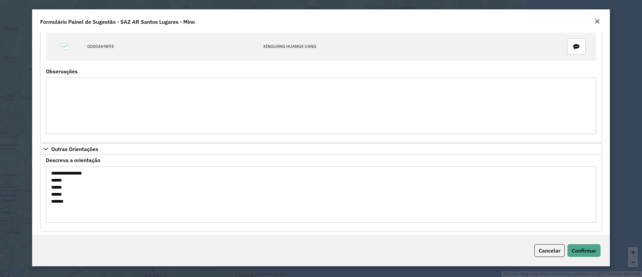
scroll to position [1078, 0]
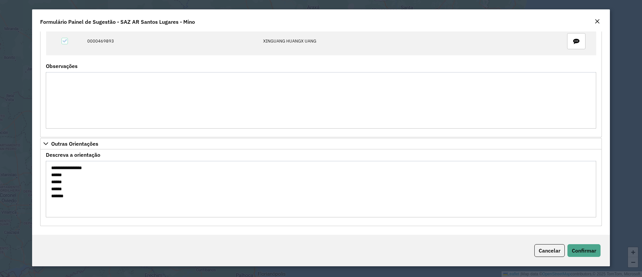
drag, startPoint x: 71, startPoint y: 197, endPoint x: 47, endPoint y: 171, distance: 35.5
click at [47, 171] on textarea "**********" at bounding box center [321, 189] width 551 height 57
click at [589, 254] on button "Confirmar" at bounding box center [584, 250] width 33 height 13
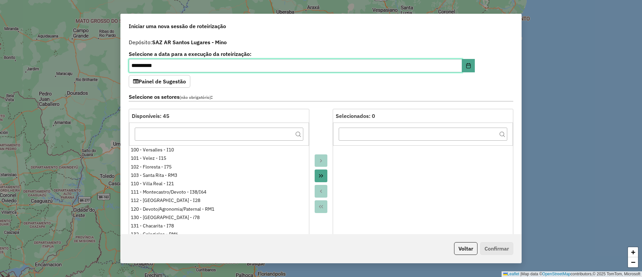
scroll to position [201, 0]
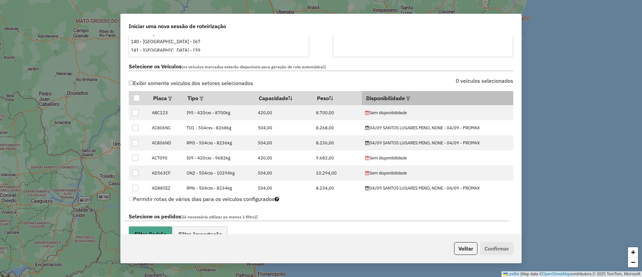
click at [406, 100] on em at bounding box center [408, 99] width 4 height 4
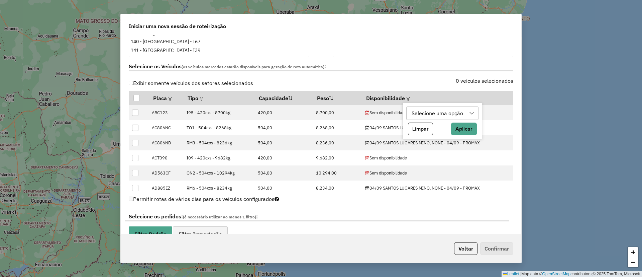
click at [423, 108] on div "Selecione uma opção" at bounding box center [437, 113] width 56 height 13
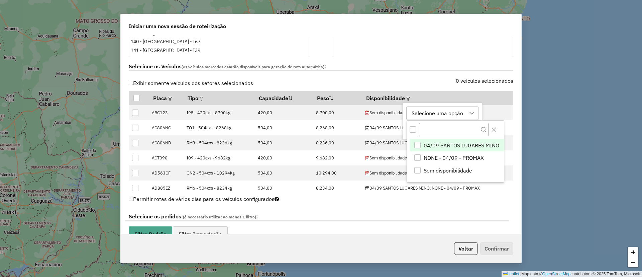
click at [446, 147] on span "04/09 SANTOS LUGARES MINO" at bounding box center [462, 145] width 76 height 8
click at [498, 129] on button "Close" at bounding box center [494, 129] width 11 height 11
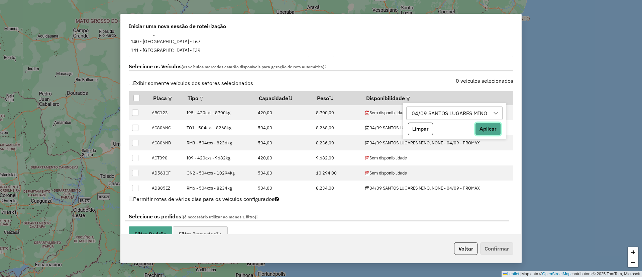
click at [498, 129] on button "Aplicar" at bounding box center [488, 128] width 26 height 13
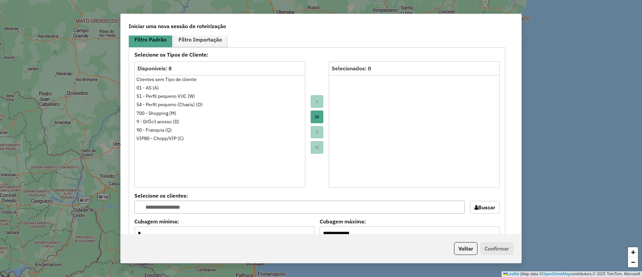
scroll to position [351, 0]
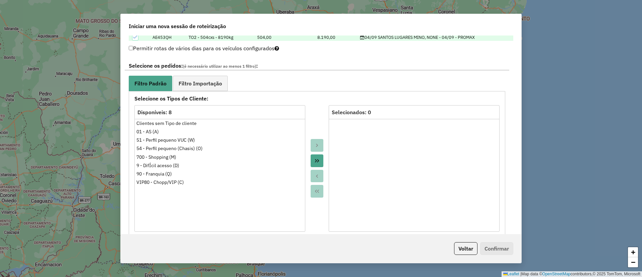
click at [211, 74] on div "**********" at bounding box center [317, 198] width 385 height 282
click at [203, 85] on span "Filtro Importação" at bounding box center [200, 83] width 43 height 5
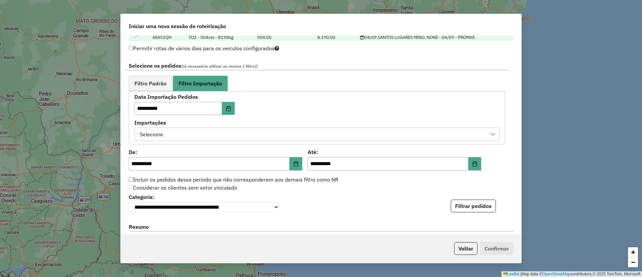
click at [177, 128] on div "Selecione" at bounding box center [311, 134] width 349 height 13
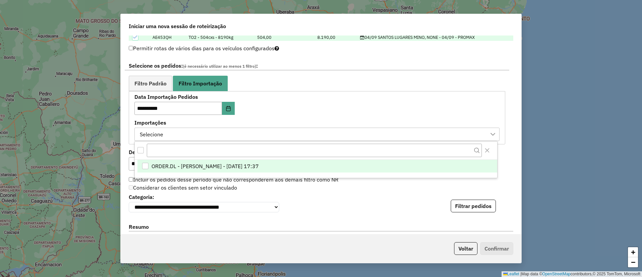
scroll to position [5, 30]
drag, startPoint x: 211, startPoint y: 167, endPoint x: 220, endPoint y: 168, distance: 9.7
click at [211, 167] on span "ORDER.DL - BARBARA PAULOSSI BERTO - 03/09/2025 17:37" at bounding box center [205, 166] width 107 height 8
click at [469, 210] on button "Filtrar pedidos" at bounding box center [473, 205] width 45 height 13
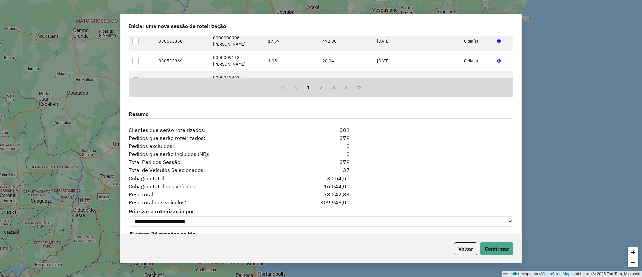
scroll to position [621, 0]
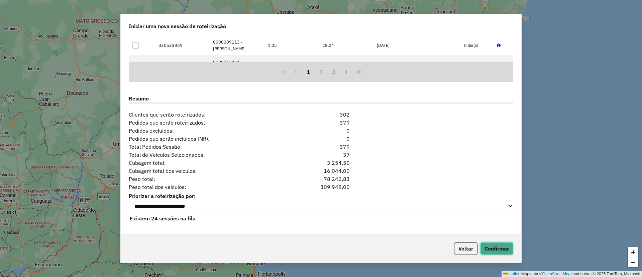
click at [494, 248] on button "Confirmar" at bounding box center [496, 248] width 33 height 13
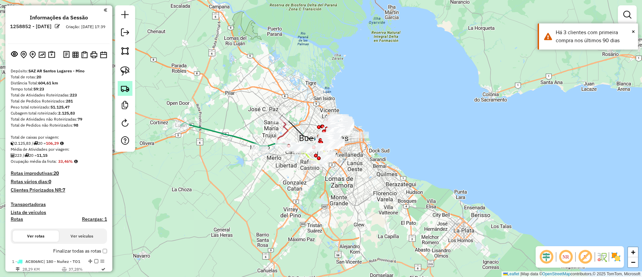
click at [124, 86] on img at bounding box center [124, 88] width 9 height 9
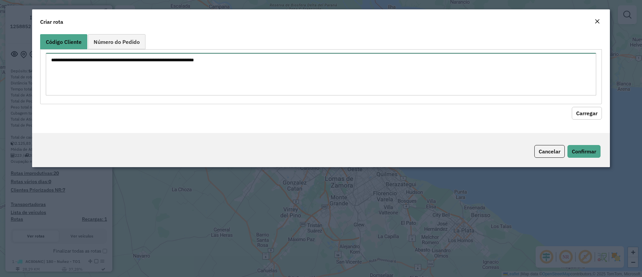
click at [121, 75] on textarea at bounding box center [321, 74] width 551 height 42
paste textarea "****** ****** ****** ******"
click at [50, 58] on textarea "****** ****** ****** ******" at bounding box center [321, 74] width 551 height 42
click at [51, 65] on textarea "**********" at bounding box center [321, 74] width 551 height 42
click at [52, 65] on textarea "**********" at bounding box center [321, 74] width 551 height 42
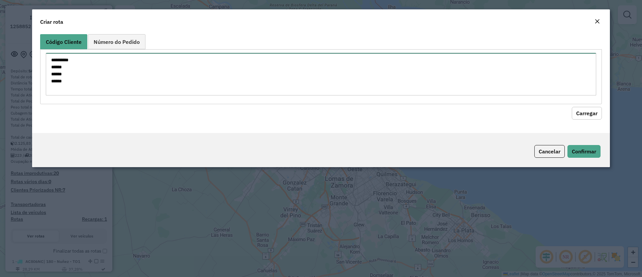
click at [52, 65] on textarea "**********" at bounding box center [321, 74] width 551 height 42
click at [51, 66] on textarea "**********" at bounding box center [321, 74] width 551 height 42
click at [53, 74] on textarea "**********" at bounding box center [321, 74] width 551 height 42
click at [52, 80] on textarea "**********" at bounding box center [321, 74] width 551 height 42
type textarea "**********"
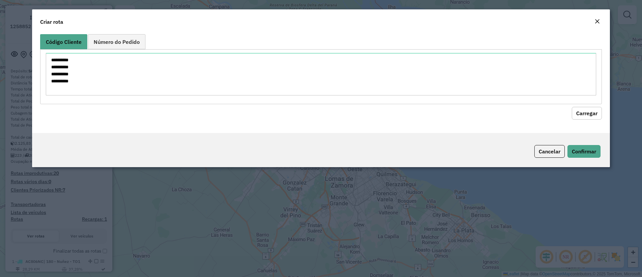
click at [573, 112] on button "Carregar" at bounding box center [587, 113] width 30 height 13
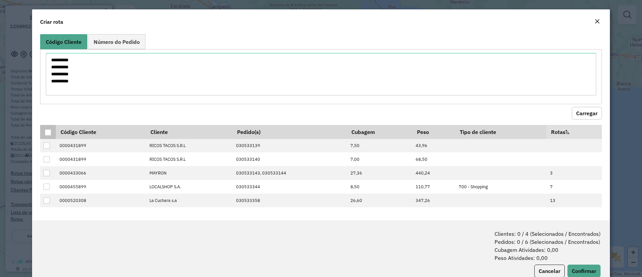
click at [51, 129] on div at bounding box center [48, 132] width 7 height 7
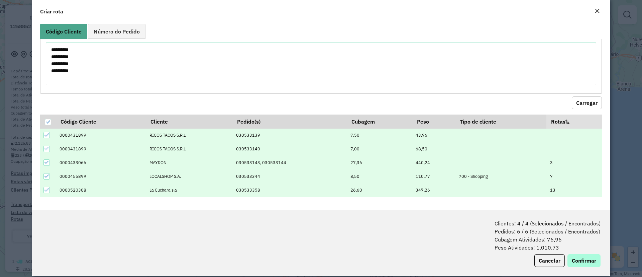
scroll to position [19, 0]
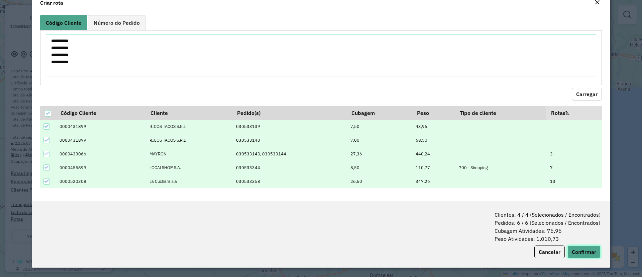
click at [590, 252] on button "Confirmar" at bounding box center [584, 251] width 33 height 13
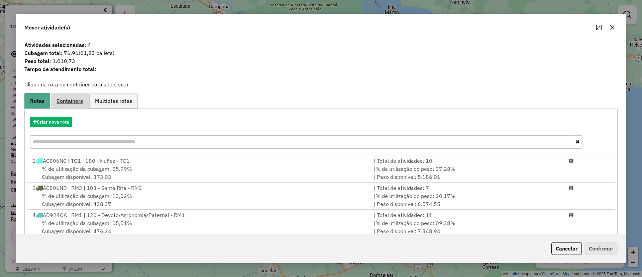
click at [61, 101] on span "Containers" at bounding box center [70, 100] width 26 height 5
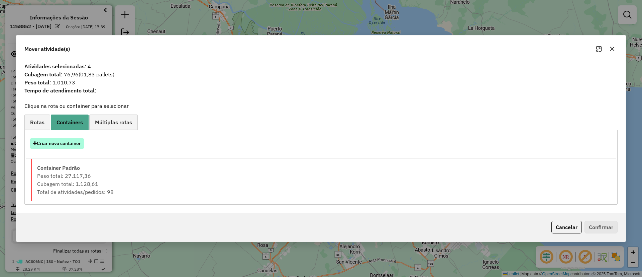
click at [70, 141] on button "Criar novo container" at bounding box center [57, 143] width 54 height 10
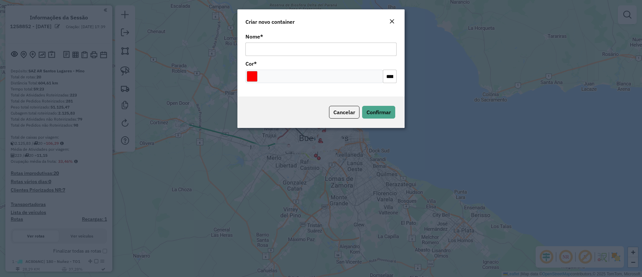
click at [272, 48] on input "Nome *" at bounding box center [320, 48] width 151 height 13
type input "******"
click at [387, 113] on span "Confirmar" at bounding box center [379, 112] width 24 height 7
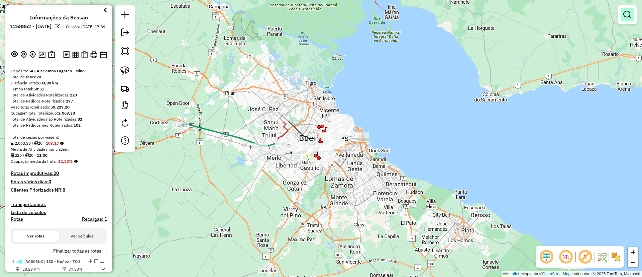
click at [627, 15] on em at bounding box center [627, 15] width 8 height 8
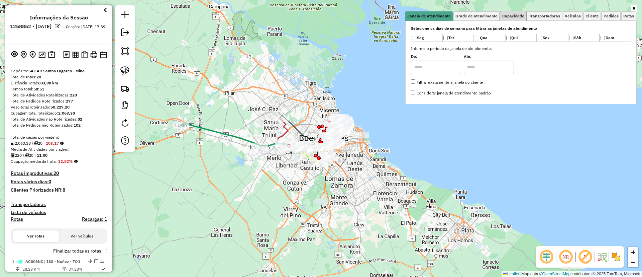
click at [515, 14] on span "Capacidade" at bounding box center [513, 16] width 22 height 4
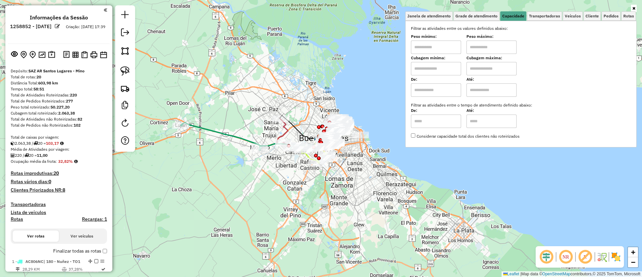
click at [442, 88] on input "text" at bounding box center [436, 89] width 50 height 13
type input "****"
click at [496, 80] on label "Até:" at bounding box center [492, 79] width 50 height 6
click at [496, 88] on input "text" at bounding box center [492, 89] width 50 height 13
type input "*****"
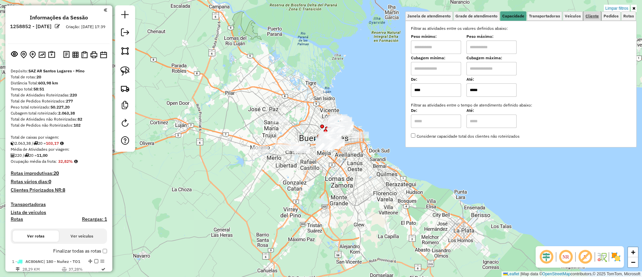
click at [591, 17] on span "Cliente" at bounding box center [592, 16] width 13 height 4
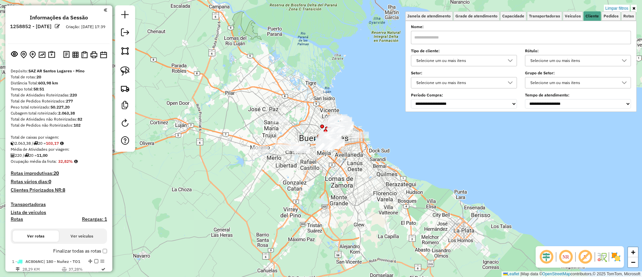
click at [471, 62] on div "Selecione um ou mais itens" at bounding box center [459, 60] width 90 height 11
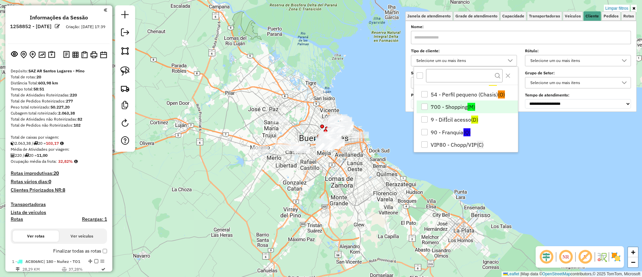
scroll to position [39, 0]
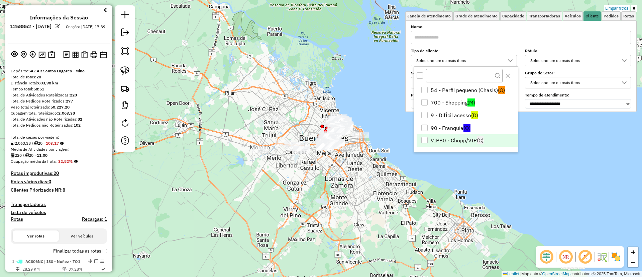
click at [465, 142] on li "VIP80 - Chopp/VIP (C)" at bounding box center [467, 140] width 101 height 13
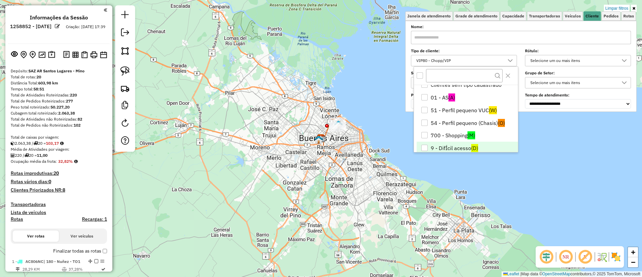
scroll to position [0, 0]
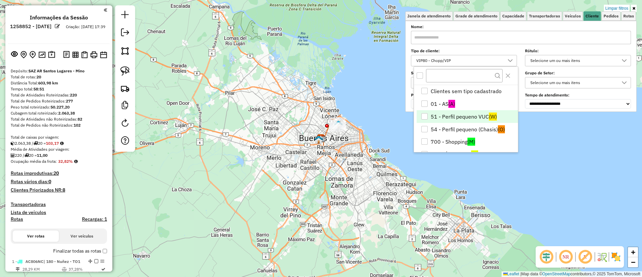
click at [463, 112] on li "51 - Perfil pequeno VUC (W)" at bounding box center [467, 116] width 101 height 13
click at [614, 262] on div "NR R" at bounding box center [580, 256] width 88 height 21
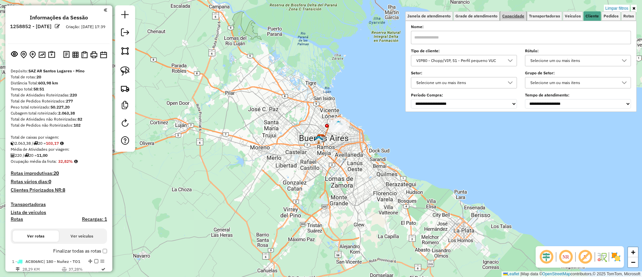
click at [510, 15] on span "Capacidade" at bounding box center [513, 16] width 22 height 4
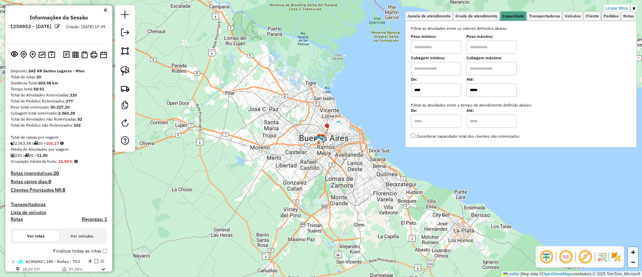
click at [617, 255] on img at bounding box center [616, 256] width 11 height 11
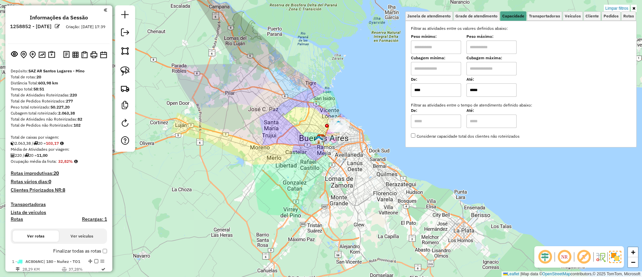
click at [617, 254] on img at bounding box center [615, 257] width 12 height 12
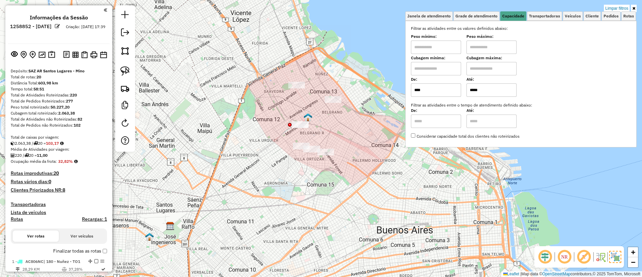
drag, startPoint x: 340, startPoint y: 116, endPoint x: 334, endPoint y: 138, distance: 22.1
click at [334, 138] on div "Limpar filtros Janela de atendimento Grade de atendimento Capacidade Transporta…" at bounding box center [321, 138] width 642 height 277
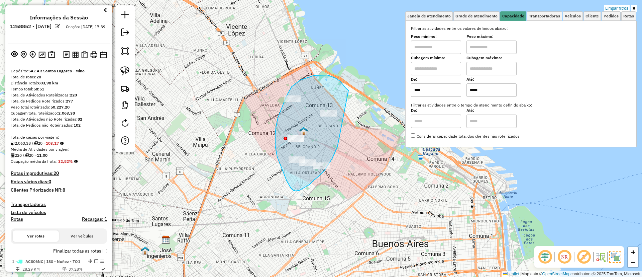
drag, startPoint x: 349, startPoint y: 90, endPoint x: 337, endPoint y: 146, distance: 57.3
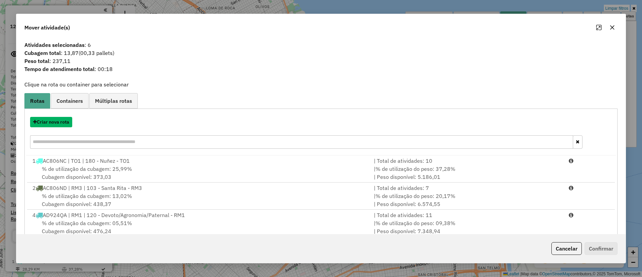
click at [66, 125] on button "Criar nova rota" at bounding box center [51, 122] width 42 height 10
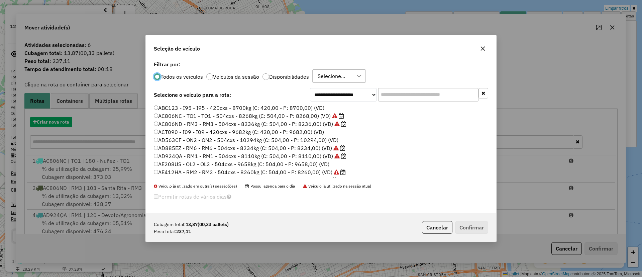
scroll to position [4, 2]
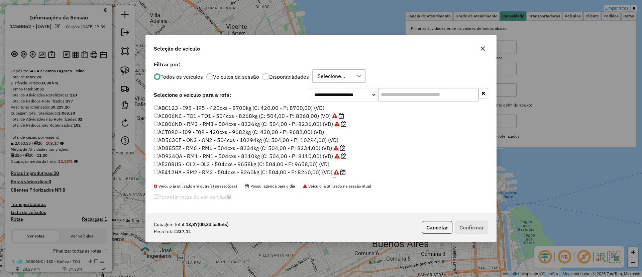
click at [439, 94] on input "text" at bounding box center [428, 94] width 100 height 13
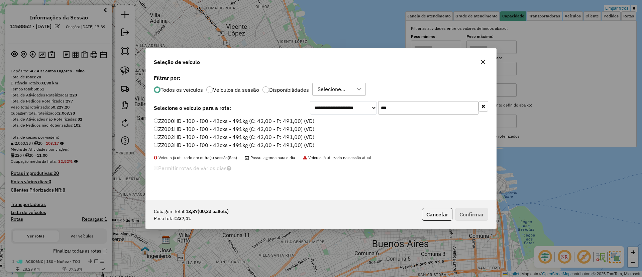
type input "***"
click at [309, 119] on label "ZZ000HD - I00 - I00 - 42cxs - 491kg (C: 42,00 - P: 491,00) (VD)" at bounding box center [234, 121] width 161 height 8
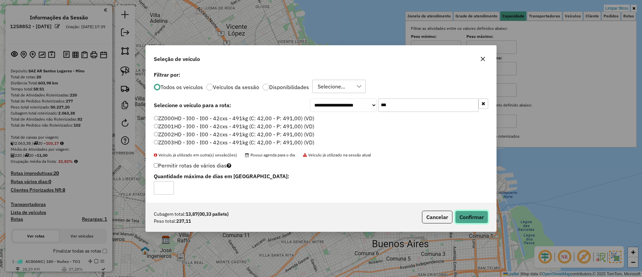
click at [473, 214] on button "Confirmar" at bounding box center [471, 216] width 33 height 13
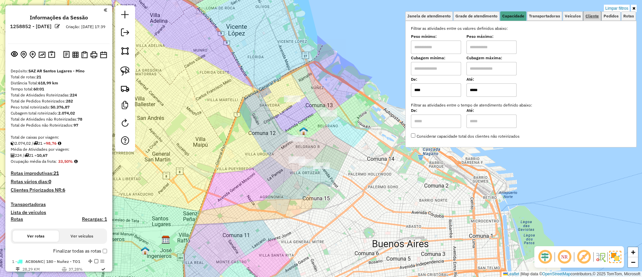
drag, startPoint x: 587, startPoint y: 12, endPoint x: 585, endPoint y: 16, distance: 4.9
click at [587, 12] on link "Cliente" at bounding box center [592, 15] width 17 height 9
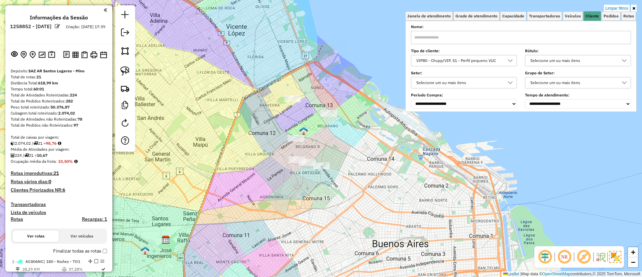
click at [475, 59] on div "VIP80 - Chopp/VIP, 51 - Perfil pequeno VUC" at bounding box center [459, 60] width 90 height 11
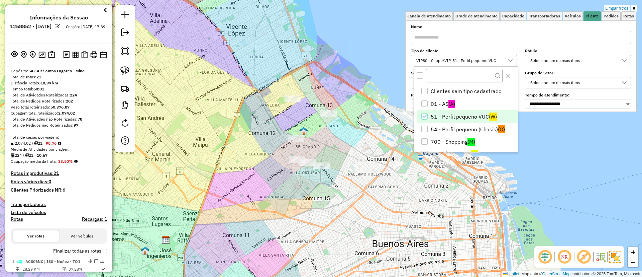
click at [463, 115] on li "51 - Perfil pequeno VUC (W)" at bounding box center [467, 116] width 101 height 13
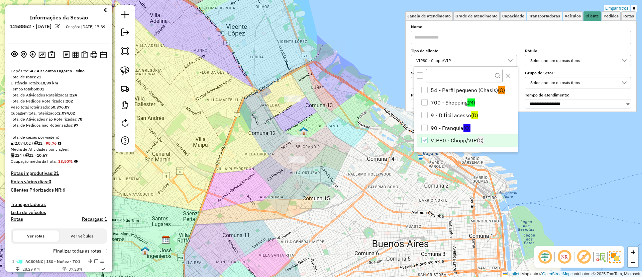
click at [453, 144] on li "VIP80 - Chopp/VIP (C)" at bounding box center [467, 140] width 101 height 13
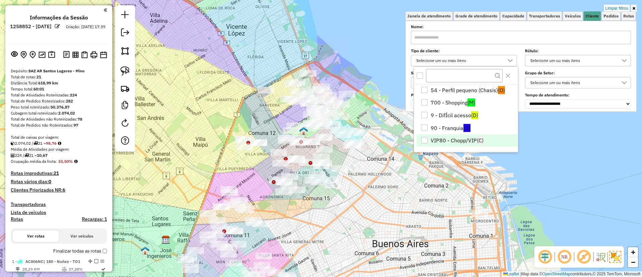
click at [618, 255] on img at bounding box center [615, 257] width 12 height 12
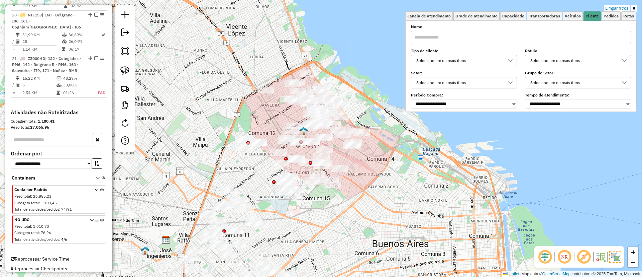
scroll to position [958, 0]
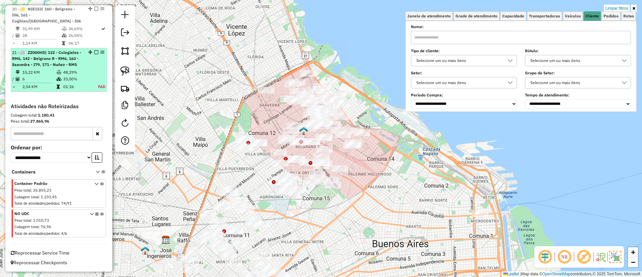
click at [89, 72] on table "15,22 KM 48,29% / 6 33,00% = 2,54 KM 01:26 FAD" at bounding box center [59, 79] width 94 height 21
select select "**********"
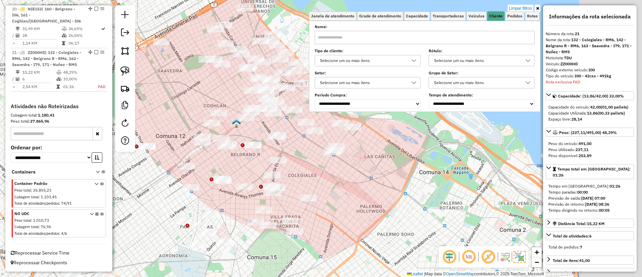
drag, startPoint x: 288, startPoint y: 190, endPoint x: 195, endPoint y: 162, distance: 97.6
click at [210, 167] on div "Limpar filtros Janela de atendimento Grade de atendimento Capacidade Transporta…" at bounding box center [321, 138] width 642 height 277
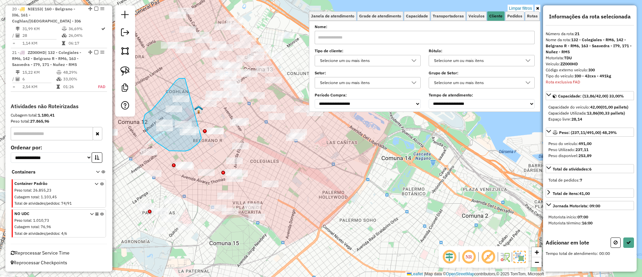
drag, startPoint x: 176, startPoint y: 81, endPoint x: 203, endPoint y: 133, distance: 58.8
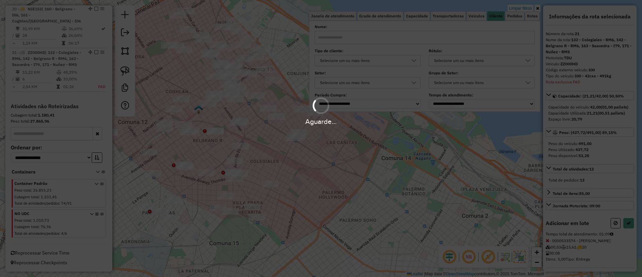
select select "**********"
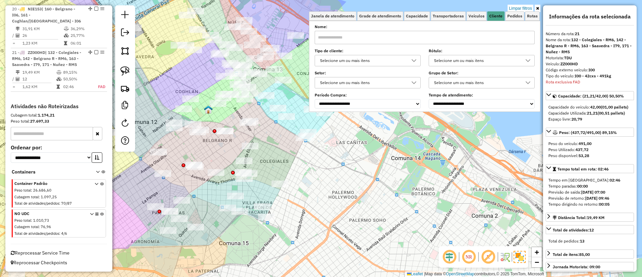
drag, startPoint x: 204, startPoint y: 146, endPoint x: 227, endPoint y: 144, distance: 22.6
click at [227, 144] on div "Limpar filtros Janela de atendimento Grade de atendimento Capacidade Transporta…" at bounding box center [321, 138] width 642 height 277
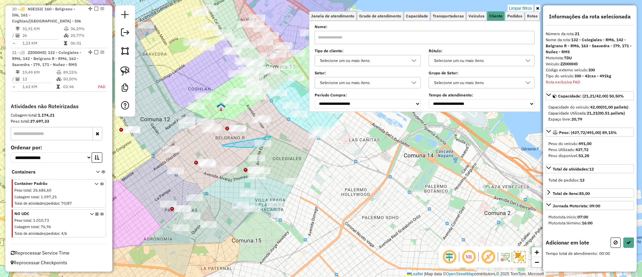
drag, startPoint x: 222, startPoint y: 145, endPoint x: 274, endPoint y: 126, distance: 55.4
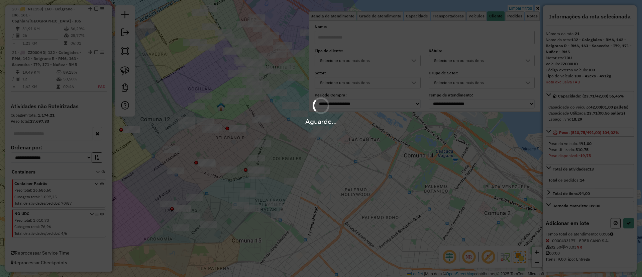
select select "**********"
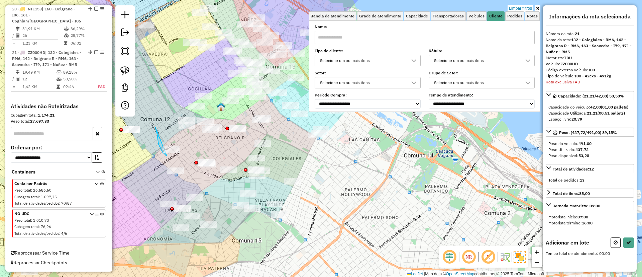
drag, startPoint x: 156, startPoint y: 127, endPoint x: 204, endPoint y: 144, distance: 51.0
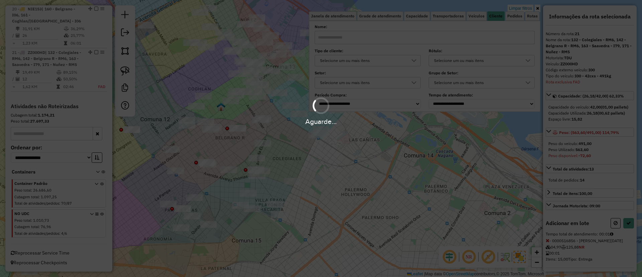
select select "**********"
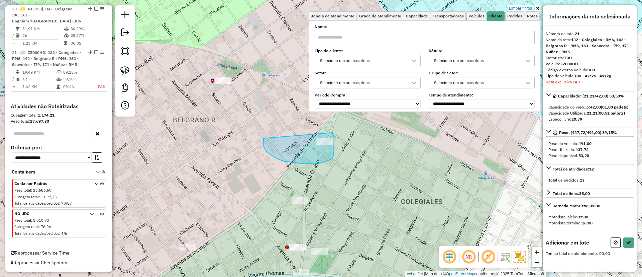
drag, startPoint x: 263, startPoint y: 139, endPoint x: 332, endPoint y: 129, distance: 69.2
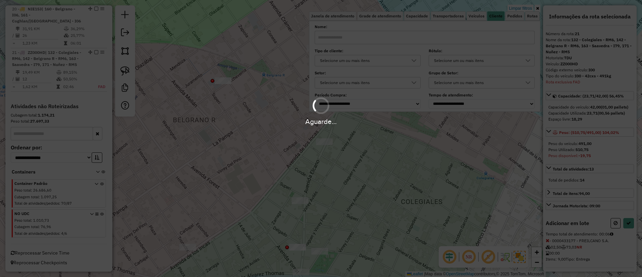
select select "**********"
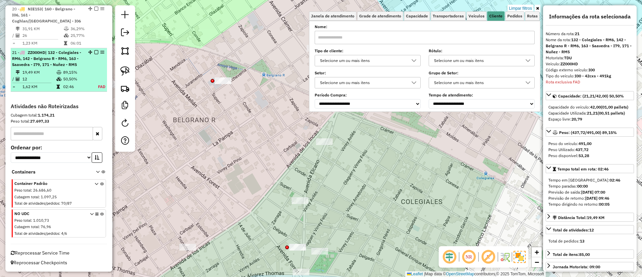
click at [94, 52] on em at bounding box center [96, 52] width 4 height 4
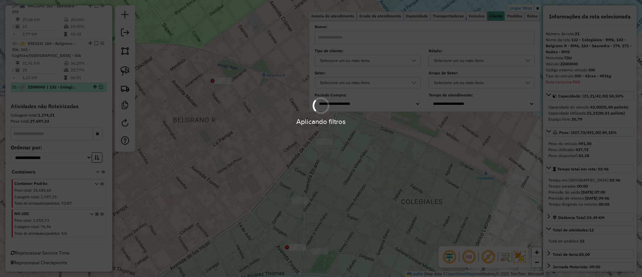
scroll to position [923, 0]
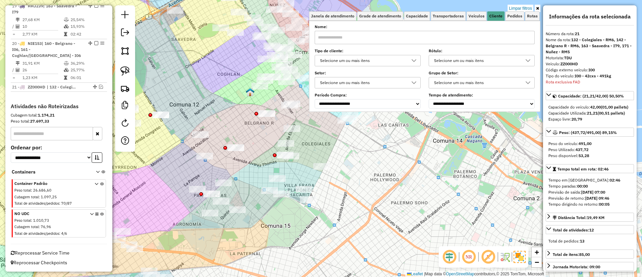
drag, startPoint x: 261, startPoint y: 127, endPoint x: 270, endPoint y: 129, distance: 9.7
click at [270, 129] on div "Limpar filtros Janela de atendimento Grade de atendimento Capacidade Transporta…" at bounding box center [321, 138] width 642 height 277
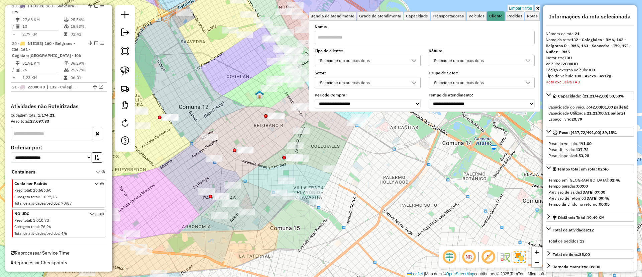
click at [521, 258] on img at bounding box center [520, 257] width 12 height 12
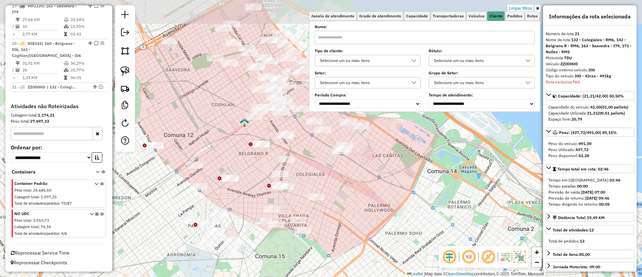
drag, startPoint x: 327, startPoint y: 140, endPoint x: 271, endPoint y: 188, distance: 73.5
click at [283, 193] on div "Limpar filtros Janela de atendimento Grade de atendimento Capacidade Transporta…" at bounding box center [321, 138] width 642 height 277
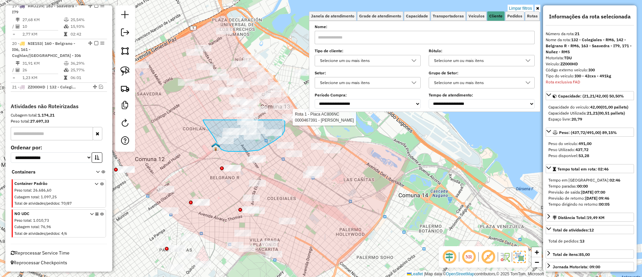
click at [283, 120] on div "Rota 1 - Placa AC806NC 0000467391 - CHENG ANTONIO Limpar filtros Janela de aten…" at bounding box center [321, 138] width 642 height 277
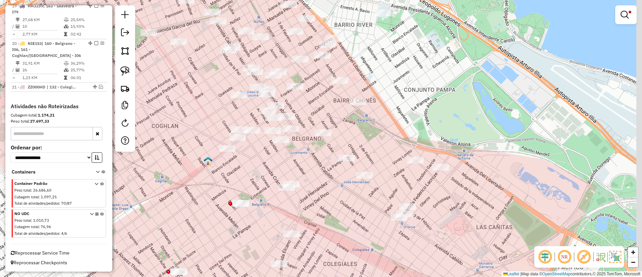
drag, startPoint x: 230, startPoint y: 125, endPoint x: 221, endPoint y: 150, distance: 27.0
click at [221, 150] on div "Rota 20 - Placa NIE153 0000385481 - Amante Mishahuaman Isaac Limpar filtros Jan…" at bounding box center [321, 138] width 642 height 277
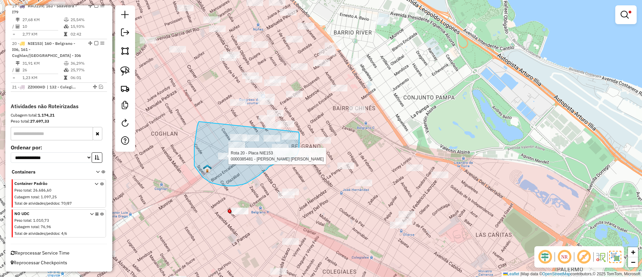
drag, startPoint x: 197, startPoint y: 125, endPoint x: 299, endPoint y: 132, distance: 101.5
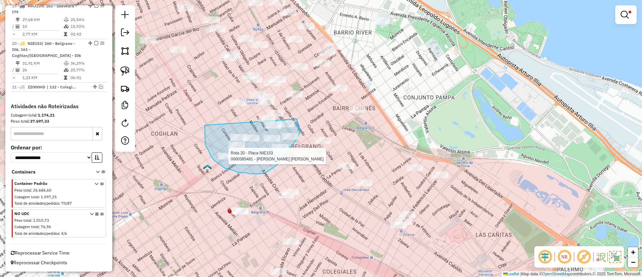
drag, startPoint x: 205, startPoint y: 125, endPoint x: 296, endPoint y: 119, distance: 91.9
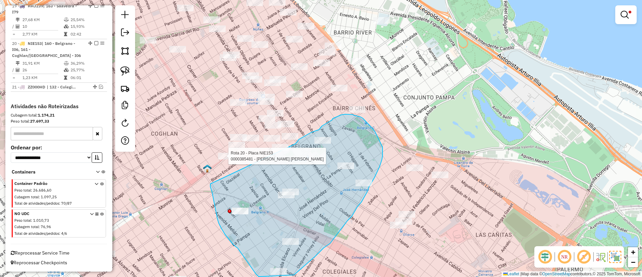
drag, startPoint x: 217, startPoint y: 218, endPoint x: 293, endPoint y: 151, distance: 101.2
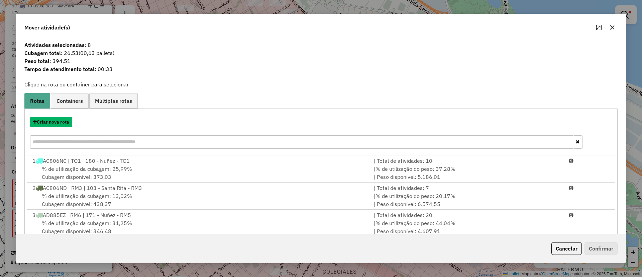
click at [59, 124] on button "Criar nova rota" at bounding box center [51, 122] width 42 height 10
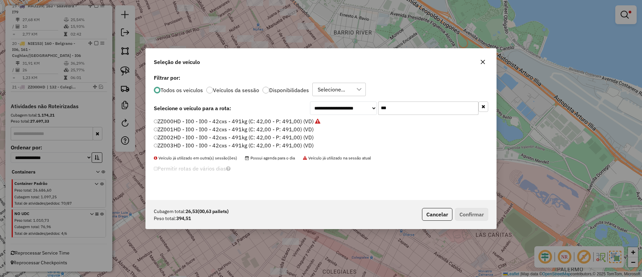
scroll to position [4, 2]
click at [298, 131] on label "ZZ001HD - I00 - I00 - 42cxs - 491kg (C: 42,00 - P: 491,00) (VD)" at bounding box center [234, 129] width 161 height 8
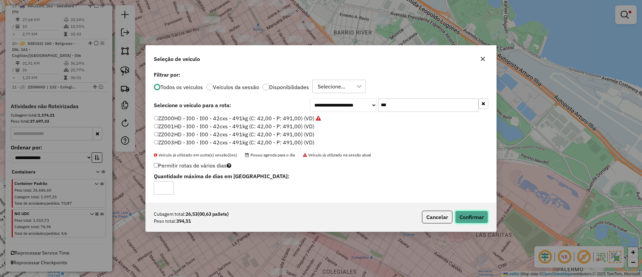
click at [464, 218] on button "Confirmar" at bounding box center [471, 216] width 33 height 13
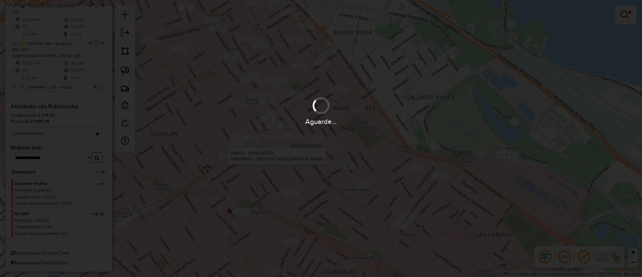
scroll to position [958, 0]
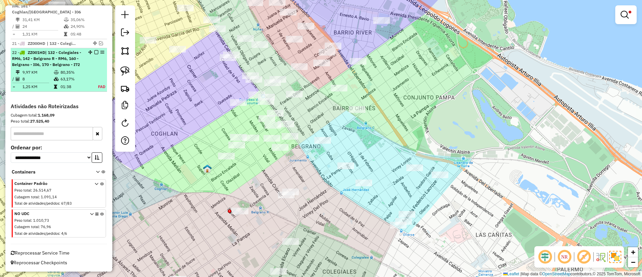
click at [95, 54] on em at bounding box center [96, 52] width 4 height 4
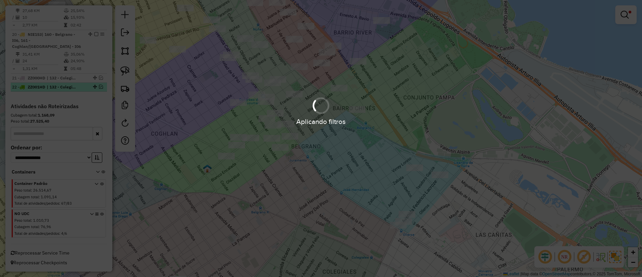
scroll to position [932, 0]
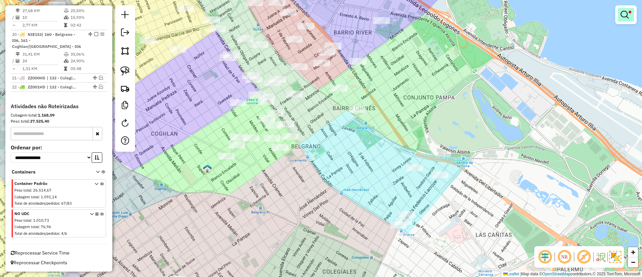
click at [632, 14] on link at bounding box center [626, 14] width 16 height 13
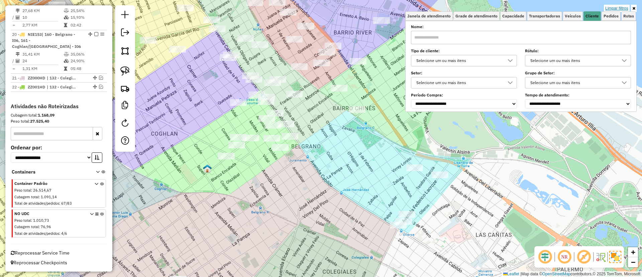
click at [610, 7] on link "Limpar filtros" at bounding box center [617, 8] width 26 height 7
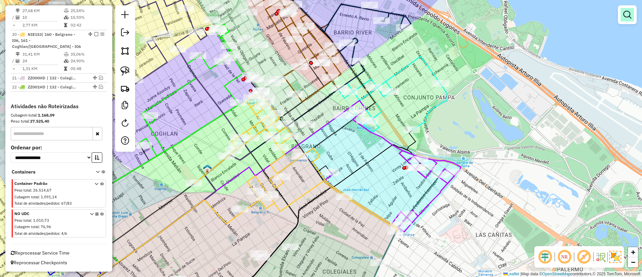
click at [632, 13] on link at bounding box center [627, 14] width 13 height 13
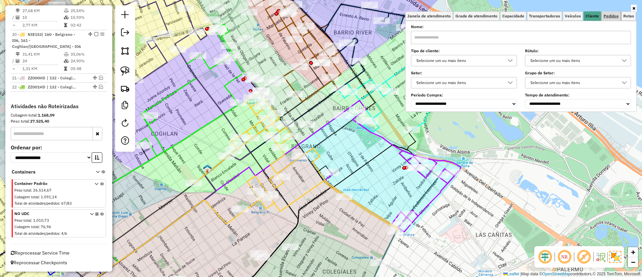
click at [621, 13] on link "Pedidos" at bounding box center [611, 15] width 19 height 9
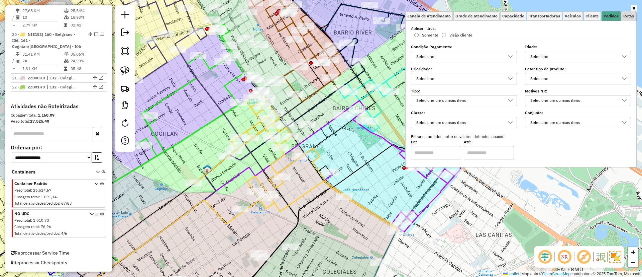
click at [625, 15] on span "Rotas" at bounding box center [628, 16] width 11 height 4
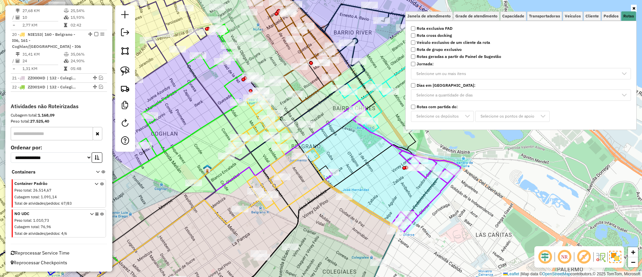
click at [451, 28] on strong "Rota exclusiva FAD" at bounding box center [435, 28] width 36 height 6
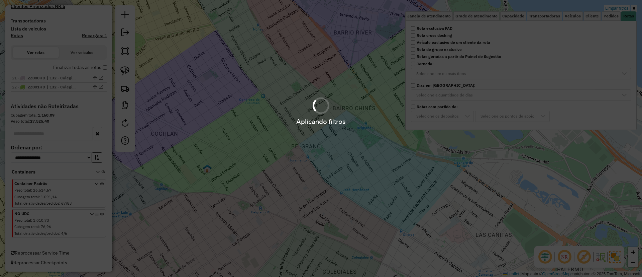
scroll to position [183, 0]
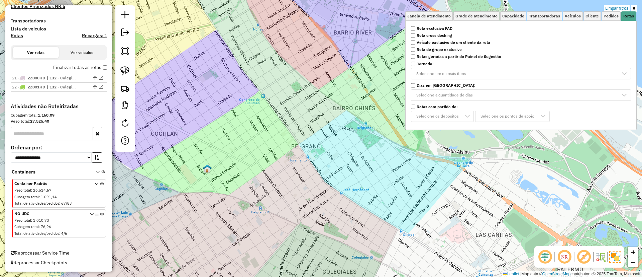
click at [84, 71] on label "Finalizar todas as rotas" at bounding box center [80, 67] width 54 height 7
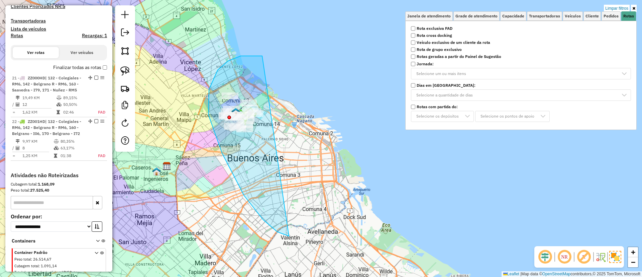
drag, startPoint x: 262, startPoint y: 56, endPoint x: 334, endPoint y: 165, distance: 130.9
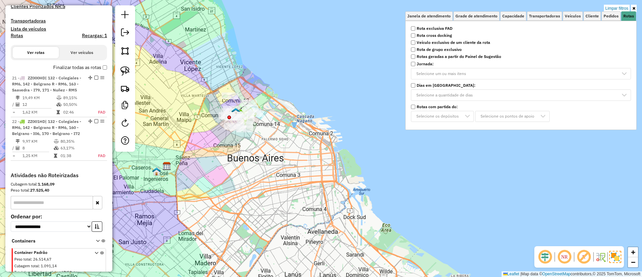
click at [72, 66] on label "Finalizar todas as rotas" at bounding box center [80, 67] width 54 height 7
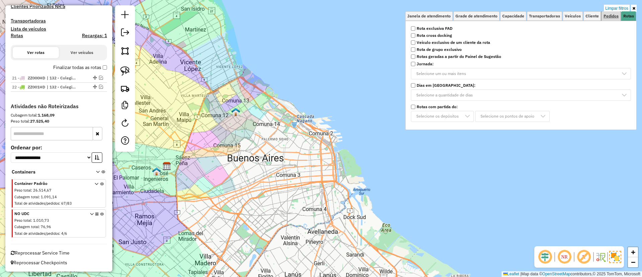
click at [606, 11] on link "Pedidos" at bounding box center [611, 15] width 19 height 9
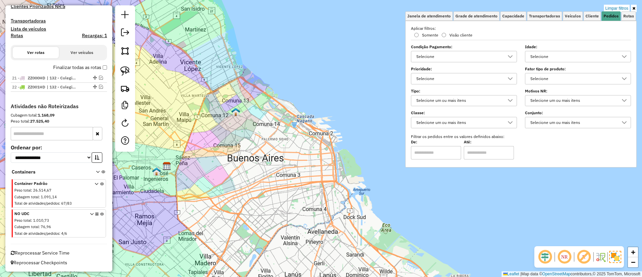
click at [625, 3] on div "Limpar filtros Janela de atendimento Grade de atendimento Capacidade Transporta…" at bounding box center [321, 138] width 642 height 277
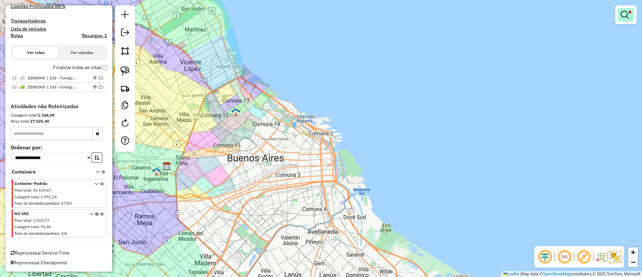
click at [624, 11] on em at bounding box center [625, 15] width 8 height 8
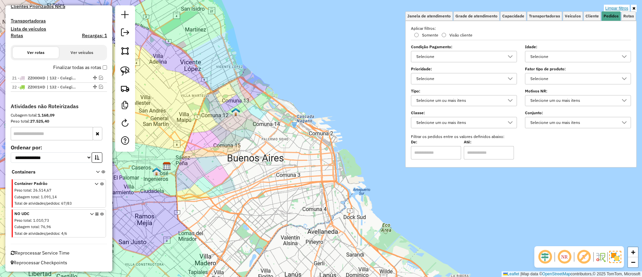
click at [622, 10] on link "Limpar filtros" at bounding box center [617, 8] width 26 height 7
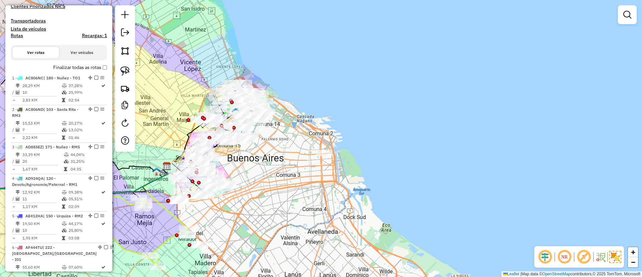
drag, startPoint x: 300, startPoint y: 180, endPoint x: 307, endPoint y: 153, distance: 27.9
click at [307, 153] on div "Janela de atendimento Grade de atendimento Capacidade Transportadoras Veículos …" at bounding box center [321, 138] width 642 height 277
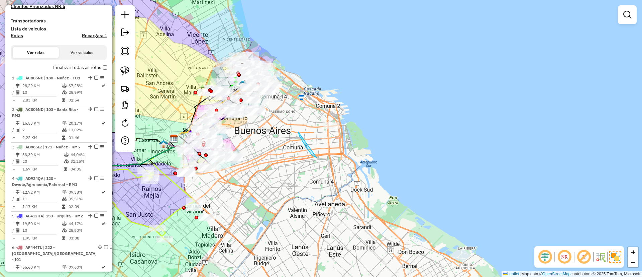
drag, startPoint x: 312, startPoint y: 155, endPoint x: 347, endPoint y: 103, distance: 62.2
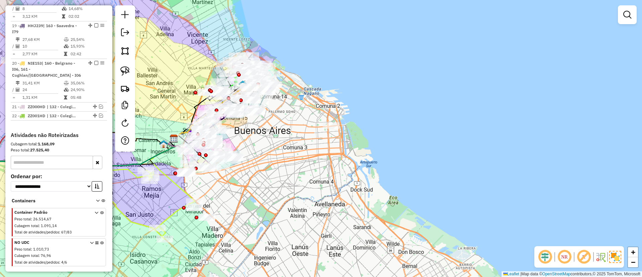
scroll to position [932, 0]
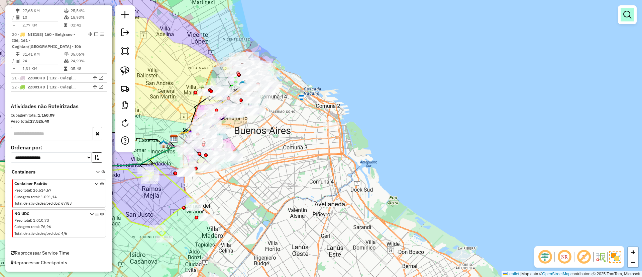
click at [625, 14] on em at bounding box center [627, 15] width 8 height 8
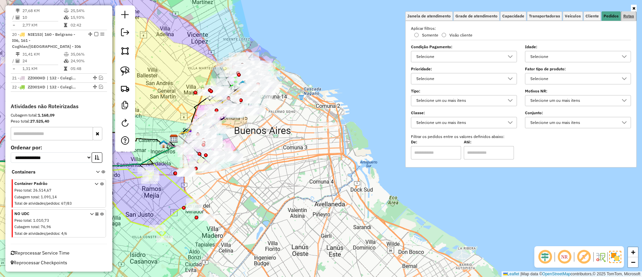
click at [629, 14] on span "Rotas" at bounding box center [628, 16] width 11 height 4
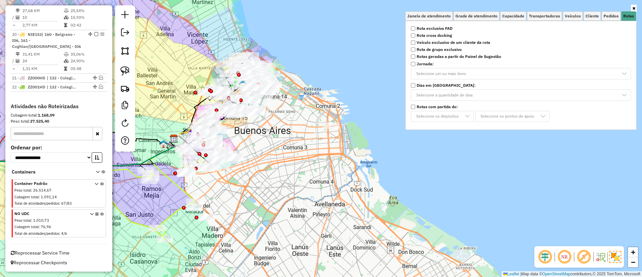
click at [426, 27] on strong "Rota exclusiva FAD" at bounding box center [435, 28] width 36 height 6
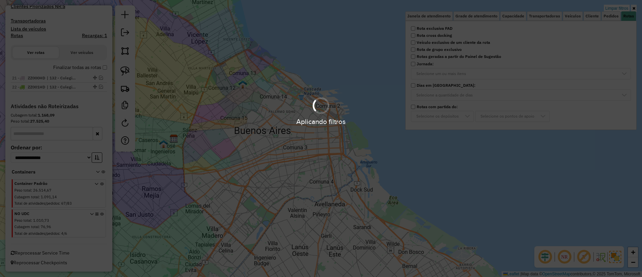
scroll to position [183, 0]
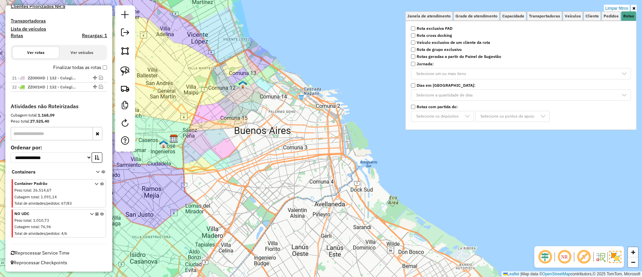
click at [86, 65] on label "Finalizar todas as rotas" at bounding box center [80, 67] width 54 height 7
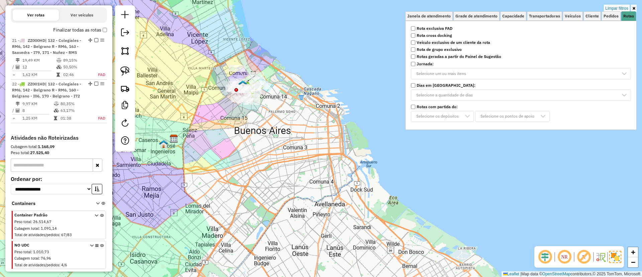
scroll to position [233, 0]
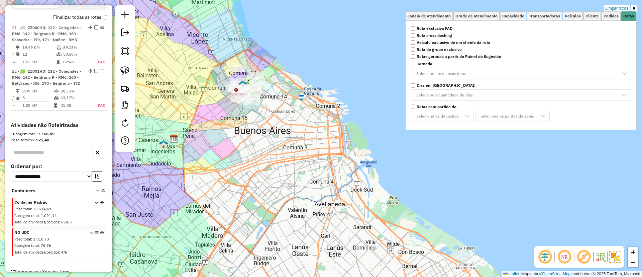
click at [100, 231] on icon at bounding box center [102, 243] width 4 height 25
drag, startPoint x: 196, startPoint y: 208, endPoint x: 196, endPoint y: 219, distance: 11.7
click at [196, 219] on div "Limpar filtros Janela de atendimento Grade de atendimento Capacidade Transporta…" at bounding box center [321, 138] width 642 height 277
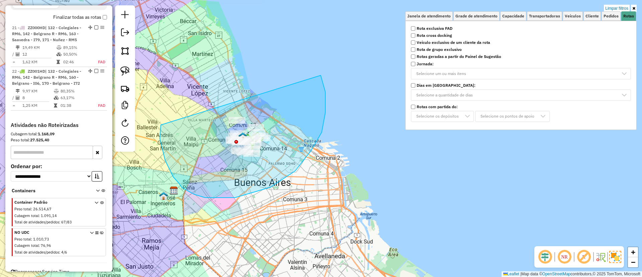
drag, startPoint x: 160, startPoint y: 138, endPoint x: 305, endPoint y: 53, distance: 168.8
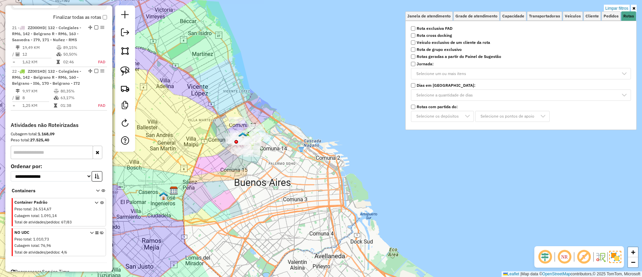
click at [100, 233] on icon at bounding box center [102, 243] width 4 height 25
click at [621, 7] on link "Limpar filtros" at bounding box center [617, 8] width 26 height 7
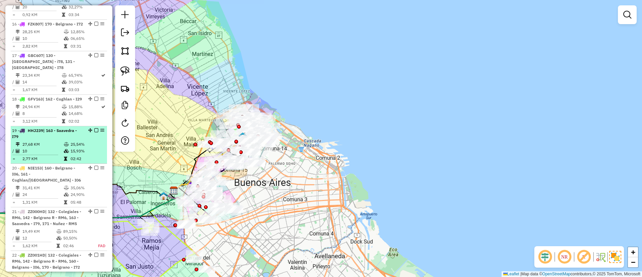
scroll to position [801, 0]
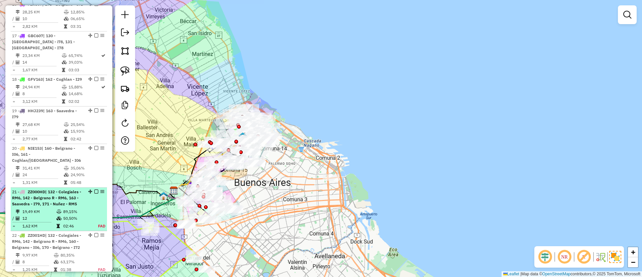
click at [94, 193] on em at bounding box center [96, 191] width 4 height 4
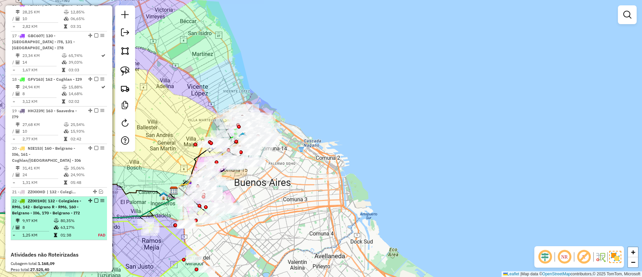
click at [95, 202] on em at bounding box center [96, 200] width 4 height 4
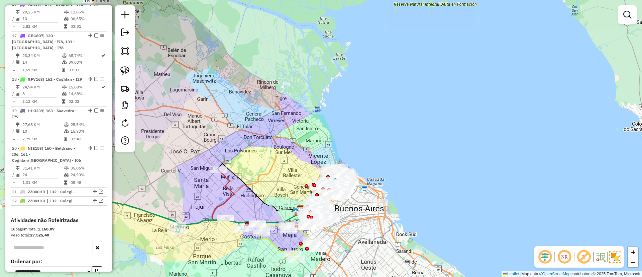
click at [582, 256] on em at bounding box center [584, 256] width 16 height 16
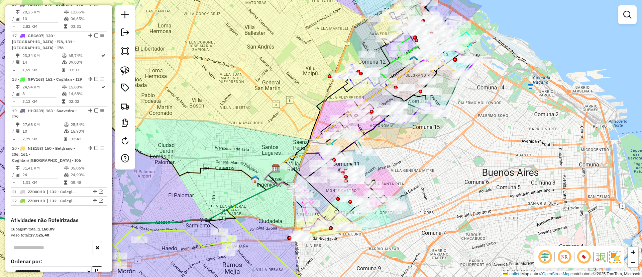
drag, startPoint x: 352, startPoint y: 239, endPoint x: 346, endPoint y: 210, distance: 30.0
click at [346, 211] on div "Janela de atendimento Grade de atendimento Capacidade Transportadoras Veículos …" at bounding box center [321, 138] width 642 height 277
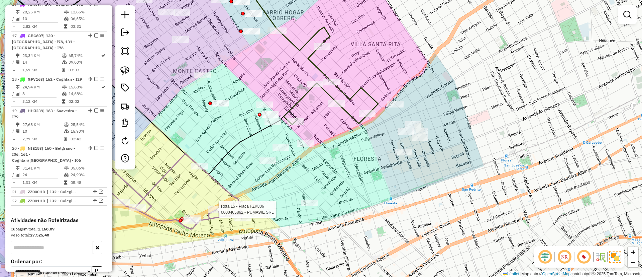
drag, startPoint x: 381, startPoint y: 186, endPoint x: 366, endPoint y: 158, distance: 32.2
click at [372, 168] on div "Rota 15 - Placa FZK806 0000465862 - PUMAWE SRL Janela de atendimento Grade de a…" at bounding box center [321, 138] width 642 height 277
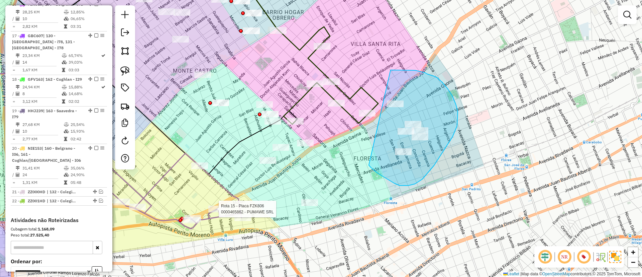
drag, startPoint x: 422, startPoint y: 179, endPoint x: 390, endPoint y: 70, distance: 113.9
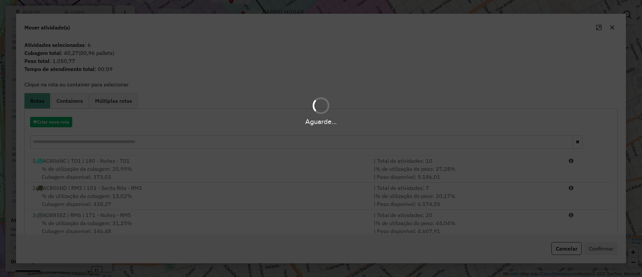
click at [45, 125] on div "Aguarde..." at bounding box center [321, 121] width 642 height 10
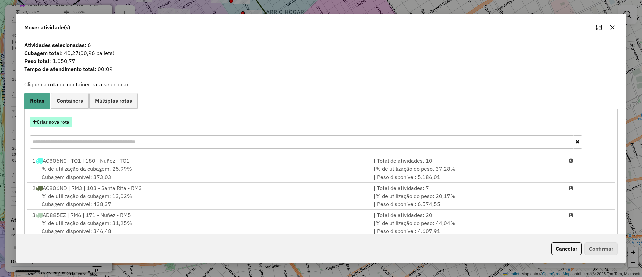
click at [46, 122] on button "Criar nova rota" at bounding box center [51, 122] width 42 height 10
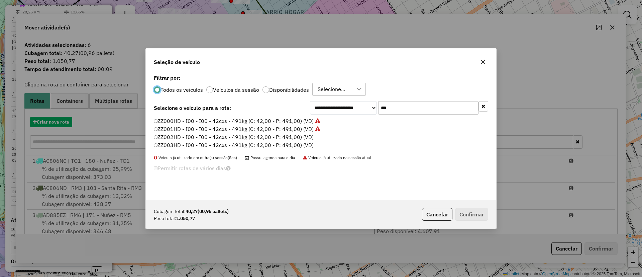
scroll to position [4, 2]
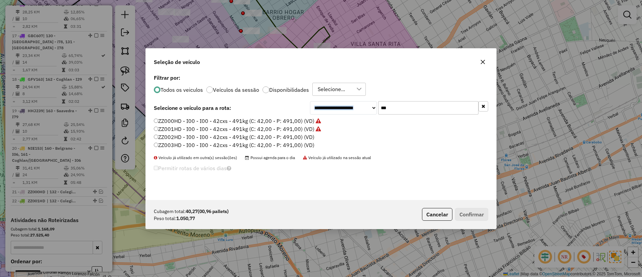
drag, startPoint x: 403, startPoint y: 99, endPoint x: 364, endPoint y: 101, distance: 39.5
click at [364, 101] on div "**********" at bounding box center [321, 136] width 351 height 127
drag, startPoint x: 399, startPoint y: 107, endPoint x: 362, endPoint y: 104, distance: 37.2
click at [362, 104] on div "**********" at bounding box center [399, 107] width 178 height 13
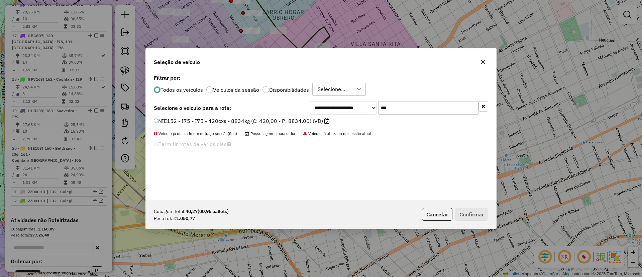
type input "***"
click at [324, 117] on label "NIE152 - I75 - I75 - 420cxs - 8834kg (C: 420,00 - P: 8834,00) (VD)" at bounding box center [242, 121] width 176 height 8
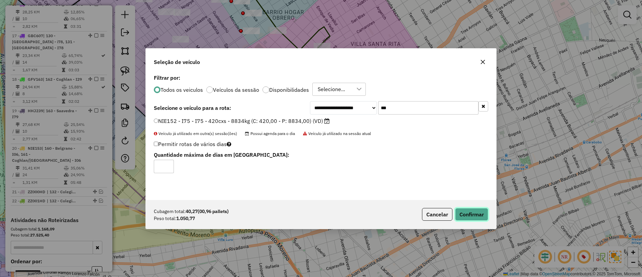
click at [459, 216] on button "Confirmar" at bounding box center [471, 214] width 33 height 13
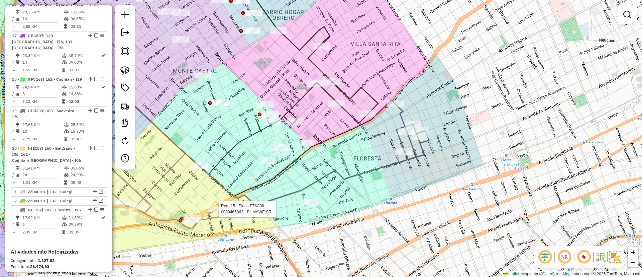
click at [369, 170] on icon at bounding box center [176, 114] width 481 height 181
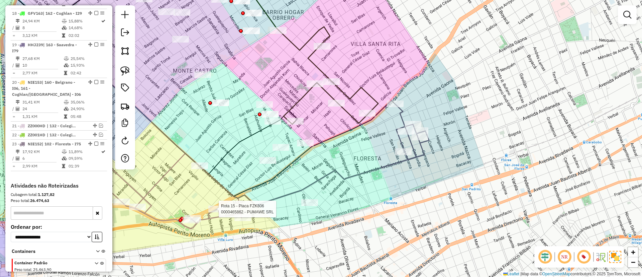
select select "**********"
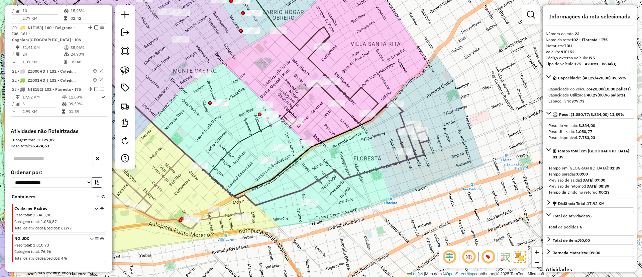
scroll to position [970, 0]
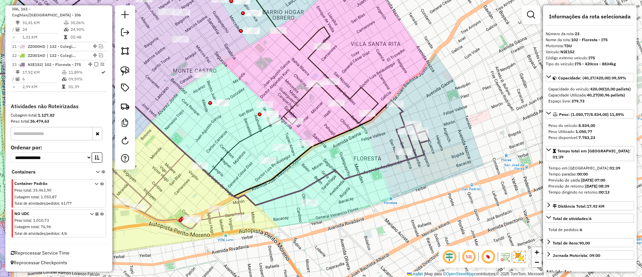
drag, startPoint x: 372, startPoint y: 175, endPoint x: 388, endPoint y: 139, distance: 39.2
click at [388, 139] on div "Janela de atendimento Grade de atendimento Capacidade Transportadoras Veículos …" at bounding box center [321, 138] width 642 height 277
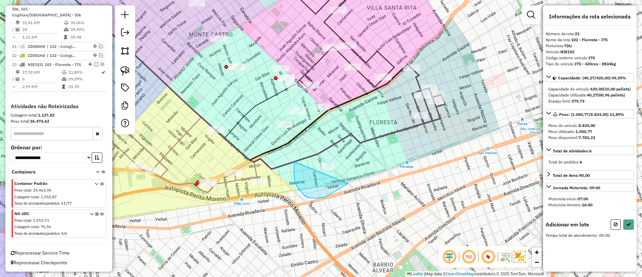
drag, startPoint x: 325, startPoint y: 197, endPoint x: 362, endPoint y: 140, distance: 67.5
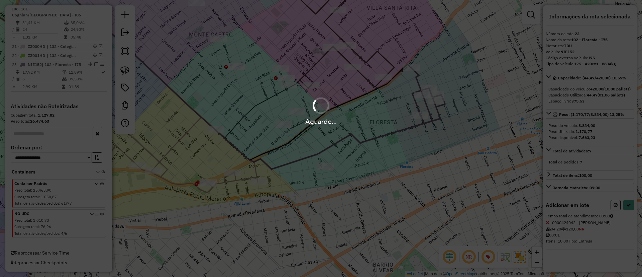
select select "**********"
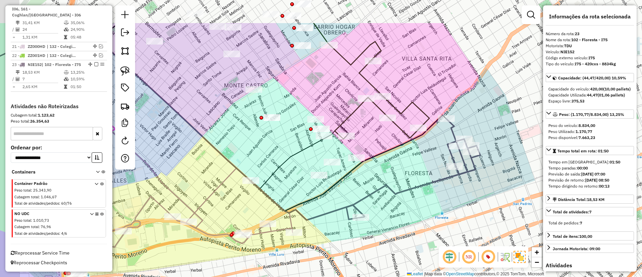
drag, startPoint x: 388, startPoint y: 153, endPoint x: 403, endPoint y: 177, distance: 28.4
click at [403, 177] on div "Janela de atendimento Grade de atendimento Capacidade Transportadoras Veículos …" at bounding box center [321, 138] width 642 height 277
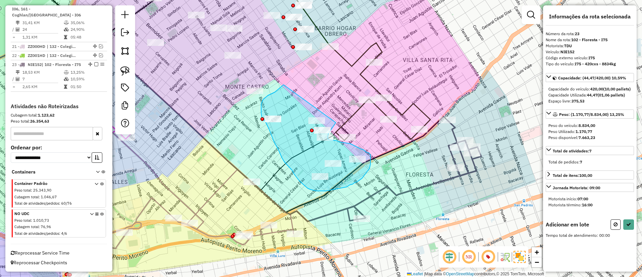
drag, startPoint x: 284, startPoint y: 85, endPoint x: 337, endPoint y: 120, distance: 64.1
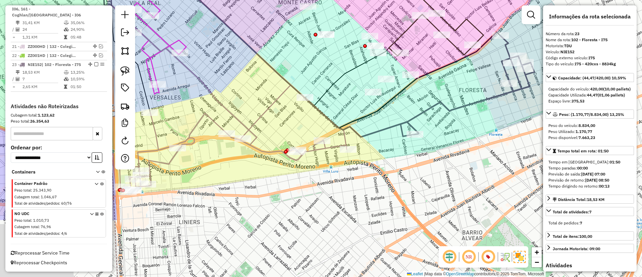
drag, startPoint x: 325, startPoint y: 110, endPoint x: 328, endPoint y: 102, distance: 9.0
click at [333, 96] on div "Janela de atendimento Grade de atendimento Capacidade Transportadoras Veículos …" at bounding box center [321, 138] width 642 height 277
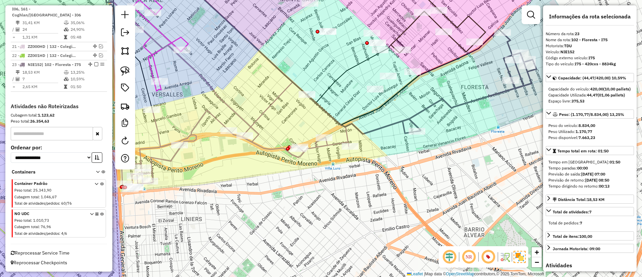
click at [253, 129] on icon at bounding box center [235, 135] width 227 height 107
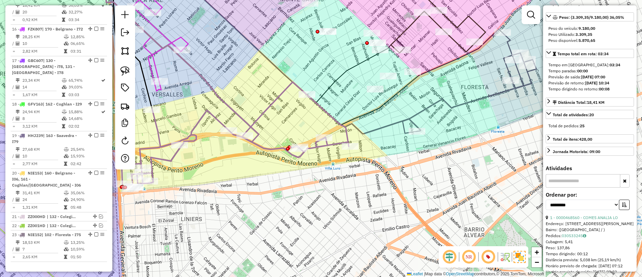
scroll to position [151, 0]
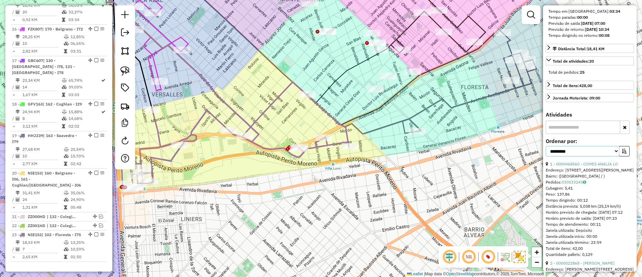
click at [615, 156] on select "**********" at bounding box center [583, 151] width 74 height 10
click at [546, 156] on select "**********" at bounding box center [583, 151] width 74 height 10
click at [597, 156] on select "**********" at bounding box center [583, 151] width 74 height 10
select select "*********"
click at [546, 156] on select "**********" at bounding box center [583, 151] width 74 height 10
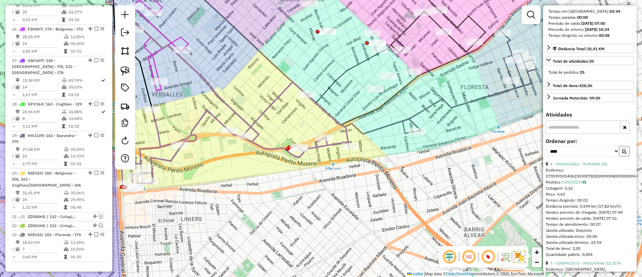
click at [622, 153] on icon "button" at bounding box center [624, 150] width 5 height 5
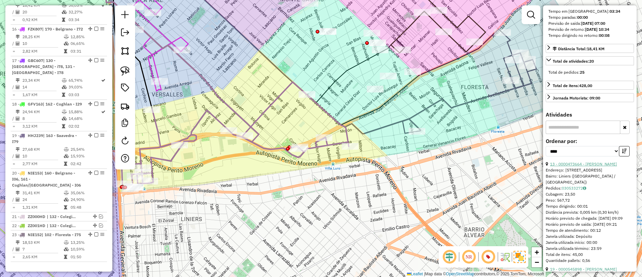
click at [597, 166] on link "13 - 0000473664 - AQUINO BARRETO" at bounding box center [583, 163] width 67 height 5
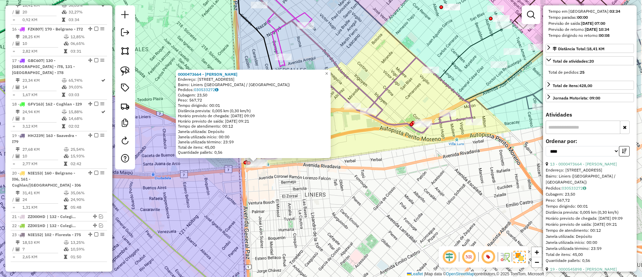
drag, startPoint x: 433, startPoint y: 159, endPoint x: 374, endPoint y: 181, distance: 62.7
click at [374, 181] on div "0000473664 - AQUINO BARRETO Endereço: Calle Cuzco, 78 Bairro: Liniers (Buenos A…" at bounding box center [321, 138] width 642 height 277
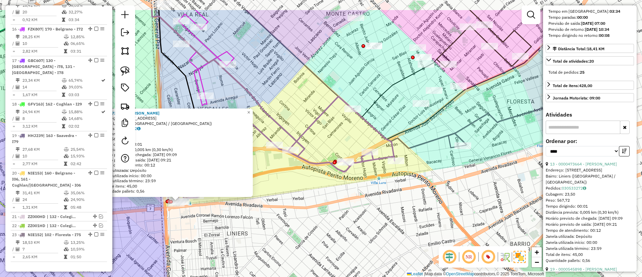
drag, startPoint x: 408, startPoint y: 147, endPoint x: 232, endPoint y: 248, distance: 203.3
click at [231, 251] on div "0000473664 - AQUINO BARRETO Endereço: Calle Cuzco, 78 Bairro: Liniers (Buenos A…" at bounding box center [321, 138] width 642 height 277
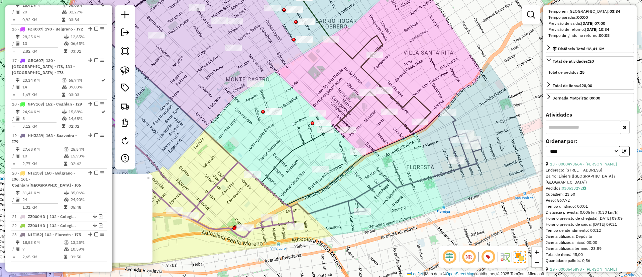
click at [381, 187] on icon at bounding box center [415, 163] width 134 height 100
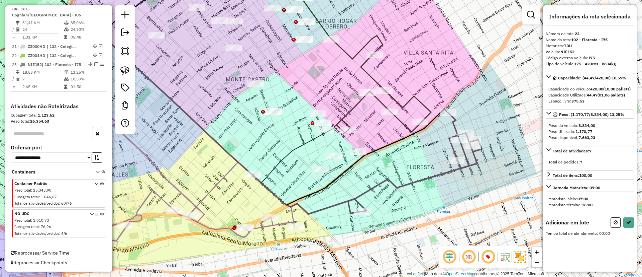
scroll to position [0, 0]
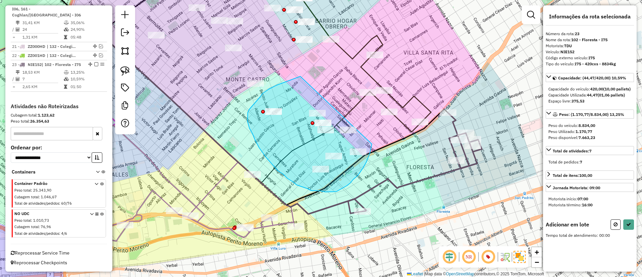
drag, startPoint x: 300, startPoint y: 76, endPoint x: 372, endPoint y: 140, distance: 96.4
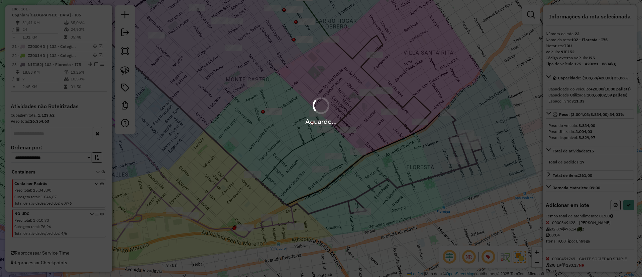
select select "*********"
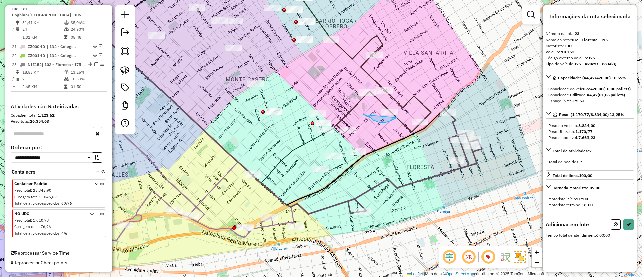
drag, startPoint x: 397, startPoint y: 117, endPoint x: 410, endPoint y: 88, distance: 32.5
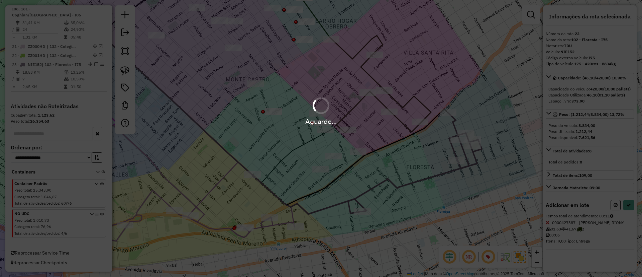
select select "*********"
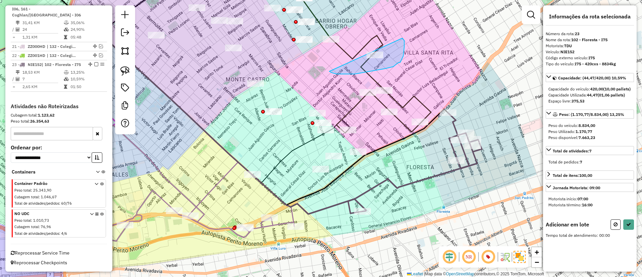
drag, startPoint x: 330, startPoint y: 72, endPoint x: 402, endPoint y: 37, distance: 79.1
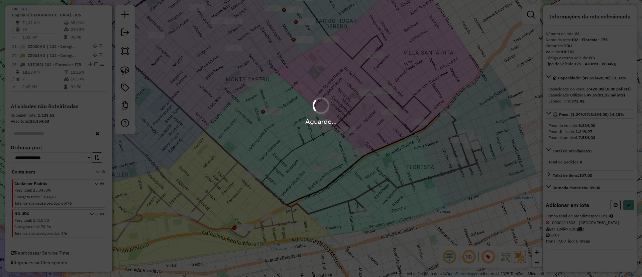
select select "*********"
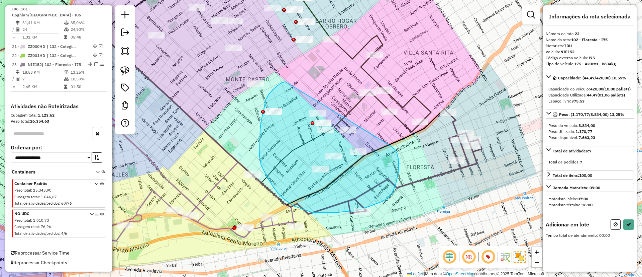
drag, startPoint x: 273, startPoint y: 90, endPoint x: 389, endPoint y: 145, distance: 129.0
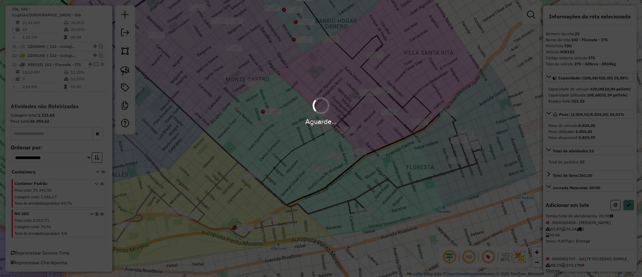
select select "*********"
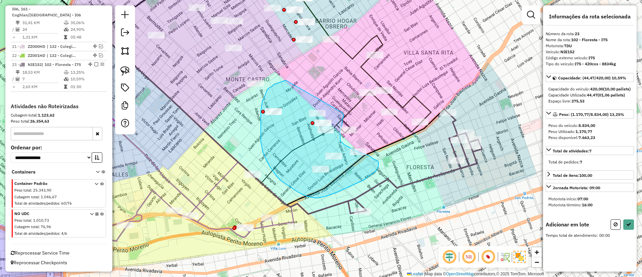
drag, startPoint x: 286, startPoint y: 80, endPoint x: 342, endPoint y: 112, distance: 64.7
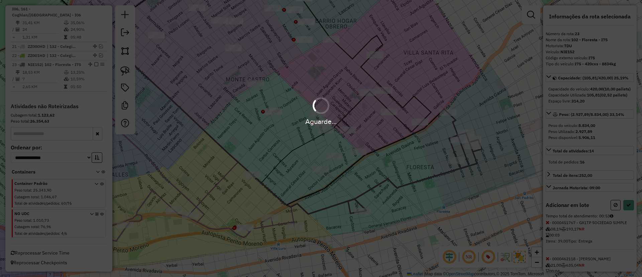
select select "*********"
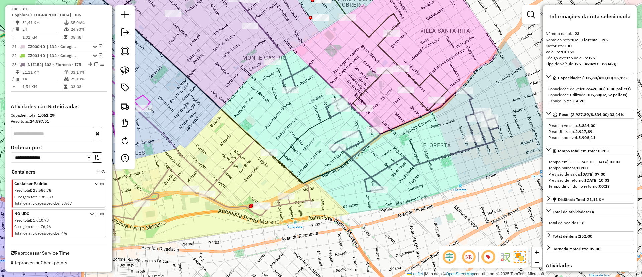
drag, startPoint x: 415, startPoint y: 211, endPoint x: 432, endPoint y: 155, distance: 58.7
click at [503, 134] on div "Janela de atendimento Grade de atendimento Capacidade Transportadoras Veículos …" at bounding box center [321, 138] width 642 height 277
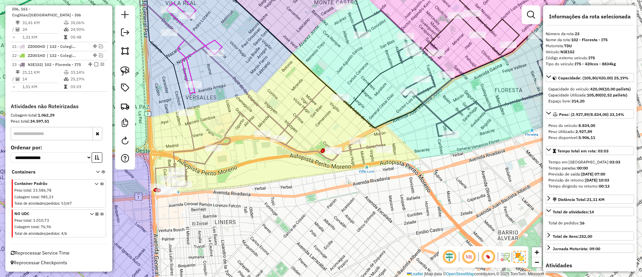
drag, startPoint x: 278, startPoint y: 193, endPoint x: 397, endPoint y: 157, distance: 124.4
click at [397, 157] on div "Janela de atendimento Grade de atendimento Capacidade Transportadoras Veículos …" at bounding box center [321, 138] width 642 height 277
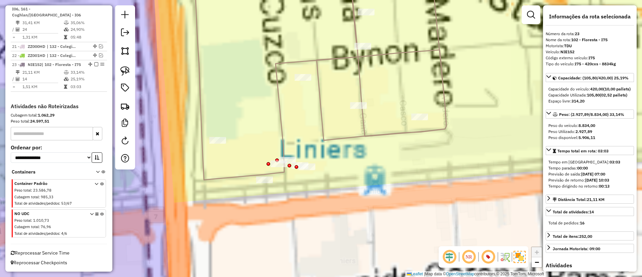
drag, startPoint x: 271, startPoint y: 140, endPoint x: 304, endPoint y: 149, distance: 34.3
click at [304, 149] on div "Janela de atendimento Grade de atendimento Capacidade Transportadoras Veículos …" at bounding box center [321, 138] width 642 height 277
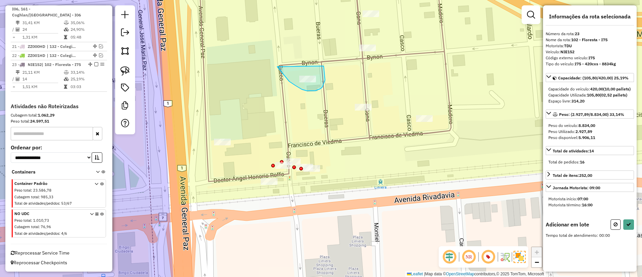
drag, startPoint x: 295, startPoint y: 85, endPoint x: 323, endPoint y: 66, distance: 33.9
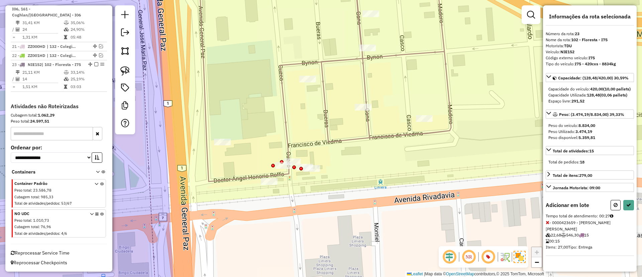
select select "*********"
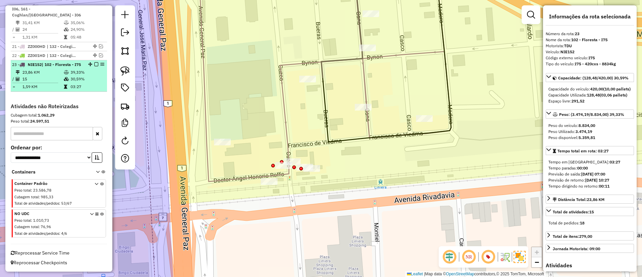
click at [94, 62] on em at bounding box center [96, 64] width 4 height 4
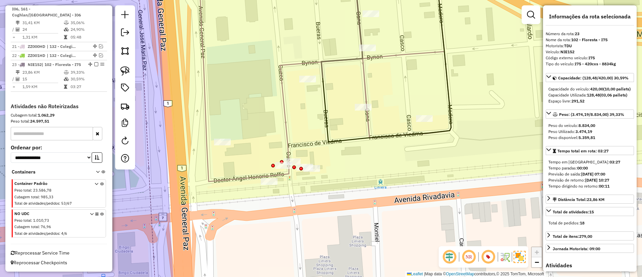
scroll to position [941, 0]
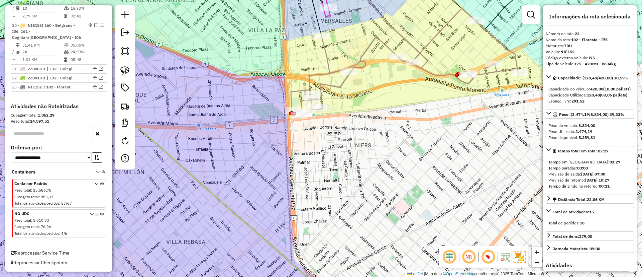
drag, startPoint x: 353, startPoint y: 99, endPoint x: 326, endPoint y: 243, distance: 146.7
click at [326, 245] on div "Janela de atendimento Grade de atendimento Capacidade Transportadoras Veículos …" at bounding box center [321, 138] width 642 height 277
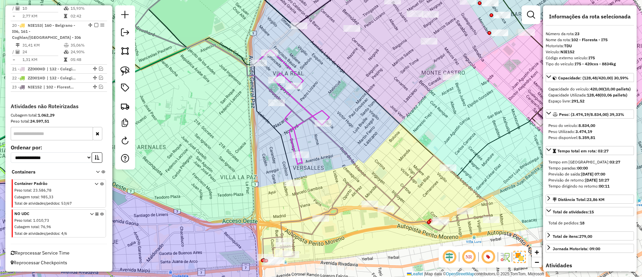
click at [349, 189] on icon at bounding box center [376, 208] width 227 height 107
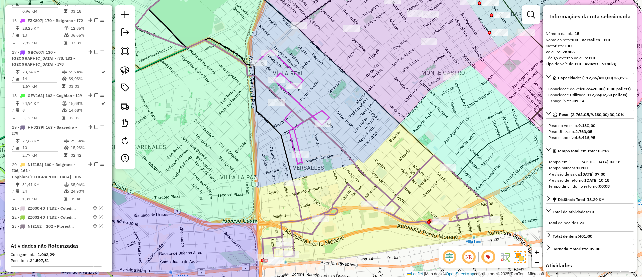
scroll to position [776, 0]
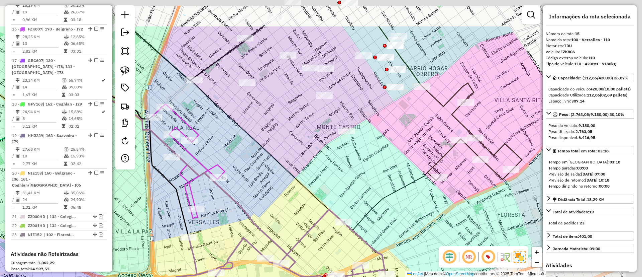
drag, startPoint x: 379, startPoint y: 172, endPoint x: 254, endPoint y: 218, distance: 133.3
click at [256, 219] on div "Janela de atendimento Grade de atendimento Capacidade Transportadoras Veículos …" at bounding box center [321, 138] width 642 height 277
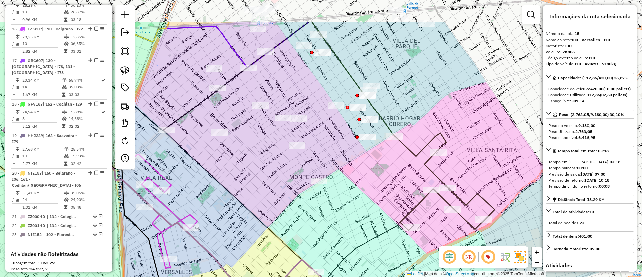
drag, startPoint x: 321, startPoint y: 189, endPoint x: 352, endPoint y: 214, distance: 40.0
click at [325, 236] on div "Janela de atendimento Grade de atendimento Capacidade Transportadoras Veículos …" at bounding box center [321, 138] width 642 height 277
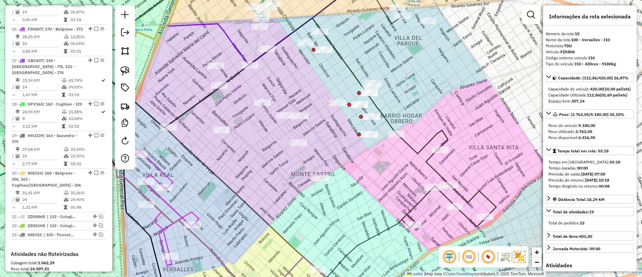
click at [426, 160] on icon at bounding box center [447, 178] width 100 height 97
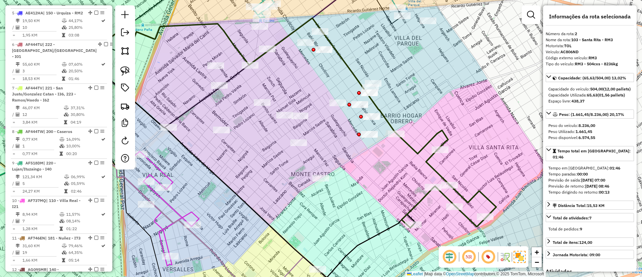
scroll to position [289, 0]
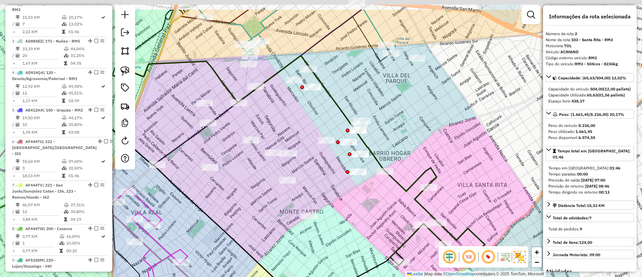
drag, startPoint x: 415, startPoint y: 183, endPoint x: 411, endPoint y: 201, distance: 18.1
click at [411, 201] on div "Janela de atendimento Grade de atendimento Capacidade Transportadoras Veículos …" at bounding box center [321, 138] width 642 height 277
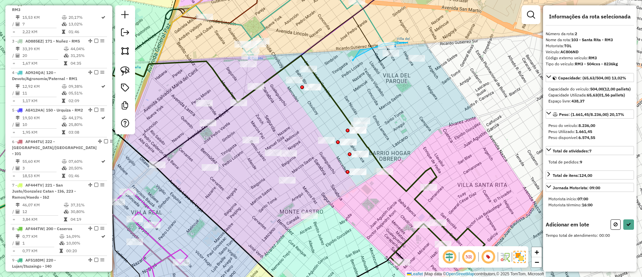
drag, startPoint x: 353, startPoint y: 61, endPoint x: 360, endPoint y: 50, distance: 13.3
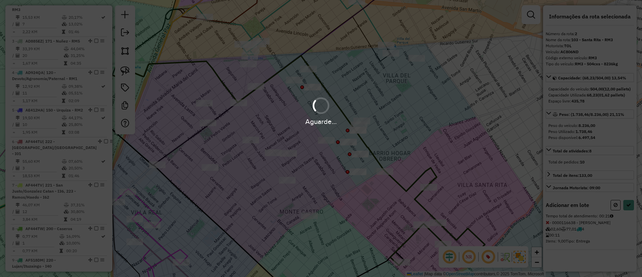
select select "*********"
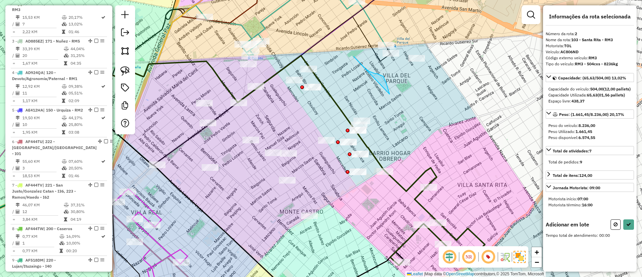
drag, startPoint x: 354, startPoint y: 57, endPoint x: 390, endPoint y: 94, distance: 51.8
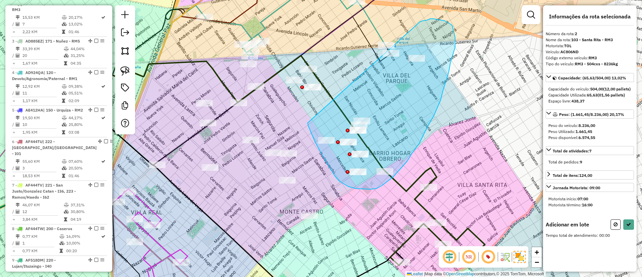
drag, startPoint x: 308, startPoint y: 123, endPoint x: 420, endPoint y: 22, distance: 151.1
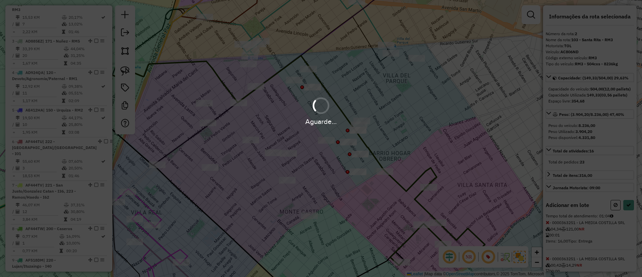
select select "*********"
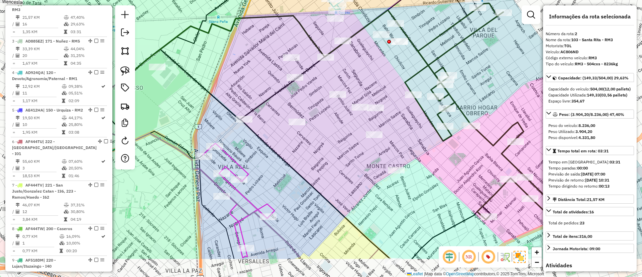
drag, startPoint x: 250, startPoint y: 205, endPoint x: 337, endPoint y: 160, distance: 98.1
click at [337, 160] on div "Janela de atendimento Grade de atendimento Capacidade Transportadoras Veículos …" at bounding box center [321, 138] width 642 height 277
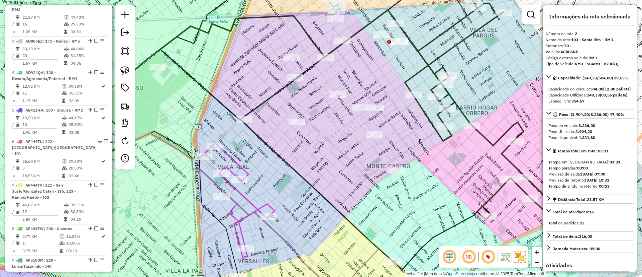
click at [264, 204] on icon at bounding box center [239, 200] width 72 height 114
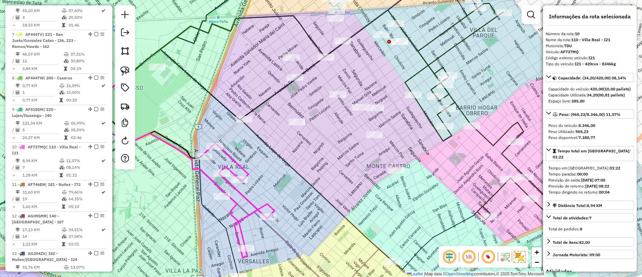
scroll to position [589, 0]
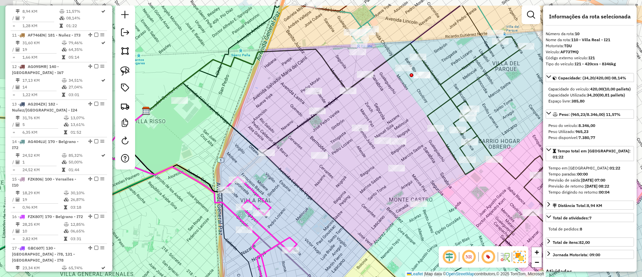
drag, startPoint x: 267, startPoint y: 184, endPoint x: 289, endPoint y: 218, distance: 40.3
click at [289, 218] on div "Janela de atendimento Grade de atendimento Capacidade Transportadoras Veículos …" at bounding box center [321, 138] width 642 height 277
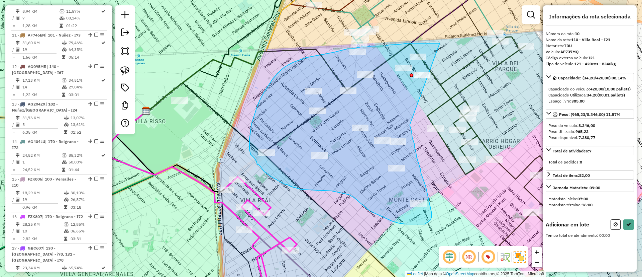
drag, startPoint x: 440, startPoint y: 43, endPoint x: 410, endPoint y: 123, distance: 85.3
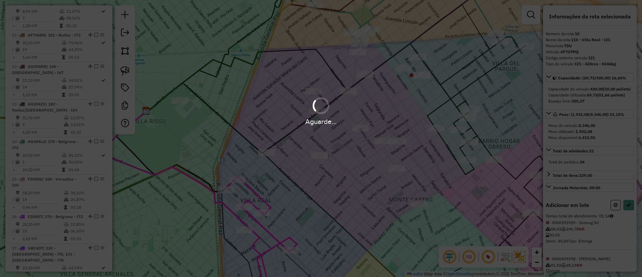
select select "*********"
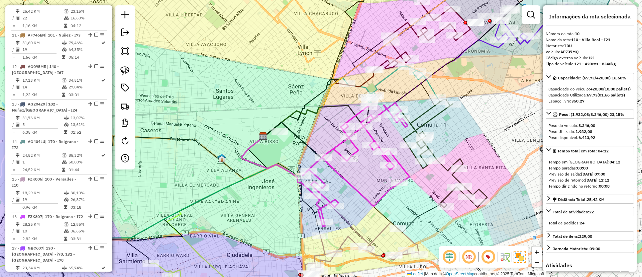
drag, startPoint x: 364, startPoint y: 183, endPoint x: 354, endPoint y: 106, distance: 77.3
click at [354, 106] on div "Janela de atendimento Grade de atendimento Capacidade Transportadoras Veículos …" at bounding box center [321, 138] width 642 height 277
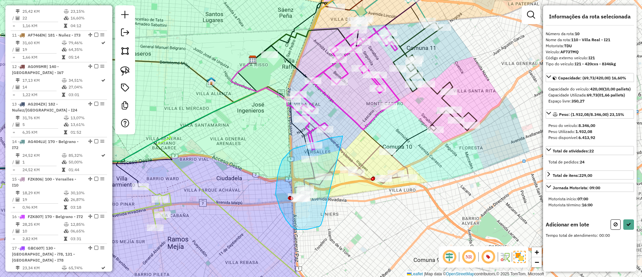
drag, startPoint x: 331, startPoint y: 137, endPoint x: 323, endPoint y: 219, distance: 82.4
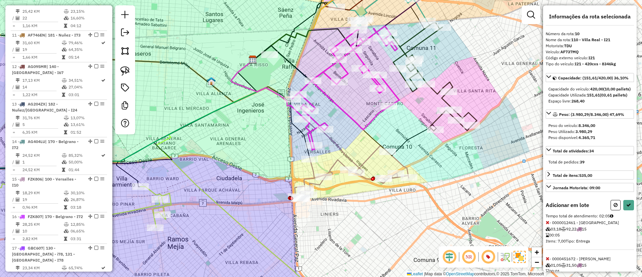
select select "*********"
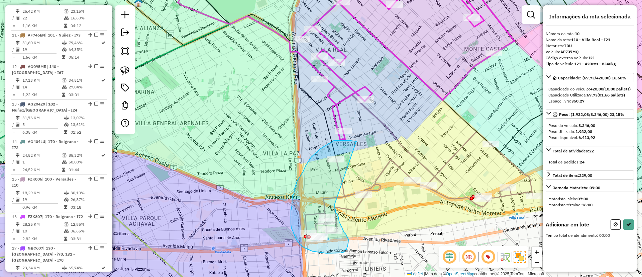
drag, startPoint x: 356, startPoint y: 141, endPoint x: 335, endPoint y: 204, distance: 65.8
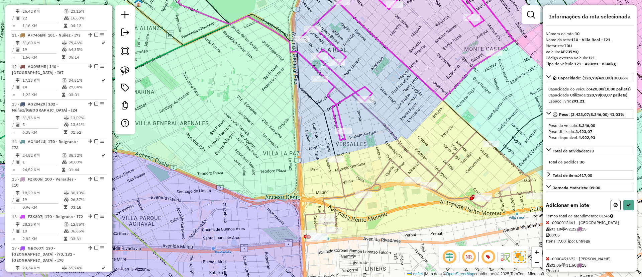
select select "*********"
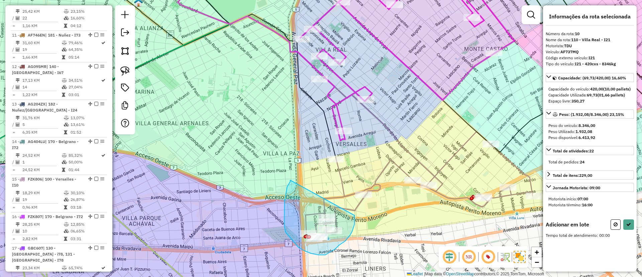
drag, startPoint x: 284, startPoint y: 218, endPoint x: 355, endPoint y: 215, distance: 70.3
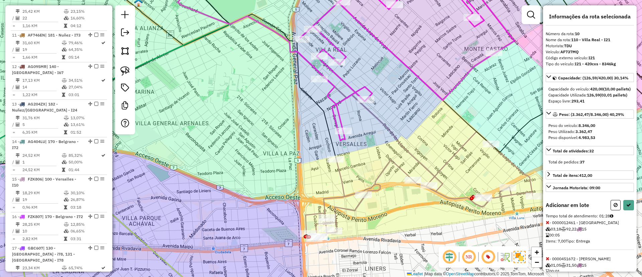
select select "*********"
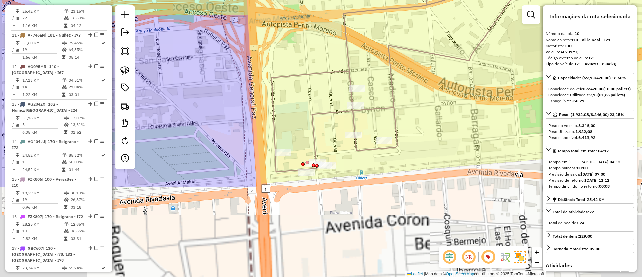
drag, startPoint x: 395, startPoint y: 147, endPoint x: 422, endPoint y: 92, distance: 61.9
click at [422, 92] on div "Janela de atendimento Grade de atendimento Capacidade Transportadoras Veículos …" at bounding box center [321, 138] width 642 height 277
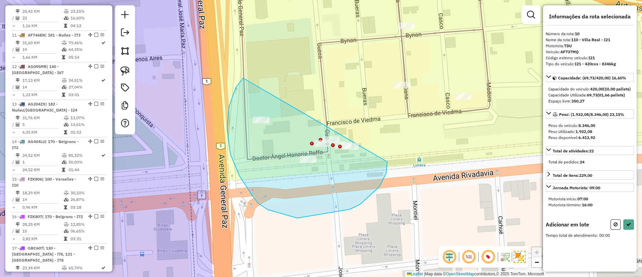
drag, startPoint x: 253, startPoint y: 196, endPoint x: 383, endPoint y: 138, distance: 142.3
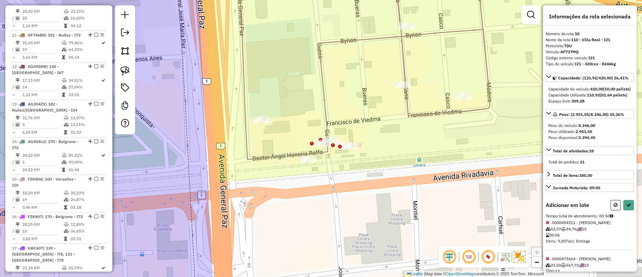
select select "*********"
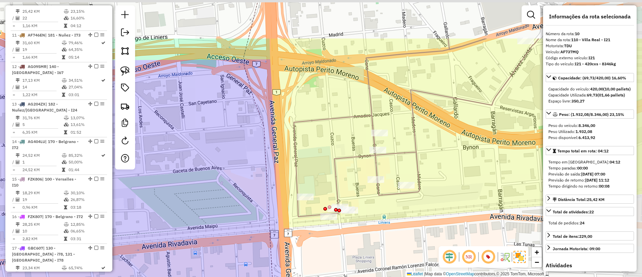
drag, startPoint x: 388, startPoint y: 203, endPoint x: 367, endPoint y: 229, distance: 33.5
click at [368, 231] on div "Janela de atendimento Grade de atendimento Capacidade Transportadoras Veículos …" at bounding box center [321, 138] width 642 height 277
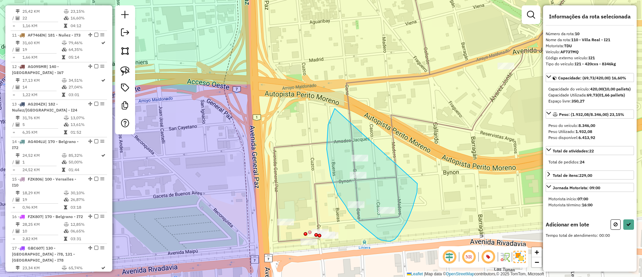
drag, startPoint x: 330, startPoint y: 120, endPoint x: 417, endPoint y: 178, distance: 104.7
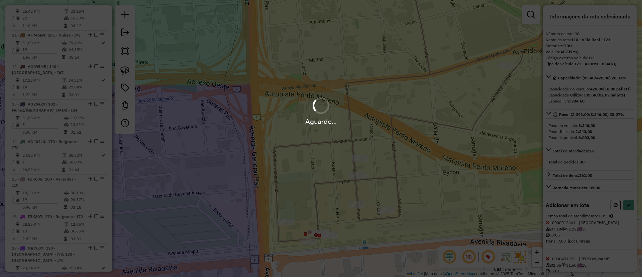
select select "*********"
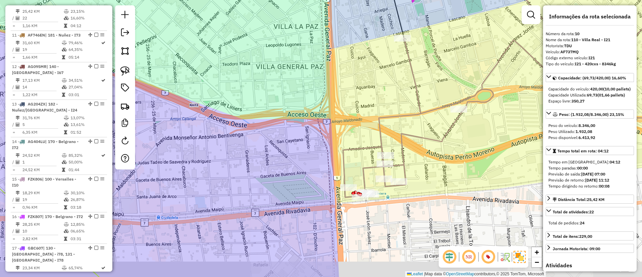
click at [403, 131] on icon at bounding box center [524, 90] width 363 height 214
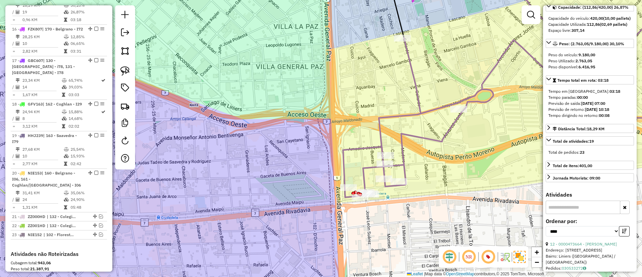
scroll to position [151, 0]
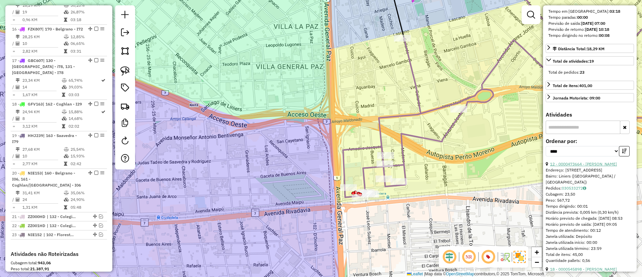
click at [590, 166] on link "12 - 0000473664 - AQUINO BARRETO" at bounding box center [583, 163] width 67 height 5
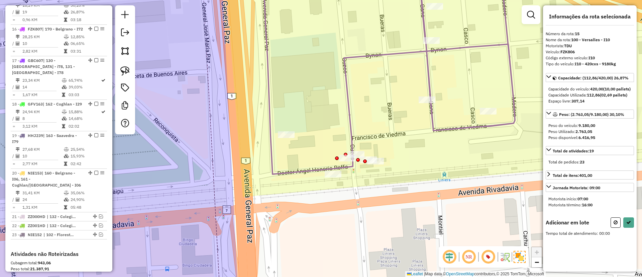
scroll to position [0, 0]
drag, startPoint x: 328, startPoint y: 137, endPoint x: 359, endPoint y: 167, distance: 43.1
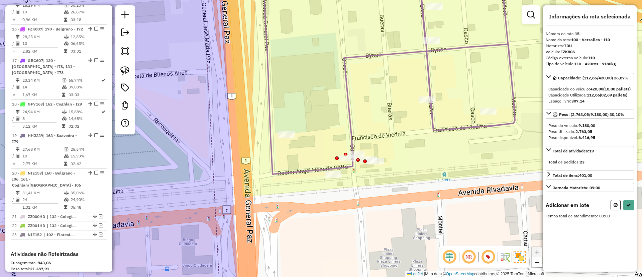
select select "*********"
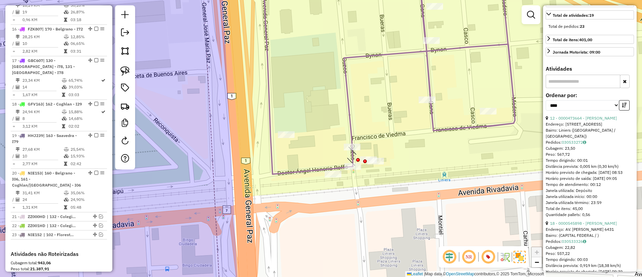
scroll to position [201, 0]
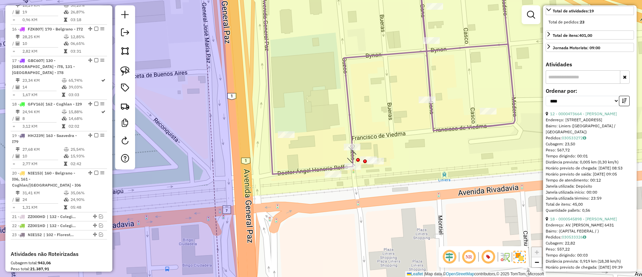
click at [582, 123] on div "Endereço: Calle Cuzco, 78" at bounding box center [590, 120] width 88 height 6
click at [583, 116] on link "12 - 0000473664 - AQUINO BARRETO" at bounding box center [583, 113] width 67 height 5
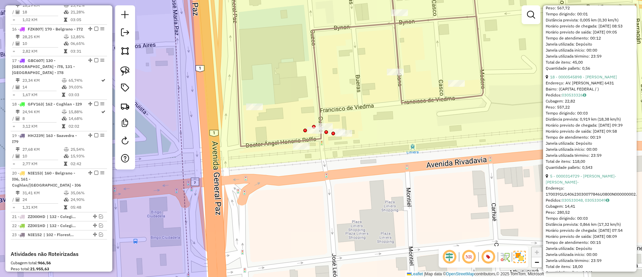
scroll to position [345, 0]
click at [581, 77] on link "18 - 0000545898 - Gil Ariel Walter" at bounding box center [583, 74] width 67 height 5
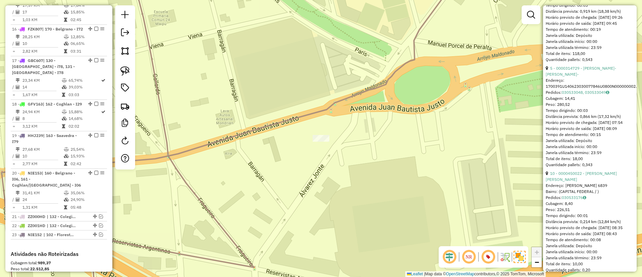
scroll to position [234, 0]
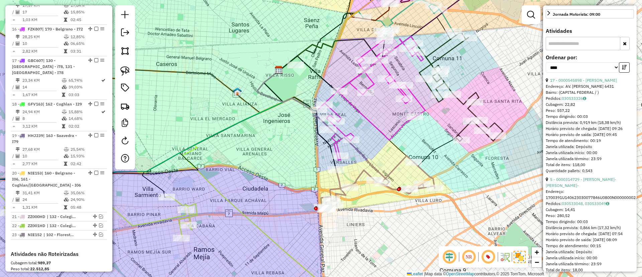
drag, startPoint x: 360, startPoint y: 162, endPoint x: 371, endPoint y: 132, distance: 31.2
click at [369, 141] on icon at bounding box center [323, 128] width 132 height 115
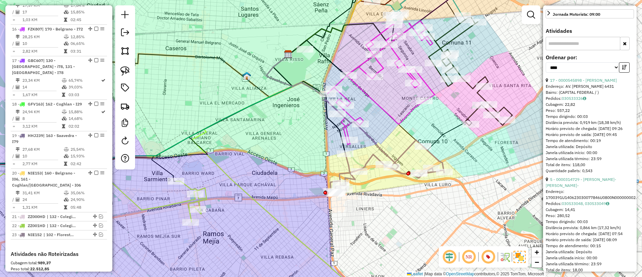
click at [354, 117] on icon at bounding box center [381, 83] width 107 height 124
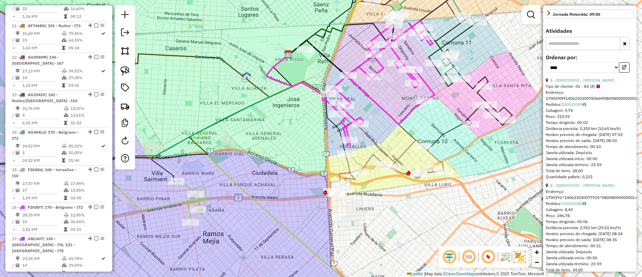
scroll to position [589, 0]
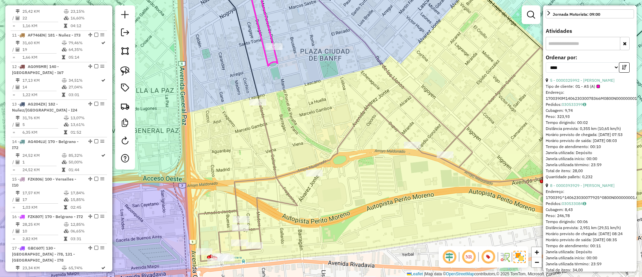
drag, startPoint x: 347, startPoint y: 191, endPoint x: 354, endPoint y: 182, distance: 11.5
click at [355, 184] on div "Janela de atendimento Grade de atendimento Capacidade Transportadoras Veículos …" at bounding box center [321, 138] width 642 height 277
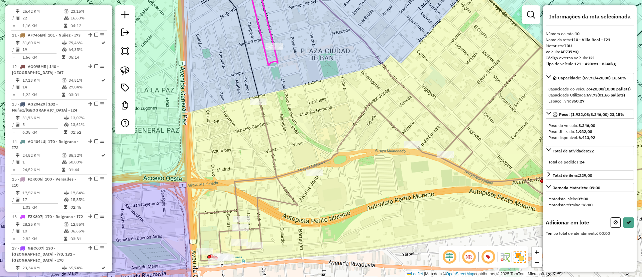
scroll to position [0, 0]
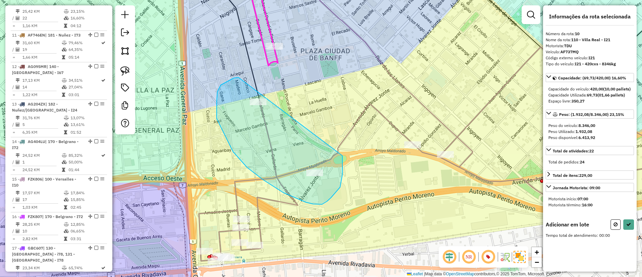
drag, startPoint x: 217, startPoint y: 101, endPoint x: 338, endPoint y: 135, distance: 126.3
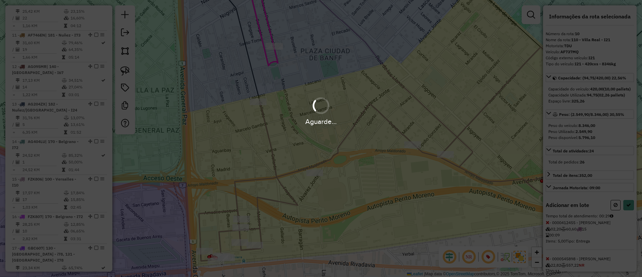
select select "*********"
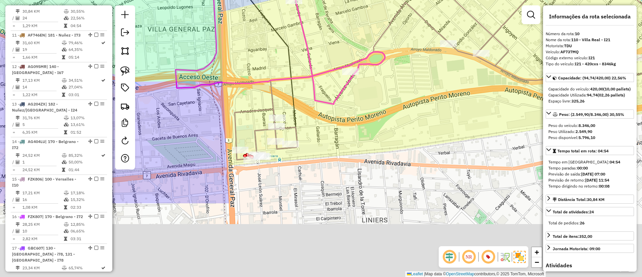
drag, startPoint x: 305, startPoint y: 244, endPoint x: 341, endPoint y: 141, distance: 108.8
click at [341, 142] on div "Janela de atendimento Grade de atendimento Capacidade Transportadoras Veículos …" at bounding box center [321, 138] width 642 height 277
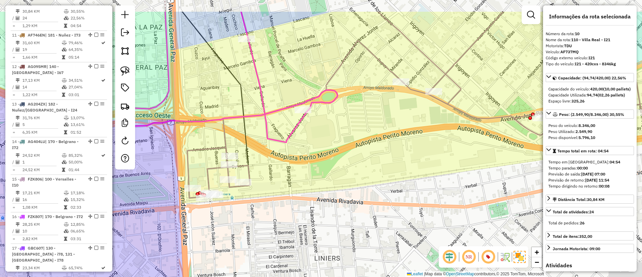
drag, startPoint x: 408, startPoint y: 139, endPoint x: 333, endPoint y: 142, distance: 75.6
click at [406, 145] on div "Janela de atendimento Grade de atendimento Capacidade Transportadoras Veículos …" at bounding box center [321, 138] width 642 height 277
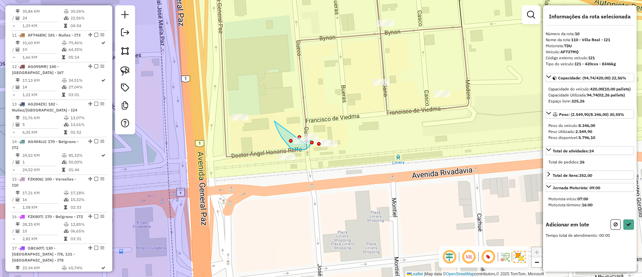
drag, startPoint x: 282, startPoint y: 137, endPoint x: 305, endPoint y: 144, distance: 24.8
click at [305, 144] on div "Janela de atendimento Grade de atendimento Capacidade Transportadoras Veículos …" at bounding box center [321, 138] width 642 height 277
drag, startPoint x: 280, startPoint y: 130, endPoint x: 310, endPoint y: 143, distance: 32.7
click at [310, 143] on div "Janela de atendimento Grade de atendimento Capacidade Transportadoras Veículos …" at bounding box center [321, 138] width 642 height 277
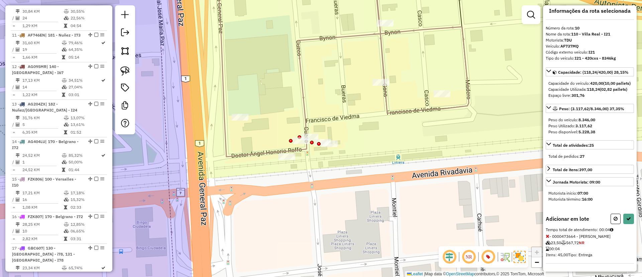
scroll to position [18, 0]
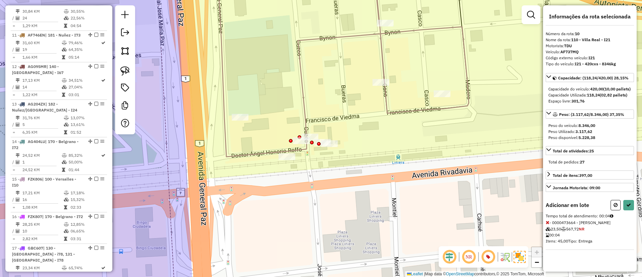
select select "*********"
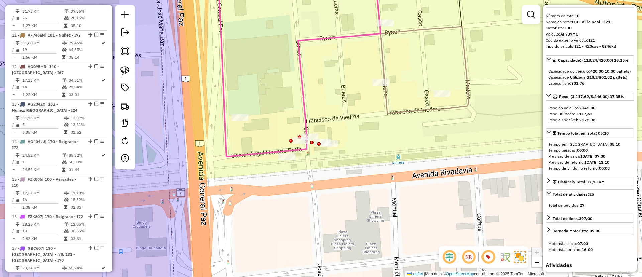
scroll to position [0, 0]
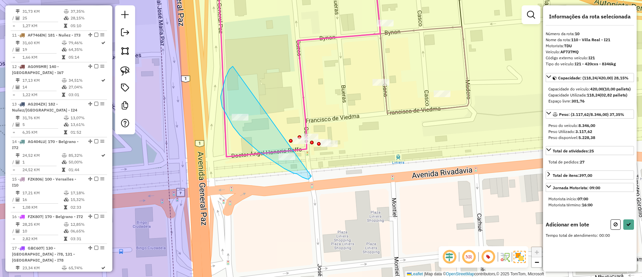
drag, startPoint x: 229, startPoint y: 69, endPoint x: 311, endPoint y: 176, distance: 134.5
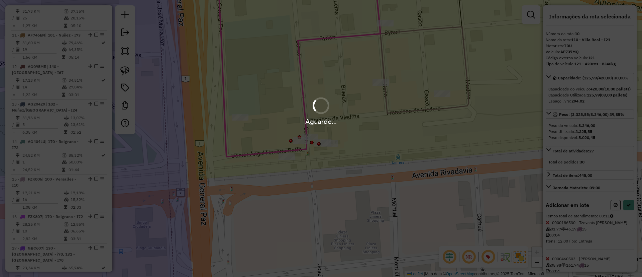
select select "*********"
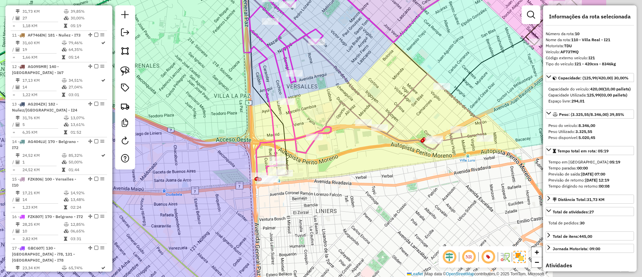
drag, startPoint x: 418, startPoint y: 175, endPoint x: 318, endPoint y: 189, distance: 101.0
click at [318, 189] on div "Janela de atendimento Grade de atendimento Capacidade Transportadoras Veículos …" at bounding box center [321, 138] width 642 height 277
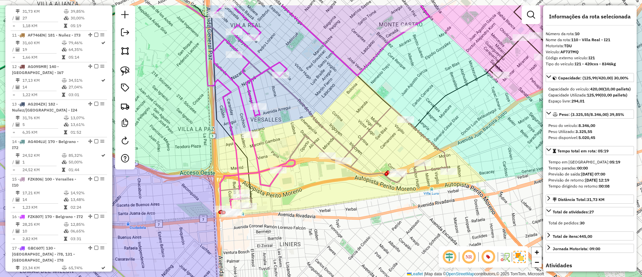
drag, startPoint x: 397, startPoint y: 119, endPoint x: 318, endPoint y: 183, distance: 101.8
click at [320, 183] on div "Janela de atendimento Grade de atendimento Capacidade Transportadoras Veículos …" at bounding box center [321, 138] width 642 height 277
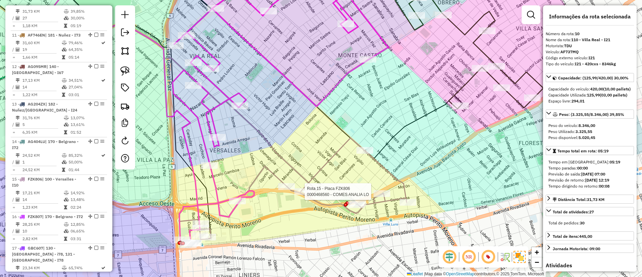
click at [469, 86] on icon at bounding box center [460, 40] width 167 height 136
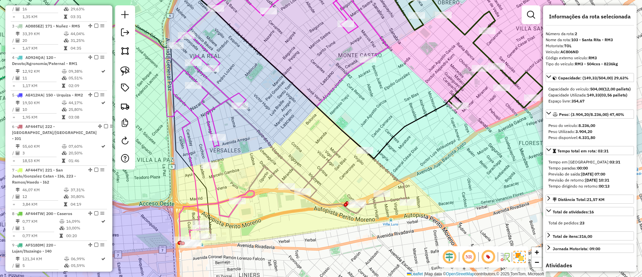
scroll to position [289, 0]
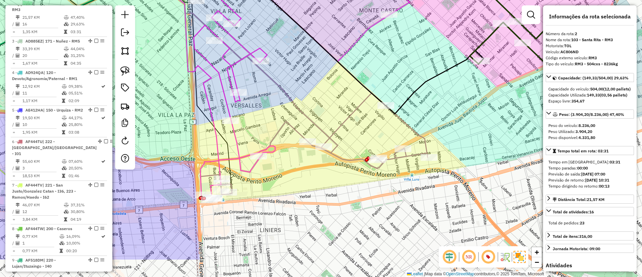
drag, startPoint x: 412, startPoint y: 106, endPoint x: 450, endPoint y: 70, distance: 51.8
click at [450, 70] on div "Janela de atendimento Grade de atendimento Capacidade Transportadoras Veículos …" at bounding box center [321, 138] width 642 height 277
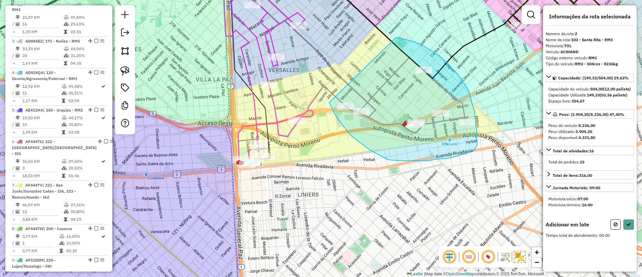
drag, startPoint x: 411, startPoint y: 41, endPoint x: 326, endPoint y: 93, distance: 100.0
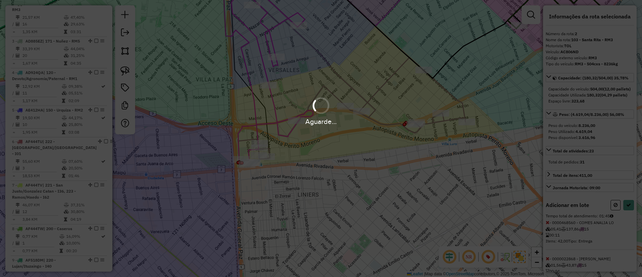
select select "*********"
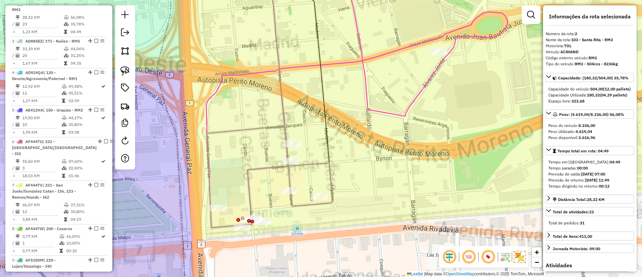
drag, startPoint x: 270, startPoint y: 149, endPoint x: 290, endPoint y: 108, distance: 45.5
click at [290, 108] on div "Janela de atendimento Grade de atendimento Capacidade Transportadoras Veículos …" at bounding box center [321, 138] width 642 height 277
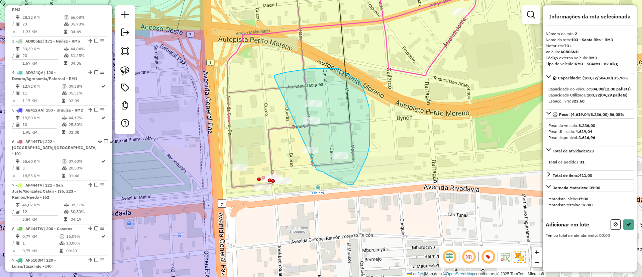
drag, startPoint x: 274, startPoint y: 76, endPoint x: 312, endPoint y: 168, distance: 99.4
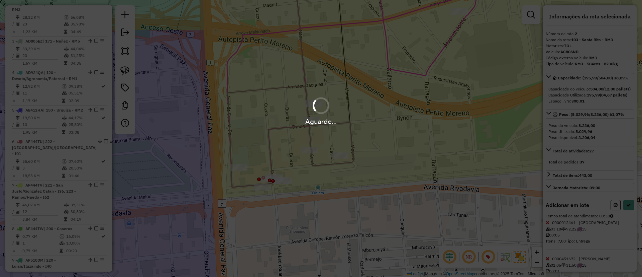
select select "*********"
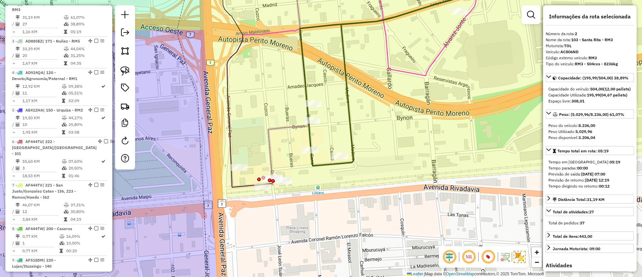
click at [230, 126] on icon at bounding box center [246, 79] width 51 height 215
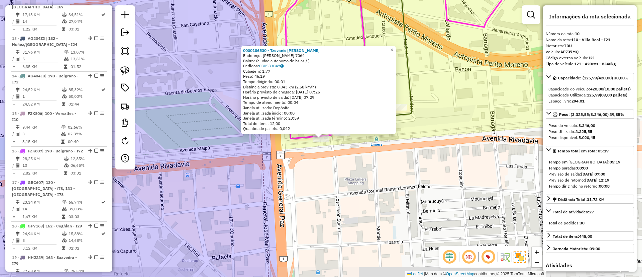
scroll to position [589, 0]
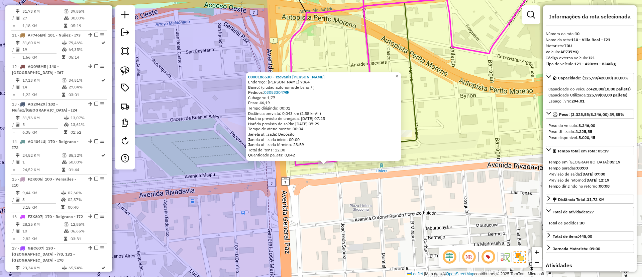
drag, startPoint x: 328, startPoint y: 165, endPoint x: 332, endPoint y: 186, distance: 22.1
click at [332, 186] on div "0000186530 - Tzovanis Cristian Leonidas Endereço: dr angel roffo 7064 Bairro: (…" at bounding box center [321, 138] width 642 height 277
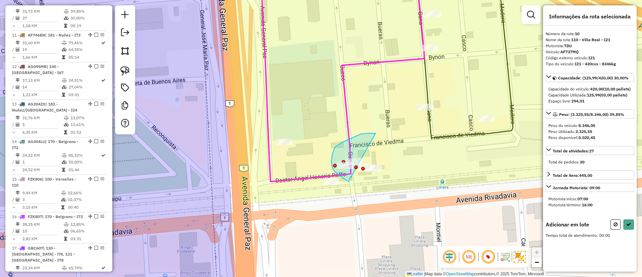
drag, startPoint x: 376, startPoint y: 133, endPoint x: 349, endPoint y: 181, distance: 55.3
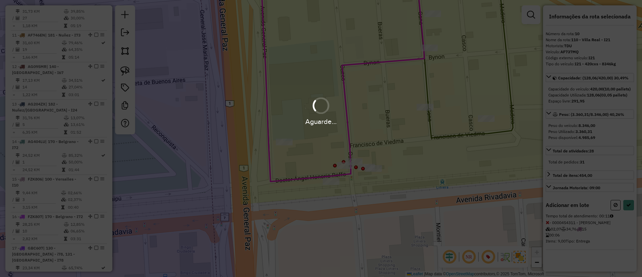
select select "*********"
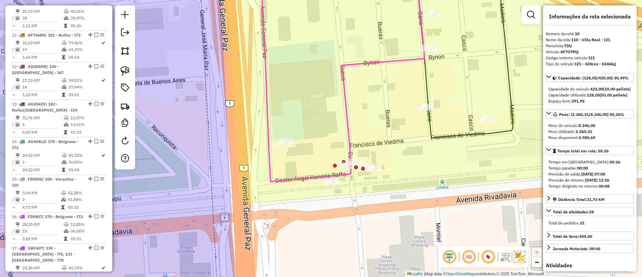
click at [510, 129] on icon at bounding box center [464, 55] width 97 height 166
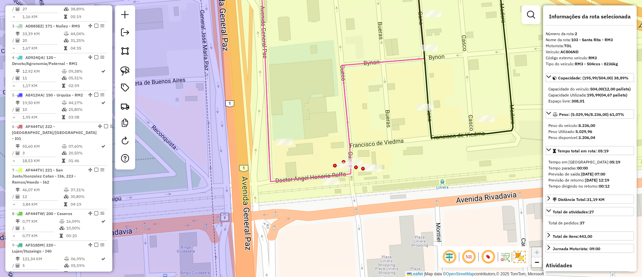
scroll to position [289, 0]
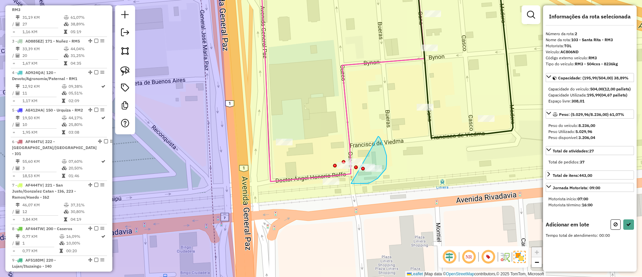
drag, startPoint x: 351, startPoint y: 183, endPoint x: 378, endPoint y: 136, distance: 54.4
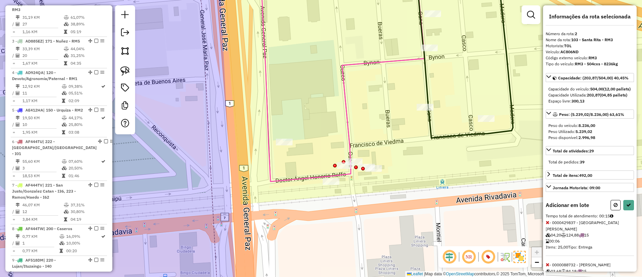
select select "*********"
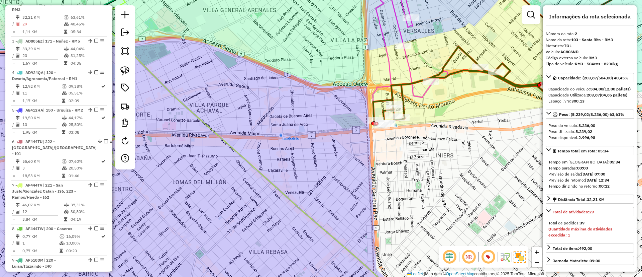
drag, startPoint x: 375, startPoint y: 74, endPoint x: 333, endPoint y: 198, distance: 130.5
click at [333, 198] on div "Janela de atendimento Grade de atendimento Capacidade Transportadoras Veículos …" at bounding box center [321, 138] width 642 height 277
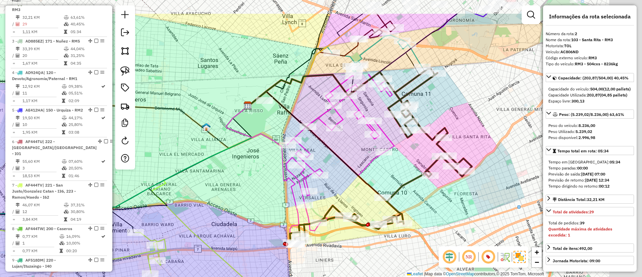
drag, startPoint x: 394, startPoint y: 132, endPoint x: 335, endPoint y: 171, distance: 69.6
click at [331, 179] on div "Janela de atendimento Grade de atendimento Capacidade Transportadoras Veículos …" at bounding box center [321, 138] width 642 height 277
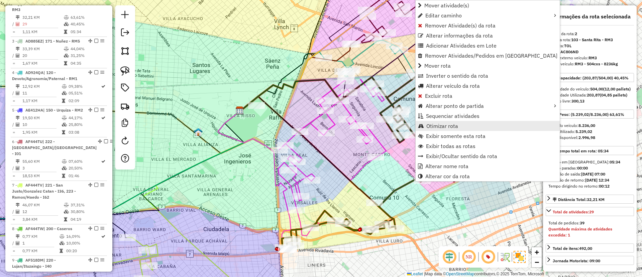
click at [441, 124] on span "Otimizar rota" at bounding box center [442, 125] width 32 height 5
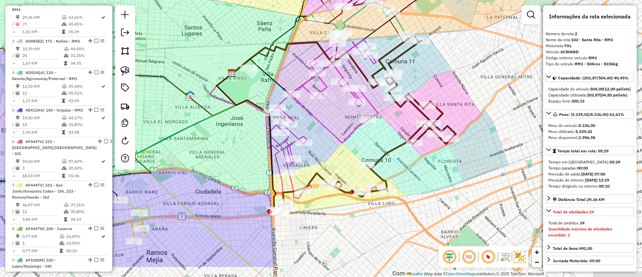
drag, startPoint x: 404, startPoint y: 157, endPoint x: 395, endPoint y: 117, distance: 41.1
click at [395, 117] on div "Janela de atendimento Grade de atendimento Capacidade Transportadoras Veículos …" at bounding box center [321, 138] width 642 height 277
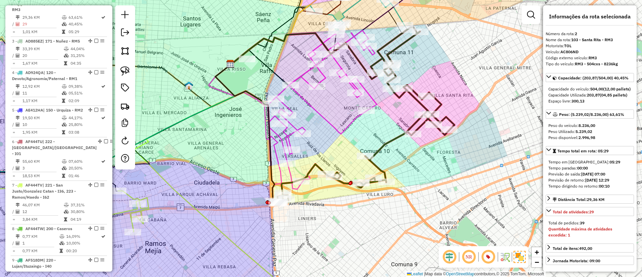
click at [272, 145] on icon at bounding box center [246, 134] width 63 height 138
click at [275, 145] on icon at bounding box center [246, 133] width 74 height 137
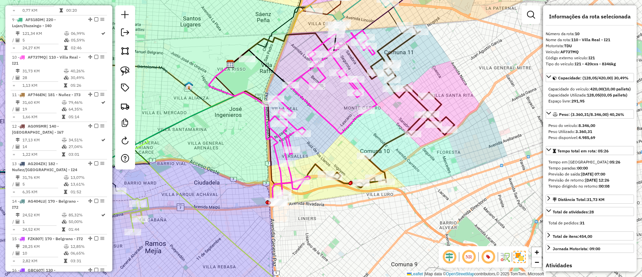
scroll to position [589, 0]
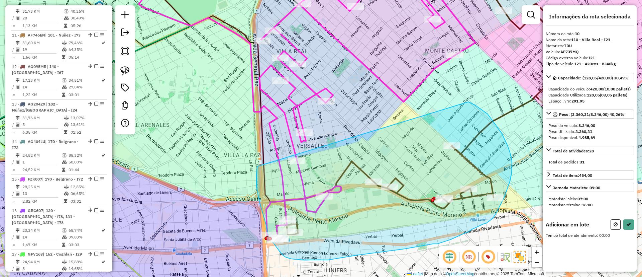
drag, startPoint x: 266, startPoint y: 225, endPoint x: 464, endPoint y: 100, distance: 233.7
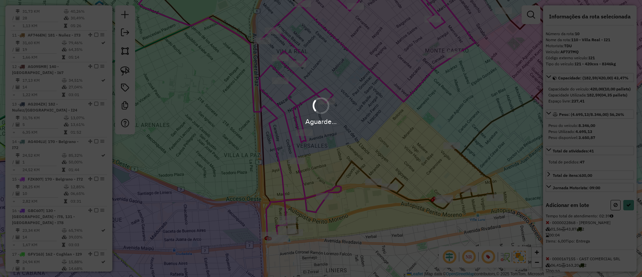
select select "*********"
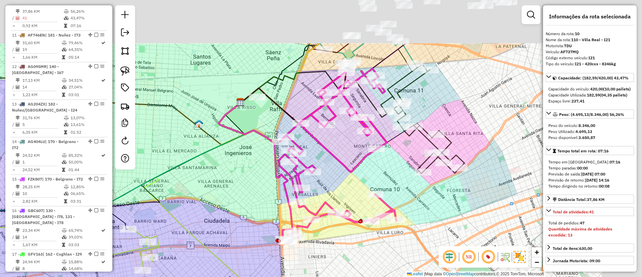
drag, startPoint x: 464, startPoint y: 100, endPoint x: 373, endPoint y: 175, distance: 117.4
click at [373, 178] on div "Janela de atendimento Grade de atendimento Capacidade Transportadoras Veículos …" at bounding box center [321, 138] width 642 height 277
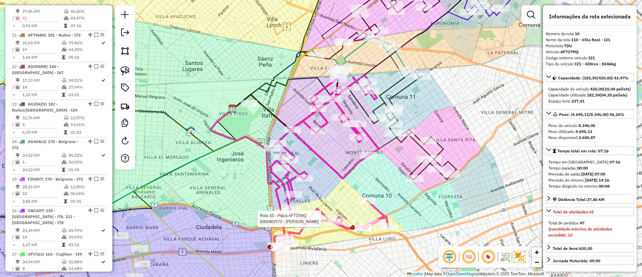
click at [414, 141] on icon at bounding box center [415, 126] width 84 height 108
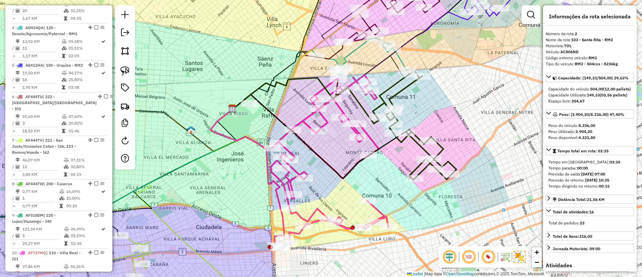
scroll to position [289, 0]
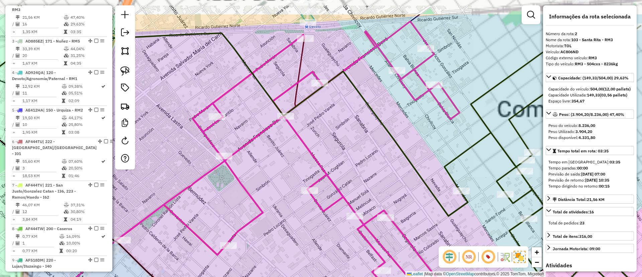
click at [379, 159] on div "Janela de atendimento Grade de atendimento Capacidade Transportadoras Veículos …" at bounding box center [321, 138] width 642 height 277
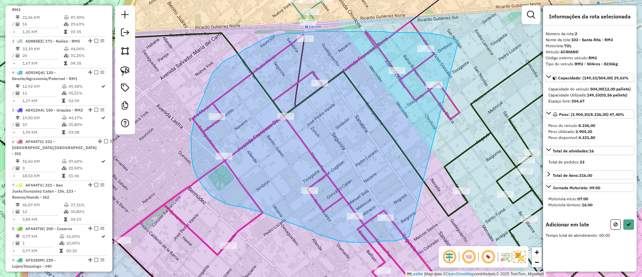
drag, startPoint x: 445, startPoint y: 36, endPoint x: 422, endPoint y: 225, distance: 190.3
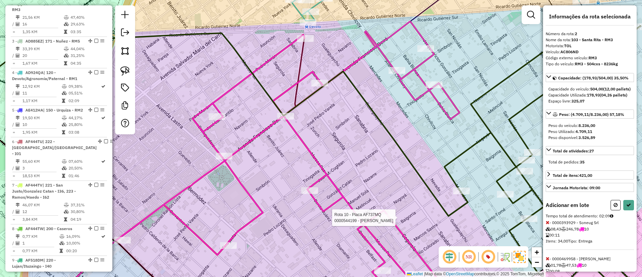
select select "*********"
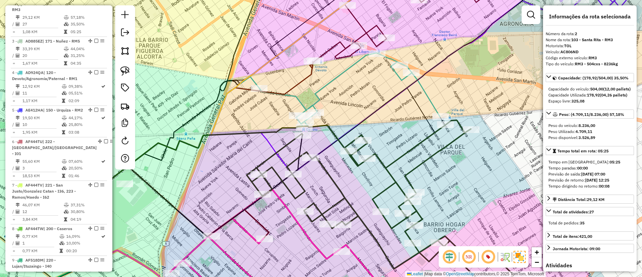
drag, startPoint x: 294, startPoint y: 236, endPoint x: 300, endPoint y: 118, distance: 117.9
click at [299, 120] on div "Janela de atendimento Grade de atendimento Capacidade Transportadoras Veículos …" at bounding box center [321, 138] width 642 height 277
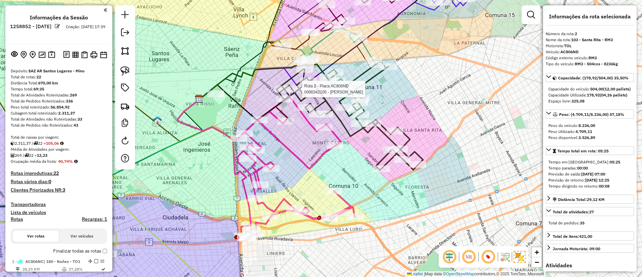
select select "*********"
click at [294, 150] on icon at bounding box center [295, 166] width 117 height 141
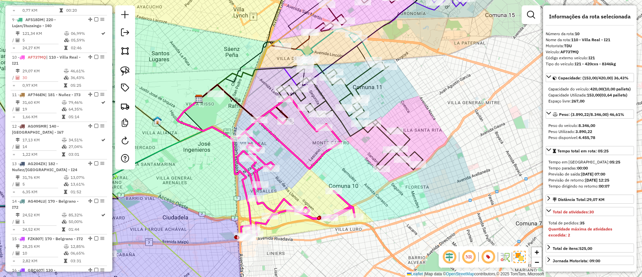
scroll to position [589, 0]
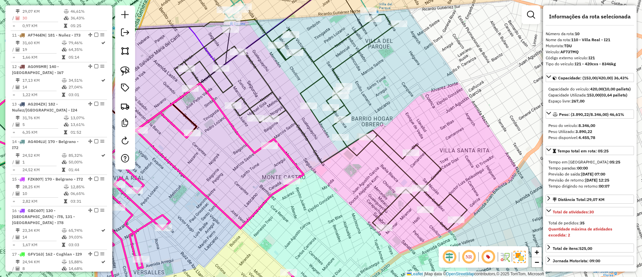
click at [388, 141] on icon at bounding box center [321, 122] width 293 height 216
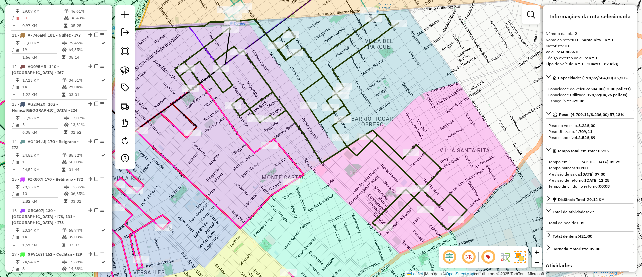
scroll to position [289, 0]
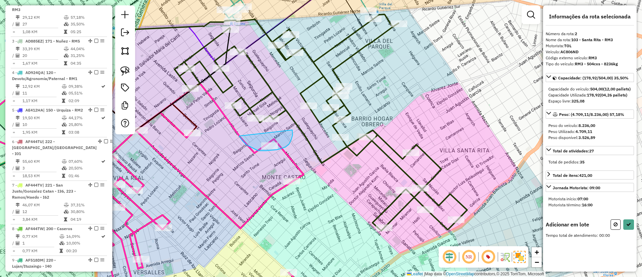
drag, startPoint x: 242, startPoint y: 140, endPoint x: 292, endPoint y: 130, distance: 51.2
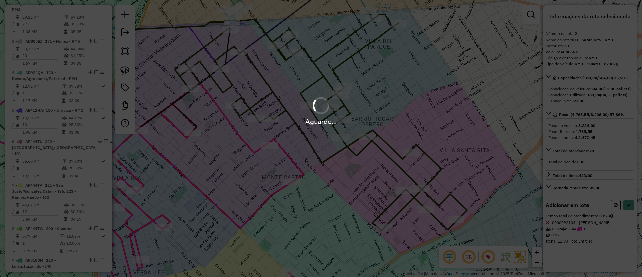
select select "*********"
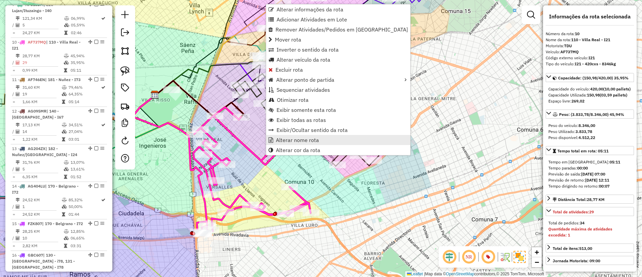
scroll to position [589, 0]
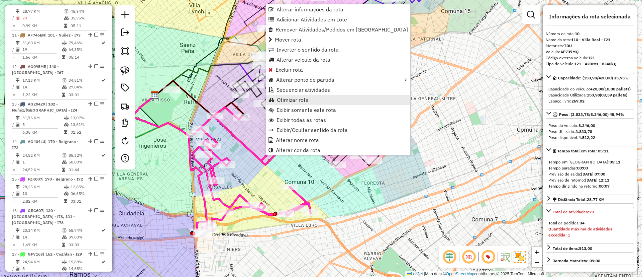
click at [294, 101] on span "Otimizar rota" at bounding box center [293, 99] width 32 height 5
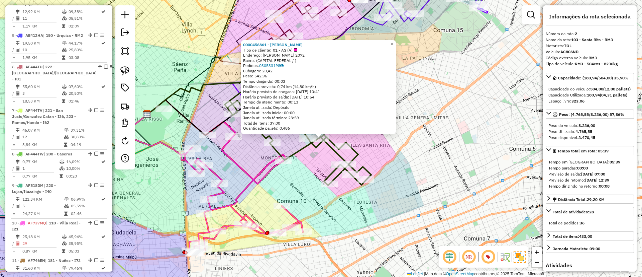
scroll to position [289, 0]
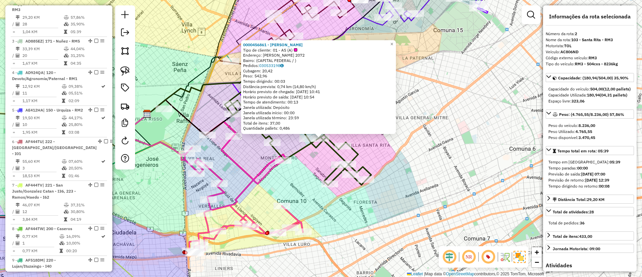
click at [260, 176] on icon at bounding box center [242, 186] width 122 height 131
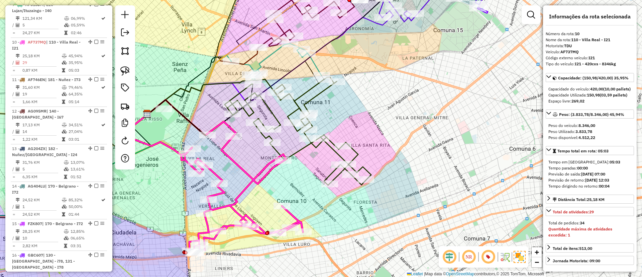
scroll to position [589, 0]
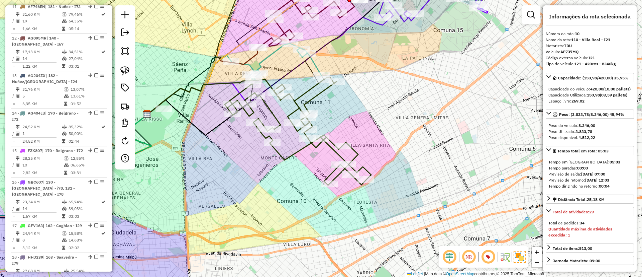
click at [217, 124] on icon at bounding box center [199, 109] width 105 height 51
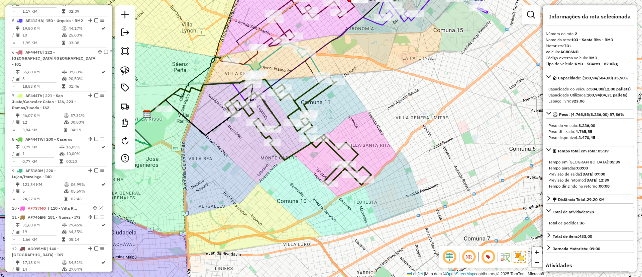
scroll to position [289, 0]
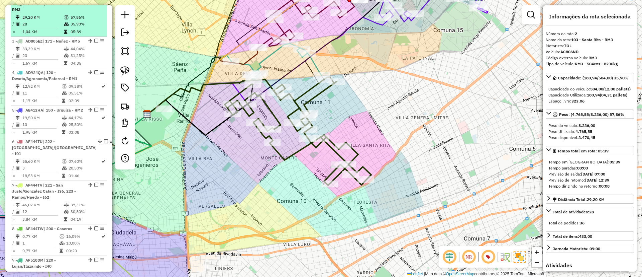
click at [94, 5] on em at bounding box center [96, 3] width 4 height 4
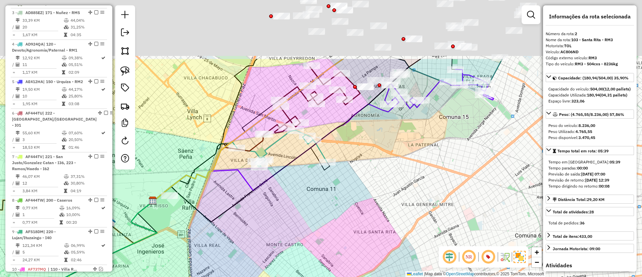
drag, startPoint x: 199, startPoint y: 162, endPoint x: 199, endPoint y: 199, distance: 37.1
click at [199, 199] on div "Janela de atendimento Grade de atendimento Capacidade Transportadoras Veículos …" at bounding box center [321, 138] width 642 height 277
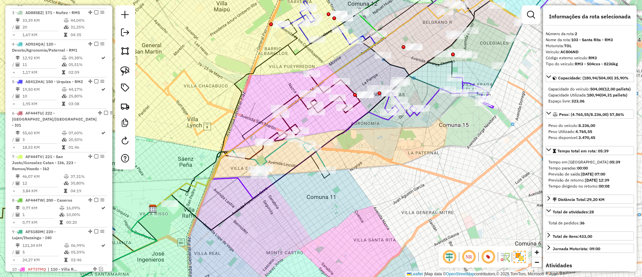
click at [275, 151] on icon at bounding box center [282, 156] width 90 height 36
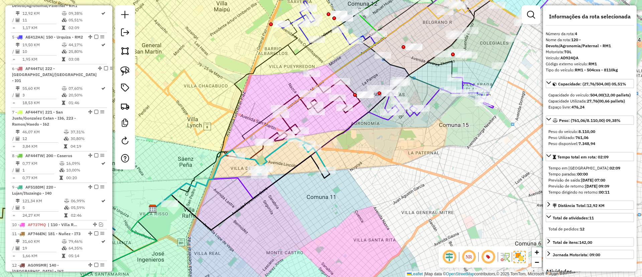
scroll to position [335, 0]
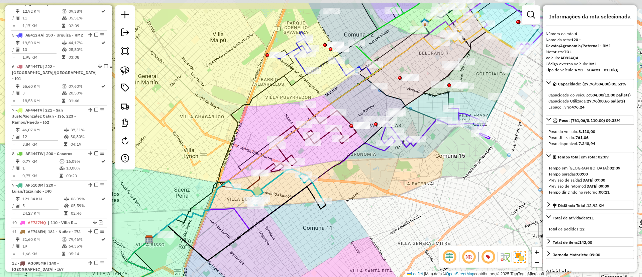
drag, startPoint x: 275, startPoint y: 151, endPoint x: 271, endPoint y: 182, distance: 31.0
click at [271, 182] on icon at bounding box center [278, 187] width 90 height 36
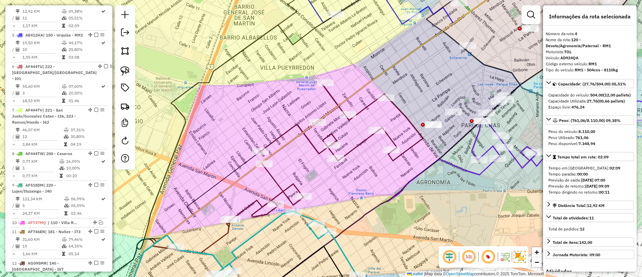
click at [313, 147] on icon at bounding box center [324, 156] width 197 height 142
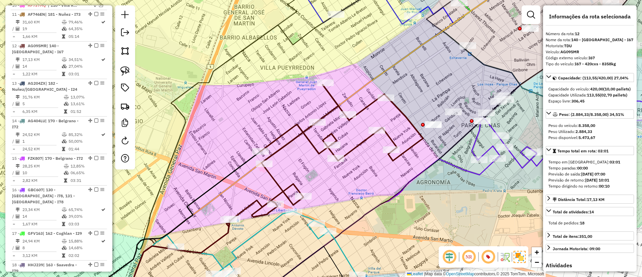
scroll to position [607, 0]
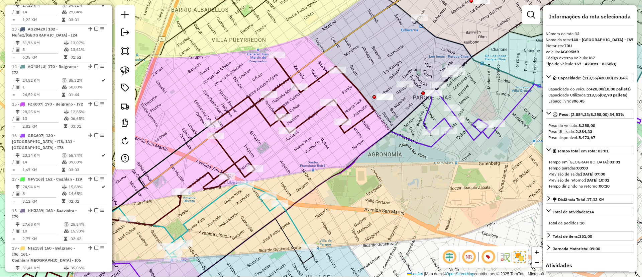
drag, startPoint x: 317, startPoint y: 156, endPoint x: 247, endPoint y: 129, distance: 74.7
click at [247, 129] on icon at bounding box center [276, 128] width 197 height 142
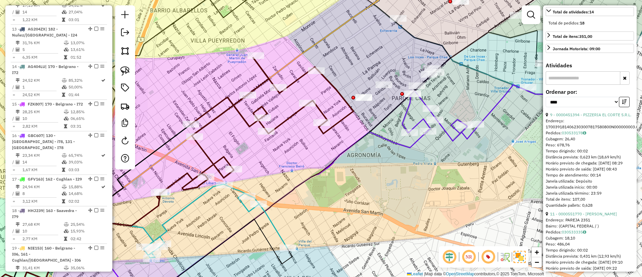
scroll to position [201, 0]
click at [589, 106] on select "**********" at bounding box center [583, 101] width 74 height 10
click at [546, 106] on select "**********" at bounding box center [583, 101] width 74 height 10
click at [570, 116] on link "9 - 0000451394 - PIZZERIA EL CORTE S.R.L." at bounding box center [590, 113] width 81 height 5
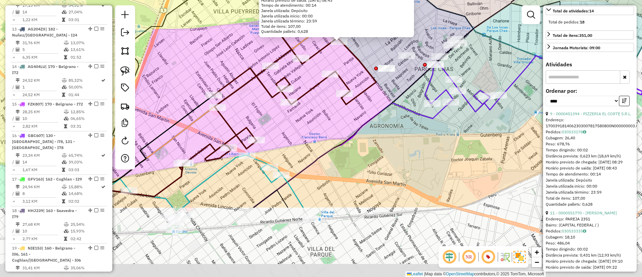
drag, startPoint x: 345, startPoint y: 184, endPoint x: 363, endPoint y: 88, distance: 98.3
click at [363, 88] on icon at bounding box center [278, 99] width 197 height 142
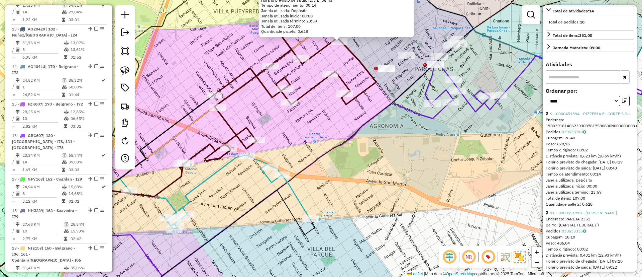
click at [300, 197] on icon at bounding box center [219, 192] width 181 height 74
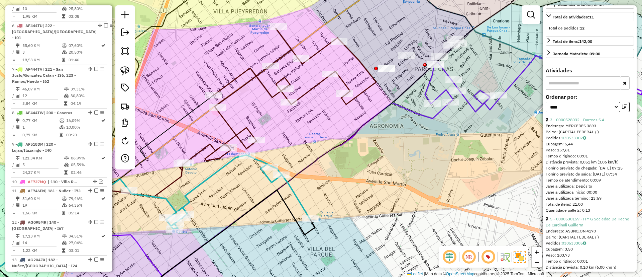
scroll to position [335, 0]
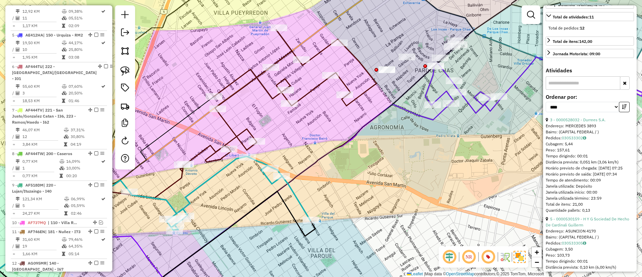
drag, startPoint x: 338, startPoint y: 185, endPoint x: 339, endPoint y: 211, distance: 25.8
click at [339, 211] on div "Janela de atendimento Grade de atendimento Capacidade Transportadoras Veículos …" at bounding box center [321, 138] width 642 height 277
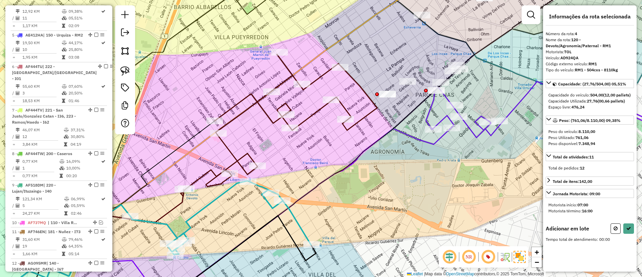
scroll to position [0, 0]
drag, startPoint x: 318, startPoint y: 56, endPoint x: 352, endPoint y: 47, distance: 35.0
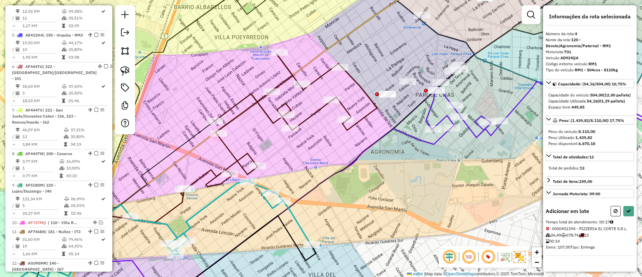
select select "*********"
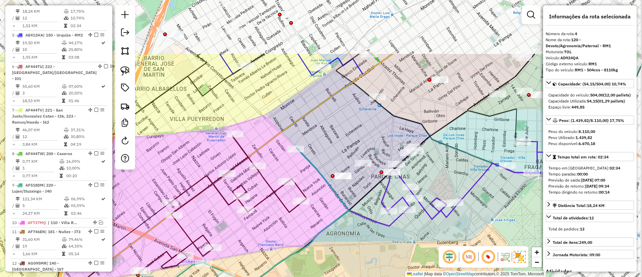
drag, startPoint x: 390, startPoint y: 119, endPoint x: 342, endPoint y: 206, distance: 99.6
click at [342, 206] on icon at bounding box center [217, 245] width 263 height 194
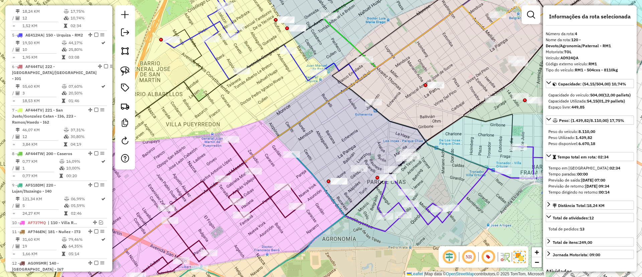
click at [469, 187] on icon at bounding box center [486, 185] width 217 height 78
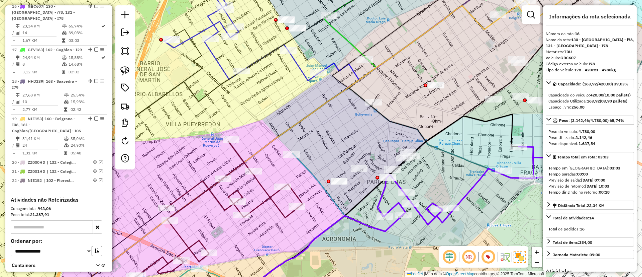
scroll to position [757, 0]
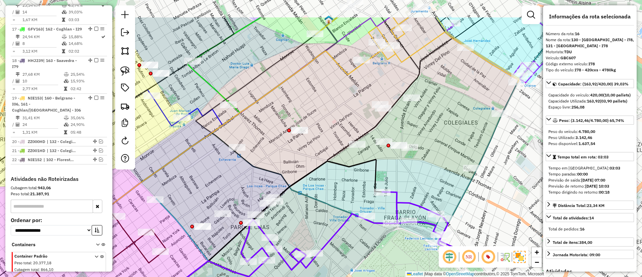
drag, startPoint x: 457, startPoint y: 186, endPoint x: 326, endPoint y: 230, distance: 138.1
click at [326, 230] on div "Janela de atendimento Grade de atendimento Capacidade Transportadoras Veículos …" at bounding box center [321, 138] width 642 height 277
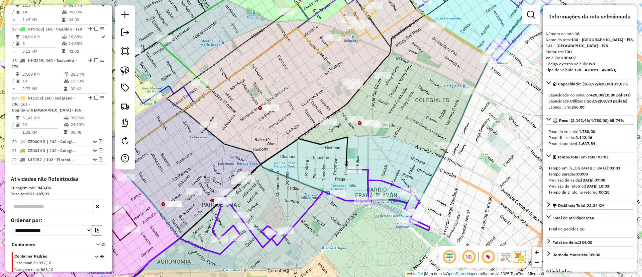
drag, startPoint x: 396, startPoint y: 247, endPoint x: 368, endPoint y: 224, distance: 36.5
click at [368, 224] on div "Janela de atendimento Grade de atendimento Capacidade Transportadoras Veículos …" at bounding box center [321, 138] width 642 height 277
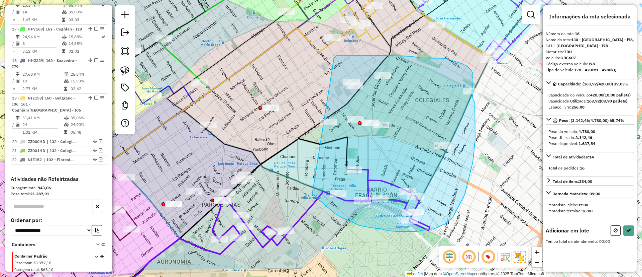
drag, startPoint x: 360, startPoint y: 225, endPoint x: 334, endPoint y: 62, distance: 165.6
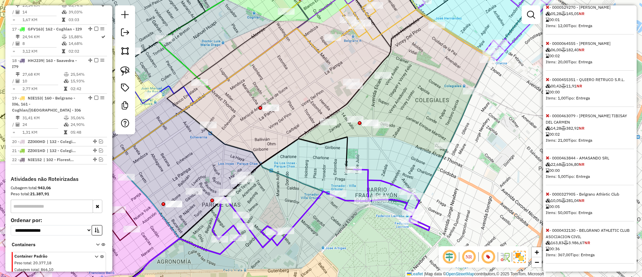
scroll to position [403, 0]
click at [546, 229] on icon at bounding box center [548, 229] width 4 height 5
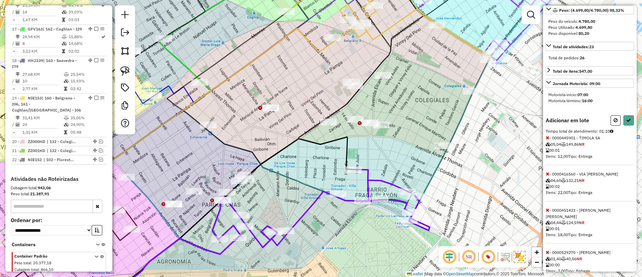
scroll to position [60, 0]
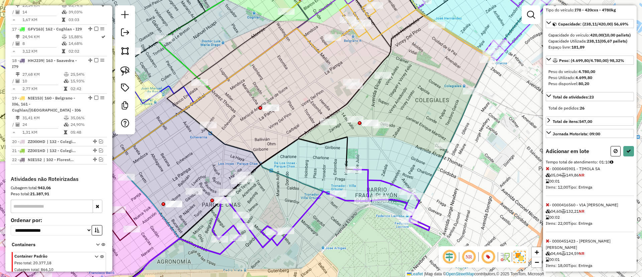
select select "*********"
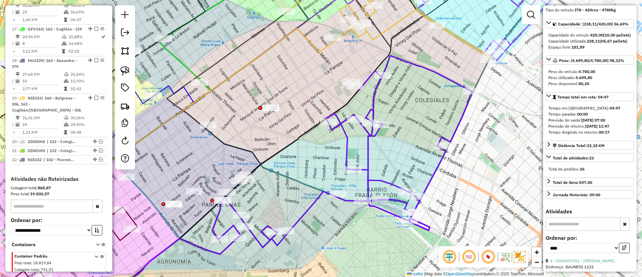
click at [346, 153] on icon at bounding box center [342, 152] width 260 height 192
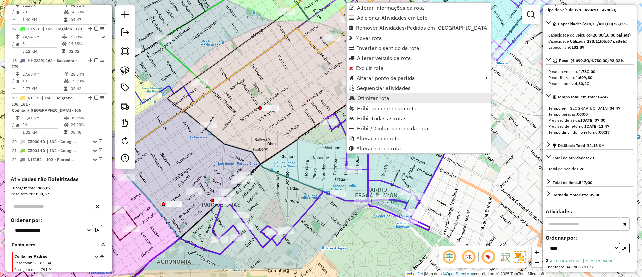
click at [371, 98] on span "Otimizar rota" at bounding box center [374, 97] width 32 height 5
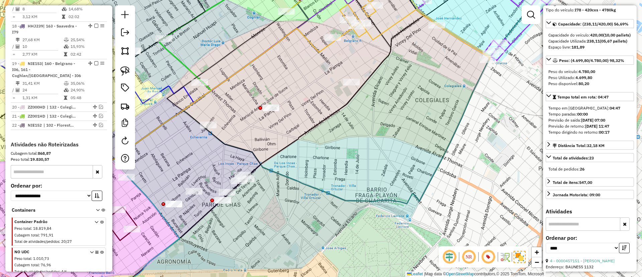
scroll to position [728, 0]
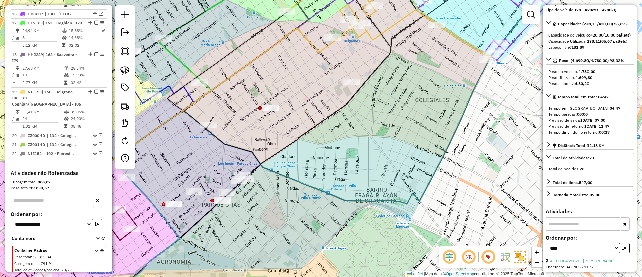
drag, startPoint x: 229, startPoint y: 116, endPoint x: 243, endPoint y: 113, distance: 14.4
click at [243, 113] on div "Janela de atendimento Grade de atendimento Capacidade Transportadoras Veículos …" at bounding box center [321, 138] width 642 height 277
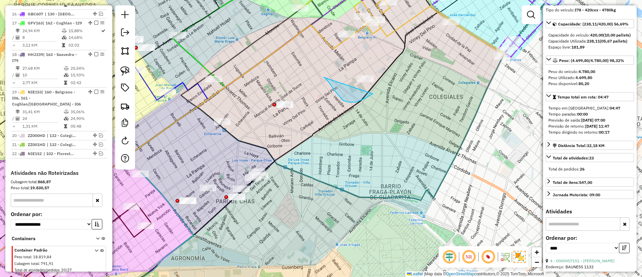
drag, startPoint x: 336, startPoint y: 92, endPoint x: 377, endPoint y: 62, distance: 50.3
drag, startPoint x: 325, startPoint y: 182, endPoint x: 378, endPoint y: 88, distance: 107.7
click at [378, 88] on icon at bounding box center [241, 146] width 610 height 306
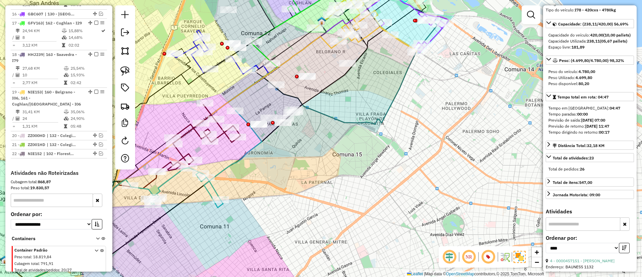
click at [214, 190] on icon at bounding box center [196, 158] width 132 height 97
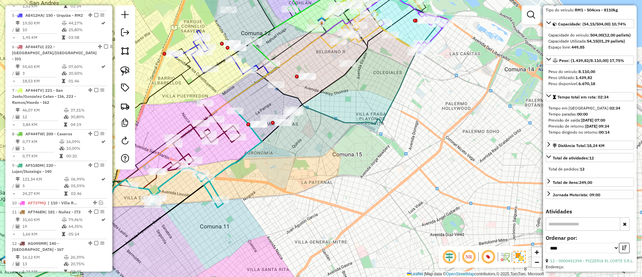
scroll to position [335, 0]
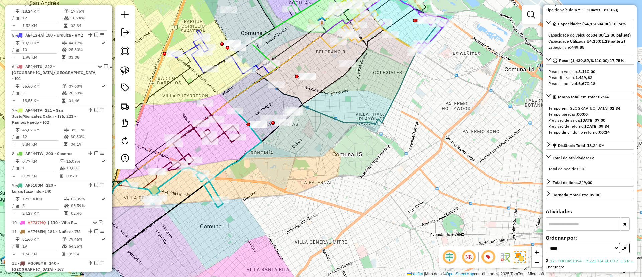
click at [313, 198] on div "Janela de atendimento Grade de atendimento Capacidade Transportadoras Veículos …" at bounding box center [321, 138] width 642 height 277
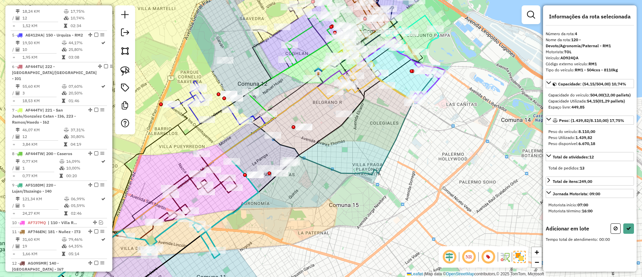
scroll to position [0, 0]
drag, startPoint x: 319, startPoint y: 104, endPoint x: 372, endPoint y: 97, distance: 53.9
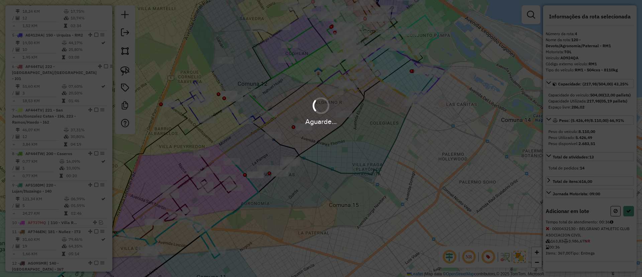
select select "*********"
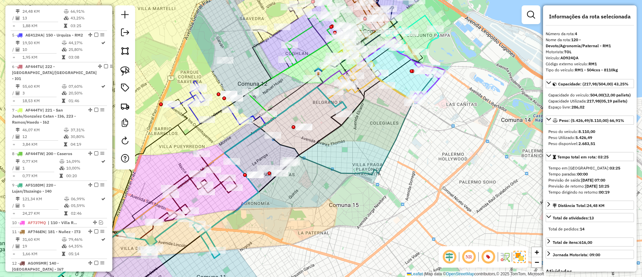
click at [179, 201] on icon at bounding box center [194, 190] width 85 height 71
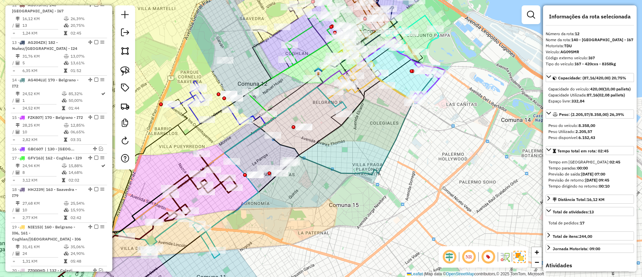
scroll to position [607, 0]
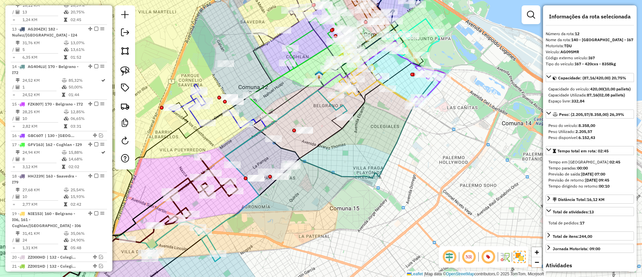
drag, startPoint x: 182, startPoint y: 200, endPoint x: 175, endPoint y: 220, distance: 20.9
click at [175, 220] on div "Janela de atendimento Grade de atendimento Capacidade Transportadoras Veículos …" at bounding box center [321, 138] width 642 height 277
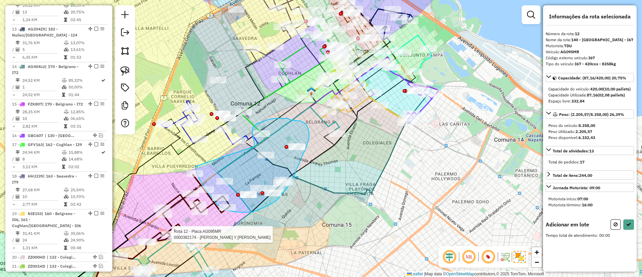
drag, startPoint x: 195, startPoint y: 168, endPoint x: 255, endPoint y: 146, distance: 62.9
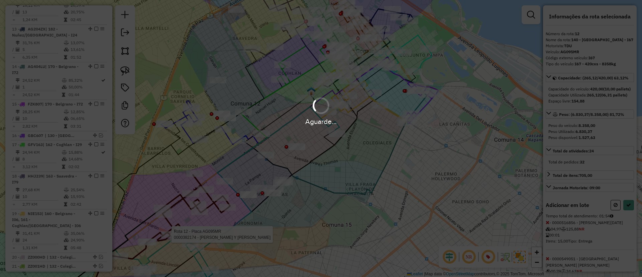
select select "*********"
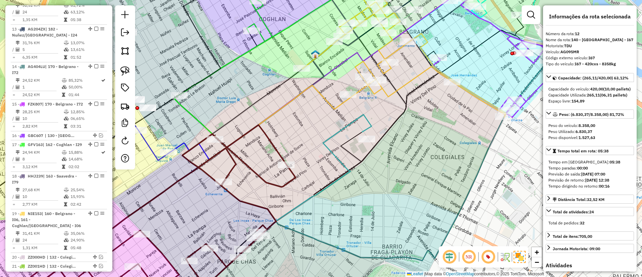
drag, startPoint x: 312, startPoint y: 125, endPoint x: 307, endPoint y: 149, distance: 24.3
click at [307, 149] on div "Janela de atendimento Grade de atendimento Capacidade Transportadoras Veículos …" at bounding box center [321, 138] width 642 height 277
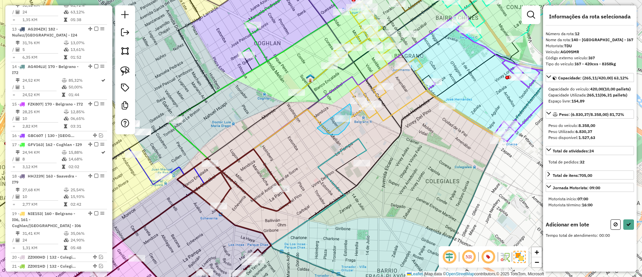
drag, startPoint x: 340, startPoint y: 133, endPoint x: 346, endPoint y: 102, distance: 32.0
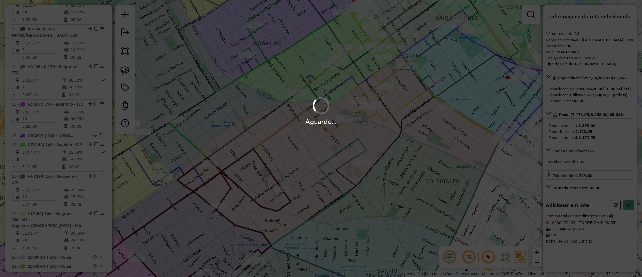
select select "*********"
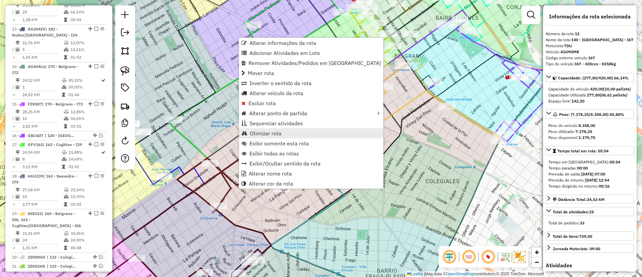
click at [263, 131] on span "Otimizar rota" at bounding box center [266, 132] width 32 height 5
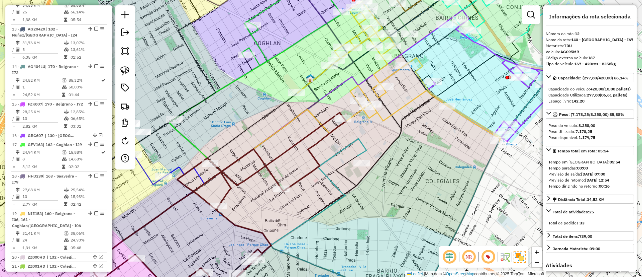
click at [235, 184] on icon at bounding box center [183, 208] width 325 height 192
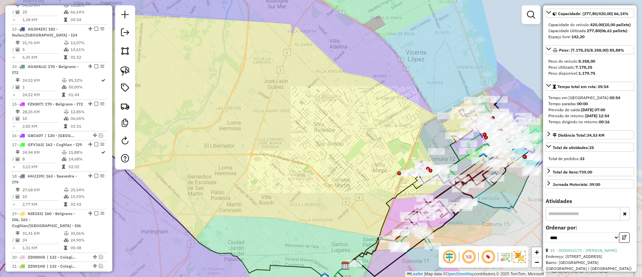
scroll to position [151, 0]
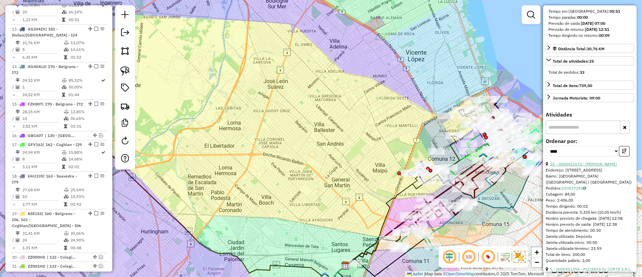
click at [596, 166] on link "25 - 0000453172 - [PERSON_NAME]" at bounding box center [583, 163] width 67 height 5
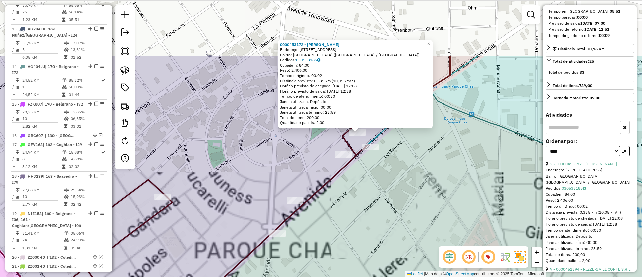
drag, startPoint x: 387, startPoint y: 100, endPoint x: 372, endPoint y: 194, distance: 95.2
click at [372, 194] on div "0000453172 - [PERSON_NAME] [PERSON_NAME]: [STREET_ADDRESS] Pedidos: 030533185 C…" at bounding box center [321, 138] width 642 height 277
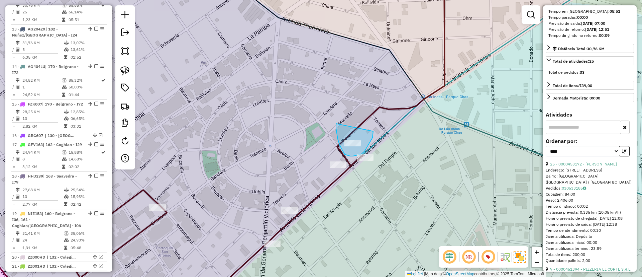
drag, startPoint x: 344, startPoint y: 153, endPoint x: 374, endPoint y: 128, distance: 39.2
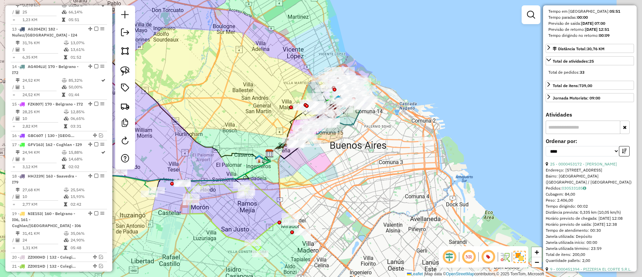
drag, startPoint x: 281, startPoint y: 132, endPoint x: 267, endPoint y: 130, distance: 13.9
click at [240, 125] on div "Janela de atendimento Grade de atendimento Capacidade Transportadoras Veículos …" at bounding box center [321, 138] width 642 height 277
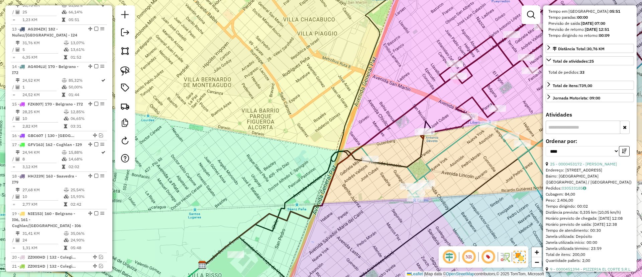
click at [435, 161] on icon at bounding box center [539, 103] width 336 height 199
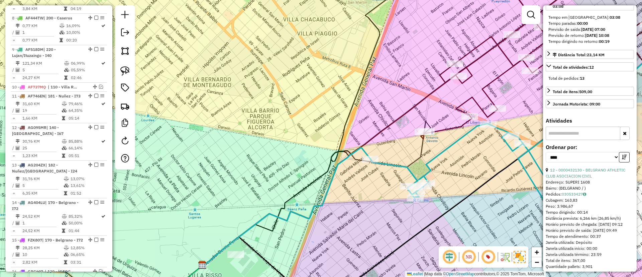
scroll to position [335, 0]
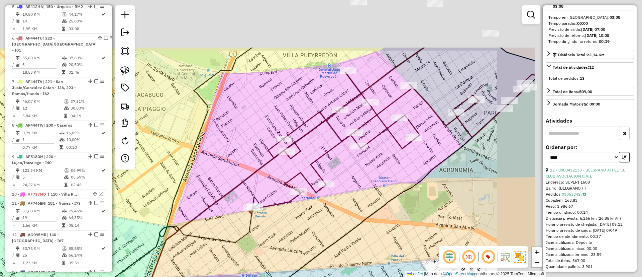
drag, startPoint x: 366, startPoint y: 179, endPoint x: 195, endPoint y: 252, distance: 185.2
click at [183, 263] on div "Janela de atendimento Grade de atendimento Capacidade Transportadoras Veículos …" at bounding box center [321, 138] width 642 height 277
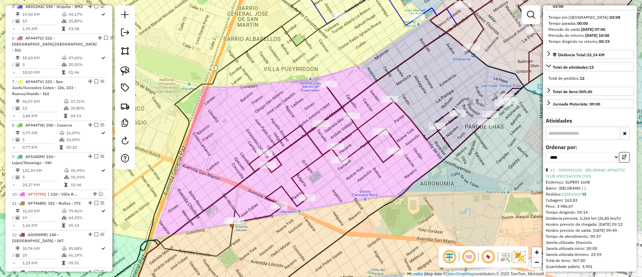
click at [283, 134] on icon at bounding box center [407, 100] width 355 height 256
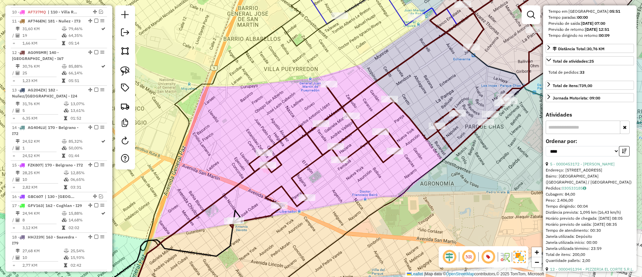
scroll to position [578, 0]
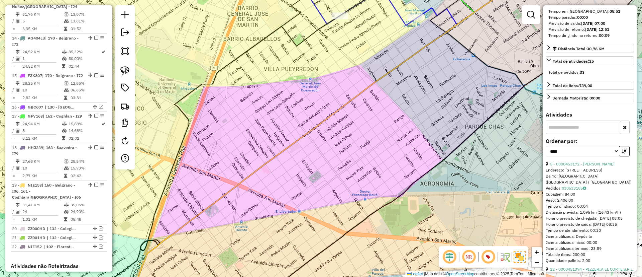
drag, startPoint x: 426, startPoint y: 138, endPoint x: 335, endPoint y: 300, distance: 186.0
click at [335, 276] on html "Aguarde... Pop-up bloqueado! Seu navegador bloqueou automáticamente a abertura …" at bounding box center [321, 138] width 642 height 277
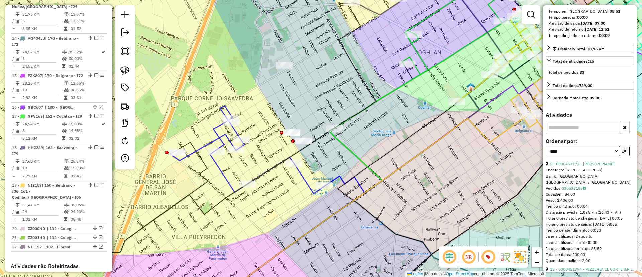
click at [217, 167] on icon at bounding box center [247, 150] width 155 height 88
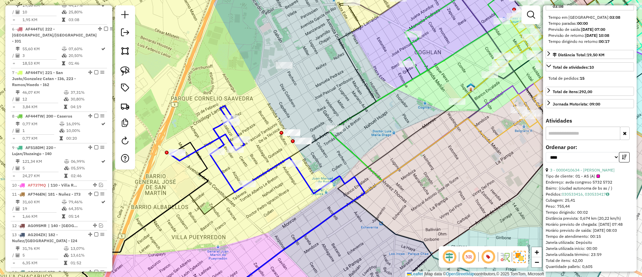
scroll to position [0, 0]
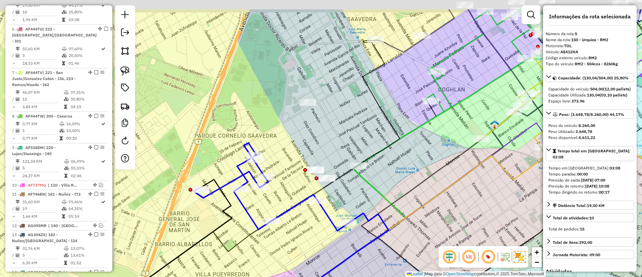
drag, startPoint x: 338, startPoint y: 153, endPoint x: 351, endPoint y: 165, distance: 18.0
click at [351, 165] on div "Janela de atendimento Grade de atendimento Capacidade Transportadoras Veículos …" at bounding box center [321, 138] width 642 height 277
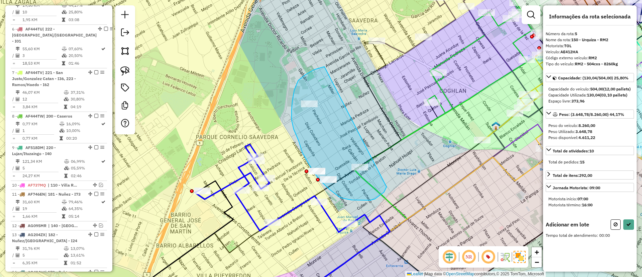
drag, startPoint x: 324, startPoint y: 67, endPoint x: 393, endPoint y: 158, distance: 114.4
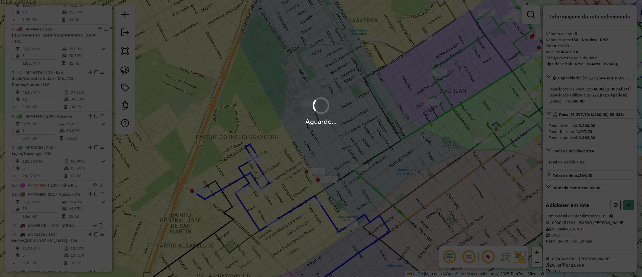
select select "*********"
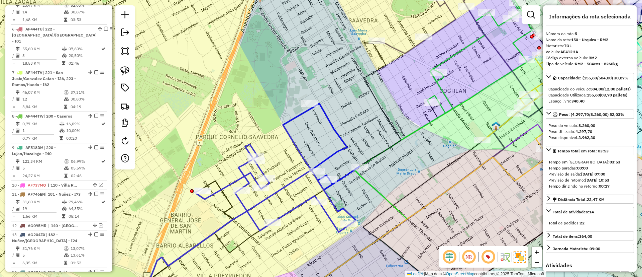
click at [300, 155] on icon at bounding box center [277, 167] width 165 height 128
drag, startPoint x: 92, startPoint y: 8, endPoint x: 140, endPoint y: 24, distance: 50.6
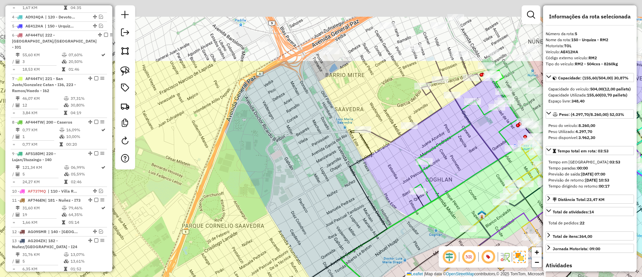
drag, startPoint x: 347, startPoint y: 174, endPoint x: 337, endPoint y: 200, distance: 27.6
click at [337, 200] on div "Janela de atendimento Grade de atendimento Capacidade Transportadoras Veículos …" at bounding box center [321, 138] width 642 height 277
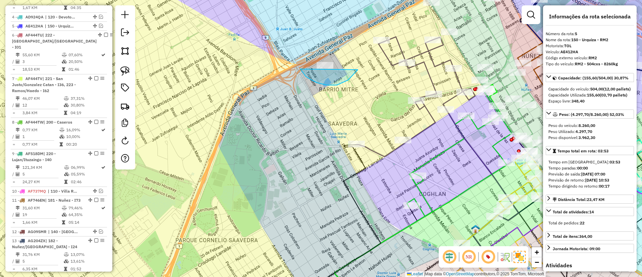
drag, startPoint x: 348, startPoint y: 80, endPoint x: 349, endPoint y: 43, distance: 36.5
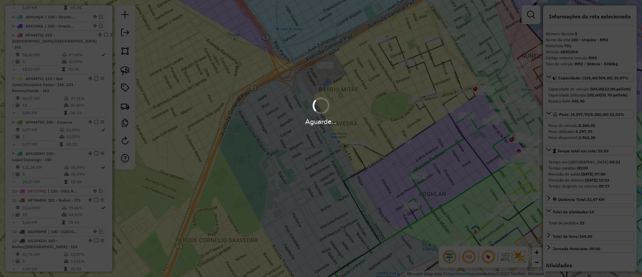
click at [390, 63] on div "Aguarde..." at bounding box center [321, 138] width 642 height 277
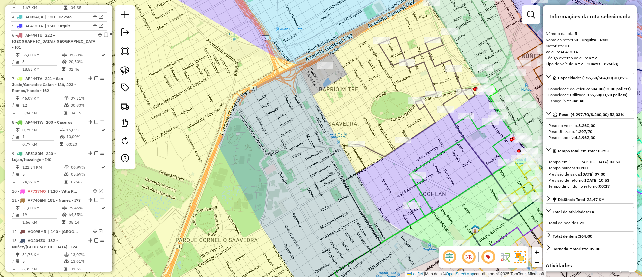
click at [390, 63] on icon at bounding box center [416, 97] width 119 height 120
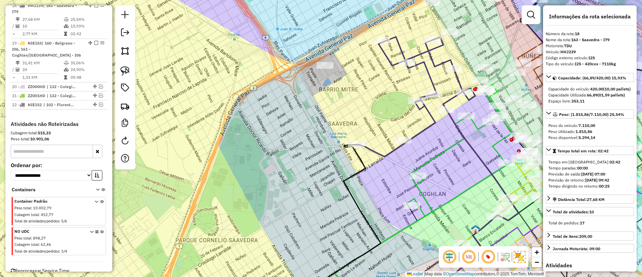
scroll to position [718, 0]
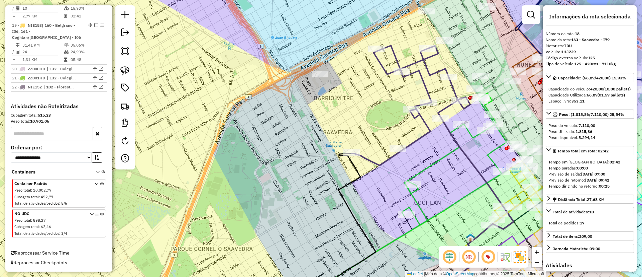
drag, startPoint x: 372, startPoint y: 115, endPoint x: 362, endPoint y: 131, distance: 18.9
click at [362, 131] on div "Janela de atendimento Grade de atendimento Capacidade Transportadoras Veículos …" at bounding box center [321, 138] width 642 height 277
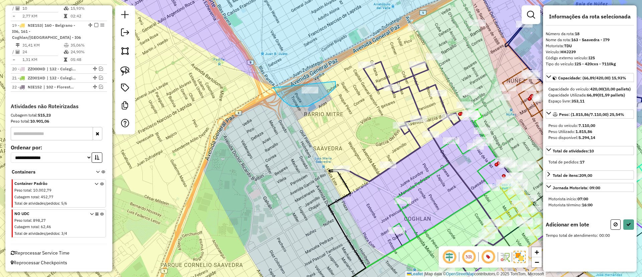
drag, startPoint x: 272, startPoint y: 88, endPoint x: 327, endPoint y: 64, distance: 59.8
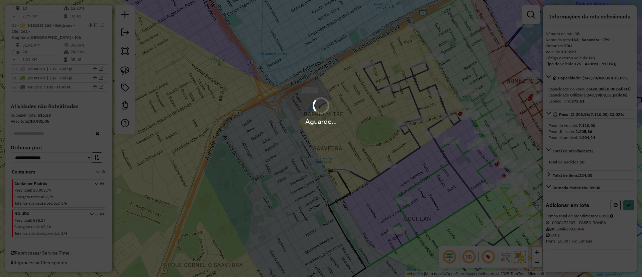
select select "*********"
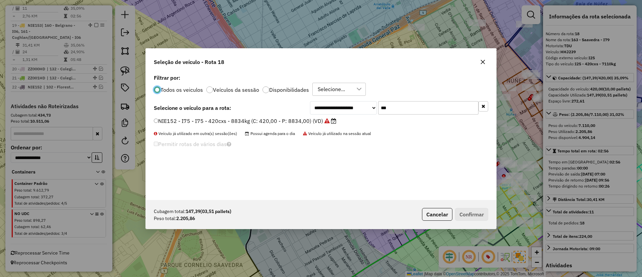
scroll to position [4, 2]
drag, startPoint x: 432, startPoint y: 111, endPoint x: 361, endPoint y: 107, distance: 71.7
click at [361, 107] on div "**********" at bounding box center [399, 107] width 178 height 13
type input "***"
drag, startPoint x: 315, startPoint y: 120, endPoint x: 361, endPoint y: 138, distance: 49.2
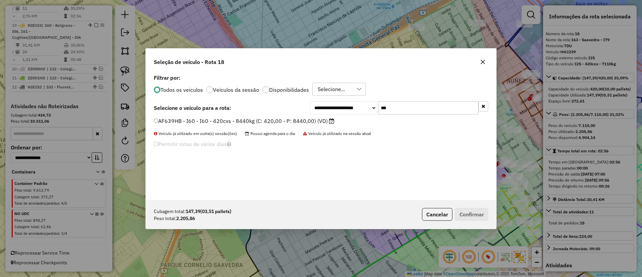
click at [315, 120] on label "AF639HB - I60 - I60 - 420cxs - 8440kg (C: 420,00 - P: 8440,00) (VD)" at bounding box center [244, 121] width 181 height 8
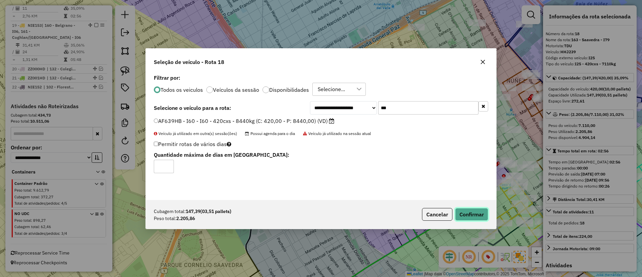
click at [469, 211] on button "Confirmar" at bounding box center [471, 214] width 33 height 13
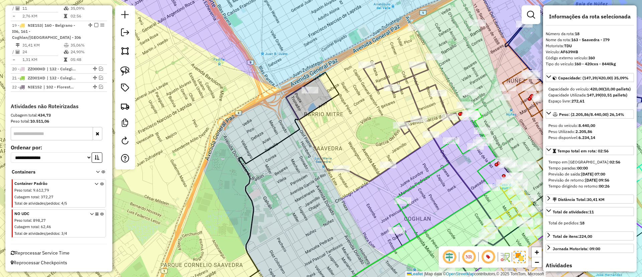
click at [372, 80] on icon at bounding box center [373, 122] width 174 height 120
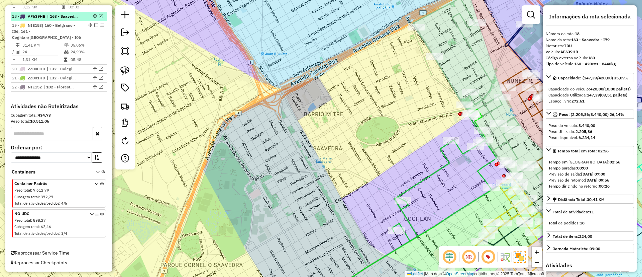
scroll to position [689, 0]
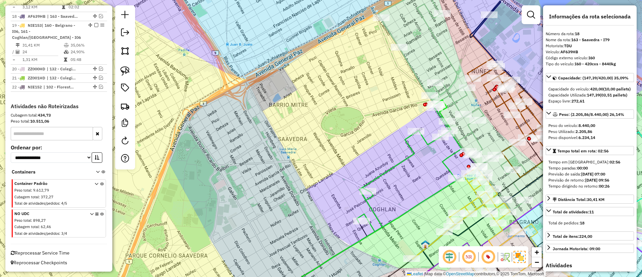
drag, startPoint x: 153, startPoint y: 49, endPoint x: 0, endPoint y: -38, distance: 175.9
click at [0, 0] on html "Aguarde... Pop-up bloqueado! Seu navegador bloqueou automáticamente a abertura …" at bounding box center [321, 138] width 642 height 277
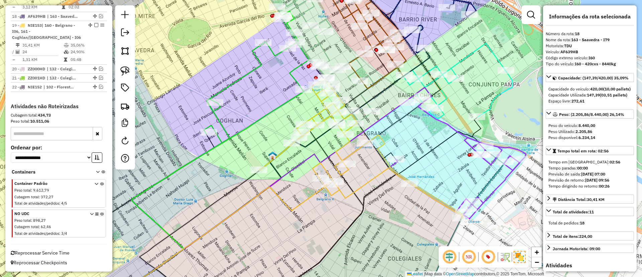
click at [383, 178] on div "Janela de atendimento Grade de atendimento Capacidade Transportadoras Veículos …" at bounding box center [321, 138] width 642 height 277
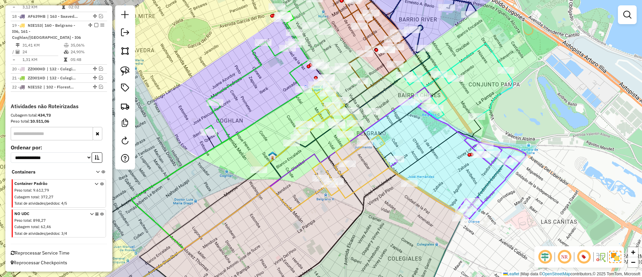
click at [381, 177] on icon at bounding box center [362, 149] width 204 height 140
select select "*********"
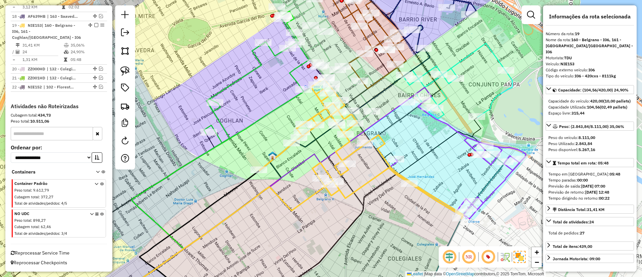
scroll to position [705, 0]
click at [229, 83] on icon at bounding box center [256, 77] width 105 height 132
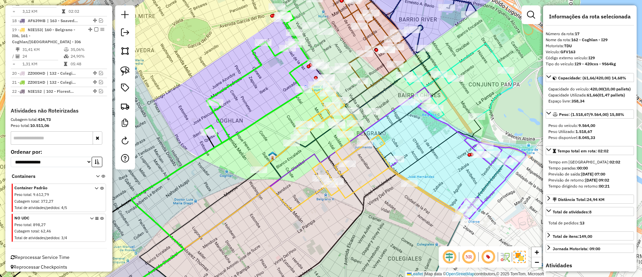
scroll to position [680, 0]
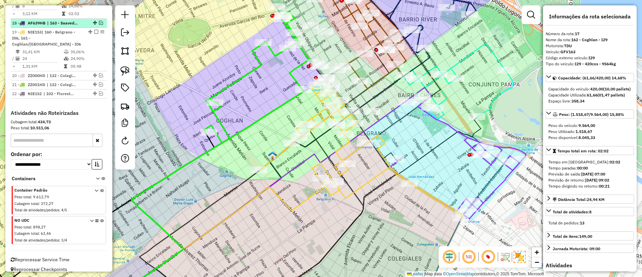
click at [101, 25] on em at bounding box center [101, 23] width 4 height 4
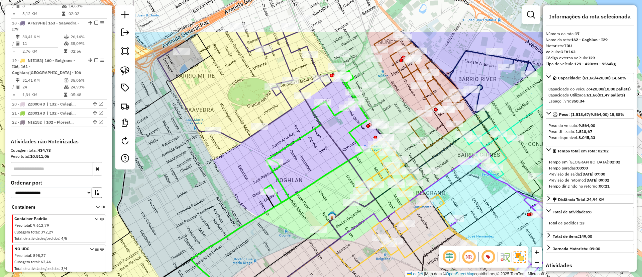
drag, startPoint x: 178, startPoint y: 61, endPoint x: 238, endPoint y: 120, distance: 84.2
click at [238, 120] on div "Janela de atendimento Grade de atendimento Capacidade Transportadoras Veículos …" at bounding box center [321, 138] width 642 height 277
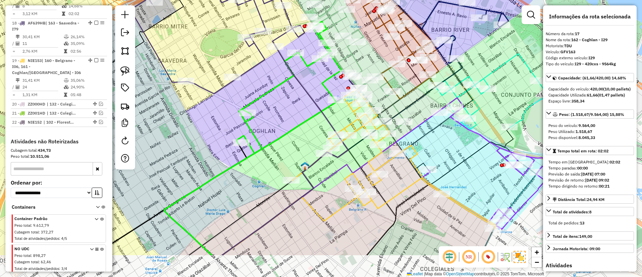
drag, startPoint x: 263, startPoint y: 132, endPoint x: 236, endPoint y: 83, distance: 56.1
click at [236, 83] on icon at bounding box center [217, 34] width 174 height 120
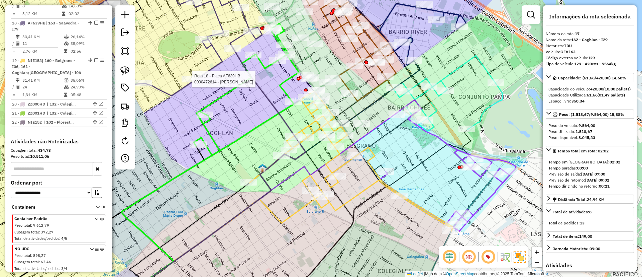
drag, startPoint x: 345, startPoint y: 119, endPoint x: 303, endPoint y: 121, distance: 42.9
click at [303, 121] on div "Rota 18 - Placa AF639HB 0000472614 - WENG XIUQING Janela de atendimento Grade d…" at bounding box center [321, 138] width 642 height 277
click at [478, 192] on icon at bounding box center [303, 235] width 382 height 137
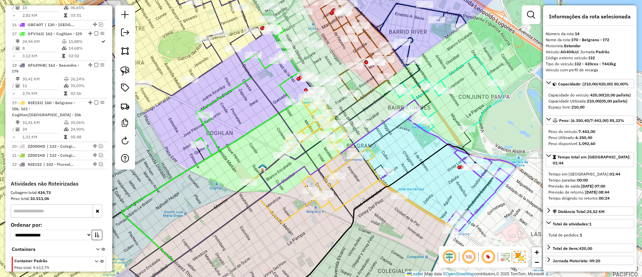
scroll to position [596, 0]
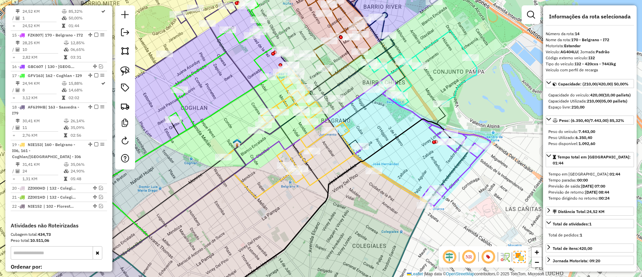
drag, startPoint x: 472, startPoint y: 189, endPoint x: 446, endPoint y: 164, distance: 35.7
click at [446, 164] on div "Janela de atendimento Grade de atendimento Capacidade Transportadoras Veículos …" at bounding box center [321, 138] width 642 height 277
click at [469, 161] on icon at bounding box center [423, 140] width 136 height 131
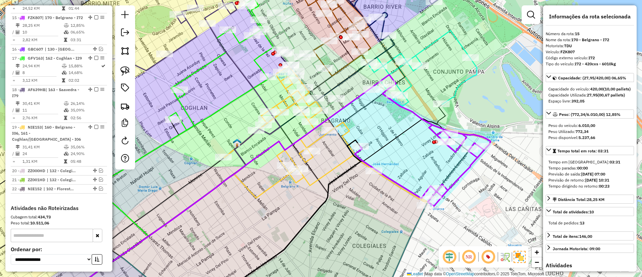
scroll to position [634, 0]
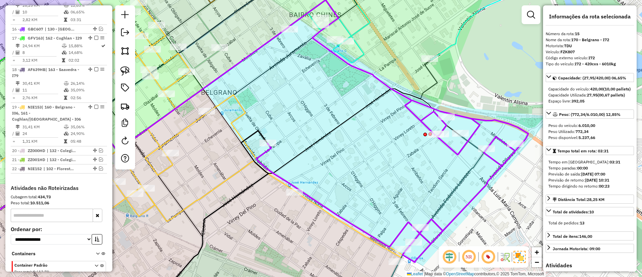
click at [463, 139] on icon at bounding box center [431, 219] width 106 height 169
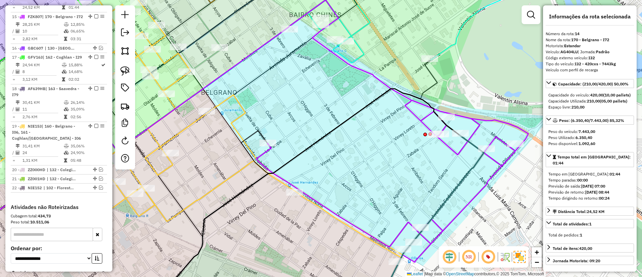
scroll to position [596, 0]
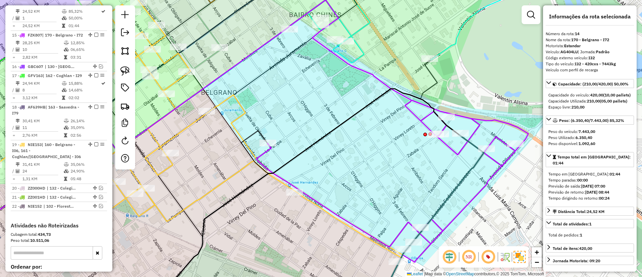
drag, startPoint x: 410, startPoint y: 156, endPoint x: 400, endPoint y: 142, distance: 16.8
click at [400, 142] on div "Janela de atendimento Grade de atendimento Capacidade Transportadoras Veículos …" at bounding box center [321, 138] width 642 height 277
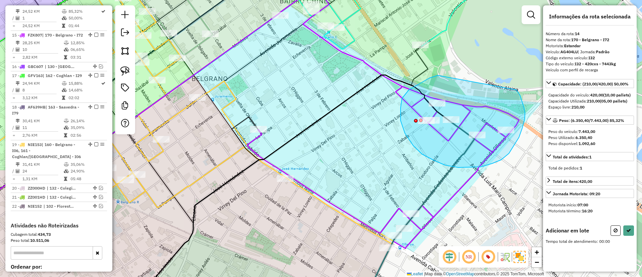
drag, startPoint x: 438, startPoint y: 75, endPoint x: 516, endPoint y: 89, distance: 79.8
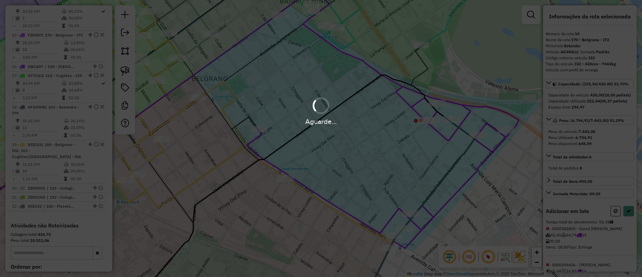
select select "*********"
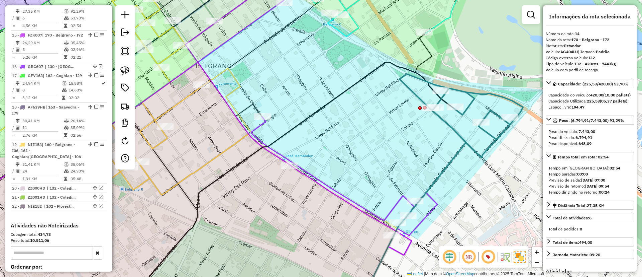
drag, startPoint x: 382, startPoint y: 185, endPoint x: 390, endPoint y: 149, distance: 37.4
click at [390, 149] on div "Janela de atendimento Grade de atendimento Capacidade Transportadoras Veículos …" at bounding box center [321, 138] width 642 height 277
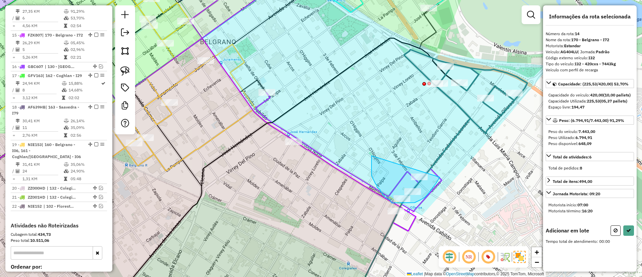
drag, startPoint x: 376, startPoint y: 184, endPoint x: 438, endPoint y: 141, distance: 75.4
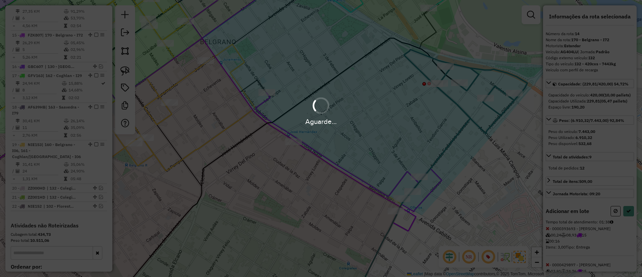
select select "*********"
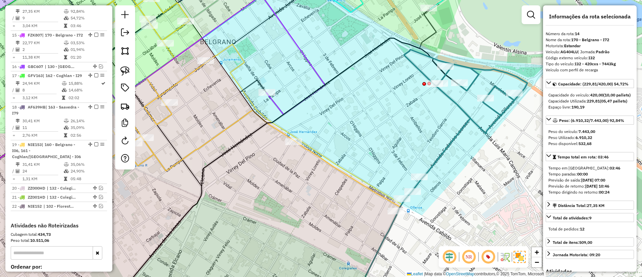
drag, startPoint x: 296, startPoint y: 69, endPoint x: 333, endPoint y: 121, distance: 64.2
click at [333, 121] on div "Janela de atendimento Grade de atendimento Capacidade Transportadoras Veículos …" at bounding box center [321, 138] width 642 height 277
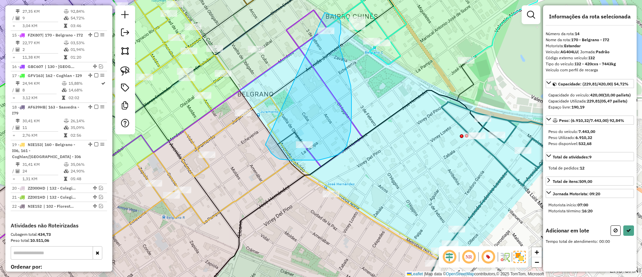
drag, startPoint x: 290, startPoint y: 160, endPoint x: 325, endPoint y: 13, distance: 151.1
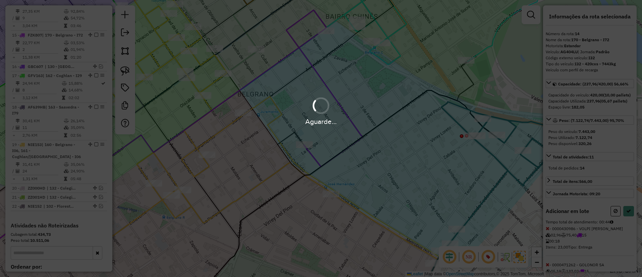
select select "*********"
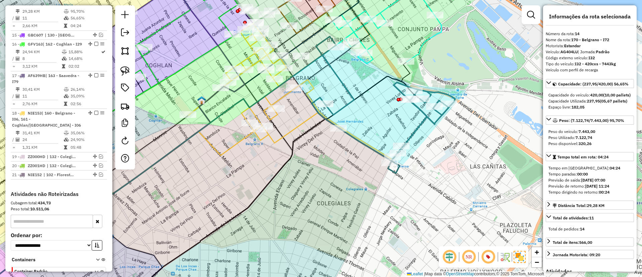
click at [426, 120] on icon at bounding box center [383, 104] width 143 height 136
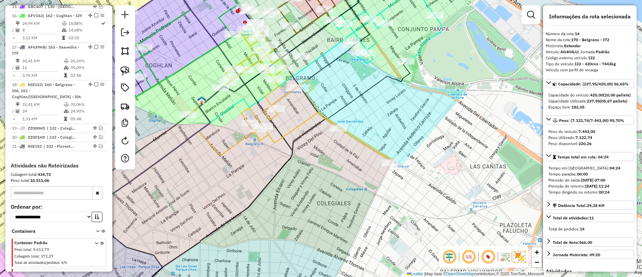
drag, startPoint x: 414, startPoint y: 145, endPoint x: 479, endPoint y: 214, distance: 94.4
click at [479, 214] on div "Rota 18 - Placa NIE153 0000410008 - Alcala Soriano Rosalinda Beatriz Janela de …" at bounding box center [321, 138] width 642 height 277
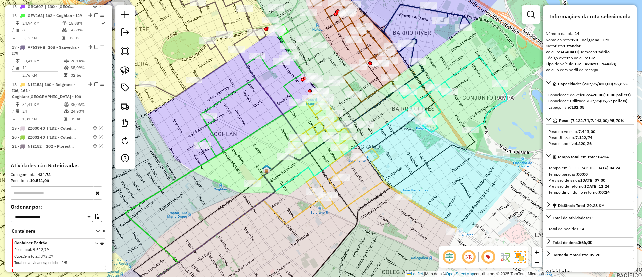
click at [321, 68] on icon at bounding box center [304, 53] width 128 height 163
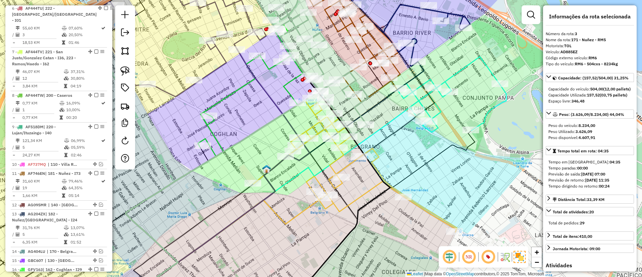
scroll to position [298, 0]
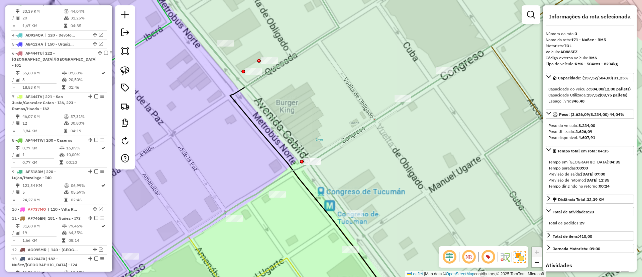
drag, startPoint x: 323, startPoint y: 133, endPoint x: 324, endPoint y: 103, distance: 30.5
click at [324, 103] on div "Janela de atendimento Grade de atendimento Capacidade Transportadoras Veículos …" at bounding box center [321, 138] width 642 height 277
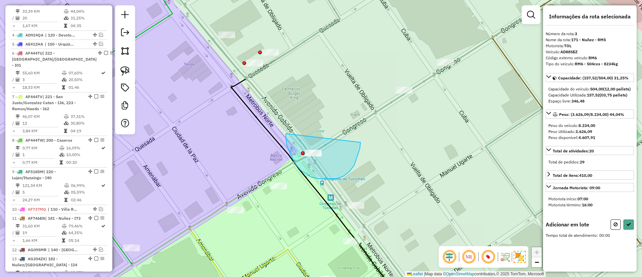
drag, startPoint x: 286, startPoint y: 133, endPoint x: 361, endPoint y: 133, distance: 74.9
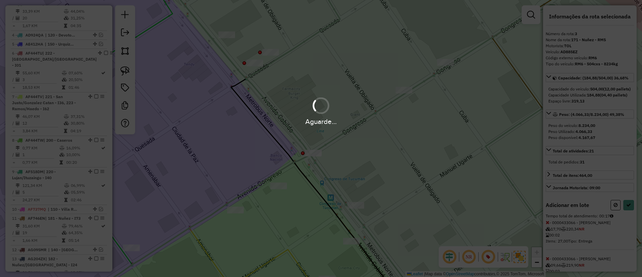
select select "*********"
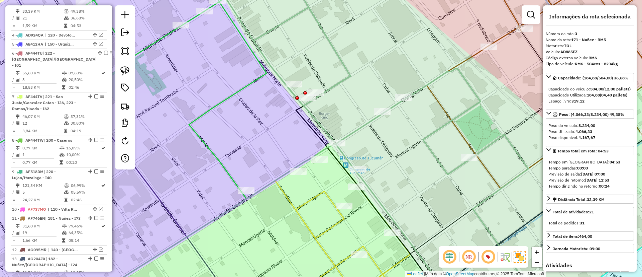
drag, startPoint x: 356, startPoint y: 103, endPoint x: 363, endPoint y: 165, distance: 61.5
click at [363, 167] on div "Janela de atendimento Grade de atendimento Capacidade Transportadoras Veículos …" at bounding box center [321, 138] width 642 height 277
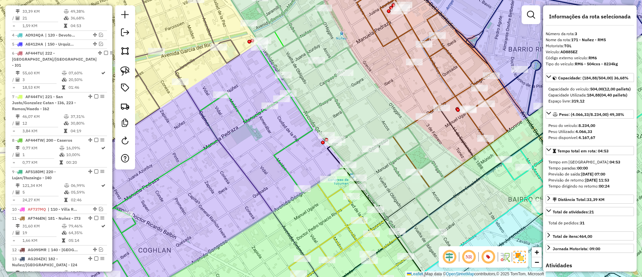
click at [326, 80] on icon at bounding box center [329, 112] width 229 height 281
click at [94, 5] on em at bounding box center [96, 3] width 4 height 4
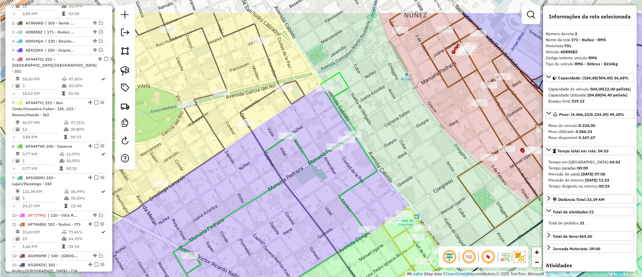
click at [320, 138] on div "Janela de atendimento Grade de atendimento Capacidade Transportadoras Veículos …" at bounding box center [321, 138] width 642 height 277
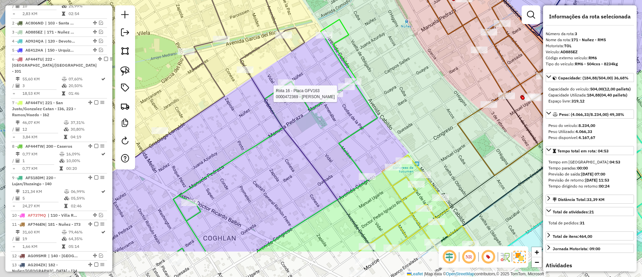
drag, startPoint x: 308, startPoint y: 71, endPoint x: 308, endPoint y: 67, distance: 4.7
click at [308, 67] on div "Rota 16 - Placa GFV163 0000472369 - ZHAO ZHENYE Janela de atendimento Grade de …" at bounding box center [321, 138] width 642 height 277
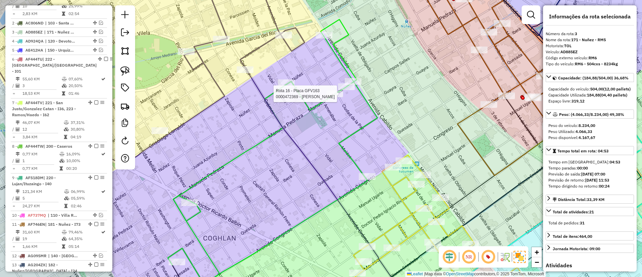
click at [208, 66] on icon at bounding box center [130, 68] width 349 height 192
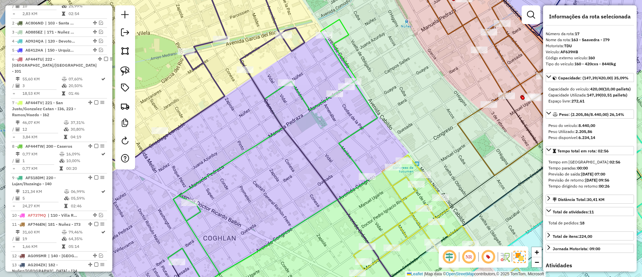
scroll to position [623, 0]
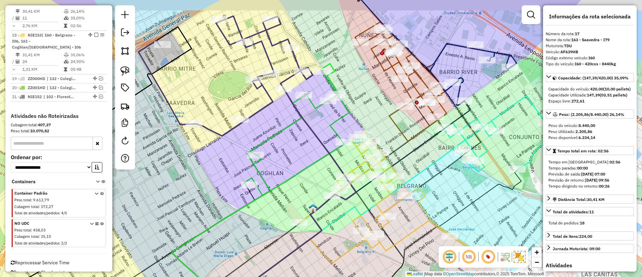
drag, startPoint x: 218, startPoint y: 101, endPoint x: 265, endPoint y: 115, distance: 49.3
click at [265, 115] on icon at bounding box center [225, 76] width 174 height 120
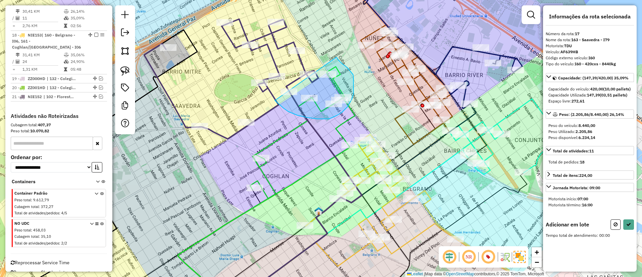
drag, startPoint x: 293, startPoint y: 113, endPoint x: 334, endPoint y: 55, distance: 71.7
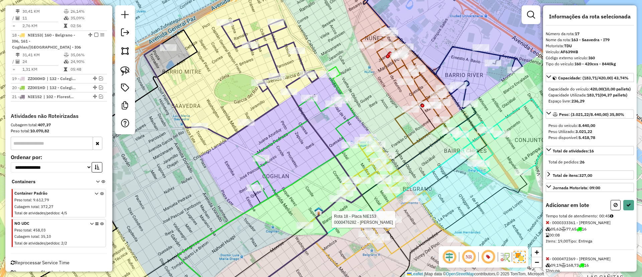
select select "*********"
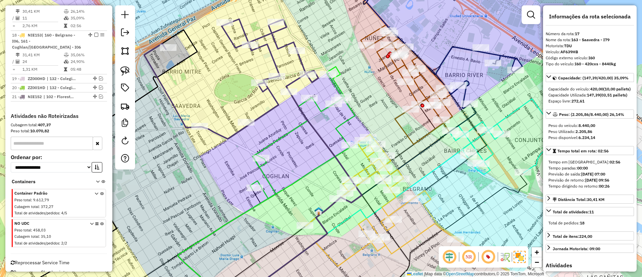
click at [396, 226] on icon at bounding box center [408, 204] width 204 height 140
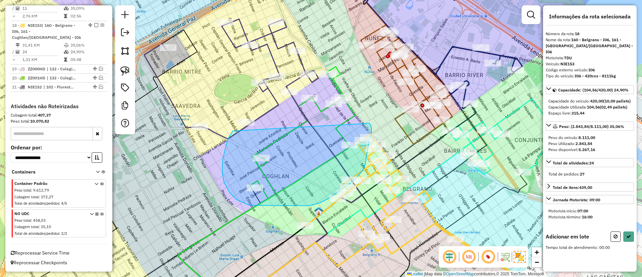
drag, startPoint x: 226, startPoint y: 147, endPoint x: 370, endPoint y: 123, distance: 145.8
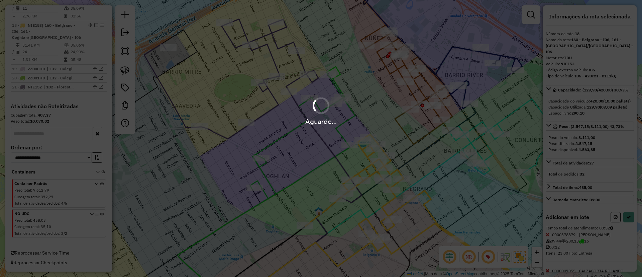
select select "*********"
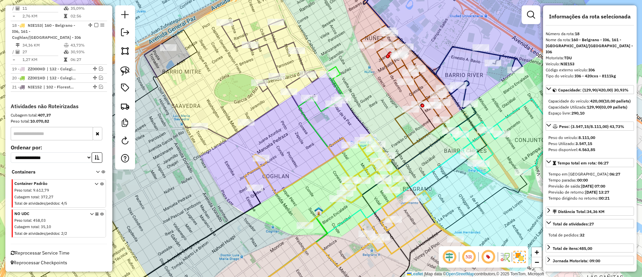
click at [271, 92] on icon at bounding box center [231, 79] width 174 height 120
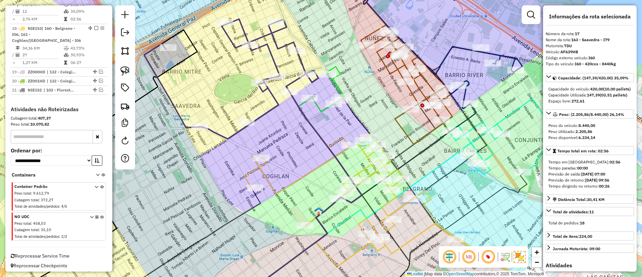
scroll to position [623, 0]
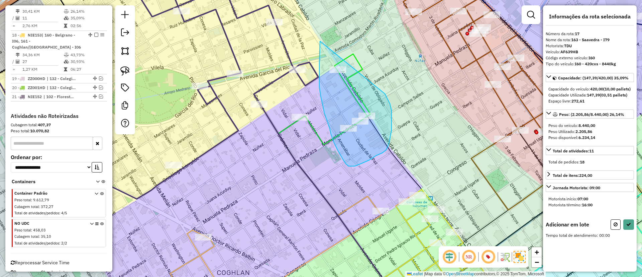
drag, startPoint x: 320, startPoint y: 41, endPoint x: 385, endPoint y: 92, distance: 82.2
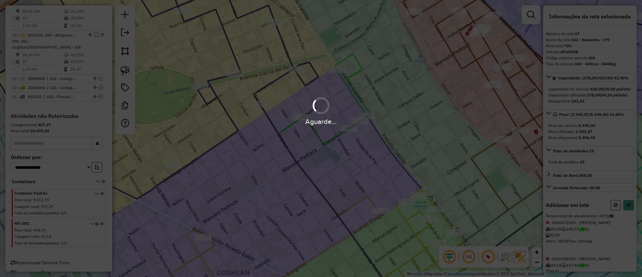
select select "*********"
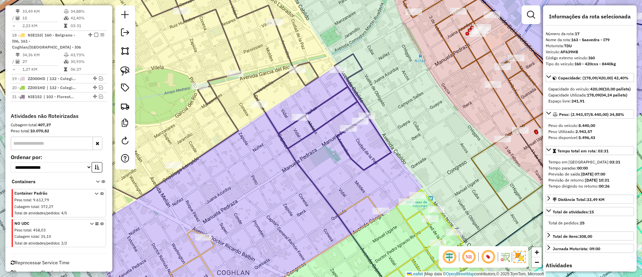
click at [353, 204] on icon at bounding box center [351, 246] width 363 height 115
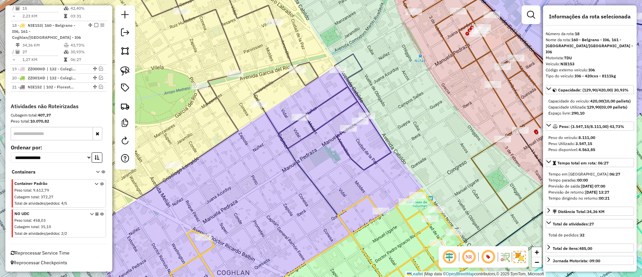
scroll to position [639, 0]
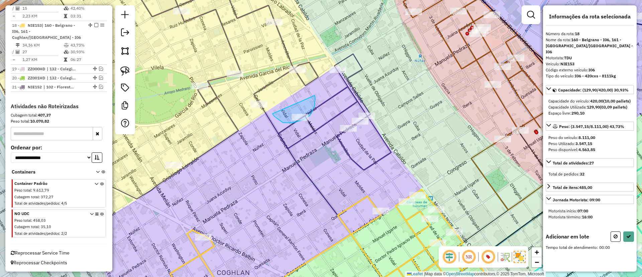
drag, startPoint x: 273, startPoint y: 113, endPoint x: 315, endPoint y: 95, distance: 45.2
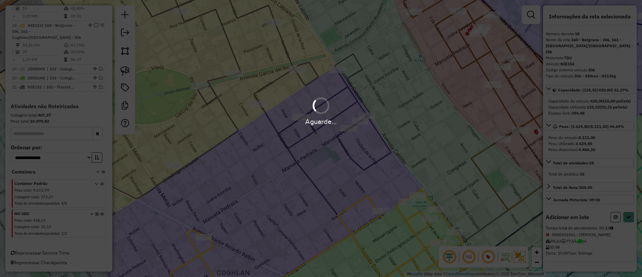
select select "*********"
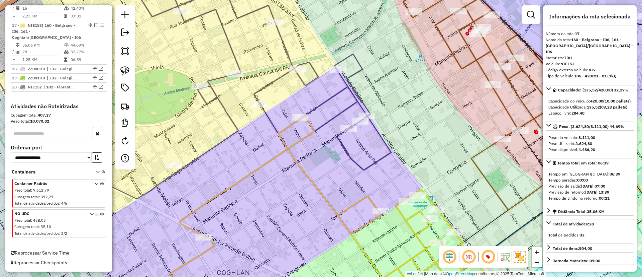
scroll to position [602, 0]
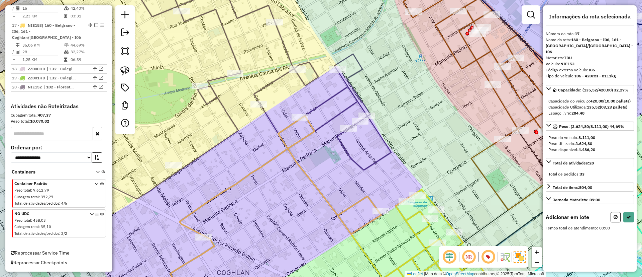
select select "*********"
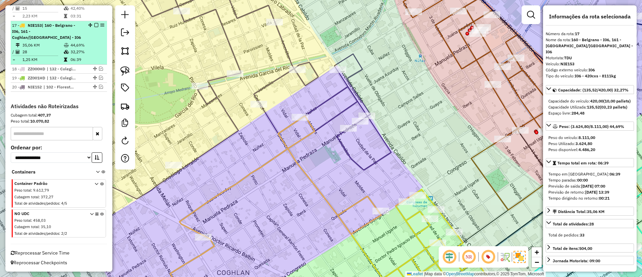
click at [94, 27] on em at bounding box center [96, 25] width 4 height 4
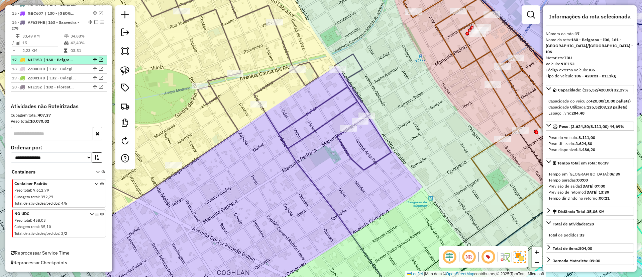
scroll to position [573, 0]
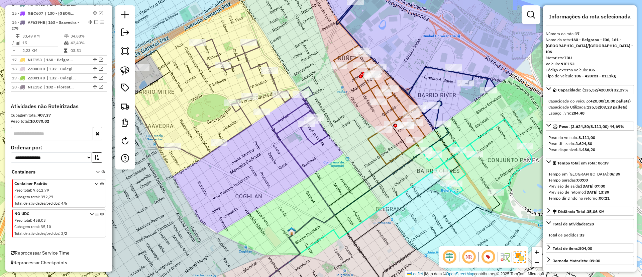
click at [279, 127] on icon at bounding box center [222, 99] width 211 height 120
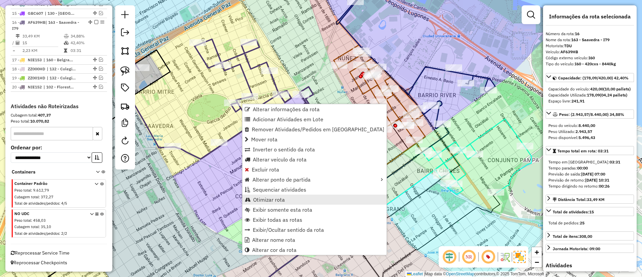
click at [282, 195] on link "Otimizar rota" at bounding box center [314, 199] width 144 height 10
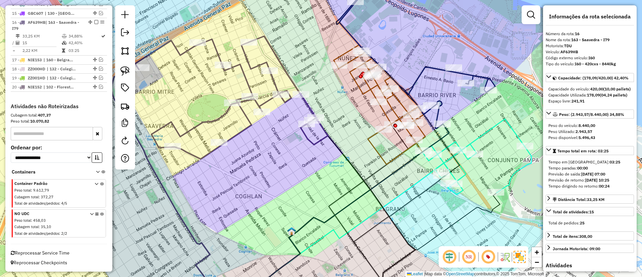
click at [95, 21] on em at bounding box center [96, 22] width 4 height 4
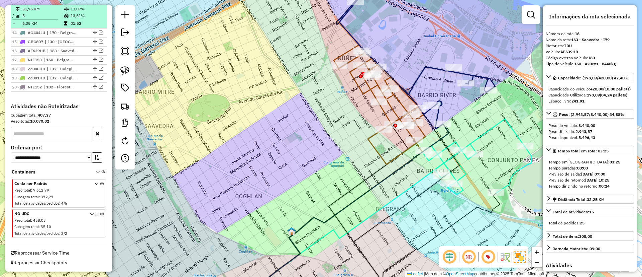
scroll to position [545, 0]
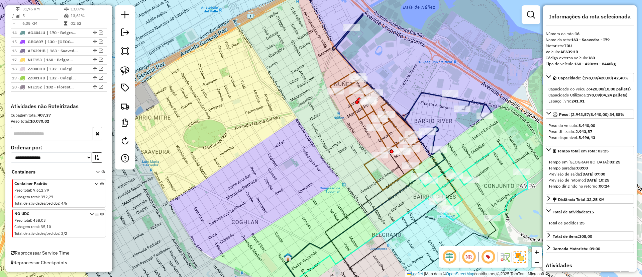
drag, startPoint x: 287, startPoint y: 131, endPoint x: 237, endPoint y: 180, distance: 70.0
click at [237, 180] on div "Janela de atendimento Grade de atendimento Capacidade Transportadoras Veículos …" at bounding box center [321, 138] width 642 height 277
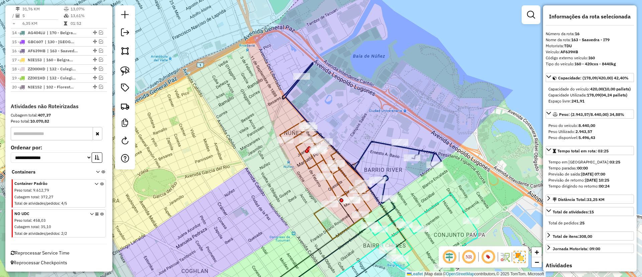
click at [373, 146] on icon at bounding box center [362, 133] width 159 height 140
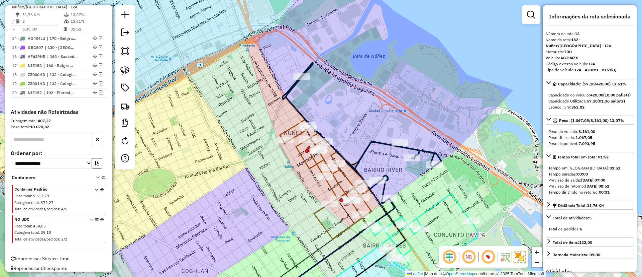
scroll to position [530, 0]
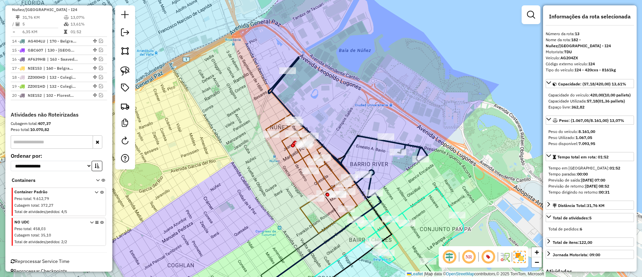
click at [349, 145] on icon at bounding box center [348, 127] width 159 height 140
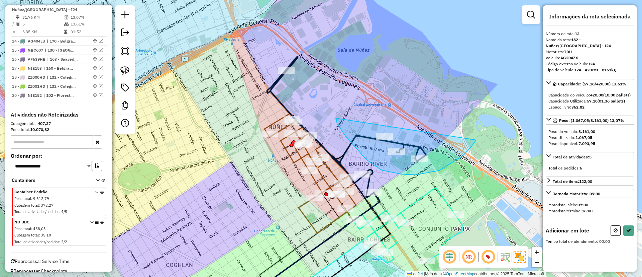
drag, startPoint x: 439, startPoint y: 170, endPoint x: 459, endPoint y: 104, distance: 68.7
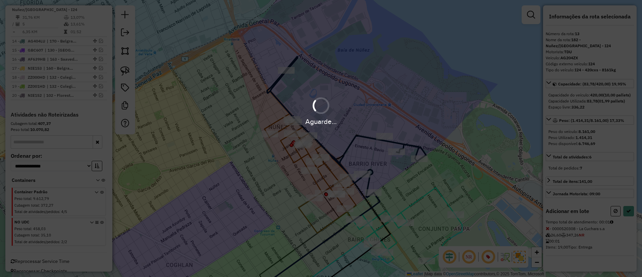
select select "*********"
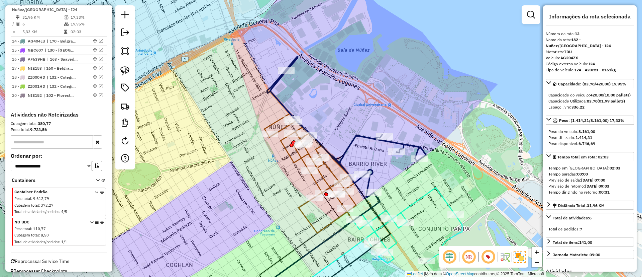
click at [332, 170] on icon at bounding box center [311, 172] width 92 height 119
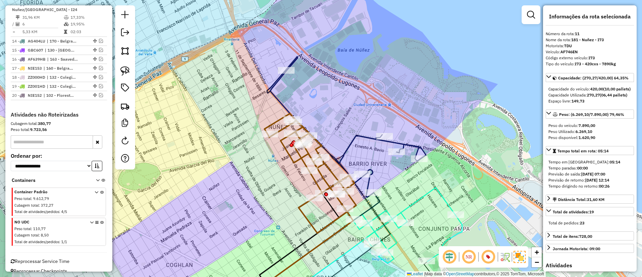
scroll to position [484, 0]
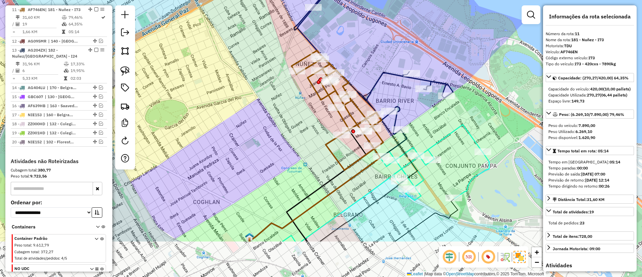
drag, startPoint x: 332, startPoint y: 170, endPoint x: 359, endPoint y: 105, distance: 69.7
click at [359, 105] on icon at bounding box center [338, 110] width 92 height 119
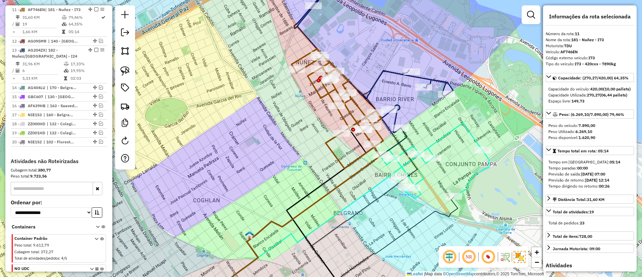
click at [440, 138] on icon at bounding box center [434, 161] width 109 height 76
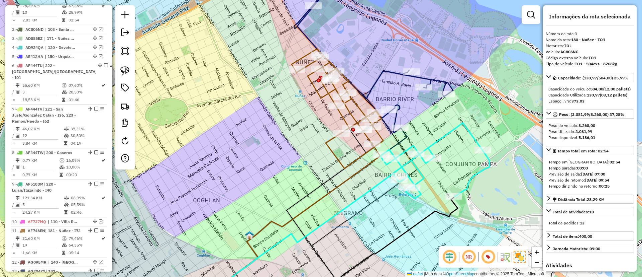
scroll to position [252, 0]
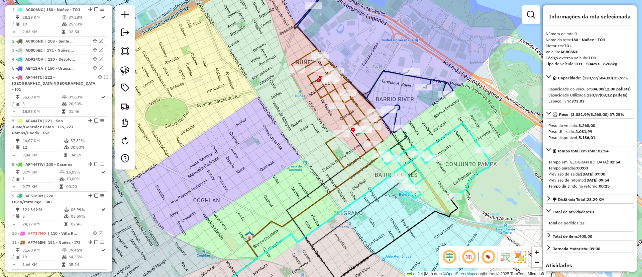
click at [378, 75] on icon at bounding box center [373, 62] width 159 height 140
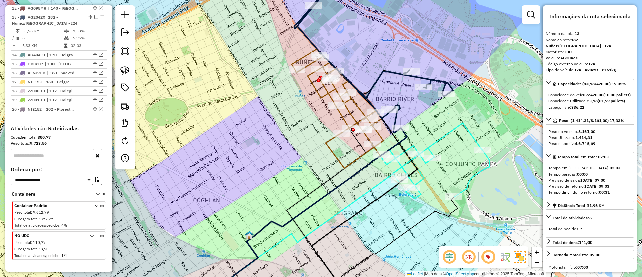
scroll to position [530, 0]
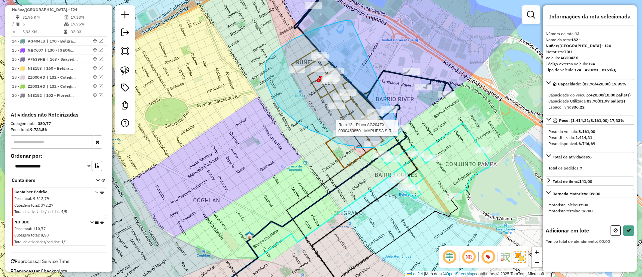
click at [401, 130] on div "Rota 13 - Placa AG204ZX 0000463850 - MAPUESA S.R.L. Janela de atendimento Grade…" at bounding box center [321, 138] width 642 height 277
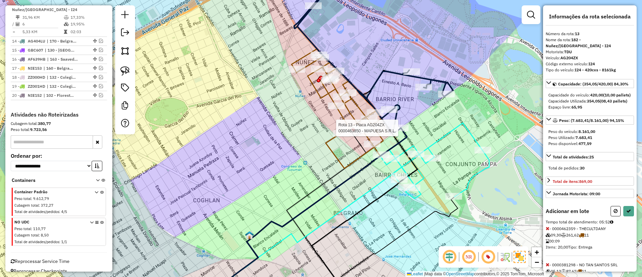
select select "*********"
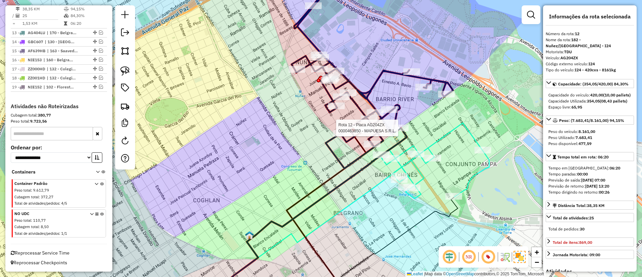
scroll to position [507, 0]
click at [445, 136] on icon at bounding box center [434, 161] width 109 height 76
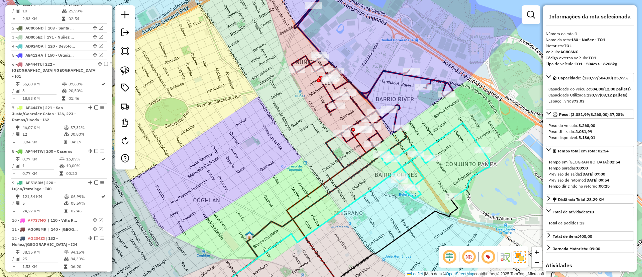
scroll to position [252, 0]
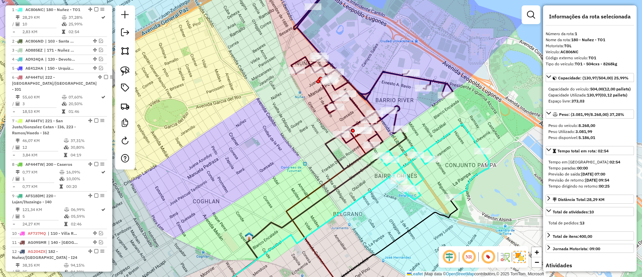
drag, startPoint x: 443, startPoint y: 137, endPoint x: 446, endPoint y: 146, distance: 10.3
click at [446, 146] on icon at bounding box center [434, 162] width 109 height 76
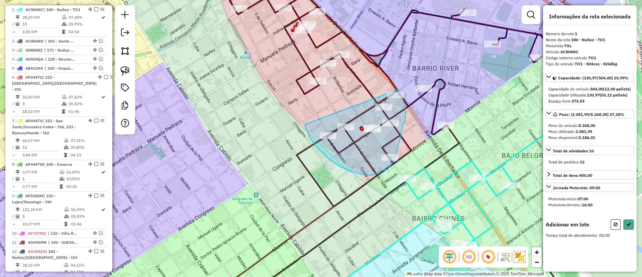
drag, startPoint x: 310, startPoint y: 137, endPoint x: 395, endPoint y: 85, distance: 99.6
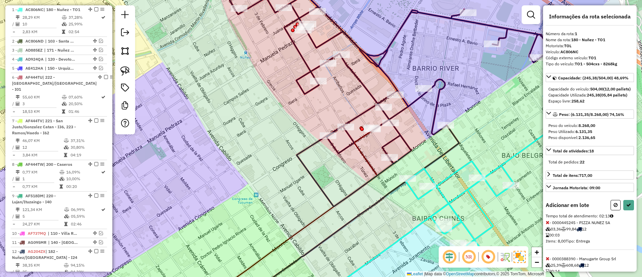
select select "*********"
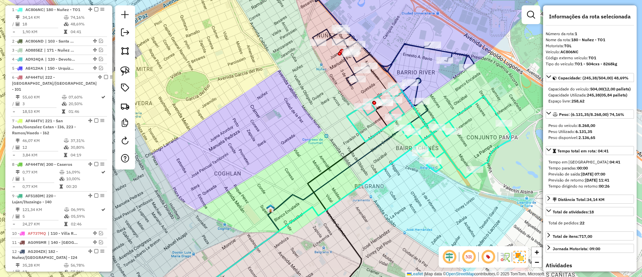
click at [397, 54] on icon at bounding box center [394, 38] width 162 height 133
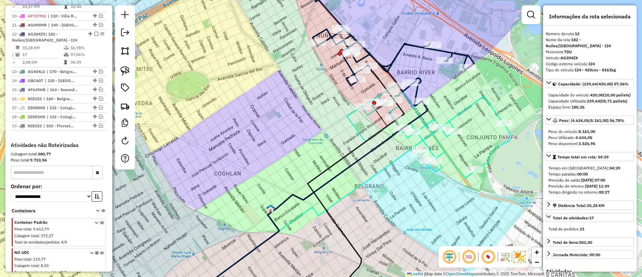
scroll to position [493, 0]
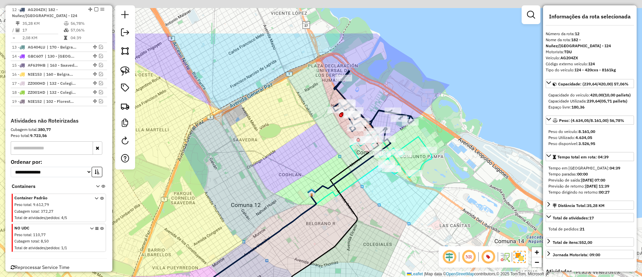
drag, startPoint x: 328, startPoint y: 103, endPoint x: 320, endPoint y: 128, distance: 26.4
click at [320, 128] on div "Janela de atendimento Grade de atendimento Capacidade Transportadoras Veículos …" at bounding box center [321, 138] width 642 height 277
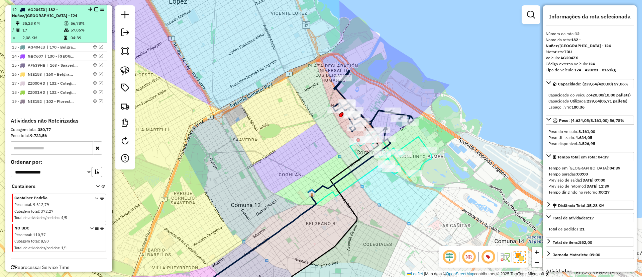
click at [95, 8] on em at bounding box center [96, 9] width 4 height 4
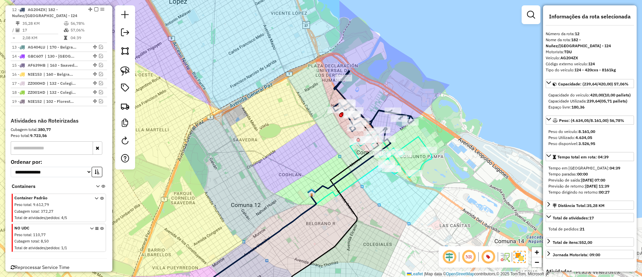
scroll to position [479, 0]
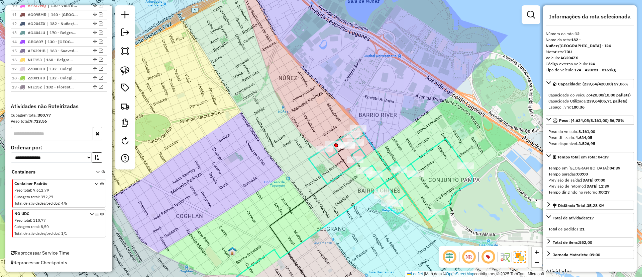
click at [415, 159] on icon at bounding box center [391, 173] width 164 height 94
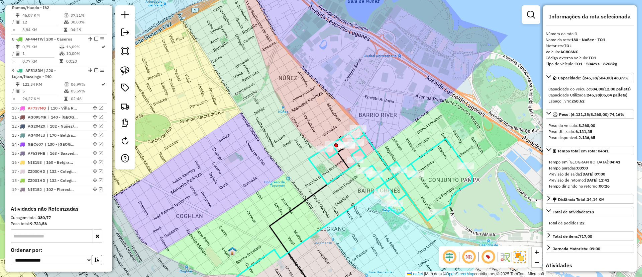
scroll to position [252, 0]
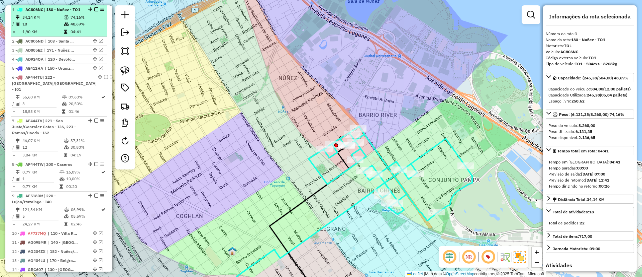
click at [97, 9] on div at bounding box center [94, 9] width 20 height 4
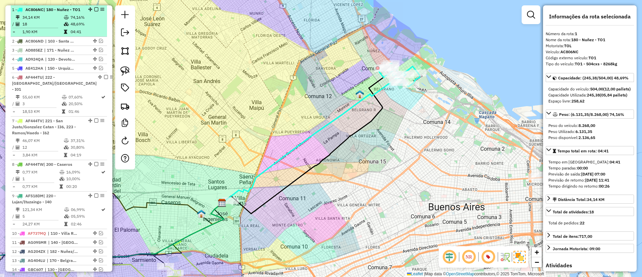
click at [94, 9] on em at bounding box center [96, 9] width 4 height 4
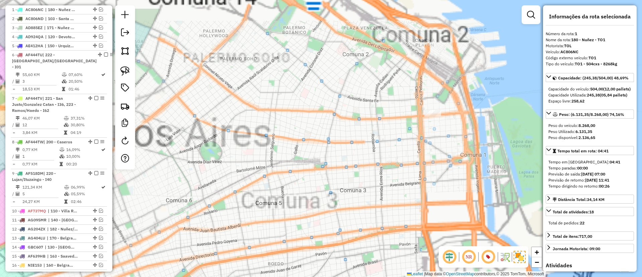
drag, startPoint x: 354, startPoint y: 153, endPoint x: 352, endPoint y: 150, distance: 3.7
click at [349, 157] on div "Janela de atendimento Grade de atendimento Capacidade Transportadoras Veículos …" at bounding box center [321, 138] width 642 height 277
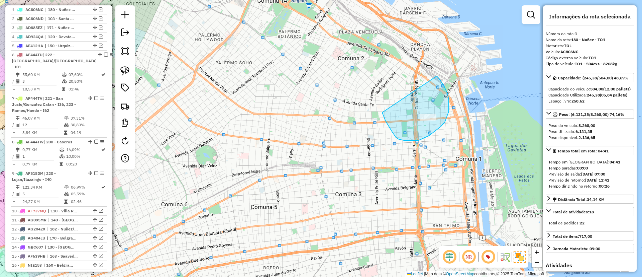
drag, startPoint x: 419, startPoint y: 140, endPoint x: 436, endPoint y: 76, distance: 66.6
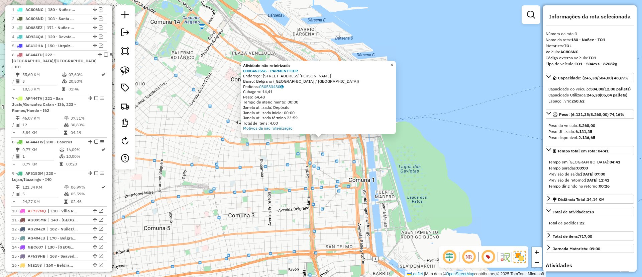
click at [393, 62] on span "×" at bounding box center [391, 65] width 3 height 6
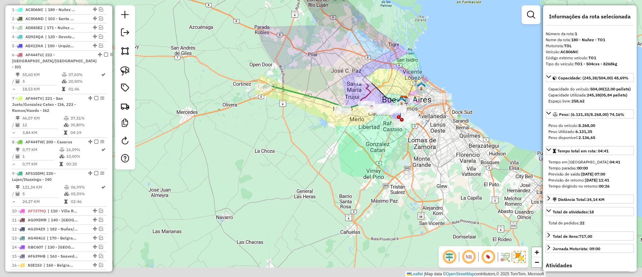
drag, startPoint x: 390, startPoint y: 131, endPoint x: 429, endPoint y: 119, distance: 40.7
click at [431, 120] on div "Janela de atendimento Grade de atendimento Capacidade Transportadoras Veículos …" at bounding box center [321, 138] width 642 height 277
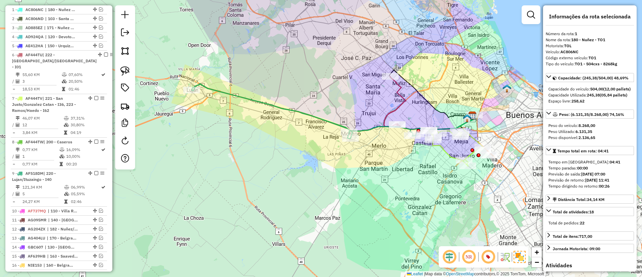
click at [325, 119] on icon at bounding box center [304, 111] width 224 height 54
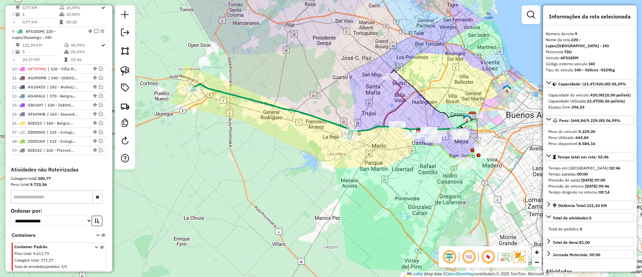
scroll to position [409, 0]
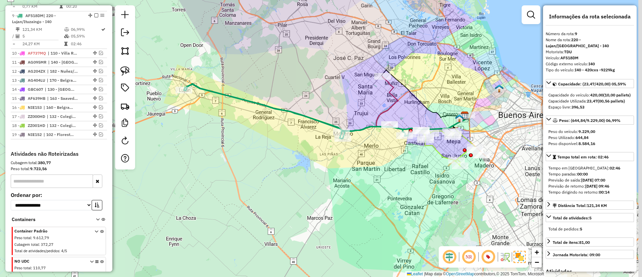
drag, startPoint x: 362, startPoint y: 161, endPoint x: 303, endPoint y: 163, distance: 59.2
click at [303, 163] on div "Janela de atendimento Grade de atendimento Capacidade Transportadoras Veículos …" at bounding box center [321, 138] width 642 height 277
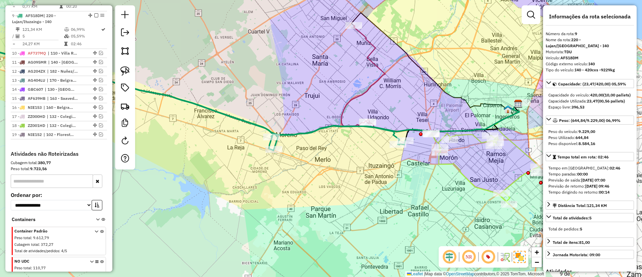
click at [379, 75] on icon at bounding box center [363, 75] width 44 height 101
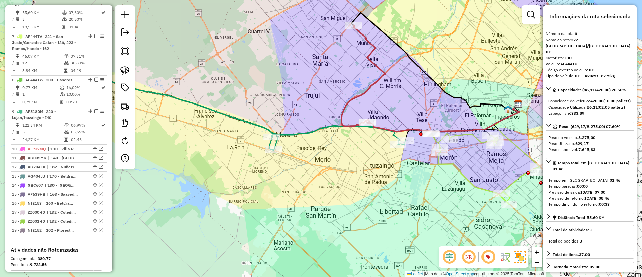
scroll to position [297, 0]
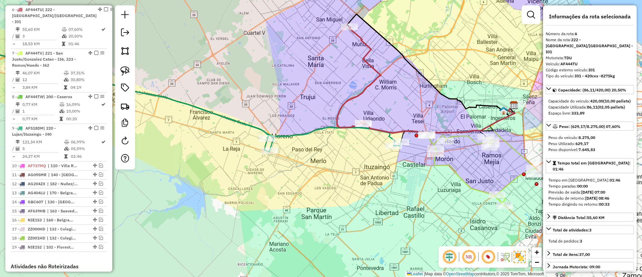
drag, startPoint x: 332, startPoint y: 128, endPoint x: 307, endPoint y: 128, distance: 24.7
click at [307, 128] on icon at bounding box center [176, 96] width 449 height 109
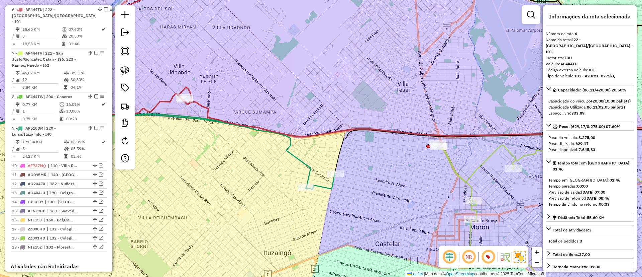
click at [436, 136] on icon at bounding box center [444, 117] width 524 height 37
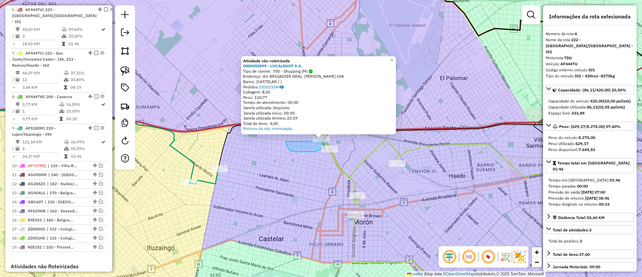
drag, startPoint x: 292, startPoint y: 151, endPoint x: 329, endPoint y: 125, distance: 45.6
click at [329, 125] on div "Rota 7 - Placa AF444TV 0000467096 - NEWKIO Atividade não roteirizada 0000455899…" at bounding box center [321, 138] width 642 height 277
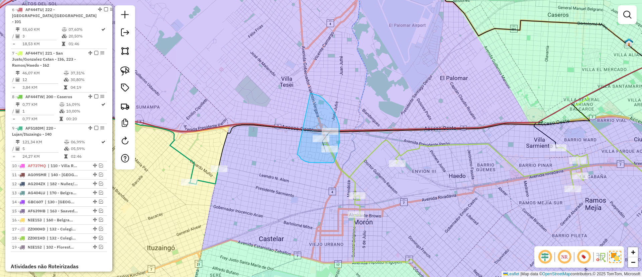
drag, startPoint x: 324, startPoint y: 162, endPoint x: 297, endPoint y: 93, distance: 74.2
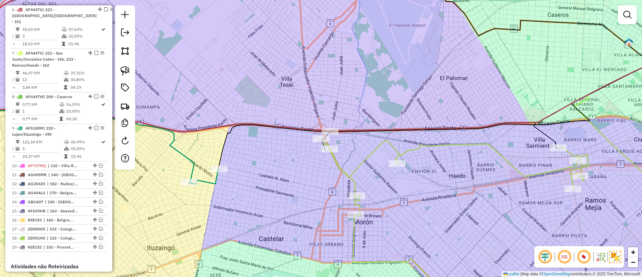
click at [418, 142] on icon at bounding box center [514, 222] width 384 height 164
select select "*********"
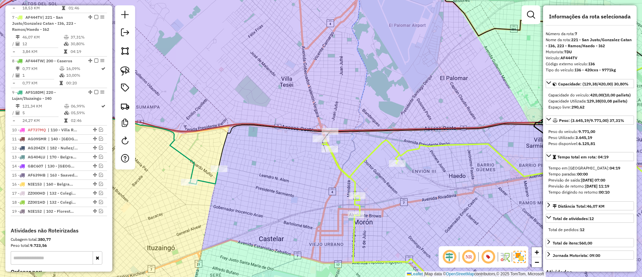
scroll to position [334, 0]
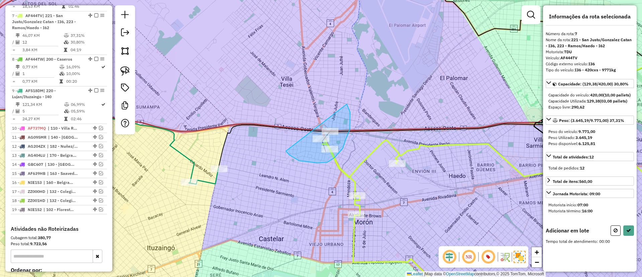
drag, startPoint x: 327, startPoint y: 162, endPoint x: 331, endPoint y: 92, distance: 70.7
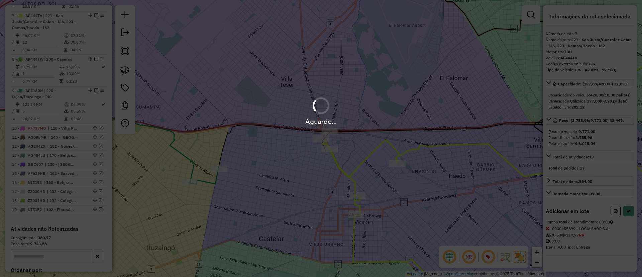
select select "*********"
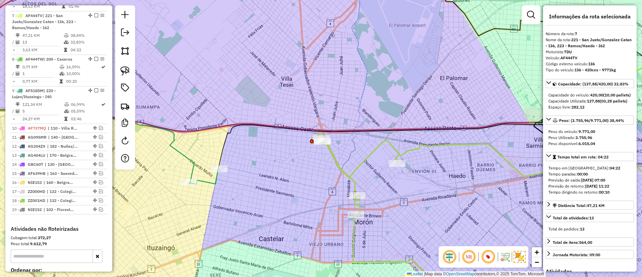
click at [355, 175] on icon at bounding box center [508, 218] width 395 height 171
click at [352, 172] on icon at bounding box center [508, 218] width 395 height 171
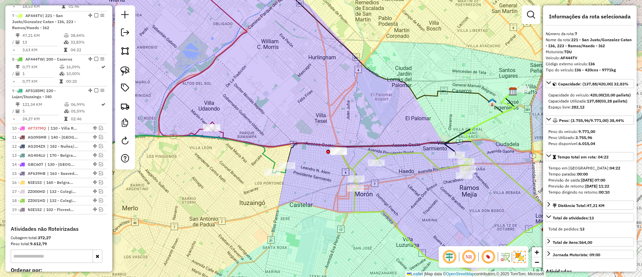
drag, startPoint x: 288, startPoint y: 196, endPoint x: 325, endPoint y: 181, distance: 39.8
click at [325, 181] on div "Janela de atendimento Grade de atendimento Capacidade Transportadoras Veículos …" at bounding box center [321, 138] width 642 height 277
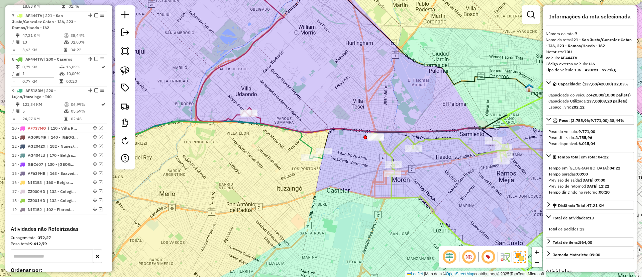
click at [304, 141] on icon at bounding box center [130, 129] width 388 height 81
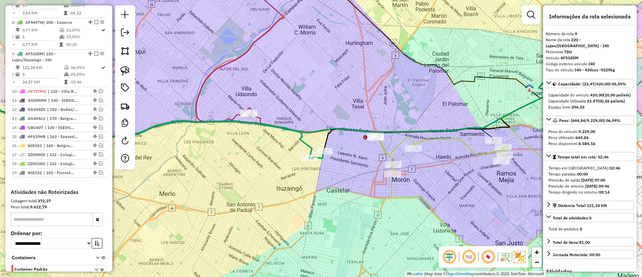
scroll to position [409, 0]
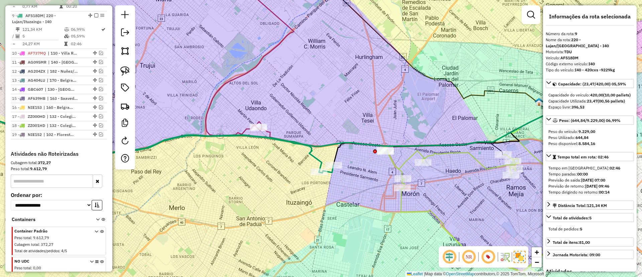
drag, startPoint x: 281, startPoint y: 165, endPoint x: 326, endPoint y: 205, distance: 60.2
click at [326, 205] on div "Janela de atendimento Grade de atendimento Capacidade Transportadoras Veículos …" at bounding box center [321, 138] width 642 height 277
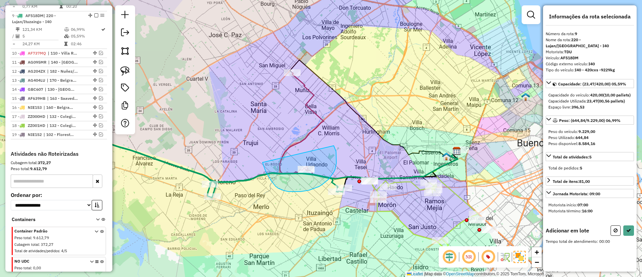
drag, startPoint x: 272, startPoint y: 181, endPoint x: 334, endPoint y: 145, distance: 71.6
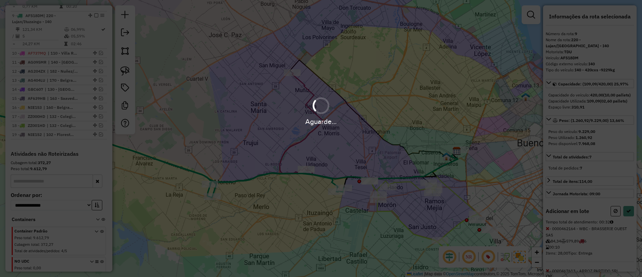
select select "*********"
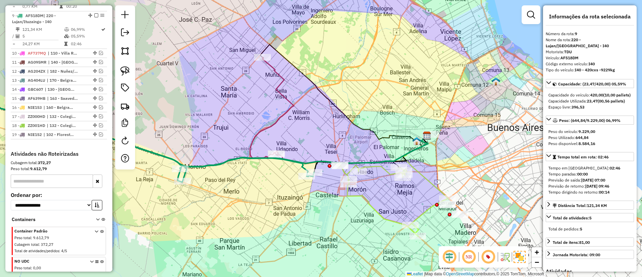
drag, startPoint x: 367, startPoint y: 199, endPoint x: 291, endPoint y: 176, distance: 78.5
click at [337, 176] on icon at bounding box center [392, 200] width 110 height 73
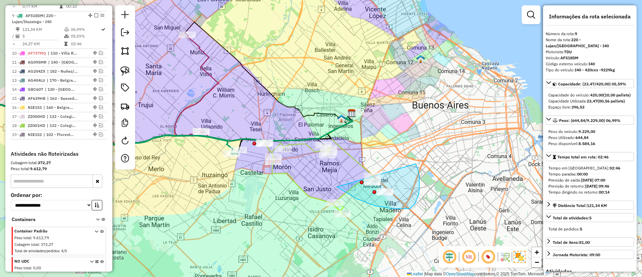
drag, startPoint x: 337, startPoint y: 187, endPoint x: 410, endPoint y: 154, distance: 79.3
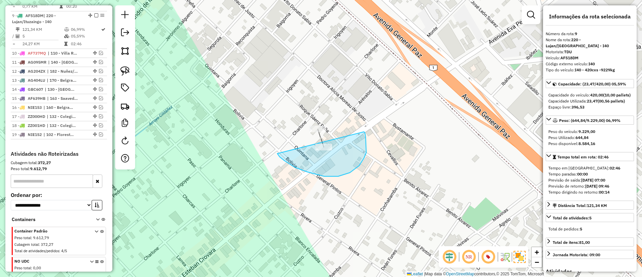
drag, startPoint x: 295, startPoint y: 167, endPoint x: 360, endPoint y: 128, distance: 76.3
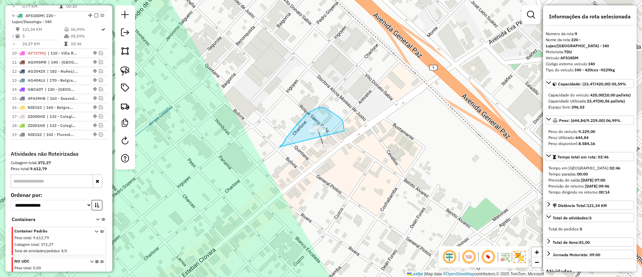
drag, startPoint x: 279, startPoint y: 146, endPoint x: 345, endPoint y: 133, distance: 66.9
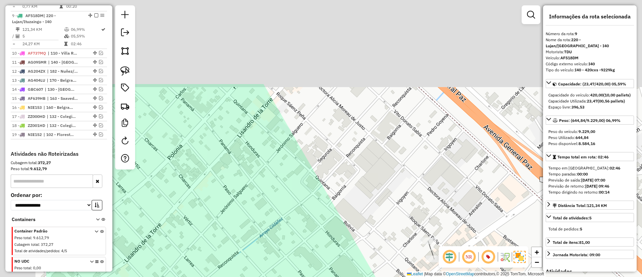
drag, startPoint x: 253, startPoint y: 162, endPoint x: 356, endPoint y: 213, distance: 115.6
click at [350, 220] on div "Janela de atendimento Grade de atendimento Capacidade Transportadoras Veículos …" at bounding box center [321, 138] width 642 height 277
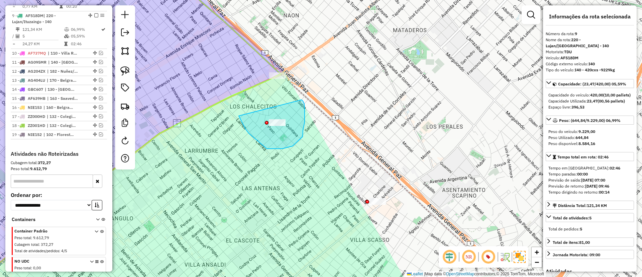
drag, startPoint x: 241, startPoint y: 121, endPoint x: 301, endPoint y: 98, distance: 63.9
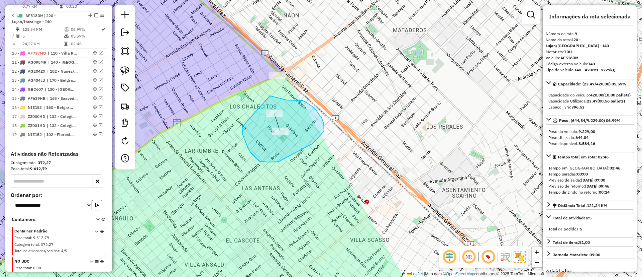
drag, startPoint x: 268, startPoint y: 162, endPoint x: 270, endPoint y: 96, distance: 66.3
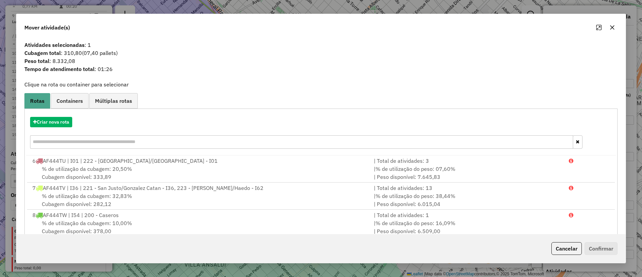
click at [59, 122] on hb-app "Aguarde... Pop-up bloqueado! Seu navegador bloqueou automáticamente a abertura …" at bounding box center [321, 138] width 642 height 277
click at [59, 122] on button "Criar nova rota" at bounding box center [51, 122] width 42 height 10
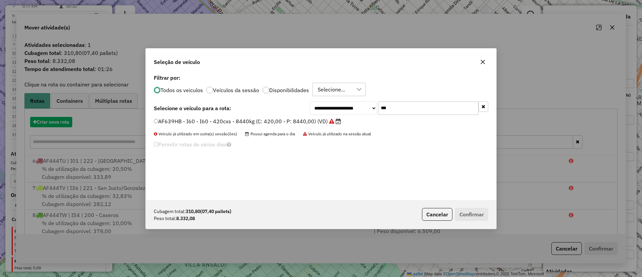
scroll to position [4, 2]
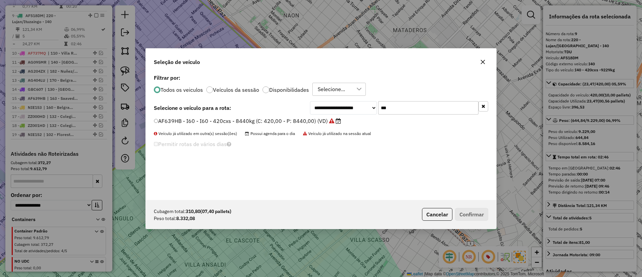
drag, startPoint x: 460, startPoint y: 107, endPoint x: 339, endPoint y: 109, distance: 120.8
click at [339, 109] on div "**********" at bounding box center [399, 107] width 178 height 13
click at [308, 120] on label "AF444TU - I01 - I01 - 420cxs -8275kg (C: 420,00 - P: 8275,00) (VD)" at bounding box center [247, 121] width 186 height 8
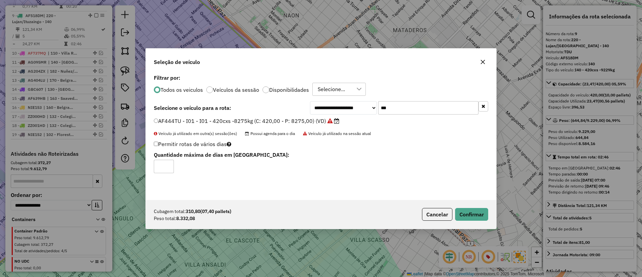
click at [396, 106] on input "***" at bounding box center [428, 107] width 100 height 13
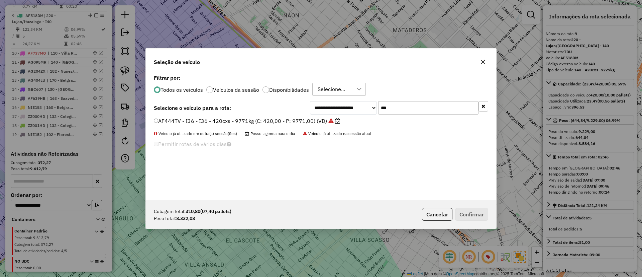
type input "***"
drag, startPoint x: 483, startPoint y: 56, endPoint x: 482, endPoint y: 59, distance: 3.4
click at [482, 57] on div "Seleção de veículo" at bounding box center [321, 60] width 351 height 24
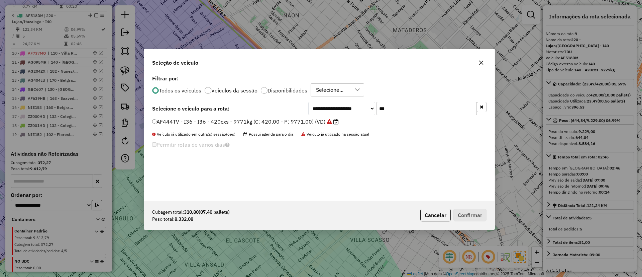
click at [482, 59] on button "button" at bounding box center [481, 62] width 11 height 11
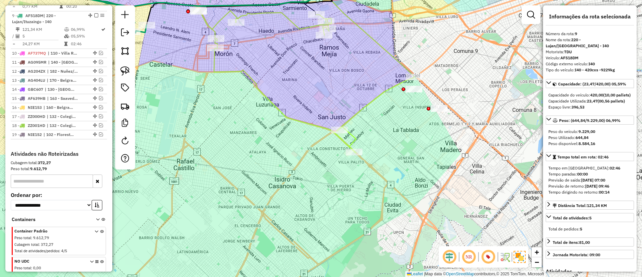
click at [364, 106] on icon at bounding box center [303, 79] width 221 height 145
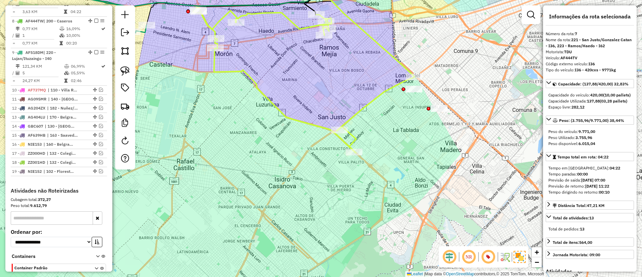
scroll to position [334, 0]
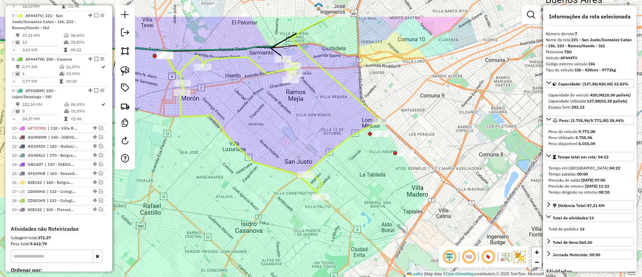
drag, startPoint x: 359, startPoint y: 104, endPoint x: 325, endPoint y: 148, distance: 55.9
click at [325, 148] on div "Janela de atendimento Grade de atendimento Capacidade Transportadoras Veículos …" at bounding box center [321, 138] width 642 height 277
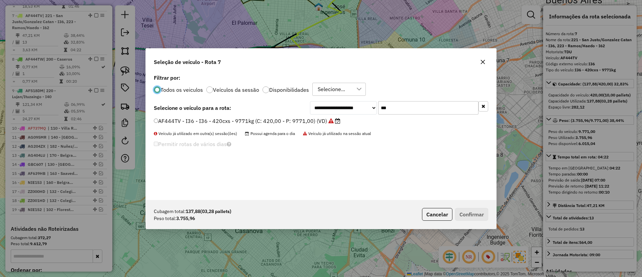
scroll to position [4, 2]
drag, startPoint x: 396, startPoint y: 103, endPoint x: 357, endPoint y: 107, distance: 39.7
click at [357, 107] on div "**********" at bounding box center [399, 107] width 178 height 13
type input "***"
click at [328, 120] on label "AF066NU - I11 - I11 - 420cxs - 7979kg (C: 420,00 - P: 7979,00) (VD)" at bounding box center [244, 121] width 181 height 8
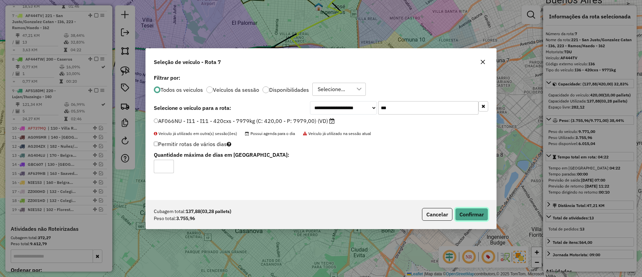
click at [466, 218] on button "Confirmar" at bounding box center [471, 214] width 33 height 13
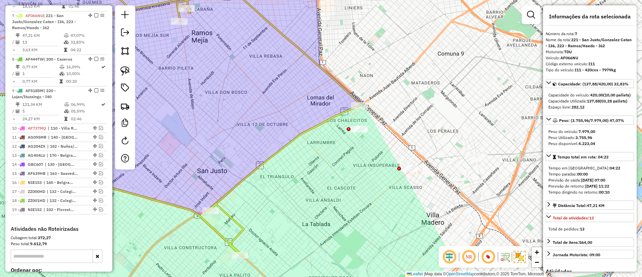
drag, startPoint x: 344, startPoint y: 149, endPoint x: 359, endPoint y: 184, distance: 37.6
click at [359, 184] on div "Janela de atendimento Grade de atendimento Capacidade Transportadoras Veículos …" at bounding box center [321, 138] width 642 height 277
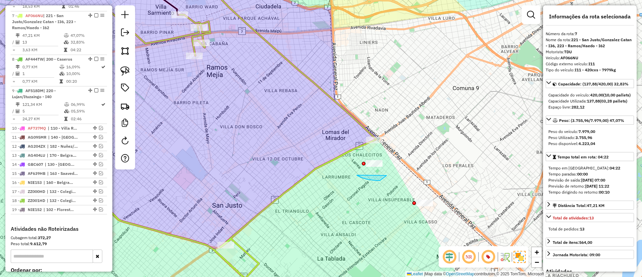
drag, startPoint x: 357, startPoint y: 175, endPoint x: 364, endPoint y: 188, distance: 15.0
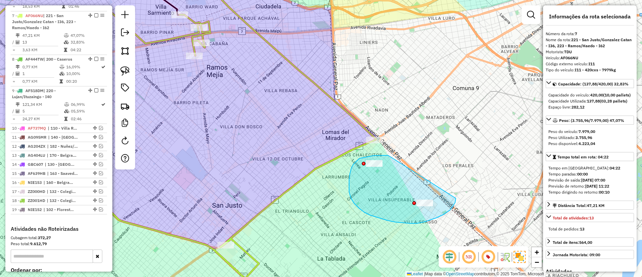
drag, startPoint x: 388, startPoint y: 155, endPoint x: 455, endPoint y: 177, distance: 69.7
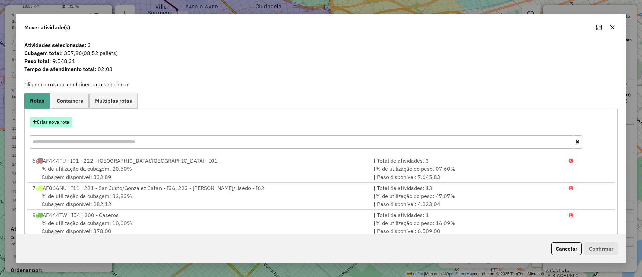
click at [51, 123] on button "Criar nova rota" at bounding box center [51, 122] width 42 height 10
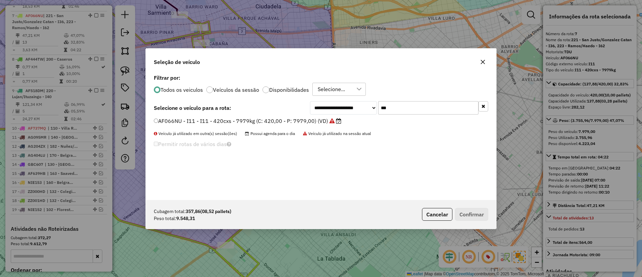
drag, startPoint x: 411, startPoint y: 107, endPoint x: 366, endPoint y: 104, distance: 45.6
click at [366, 104] on div "**********" at bounding box center [399, 107] width 178 height 13
type input "***"
click at [332, 119] on icon at bounding box center [330, 120] width 5 height 5
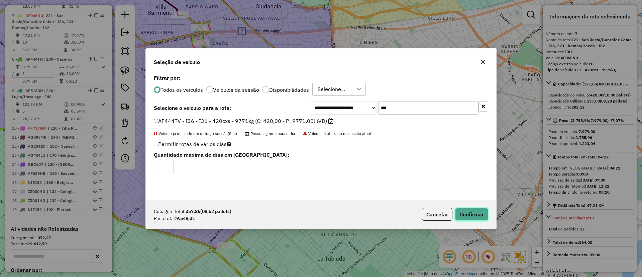
click at [477, 209] on button "Confirmar" at bounding box center [471, 214] width 33 height 13
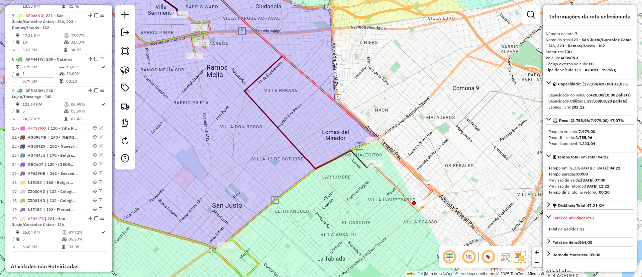
click at [388, 178] on icon at bounding box center [400, 188] width 54 height 46
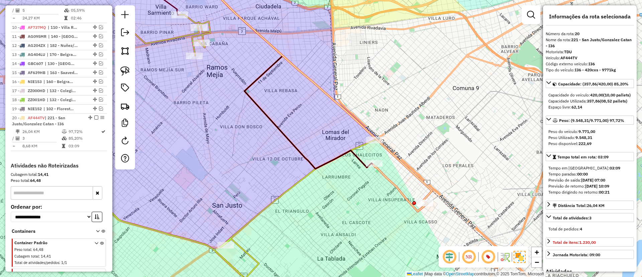
scroll to position [488, 0]
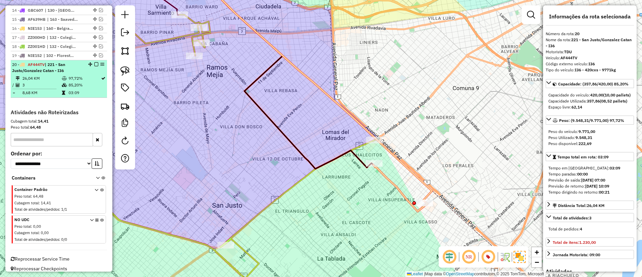
click at [95, 62] on em at bounding box center [96, 64] width 4 height 4
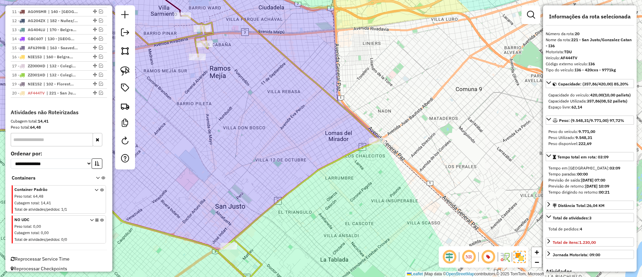
drag, startPoint x: 250, startPoint y: 109, endPoint x: 435, endPoint y: 141, distance: 187.7
click at [430, 142] on div "Janela de atendimento Grade de atendimento Capacidade Transportadoras Veículos …" at bounding box center [321, 138] width 642 height 277
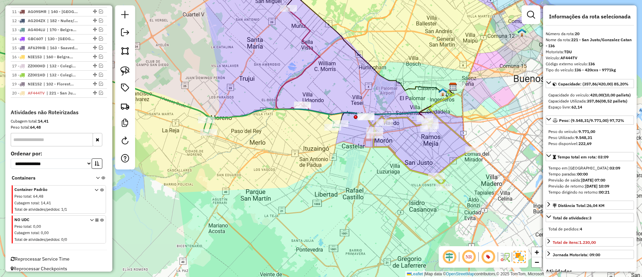
click at [400, 161] on icon at bounding box center [418, 151] width 110 height 73
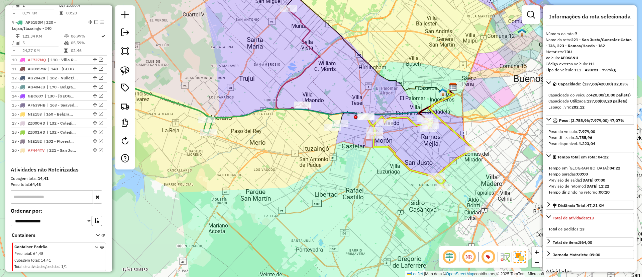
scroll to position [334, 0]
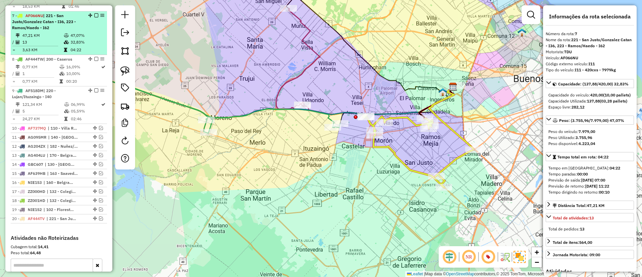
click at [95, 13] on em at bounding box center [96, 15] width 4 height 4
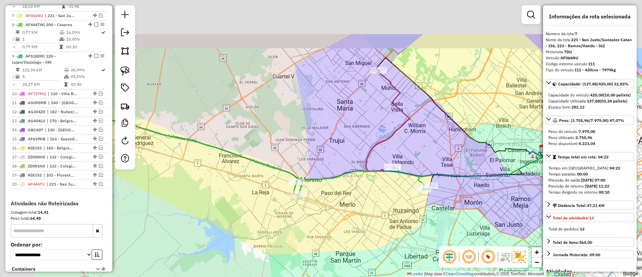
drag, startPoint x: 358, startPoint y: 89, endPoint x: 442, endPoint y: 148, distance: 103.4
click at [442, 148] on div "Janela de atendimento Grade de atendimento Capacidade Transportadoras Veículos …" at bounding box center [321, 138] width 642 height 277
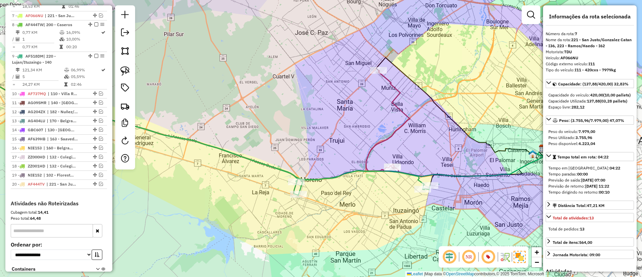
click at [353, 170] on icon at bounding box center [205, 140] width 449 height 109
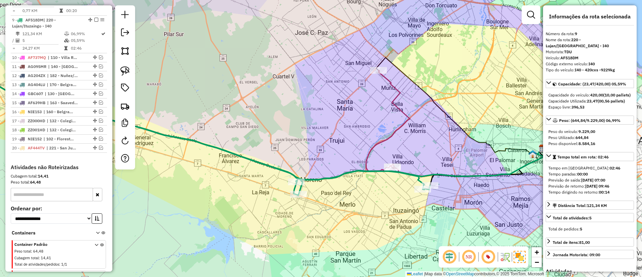
scroll to position [375, 0]
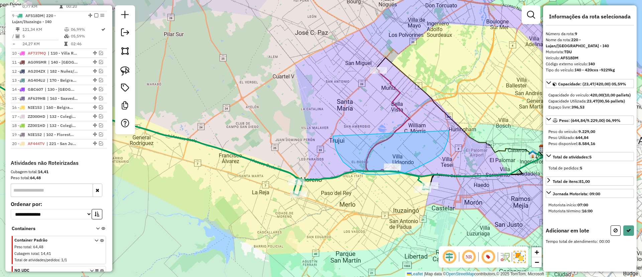
drag, startPoint x: 338, startPoint y: 153, endPoint x: 449, endPoint y: 129, distance: 113.2
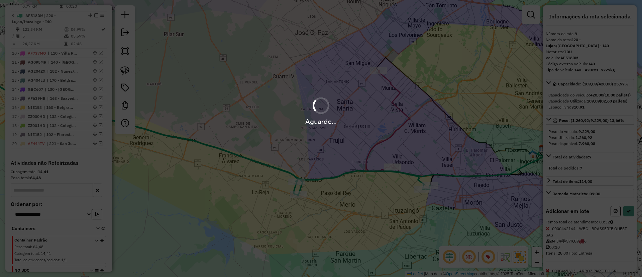
select select "*********"
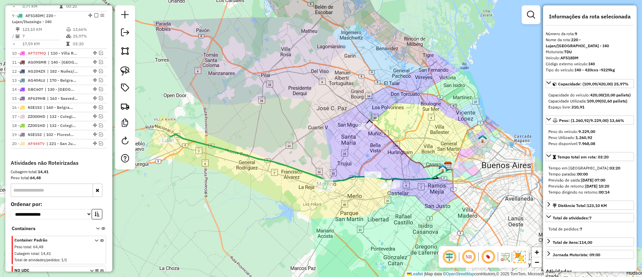
drag, startPoint x: 410, startPoint y: 139, endPoint x: 364, endPoint y: 166, distance: 52.7
click at [364, 166] on div "Janela de atendimento Grade de atendimento Capacidade Transportadoras Veículos …" at bounding box center [321, 138] width 642 height 277
click at [270, 164] on icon at bounding box center [279, 161] width 224 height 55
click at [274, 159] on icon at bounding box center [279, 161] width 224 height 55
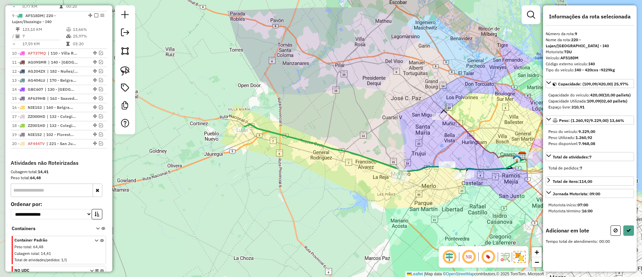
drag, startPoint x: 350, startPoint y: 136, endPoint x: 336, endPoint y: 114, distance: 26.0
click at [336, 114] on div "Janela de atendimento Grade de atendimento Capacidade Transportadoras Veículos …" at bounding box center [321, 138] width 642 height 277
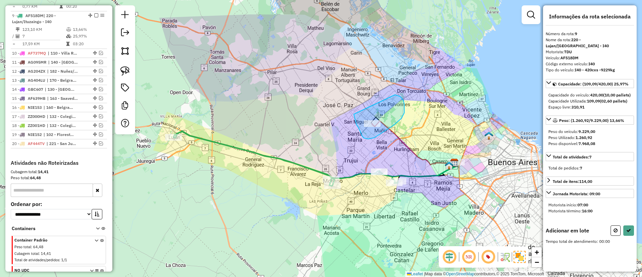
drag, startPoint x: 394, startPoint y: 125, endPoint x: 395, endPoint y: 95, distance: 30.5
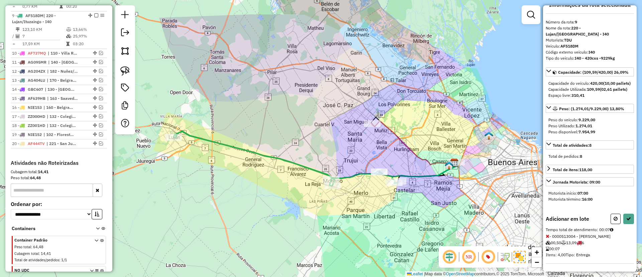
scroll to position [18, 0]
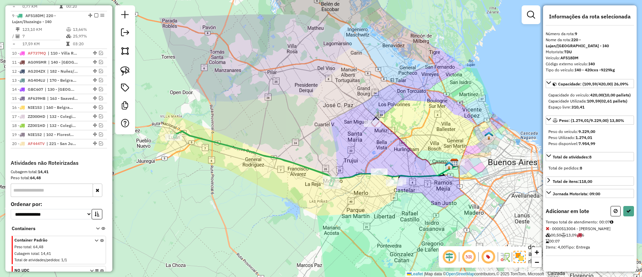
select select "*********"
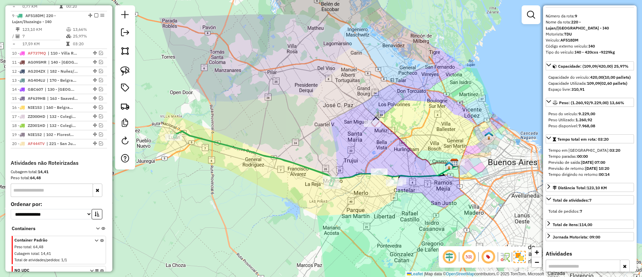
click at [303, 164] on icon at bounding box center [286, 158] width 224 height 55
drag, startPoint x: 166, startPoint y: 156, endPoint x: 185, endPoint y: 120, distance: 41.2
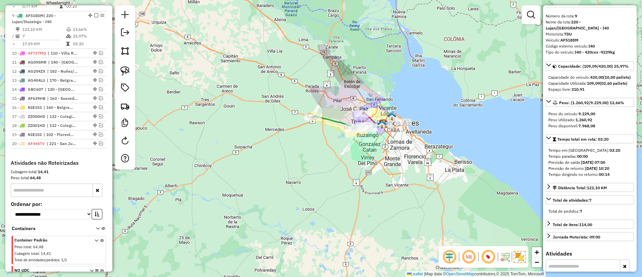
drag, startPoint x: 329, startPoint y: 90, endPoint x: 323, endPoint y: 77, distance: 14.1
click at [323, 77] on div "Janela de atendimento Grade de atendimento Capacidade Transportadoras Veículos …" at bounding box center [321, 138] width 642 height 277
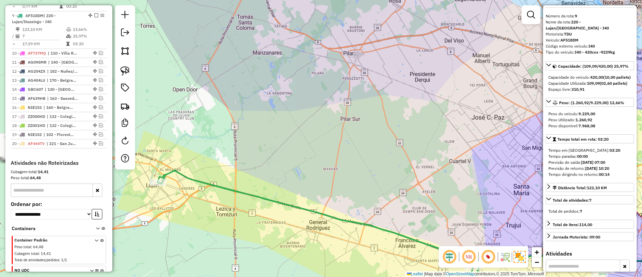
click at [316, 210] on icon at bounding box center [382, 225] width 449 height 110
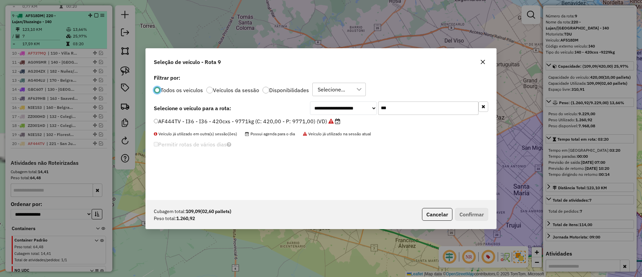
scroll to position [4, 2]
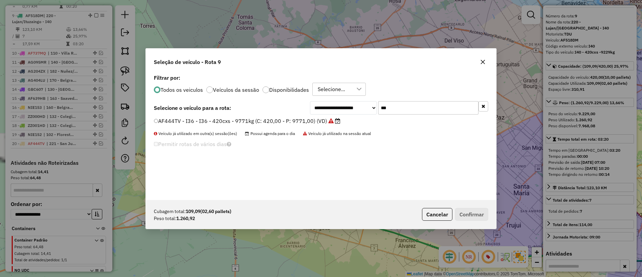
drag, startPoint x: 399, startPoint y: 108, endPoint x: 359, endPoint y: 102, distance: 40.5
click at [364, 102] on div "**********" at bounding box center [399, 107] width 178 height 13
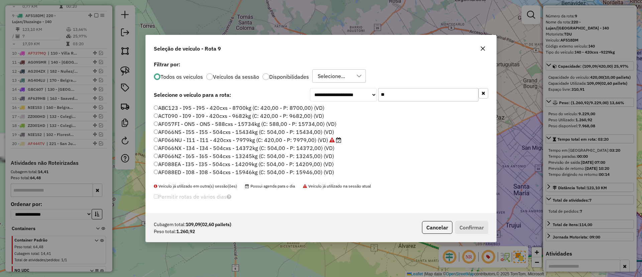
type input "***"
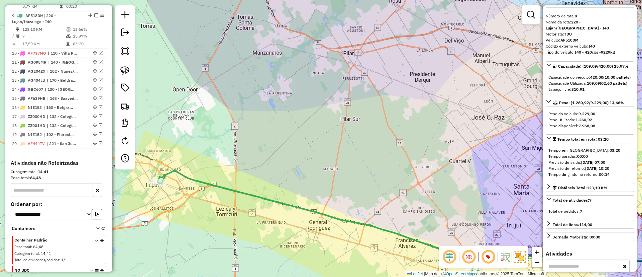
drag, startPoint x: 446, startPoint y: 92, endPoint x: 315, endPoint y: 181, distance: 158.5
click at [315, 181] on div "Janela de atendimento Grade de atendimento Capacidade Transportadoras Veículos …" at bounding box center [321, 138] width 642 height 277
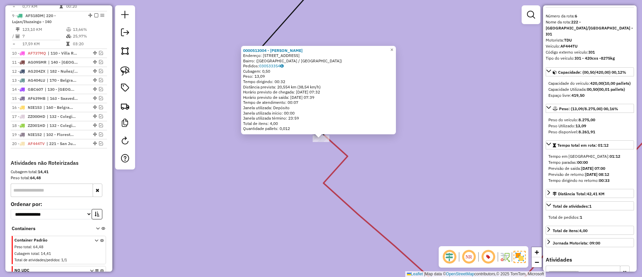
scroll to position [297, 0]
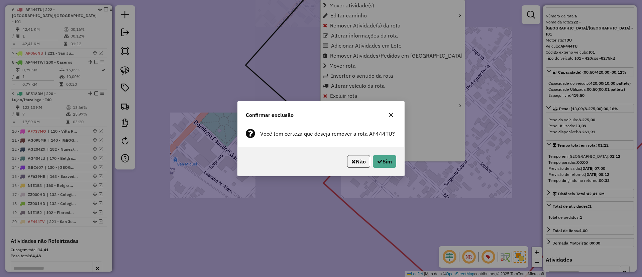
click at [403, 167] on div "Não Sim" at bounding box center [321, 161] width 167 height 29
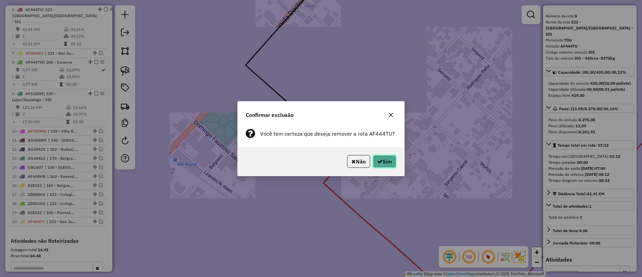
click at [395, 164] on button "Sim" at bounding box center [384, 161] width 23 height 13
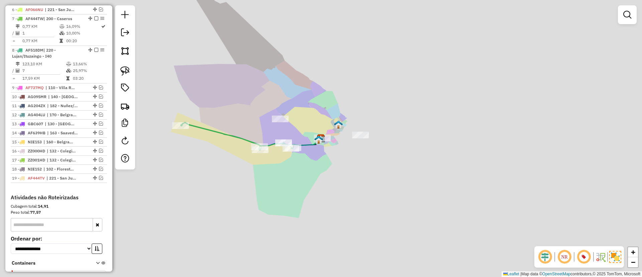
scroll to position [259, 0]
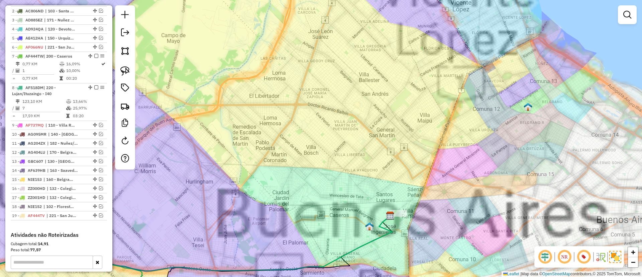
drag, startPoint x: 366, startPoint y: 170, endPoint x: 347, endPoint y: 128, distance: 45.6
click at [347, 128] on div "Janela de atendimento Grade de atendimento Capacidade Transportadoras Veículos …" at bounding box center [321, 138] width 642 height 277
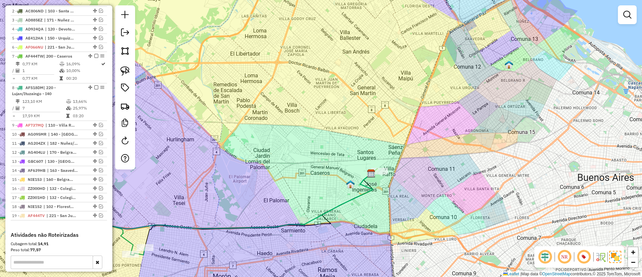
click at [369, 186] on icon at bounding box center [221, 201] width 304 height 55
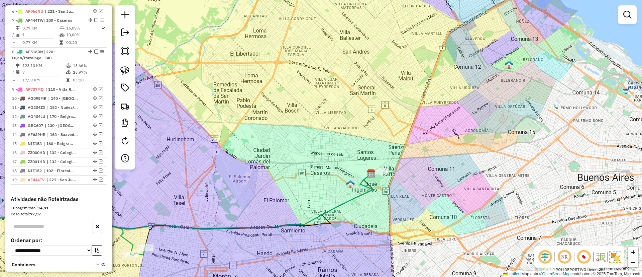
select select "*********"
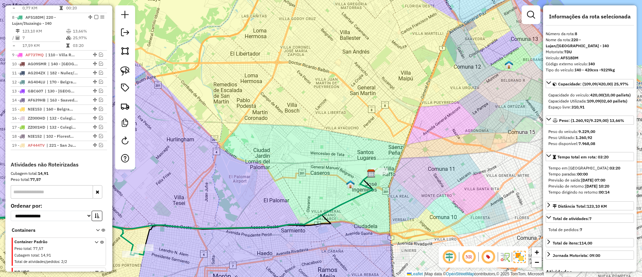
scroll to position [337, 0]
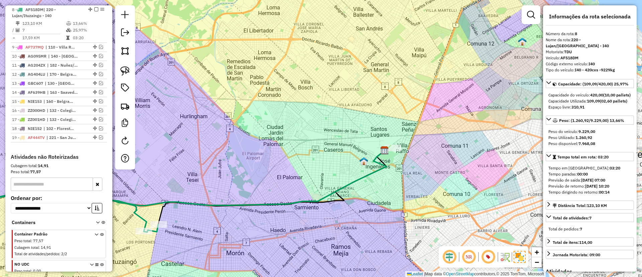
drag, startPoint x: 369, startPoint y: 186, endPoint x: 384, endPoint y: 161, distance: 29.1
click at [384, 161] on icon at bounding box center [234, 178] width 304 height 55
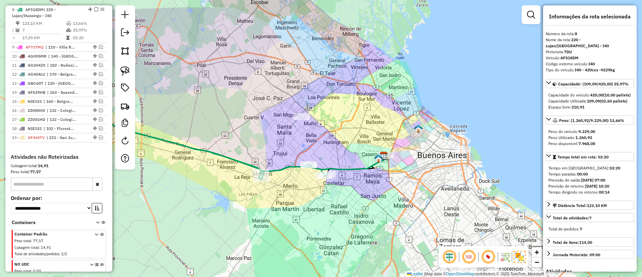
drag, startPoint x: 375, startPoint y: 137, endPoint x: 371, endPoint y: 134, distance: 4.8
click at [371, 134] on div "Janela de atendimento Grade de atendimento Capacidade Transportadoras Veículos …" at bounding box center [321, 138] width 642 height 277
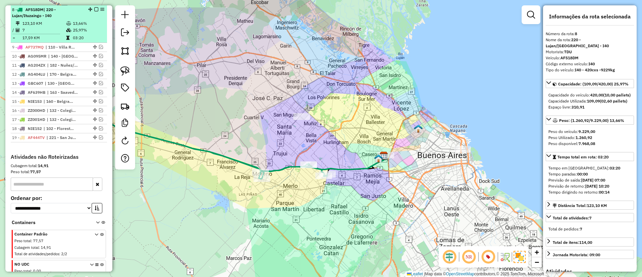
click at [94, 8] on em at bounding box center [96, 9] width 4 height 4
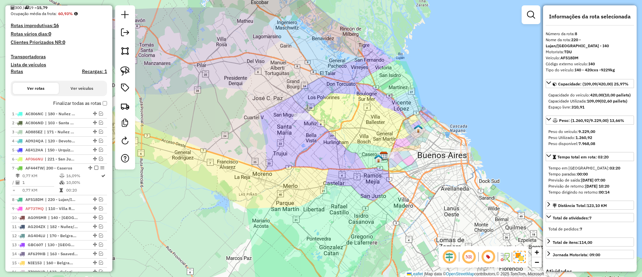
scroll to position [136, 0]
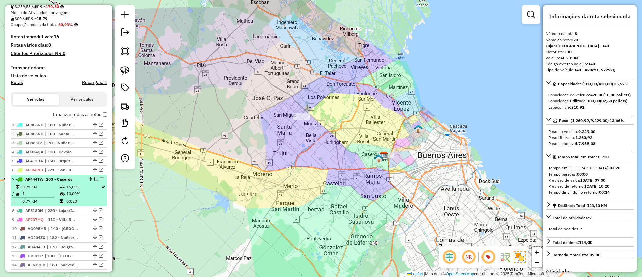
click at [90, 191] on td "10,00%" at bounding box center [83, 193] width 35 height 7
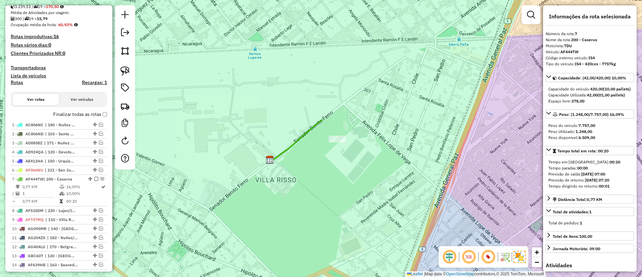
click at [301, 133] on icon at bounding box center [296, 140] width 51 height 41
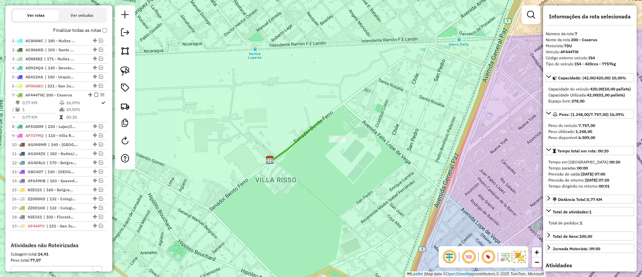
scroll to position [306, 0]
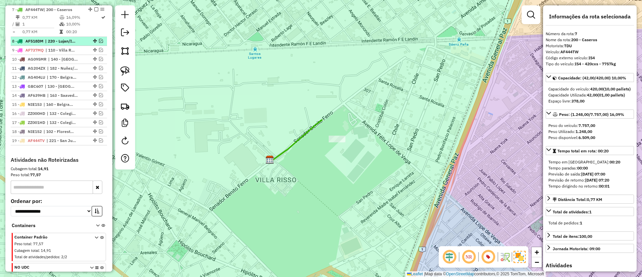
click at [96, 41] on div at bounding box center [94, 41] width 20 height 4
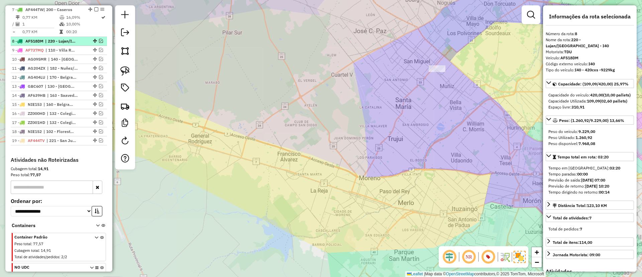
click at [99, 40] on em at bounding box center [101, 41] width 4 height 4
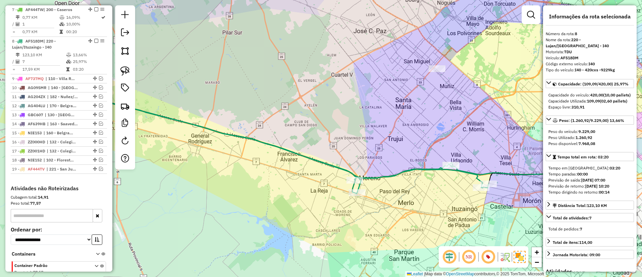
click at [374, 176] on icon at bounding box center [263, 139] width 449 height 110
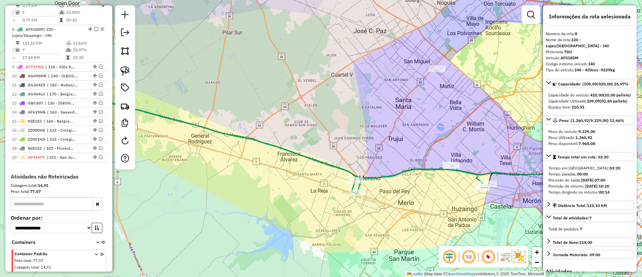
scroll to position [337, 0]
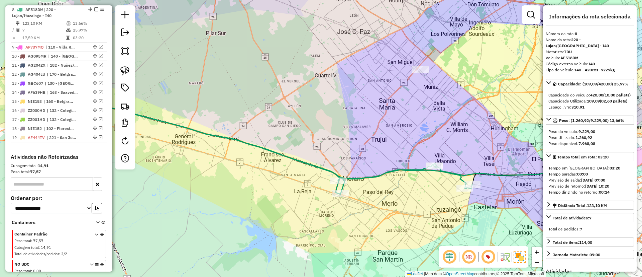
drag, startPoint x: 371, startPoint y: 189, endPoint x: 222, endPoint y: 190, distance: 148.5
click at [222, 190] on div "Janela de atendimento Grade de atendimento Capacidade Transportadoras Veículos …" at bounding box center [321, 138] width 642 height 277
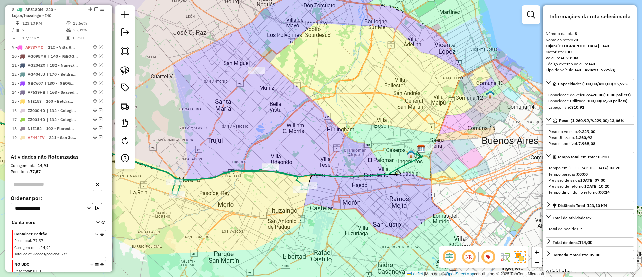
drag, startPoint x: 387, startPoint y: 150, endPoint x: 367, endPoint y: 150, distance: 19.4
click at [367, 150] on div "Janela de atendimento Grade de atendimento Capacidade Transportadoras Veículos …" at bounding box center [321, 138] width 642 height 277
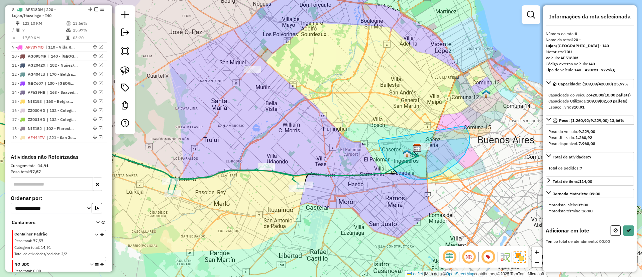
drag, startPoint x: 441, startPoint y: 174, endPoint x: 447, endPoint y: 109, distance: 64.9
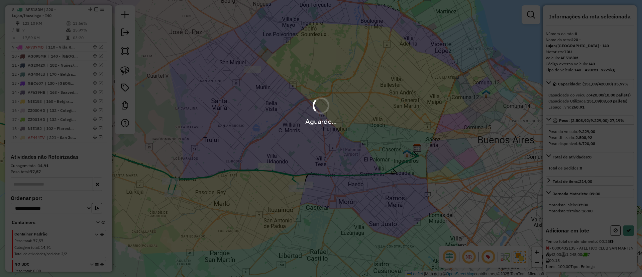
select select "*********"
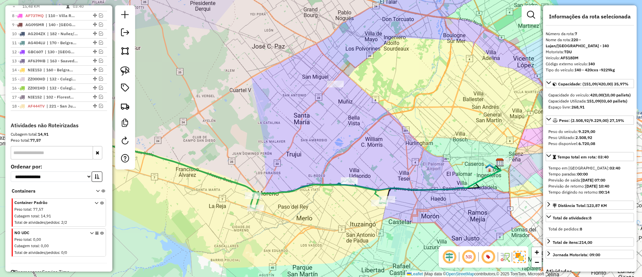
drag, startPoint x: 263, startPoint y: 140, endPoint x: 313, endPoint y: 144, distance: 50.7
click at [313, 144] on div "Janela de atendimento Grade de atendimento Capacidade Transportadoras Veículos …" at bounding box center [321, 138] width 642 height 277
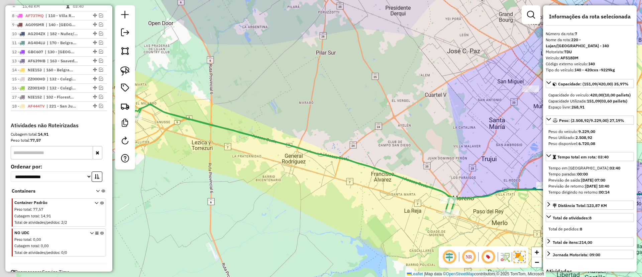
drag, startPoint x: 253, startPoint y: 168, endPoint x: 406, endPoint y: 166, distance: 153.2
click at [416, 169] on div "Janela de atendimento Grade de atendimento Capacidade Transportadoras Veículos …" at bounding box center [321, 138] width 642 height 277
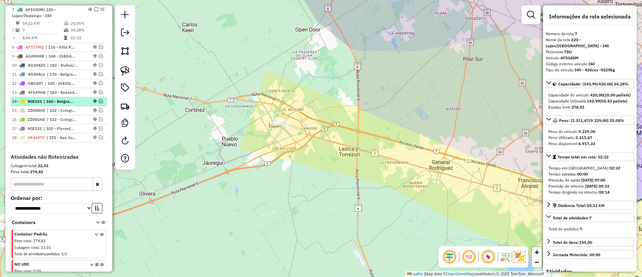
scroll to position [55, 0]
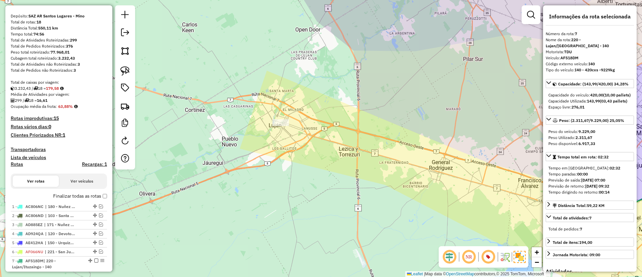
click at [81, 195] on label "Finalizar todas as rotas" at bounding box center [80, 195] width 54 height 7
click at [91, 165] on h4 "Recargas: 1" at bounding box center [94, 164] width 25 height 6
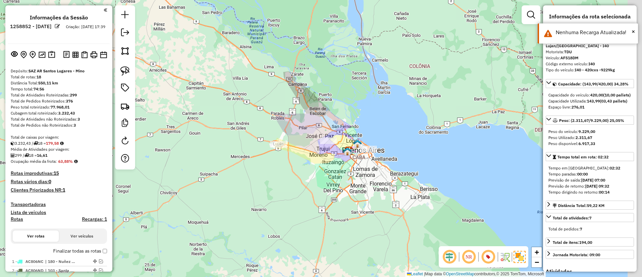
drag, startPoint x: 389, startPoint y: 159, endPoint x: 90, endPoint y: 72, distance: 311.1
click at [325, 152] on div "Janela de atendimento Grade de atendimento Capacidade Transportadoras Veículos …" at bounding box center [321, 138] width 642 height 277
click at [48, 51] on img at bounding box center [51, 55] width 7 height 8
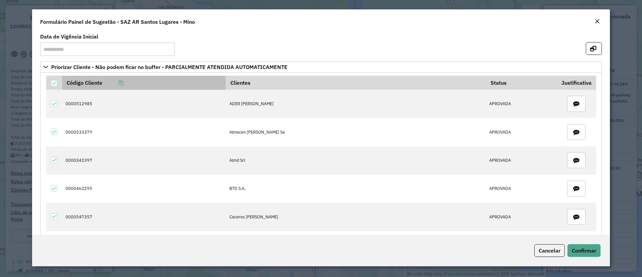
click at [123, 79] on link at bounding box center [112, 82] width 21 height 7
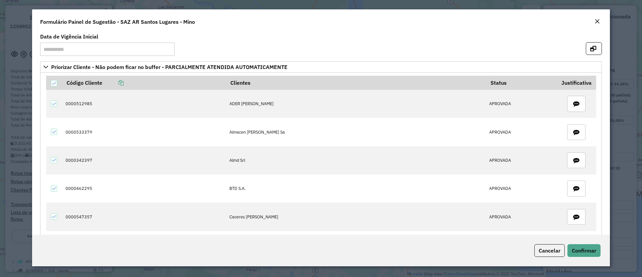
click at [583, 242] on div "Cancelar Confirmar" at bounding box center [321, 249] width 578 height 31
click at [583, 248] on span "Confirmar" at bounding box center [584, 250] width 24 height 7
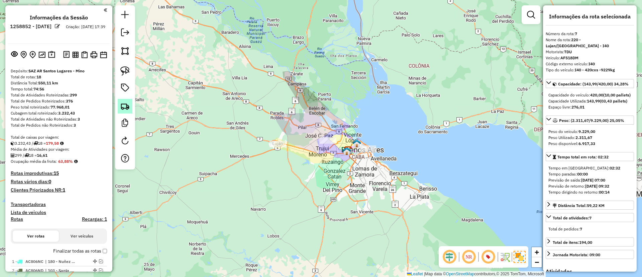
click at [120, 108] on img at bounding box center [124, 105] width 9 height 9
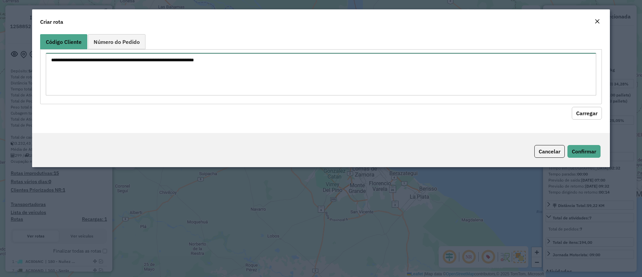
click at [143, 85] on textarea at bounding box center [321, 74] width 551 height 42
paste textarea "**********"
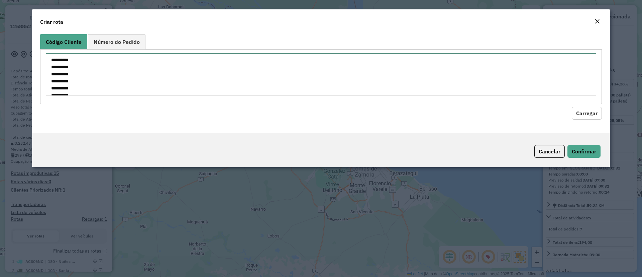
scroll to position [227, 0]
type textarea "**********"
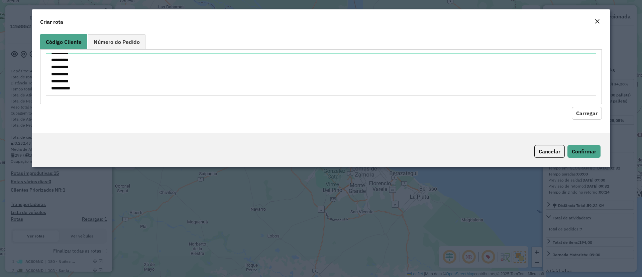
click at [575, 116] on button "Carregar" at bounding box center [587, 113] width 30 height 13
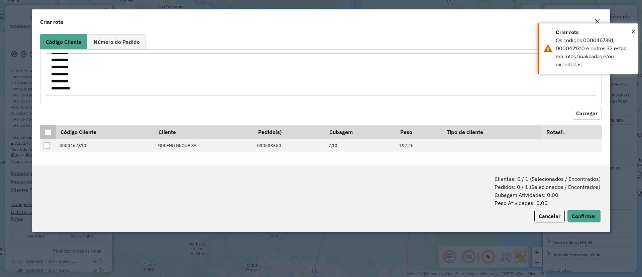
click at [45, 133] on div at bounding box center [48, 132] width 6 height 6
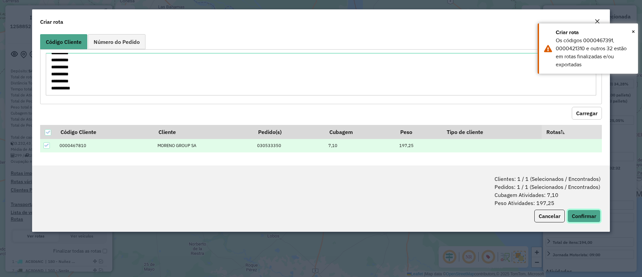
click at [576, 214] on button "Confirmar" at bounding box center [584, 215] width 33 height 13
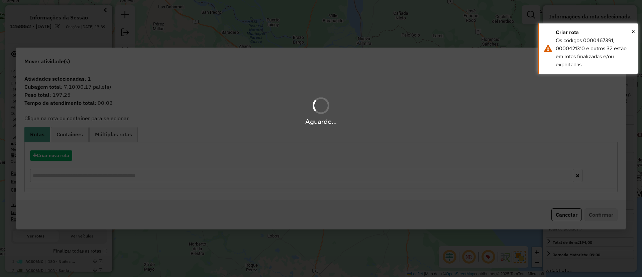
click at [60, 135] on div "Aguarde..." at bounding box center [321, 138] width 642 height 277
click at [62, 135] on div "Aguarde..." at bounding box center [321, 138] width 642 height 277
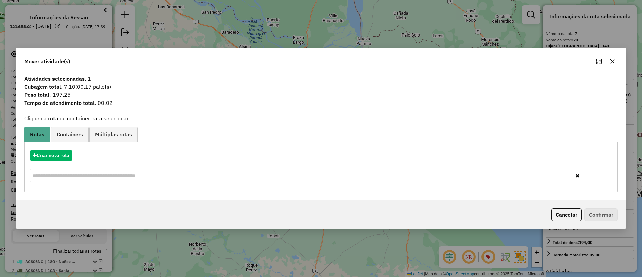
click at [62, 135] on span "Containers" at bounding box center [70, 133] width 26 height 5
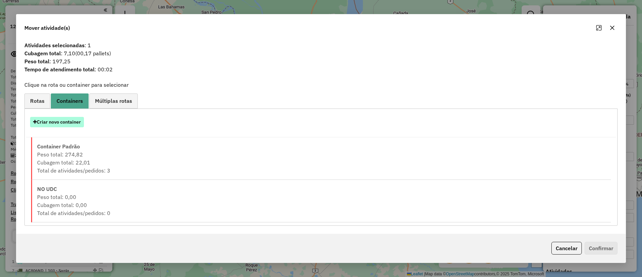
click at [69, 121] on button "Criar novo container" at bounding box center [57, 122] width 54 height 10
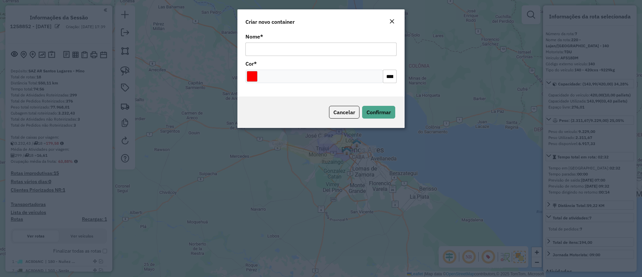
click at [335, 53] on input "Nome *" at bounding box center [320, 48] width 151 height 13
type input "**********"
click at [256, 78] on input "Select a color" at bounding box center [252, 76] width 11 height 11
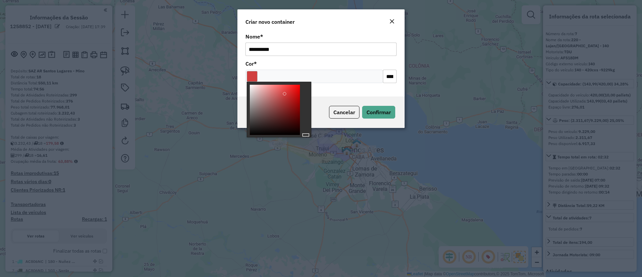
drag, startPoint x: 285, startPoint y: 94, endPoint x: 302, endPoint y: 92, distance: 16.8
click at [285, 94] on div at bounding box center [275, 110] width 50 height 50
type input "*******"
click at [305, 95] on div at bounding box center [306, 110] width 6 height 50
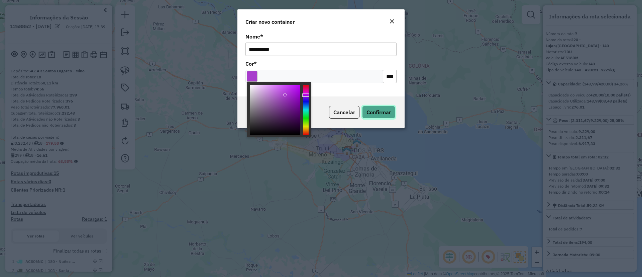
click at [374, 117] on button "Confirmar" at bounding box center [378, 112] width 33 height 13
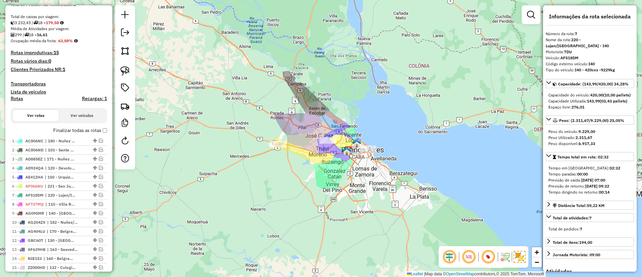
scroll to position [201, 0]
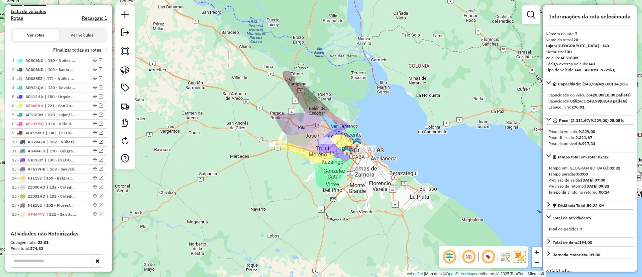
click at [81, 51] on label "Finalizar todas as rotas" at bounding box center [80, 49] width 54 height 7
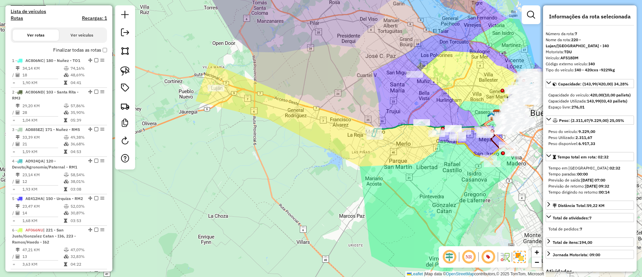
click at [402, 121] on icon at bounding box center [435, 124] width 127 height 24
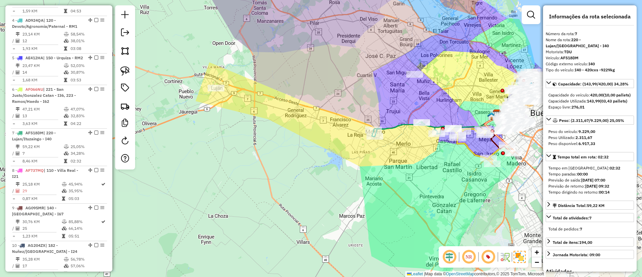
scroll to position [482, 0]
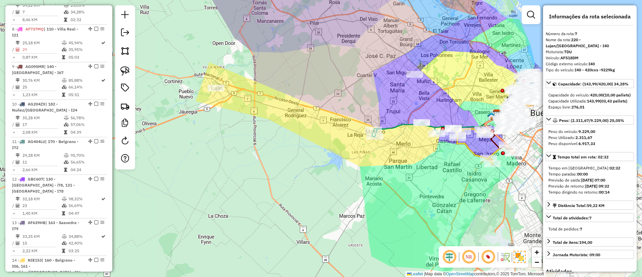
click at [351, 135] on div "Janela de atendimento Grade de atendimento Capacidade Transportadoras Veículos …" at bounding box center [321, 138] width 642 height 277
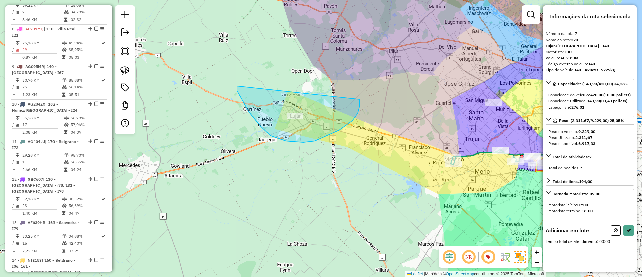
drag, startPoint x: 237, startPoint y: 86, endPoint x: 352, endPoint y: 81, distance: 114.5
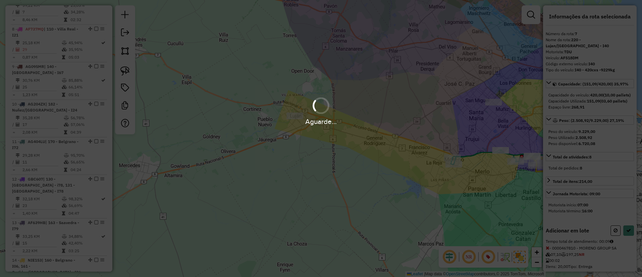
select select "*********"
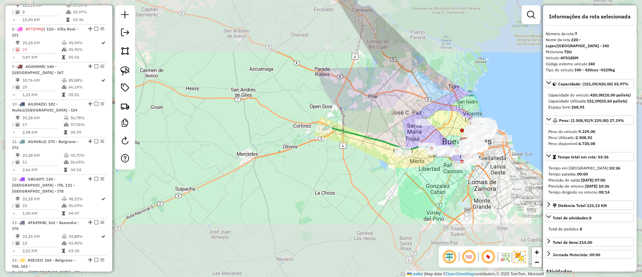
drag, startPoint x: 247, startPoint y: 107, endPoint x: 222, endPoint y: 111, distance: 26.0
click at [224, 111] on div "Janela de atendimento Grade de atendimento Capacidade Transportadoras Veículos …" at bounding box center [321, 138] width 642 height 277
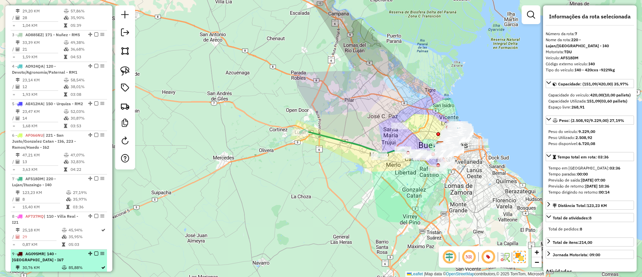
scroll to position [131, 0]
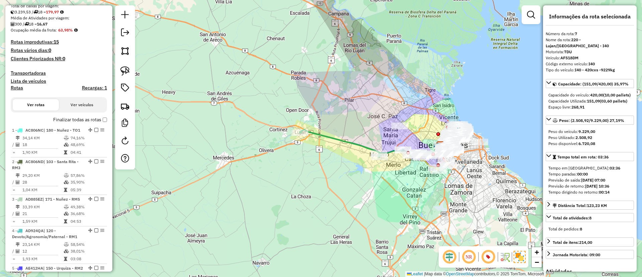
click at [74, 121] on label "Finalizar todas as rotas" at bounding box center [80, 119] width 54 height 7
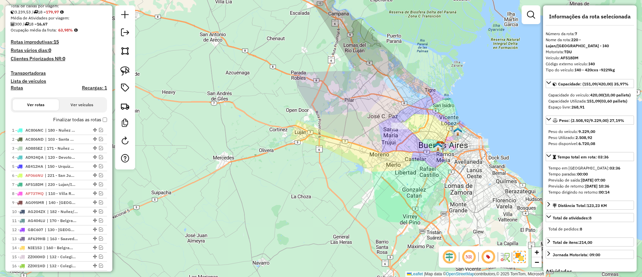
click at [80, 121] on label "Finalizar todas as rotas" at bounding box center [80, 119] width 54 height 7
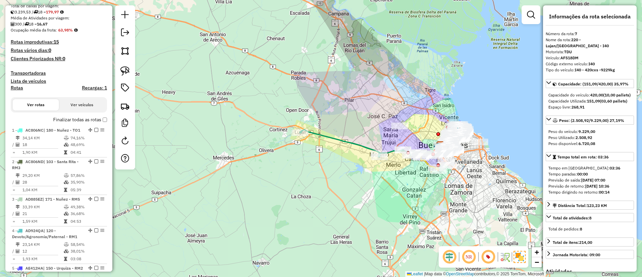
click at [23, 87] on div "Rotas Recargas: 1" at bounding box center [59, 89] width 96 height 5
click at [22, 87] on div "Rotas Recargas: 1" at bounding box center [59, 89] width 96 height 5
click at [18, 87] on h4 "Rotas" at bounding box center [17, 88] width 12 height 6
select select "*"
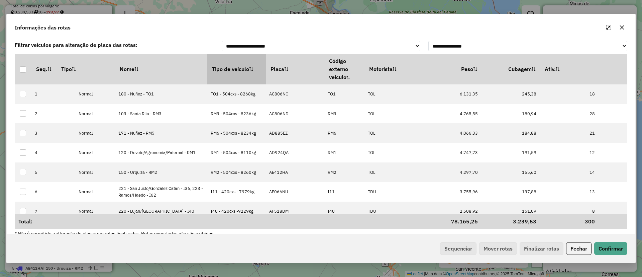
click at [207, 69] on th "Tipo de veículo" at bounding box center [236, 69] width 59 height 30
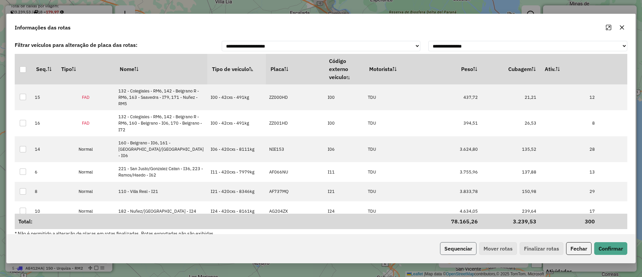
click at [463, 249] on button "Sequenciar" at bounding box center [458, 248] width 36 height 13
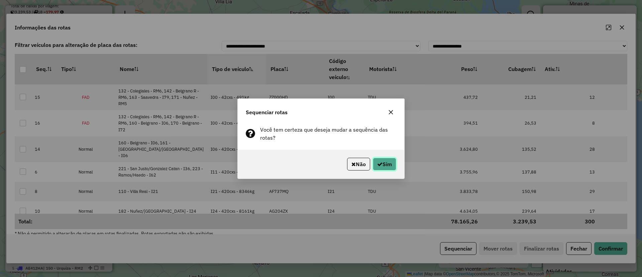
click at [383, 165] on button "Sim" at bounding box center [384, 164] width 23 height 13
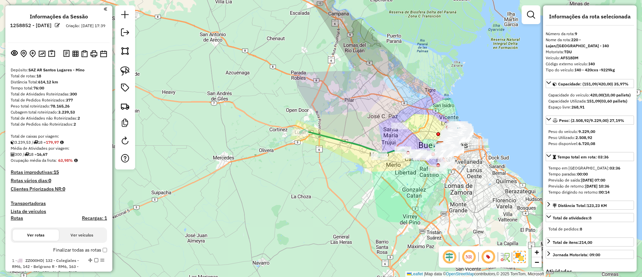
scroll to position [0, 0]
click at [59, 250] on label "Finalizar todas as rotas" at bounding box center [80, 250] width 54 height 7
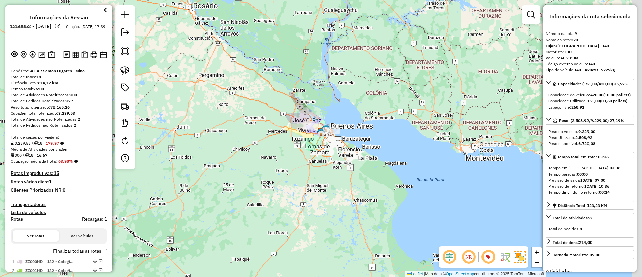
drag, startPoint x: 370, startPoint y: 137, endPoint x: 315, endPoint y: 132, distance: 55.8
click at [315, 132] on div "Janela de atendimento Grade de atendimento Capacidade Transportadoras Veículos …" at bounding box center [321, 138] width 642 height 277
drag, startPoint x: 234, startPoint y: 139, endPoint x: 236, endPoint y: 123, distance: 16.6
click at [236, 123] on div "Janela de atendimento Grade de atendimento Capacidade Transportadoras Veículos …" at bounding box center [321, 138] width 642 height 277
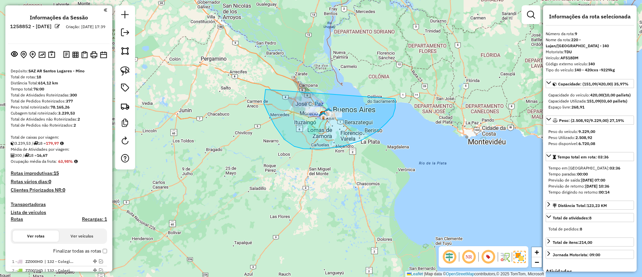
drag, startPoint x: 319, startPoint y: 149, endPoint x: 388, endPoint y: 86, distance: 93.5
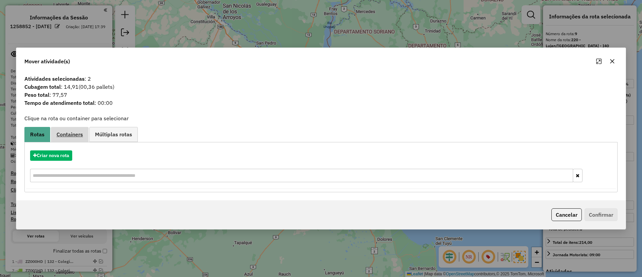
click at [69, 138] on link "Containers" at bounding box center [70, 134] width 38 height 15
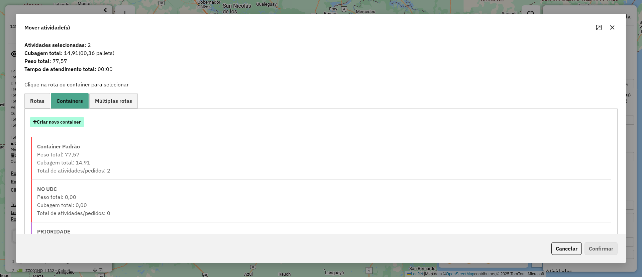
click at [62, 118] on button "Criar novo container" at bounding box center [57, 122] width 54 height 10
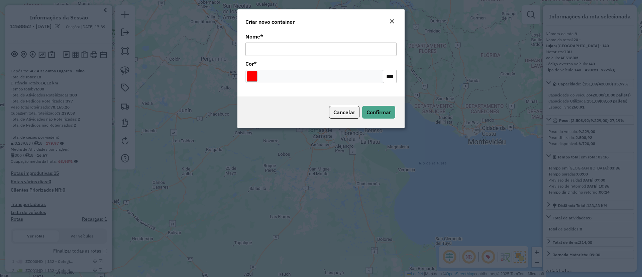
click at [303, 49] on input "Nome *" at bounding box center [320, 48] width 151 height 13
type input "******"
click at [399, 107] on div "Cancelar Confirmar" at bounding box center [320, 111] width 167 height 31
click at [378, 111] on span "Confirmar" at bounding box center [379, 112] width 24 height 7
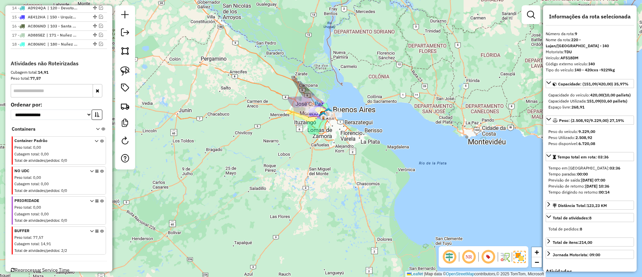
scroll to position [388, 0]
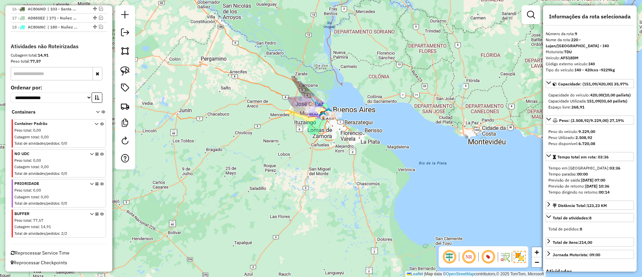
click at [101, 212] on icon at bounding box center [102, 224] width 4 height 25
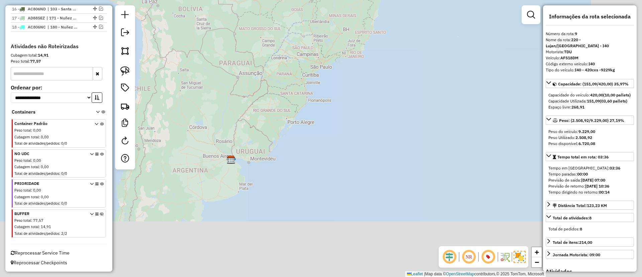
drag, startPoint x: 305, startPoint y: 147, endPoint x: 345, endPoint y: 137, distance: 41.0
click at [345, 137] on div "Janela de atendimento Grade de atendimento Capacidade Transportadoras Veículos …" at bounding box center [321, 138] width 642 height 277
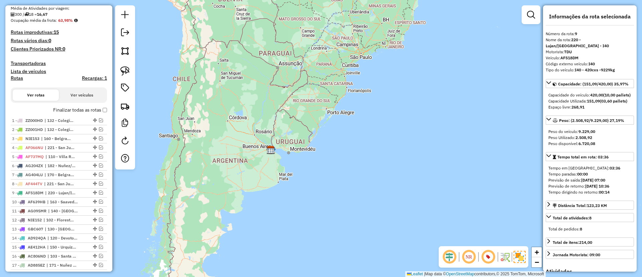
scroll to position [301, 0]
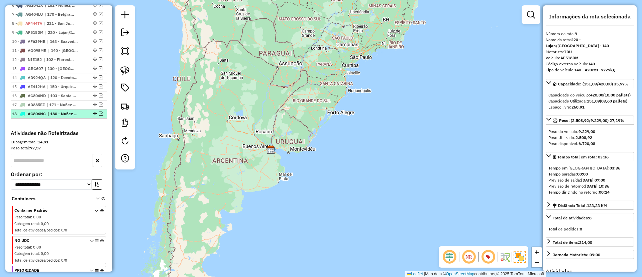
click at [67, 114] on span "| 180 - Nuñez - TO1" at bounding box center [62, 114] width 31 height 6
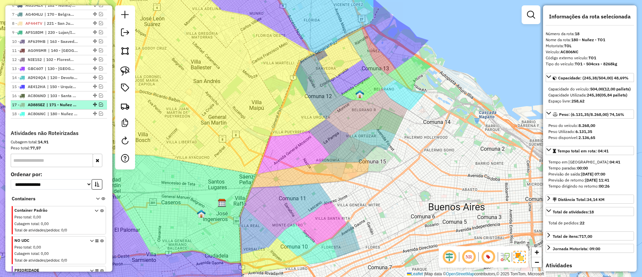
click at [65, 107] on span "| 171 - Nuñez - RM5" at bounding box center [61, 105] width 31 height 6
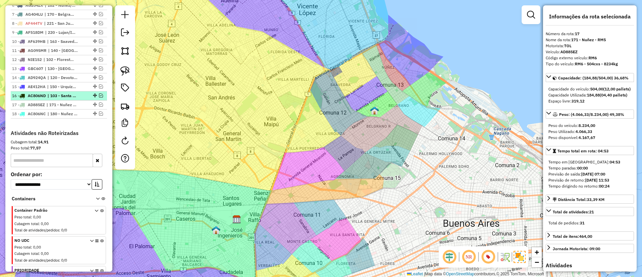
click at [68, 96] on span "| 103 - Santa Rita - RM3" at bounding box center [62, 96] width 31 height 6
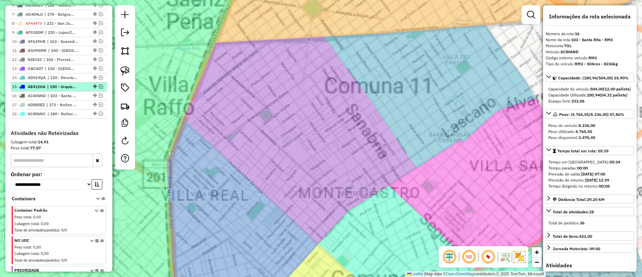
click at [67, 85] on span "| 150 - Urquiza - RM2" at bounding box center [62, 87] width 31 height 6
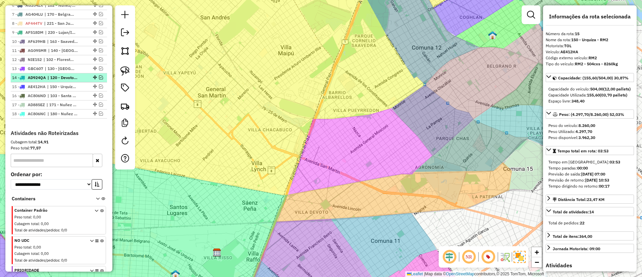
click at [67, 78] on span "| 120 - Devoto/Agronomia/Paternal - RM1" at bounding box center [62, 78] width 31 height 6
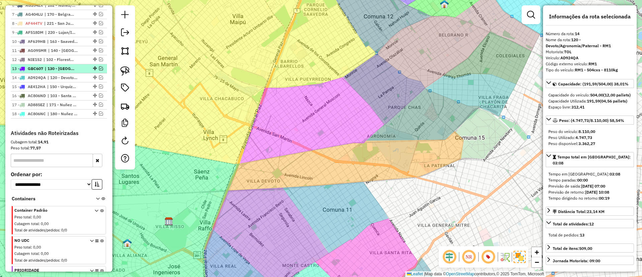
click at [65, 71] on span "| 130 - Parque Chas - i78, 131 - Chacarita - I78" at bounding box center [60, 69] width 31 height 6
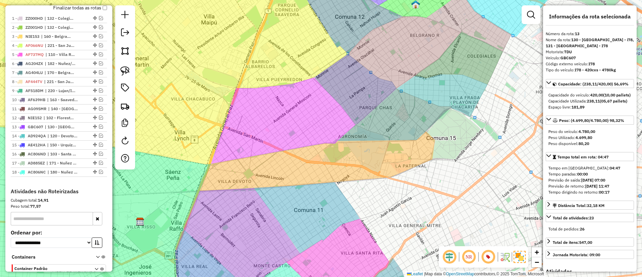
scroll to position [201, 0]
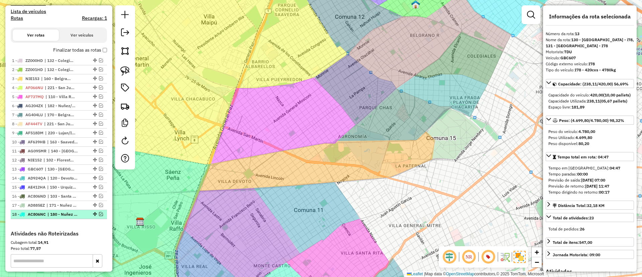
click at [99, 213] on em at bounding box center [101, 214] width 4 height 4
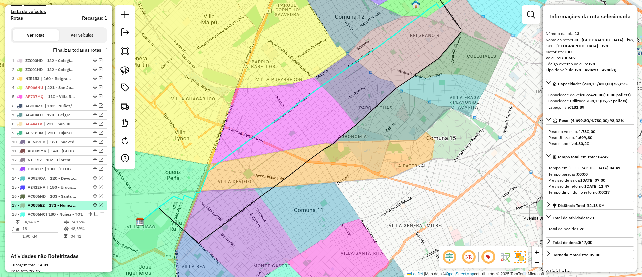
click at [99, 203] on em at bounding box center [101, 205] width 4 height 4
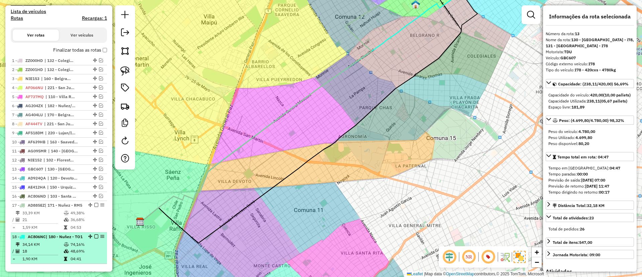
click at [64, 239] on div "18 - AC806NC | 180 - Nuñez - TO1" at bounding box center [47, 236] width 71 height 6
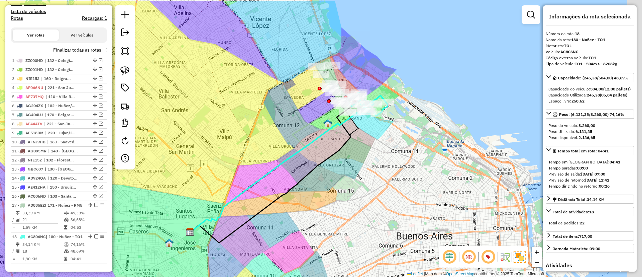
drag, startPoint x: 322, startPoint y: 142, endPoint x: 275, endPoint y: 172, distance: 55.2
click at [273, 175] on div "Janela de atendimento Grade de atendimento Capacidade Transportadoras Veículos …" at bounding box center [321, 138] width 642 height 277
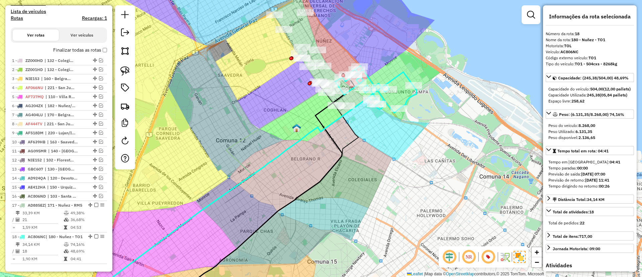
click at [358, 104] on icon at bounding box center [230, 199] width 291 height 210
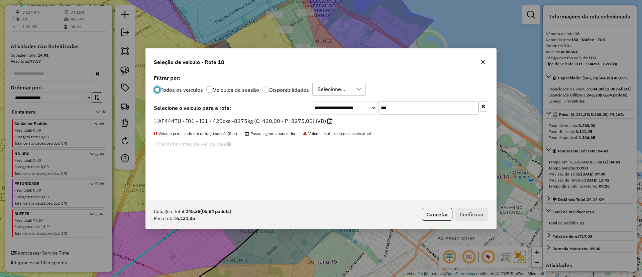
scroll to position [4, 2]
drag, startPoint x: 413, startPoint y: 112, endPoint x: 351, endPoint y: 114, distance: 62.9
click at [351, 114] on div "**********" at bounding box center [399, 107] width 178 height 13
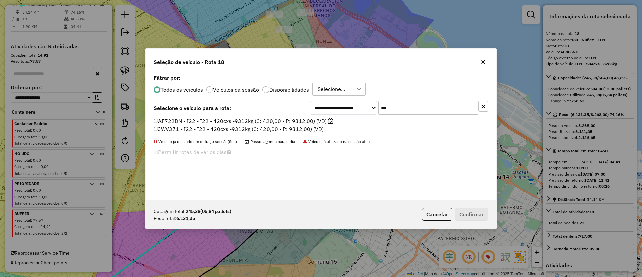
click at [330, 120] on icon at bounding box center [330, 120] width 5 height 5
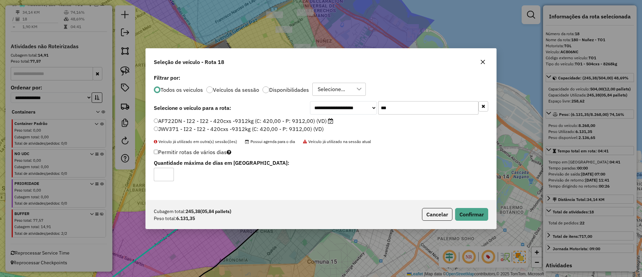
click at [416, 109] on input "***" at bounding box center [428, 107] width 100 height 13
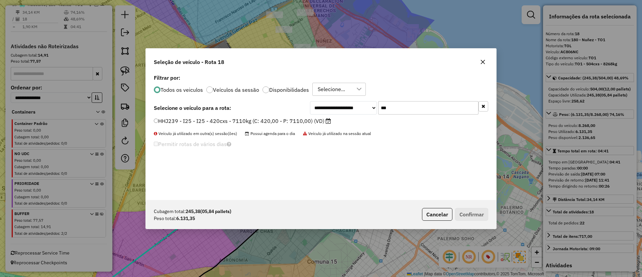
type input "***"
click at [283, 124] on label "HHJ239 - I25 - I25 - 420cxs - 7110kg (C: 420,00 - P: 7110,00) (VD)" at bounding box center [242, 121] width 177 height 8
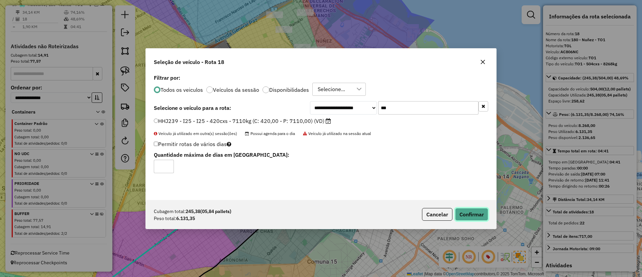
click at [472, 211] on button "Confirmar" at bounding box center [471, 214] width 33 height 13
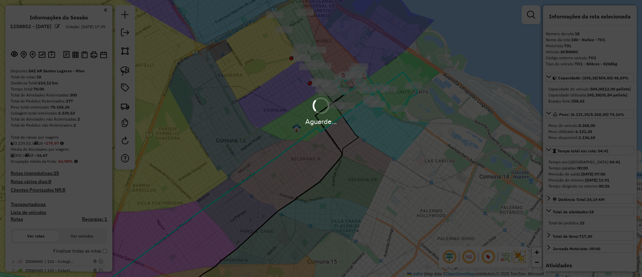
select select "*********"
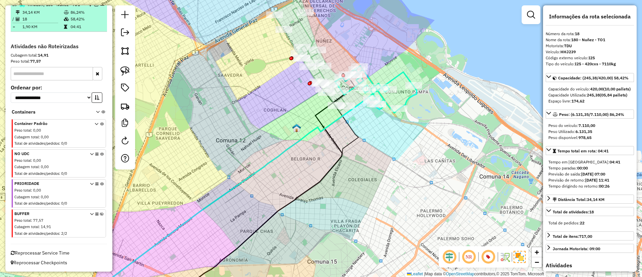
click at [95, 8] on div "18 - HHJ239 | 180 - Nuñez - TO1" at bounding box center [59, 5] width 94 height 6
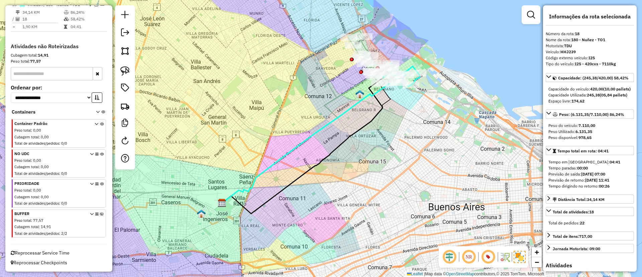
click at [94, 6] on em at bounding box center [96, 4] width 4 height 4
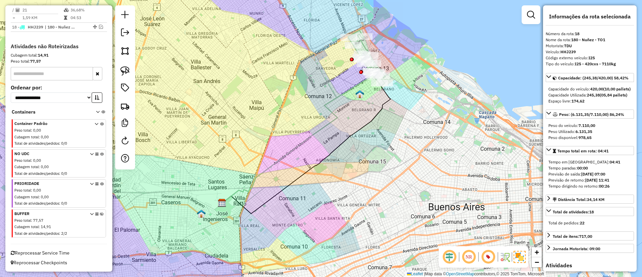
drag, startPoint x: 309, startPoint y: 96, endPoint x: 288, endPoint y: 125, distance: 36.7
click at [288, 125] on div "Janela de atendimento Grade de atendimento Capacidade Transportadoras Veículos …" at bounding box center [321, 138] width 642 height 277
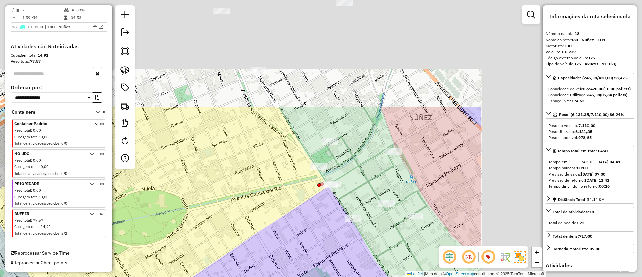
drag, startPoint x: 285, startPoint y: 156, endPoint x: 175, endPoint y: 201, distance: 118.8
click at [175, 204] on div "Janela de atendimento Grade de atendimento Capacidade Transportadoras Veículos …" at bounding box center [321, 138] width 642 height 277
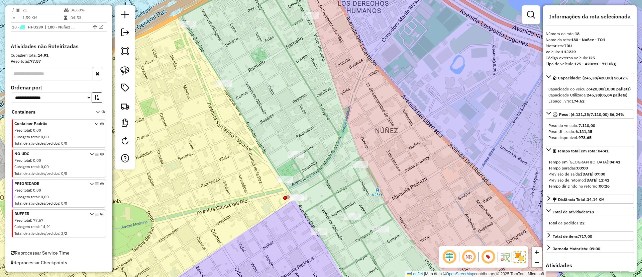
click at [331, 122] on icon at bounding box center [318, 138] width 273 height 332
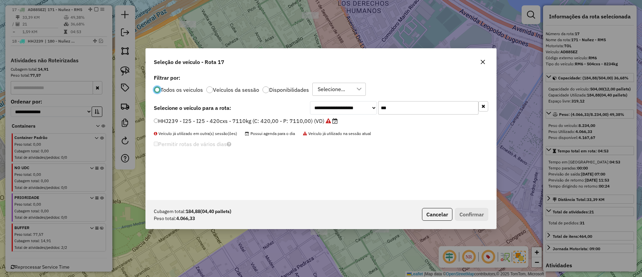
scroll to position [4, 2]
drag, startPoint x: 419, startPoint y: 108, endPoint x: 347, endPoint y: 106, distance: 72.6
click at [347, 106] on div "**********" at bounding box center [399, 107] width 178 height 13
type input "***"
click at [322, 123] on label "AF737MP - I49 - I49 - 420cxs - 7826kg (C: 420,00 - P: 7826,00) (VD)" at bounding box center [244, 121] width 181 height 8
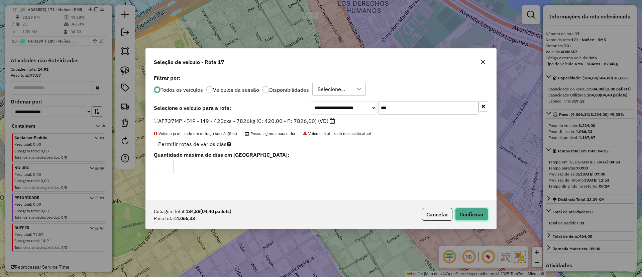
click at [475, 215] on button "Confirmar" at bounding box center [471, 214] width 33 height 13
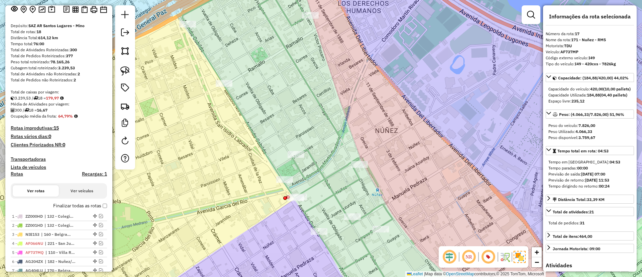
scroll to position [45, 0]
click at [64, 199] on div "Depósito: SAZ AR Santos Lugares - Mino Total de rotas: 18 Distância Total: 614,…" at bounding box center [59, 218] width 102 height 391
click at [65, 203] on label "Finalizar todas as rotas" at bounding box center [80, 205] width 54 height 7
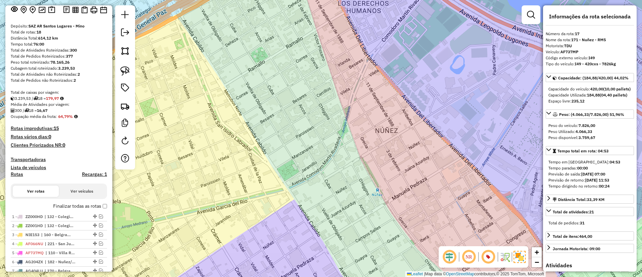
click at [77, 206] on label "Finalizar todas as rotas" at bounding box center [80, 205] width 54 height 7
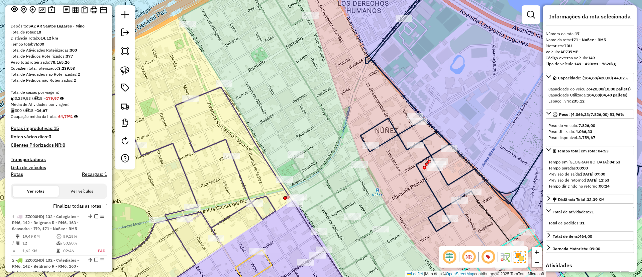
click at [13, 174] on h4 "Rotas" at bounding box center [17, 174] width 12 height 6
select select "*"
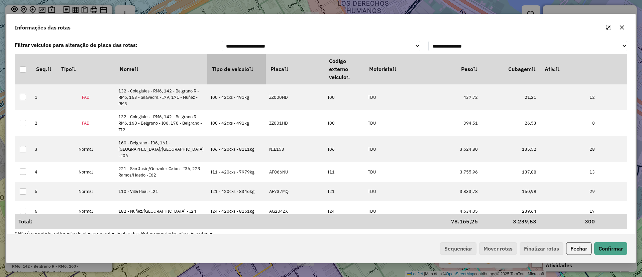
click at [207, 68] on th "Tipo de veículo" at bounding box center [236, 69] width 59 height 30
click at [456, 251] on button "Sequenciar" at bounding box center [458, 248] width 36 height 13
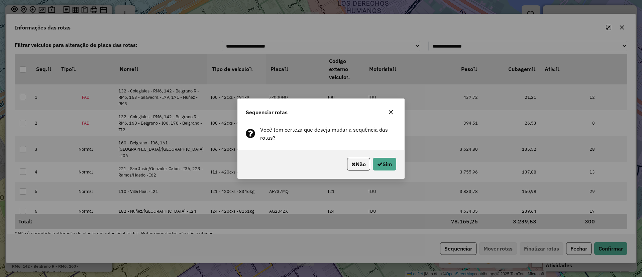
click at [387, 170] on div "Não Sim" at bounding box center [321, 164] width 167 height 29
click at [385, 165] on button "Sim" at bounding box center [384, 164] width 23 height 13
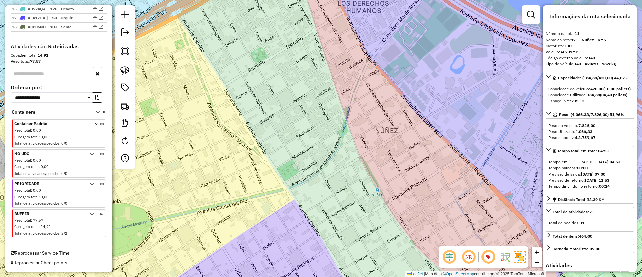
scroll to position [287, 0]
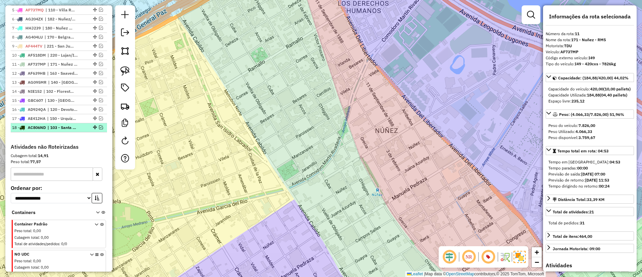
click at [57, 128] on span "| 103 - Santa Rita - RM3" at bounding box center [62, 127] width 31 height 6
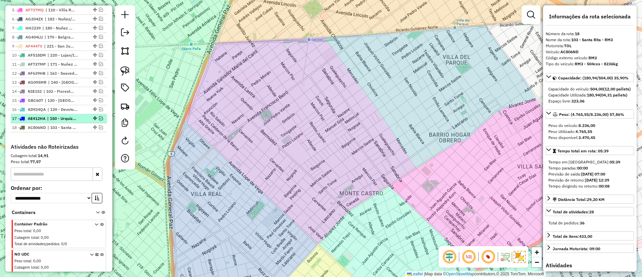
click at [59, 119] on span "| 150 - Urquiza - RM2" at bounding box center [62, 118] width 31 height 6
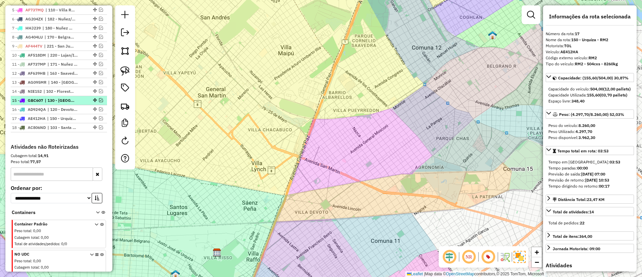
click at [60, 104] on li "15 - GBC607 | 130 - Parque Chas - i78, 131 - [GEOGRAPHIC_DATA] - I78" at bounding box center [59, 100] width 96 height 9
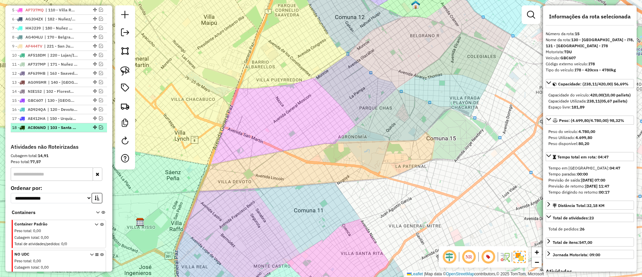
click at [59, 125] on span "| 103 - Santa Rita - RM3" at bounding box center [62, 127] width 31 height 6
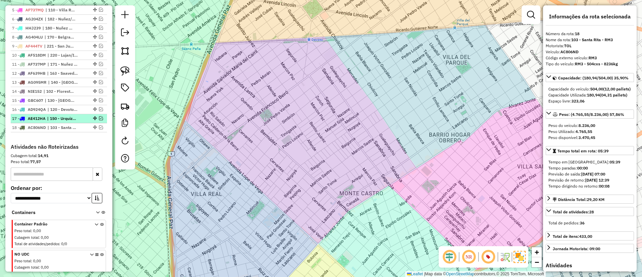
click at [60, 122] on li "17 - AE412HA | 150 - Urquiza - RM2" at bounding box center [59, 118] width 96 height 9
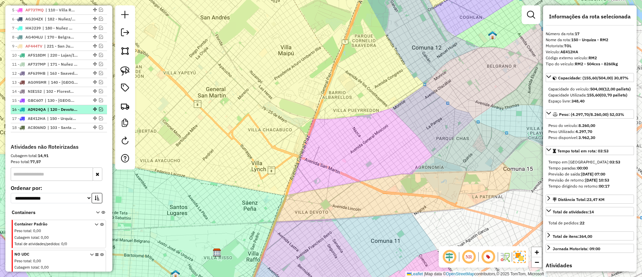
click at [64, 110] on span "| 120 - Devoto/Agronomia/Paternal - RM1" at bounding box center [62, 109] width 31 height 6
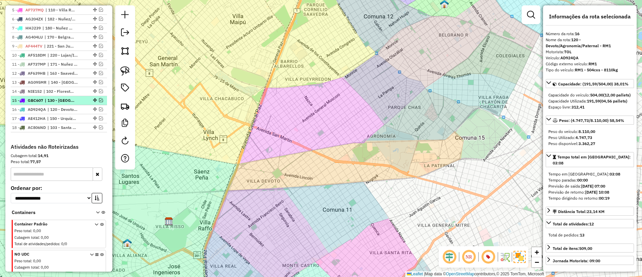
click at [64, 100] on span "| 130 - [GEOGRAPHIC_DATA] - i78, 131 - [GEOGRAPHIC_DATA] - I78" at bounding box center [60, 100] width 31 height 6
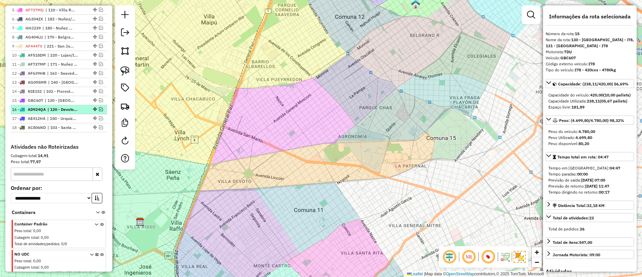
click at [65, 110] on span "| 120 - Devoto/Agronomia/Paternal - RM1" at bounding box center [62, 109] width 31 height 6
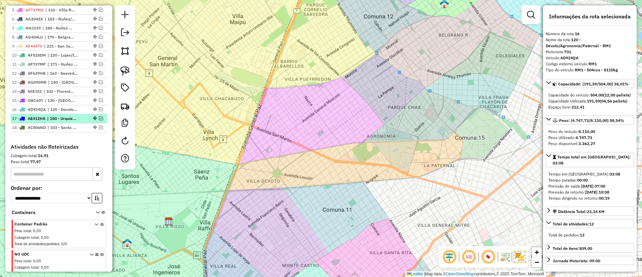
click at [66, 119] on span "| 150 - Urquiza - RM2" at bounding box center [62, 118] width 31 height 6
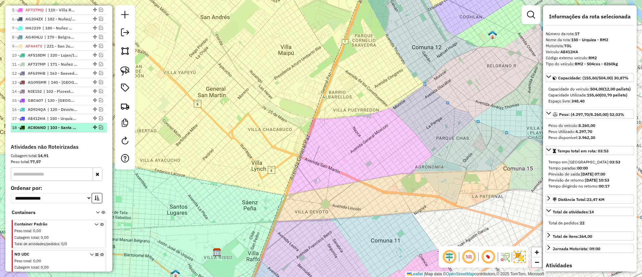
click at [68, 126] on span "| 103 - Santa Rita - RM3" at bounding box center [62, 127] width 31 height 6
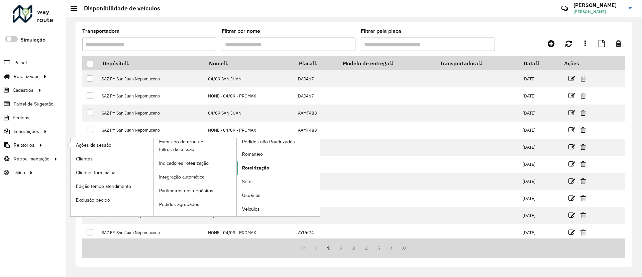
click at [255, 167] on span "Roteirização" at bounding box center [255, 167] width 27 height 7
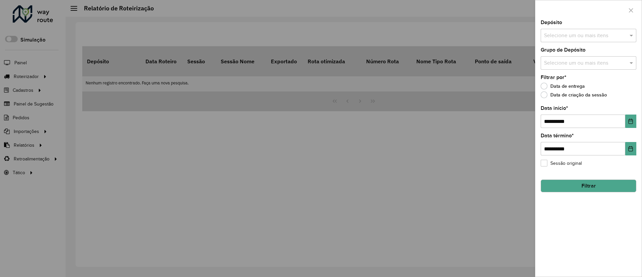
click at [568, 36] on input "text" at bounding box center [585, 36] width 86 height 8
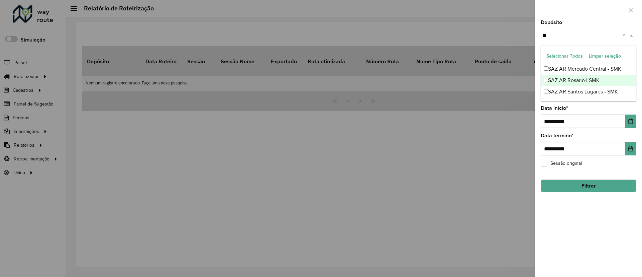
type input "*"
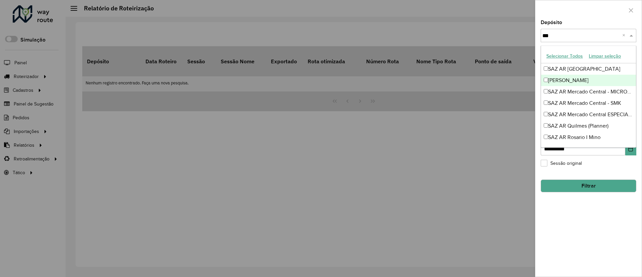
type input "****"
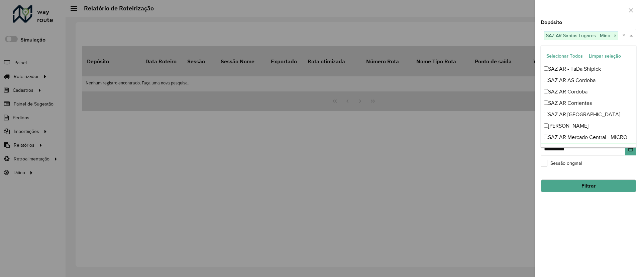
click at [602, 243] on div "**********" at bounding box center [588, 148] width 106 height 256
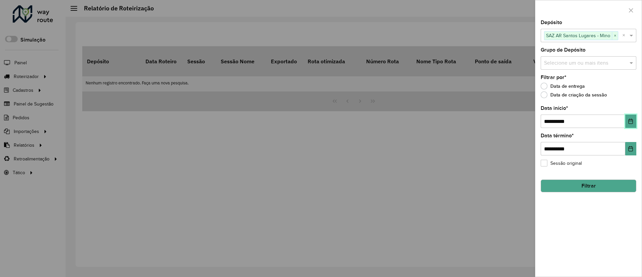
click at [634, 117] on button "Choose Date" at bounding box center [630, 120] width 11 height 13
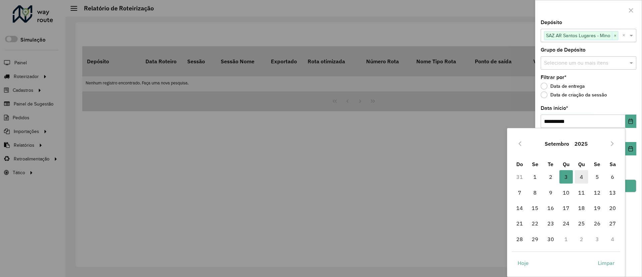
click at [582, 179] on span "4" at bounding box center [581, 176] width 13 height 13
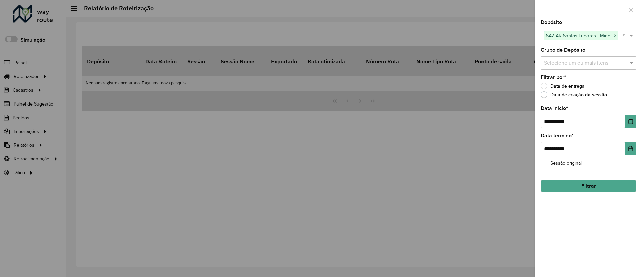
click at [588, 191] on button "Filtrar" at bounding box center [589, 185] width 96 height 13
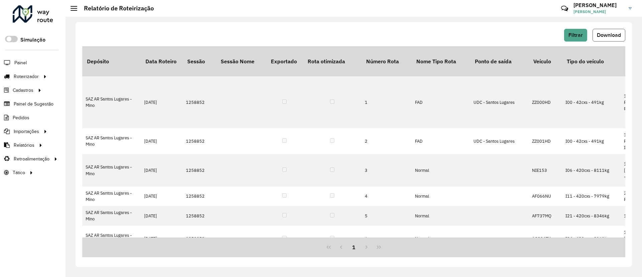
click at [601, 34] on span "Download" at bounding box center [609, 35] width 24 height 6
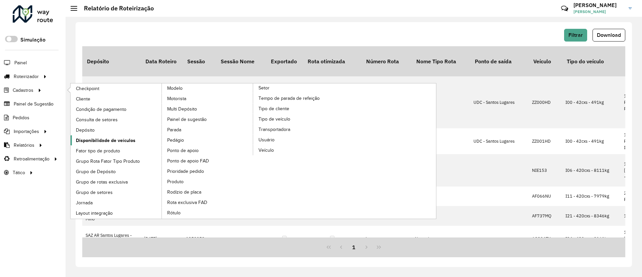
click at [120, 140] on span "Disponibilidade de veículos" at bounding box center [106, 140] width 60 height 7
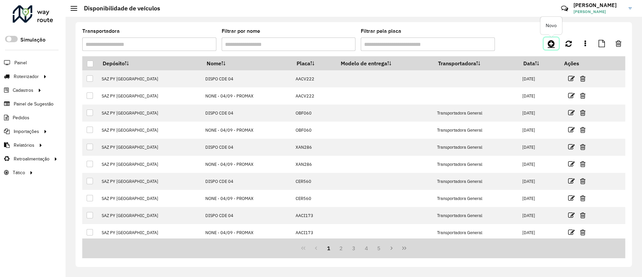
click at [555, 45] on icon at bounding box center [551, 43] width 7 height 8
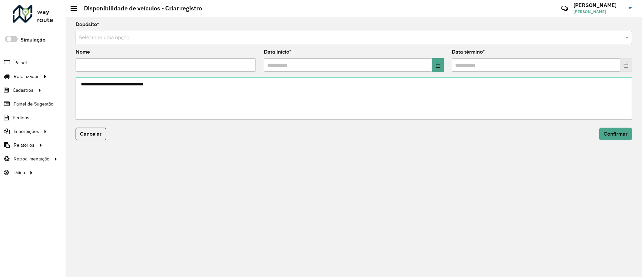
click at [401, 40] on input "text" at bounding box center [347, 38] width 536 height 8
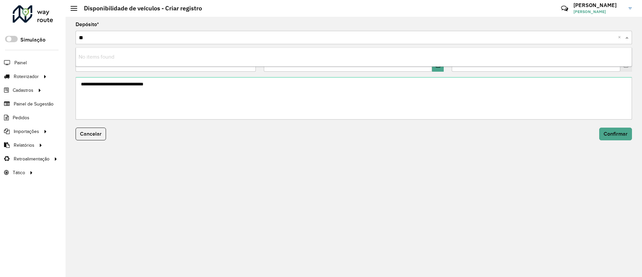
type input "*"
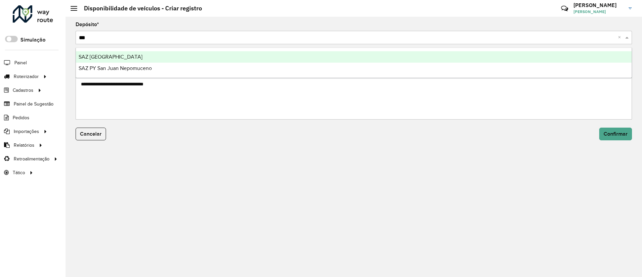
type input "****"
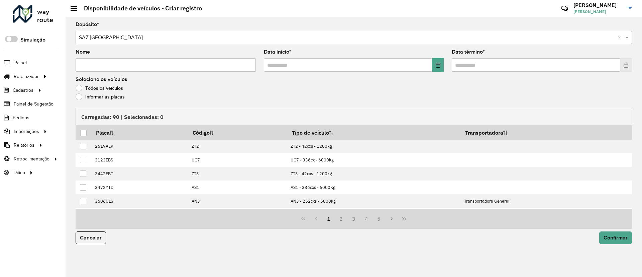
click at [222, 66] on input "Nome" at bounding box center [166, 64] width 180 height 13
type input "**********"
click at [438, 64] on icon "Choose Date" at bounding box center [438, 64] width 4 height 5
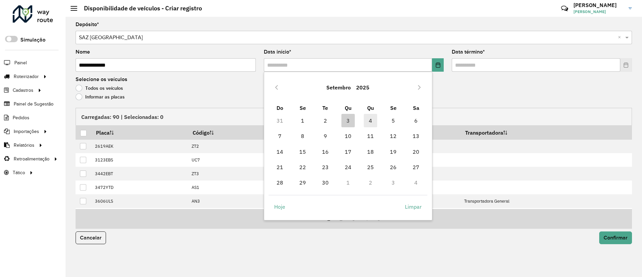
click at [369, 122] on span "4" at bounding box center [370, 120] width 13 height 13
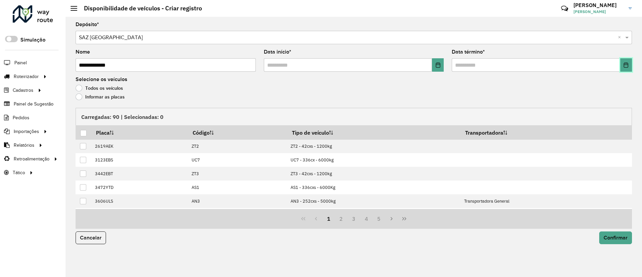
click at [625, 64] on icon "Choose Date" at bounding box center [625, 64] width 5 height 5
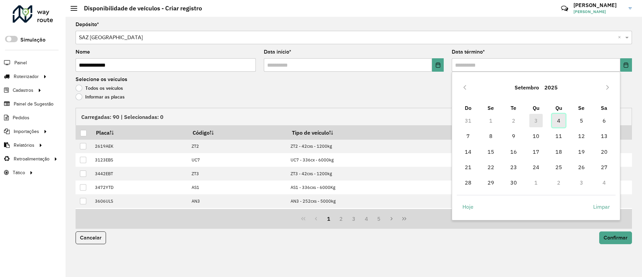
click at [555, 120] on span "4" at bounding box center [558, 120] width 13 height 13
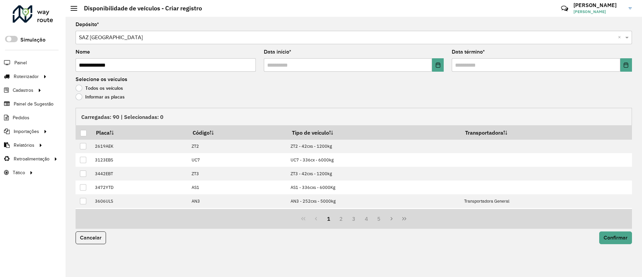
click at [89, 96] on label "Informar as placas" at bounding box center [100, 96] width 49 height 7
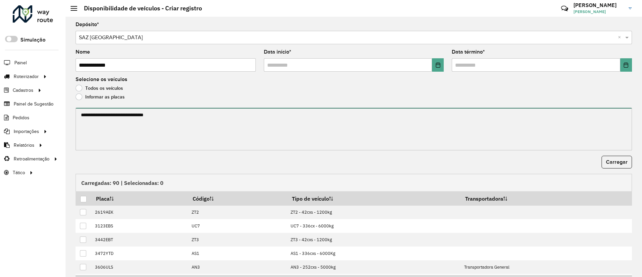
click at [90, 123] on textarea at bounding box center [354, 129] width 557 height 42
paste textarea "*******"
paste textarea "******* ******* ******* ******* ******* ******* ******* ******* ******* *******…"
click at [99, 134] on textarea "******* ******* ******* ******* ******* ******* ******* ******* ******* *******…" at bounding box center [353, 129] width 555 height 42
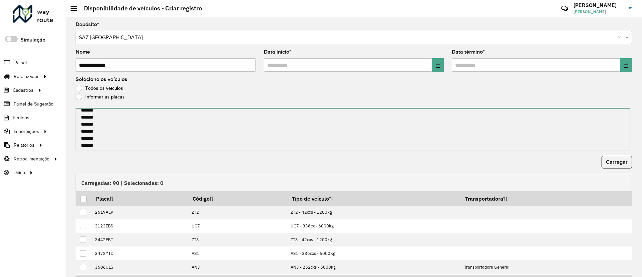
scroll to position [26, 0]
type textarea "******* ******* ******* ******* ******* ******* ******* ******* ******* *******…"
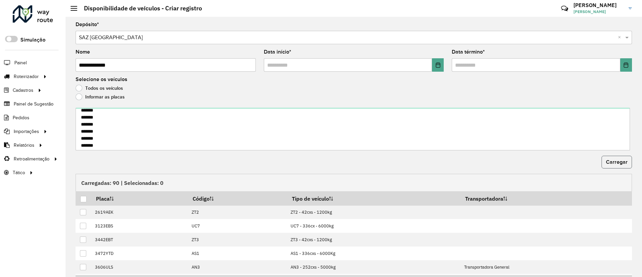
click at [617, 162] on span "Carregar" at bounding box center [617, 162] width 22 height 6
click at [87, 199] on th at bounding box center [84, 198] width 16 height 14
click at [84, 197] on div at bounding box center [83, 199] width 6 height 6
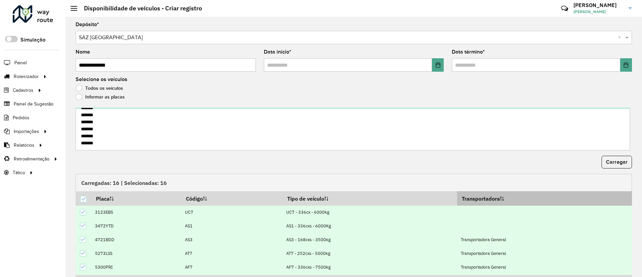
scroll to position [41, 0]
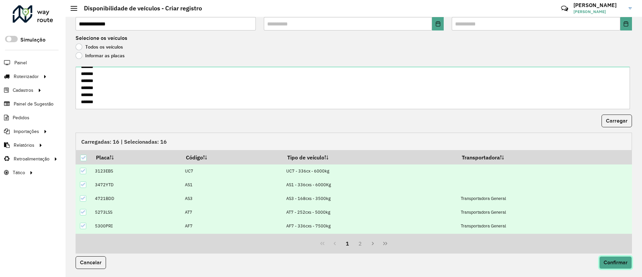
click at [611, 259] on span "Confirmar" at bounding box center [616, 262] width 24 height 6
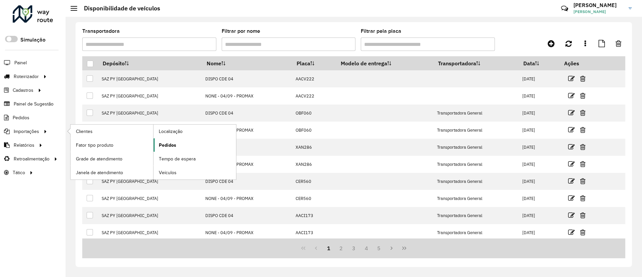
click at [167, 148] on link "Pedidos" at bounding box center [195, 144] width 83 height 13
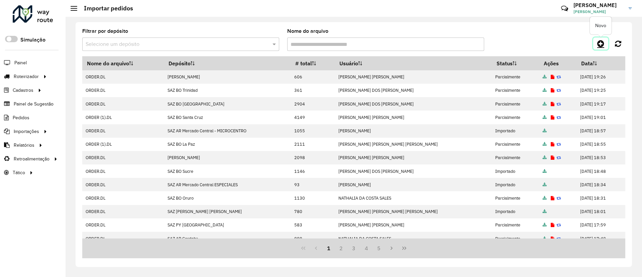
click at [595, 43] on link at bounding box center [600, 43] width 15 height 12
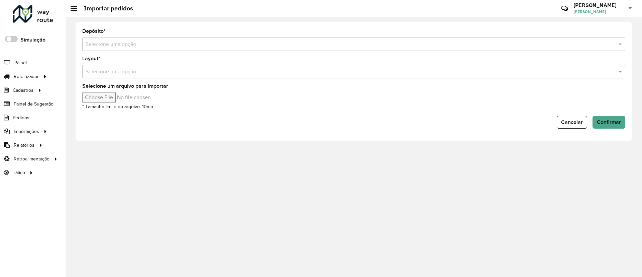
click at [187, 40] on input "text" at bounding box center [347, 44] width 523 height 8
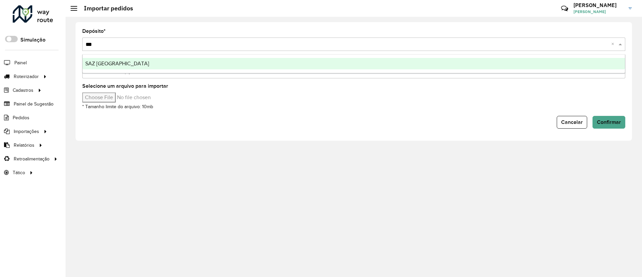
type input "****"
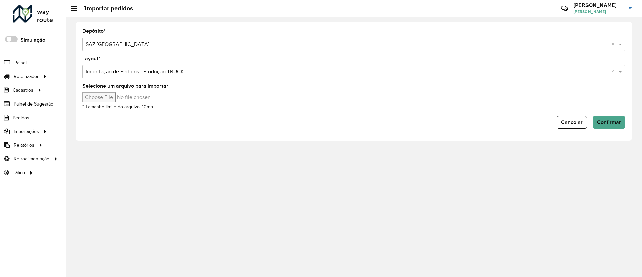
click at [107, 96] on input "Selecione um arquivo para importar" at bounding box center [139, 97] width 114 height 10
type input "**********"
click at [609, 119] on span "Confirmar" at bounding box center [609, 122] width 24 height 6
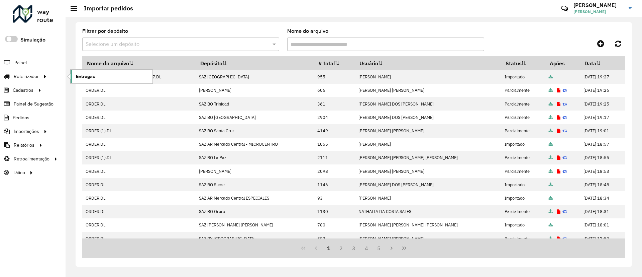
click at [85, 72] on link "Entregas" at bounding box center [112, 76] width 82 height 13
